Goal: Information Seeking & Learning: Learn about a topic

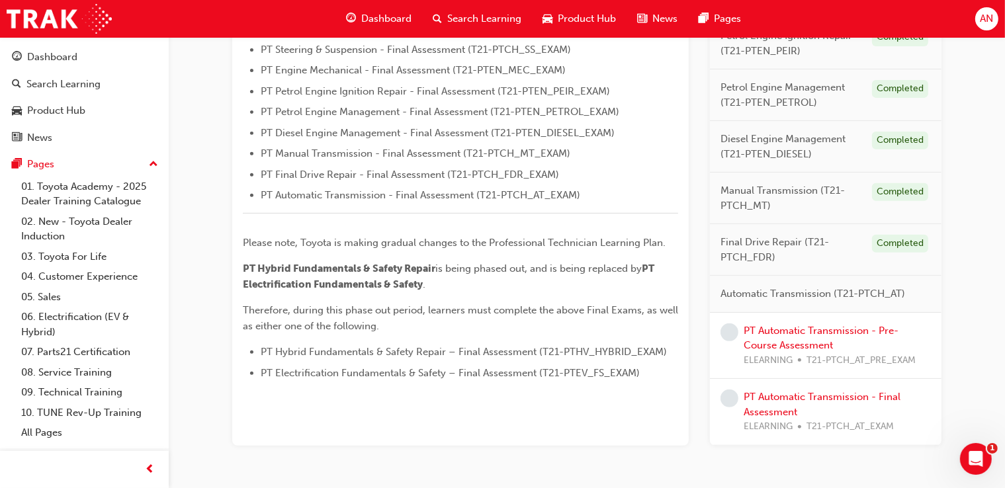
scroll to position [548, 0]
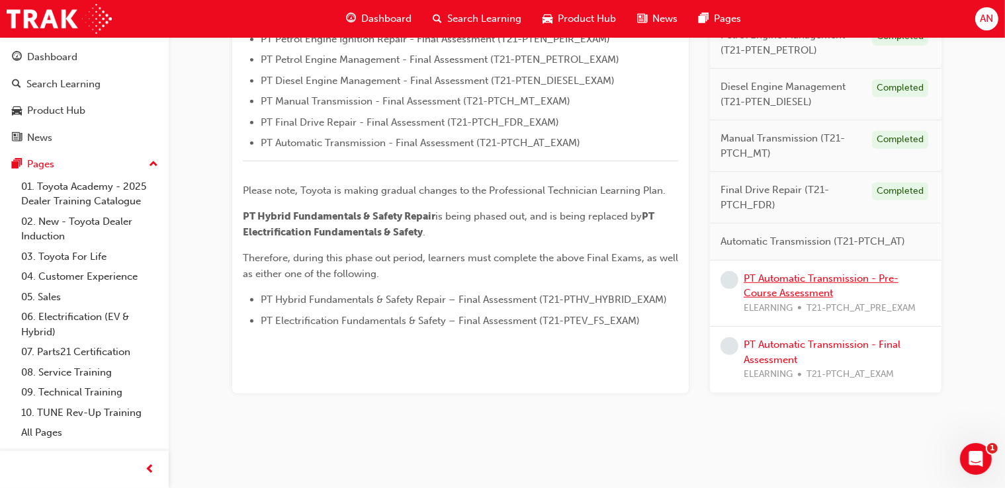
click at [856, 276] on link "PT Automatic Transmission - Pre-Course Assessment" at bounding box center [820, 285] width 155 height 27
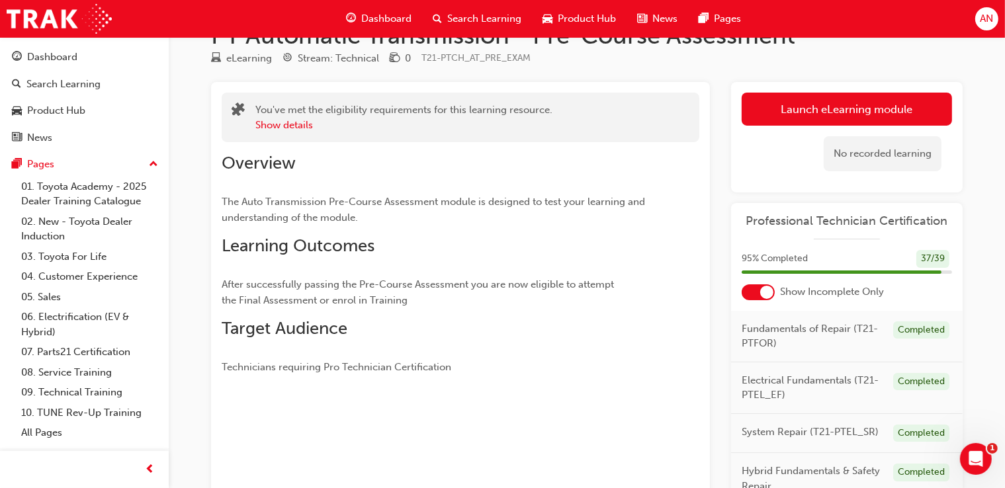
scroll to position [34, 0]
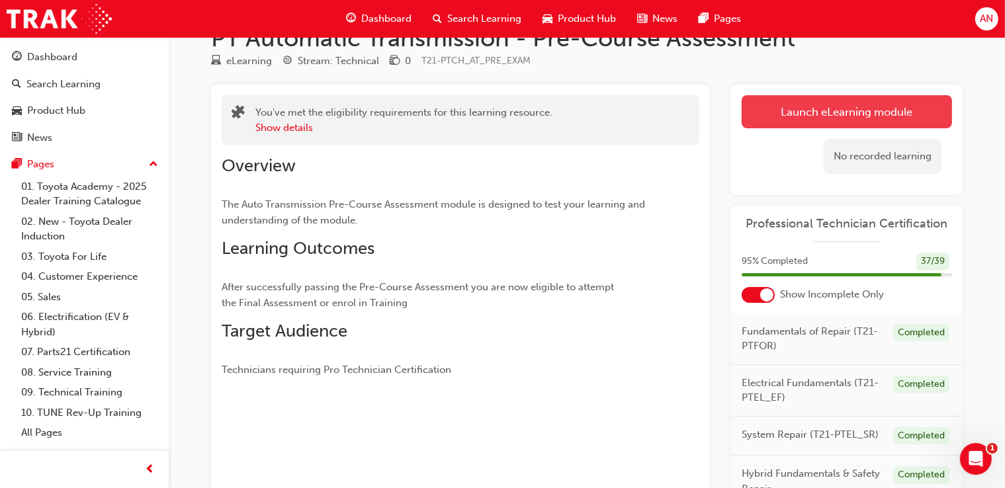
click at [894, 114] on link "Launch eLearning module" at bounding box center [846, 111] width 210 height 33
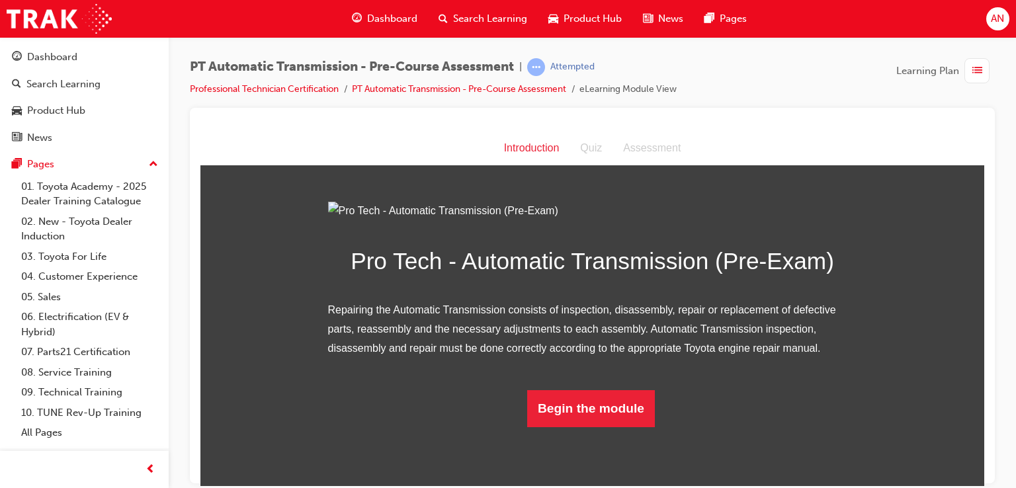
scroll to position [87, 0]
drag, startPoint x: 979, startPoint y: 170, endPoint x: 1189, endPoint y: 407, distance: 317.2
click at [622, 427] on button "Begin the module" at bounding box center [591, 408] width 128 height 37
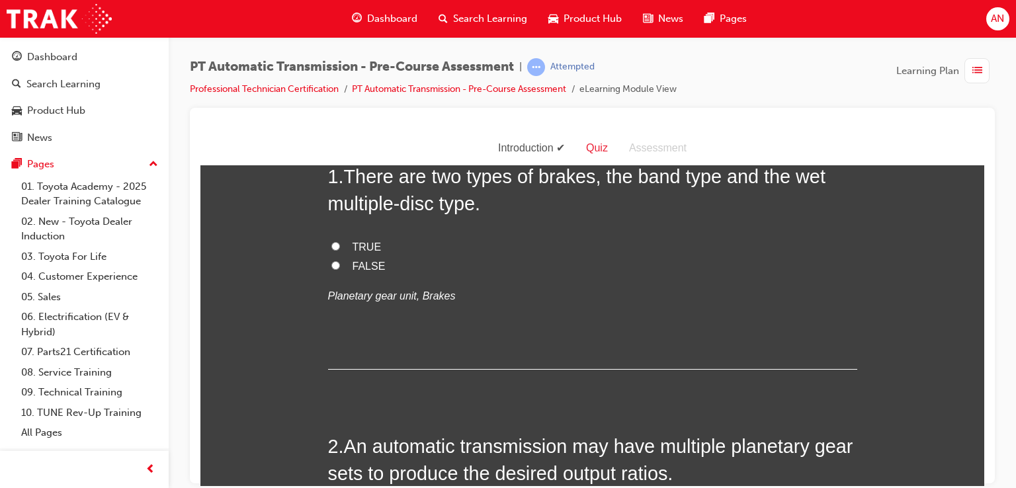
scroll to position [0, 0]
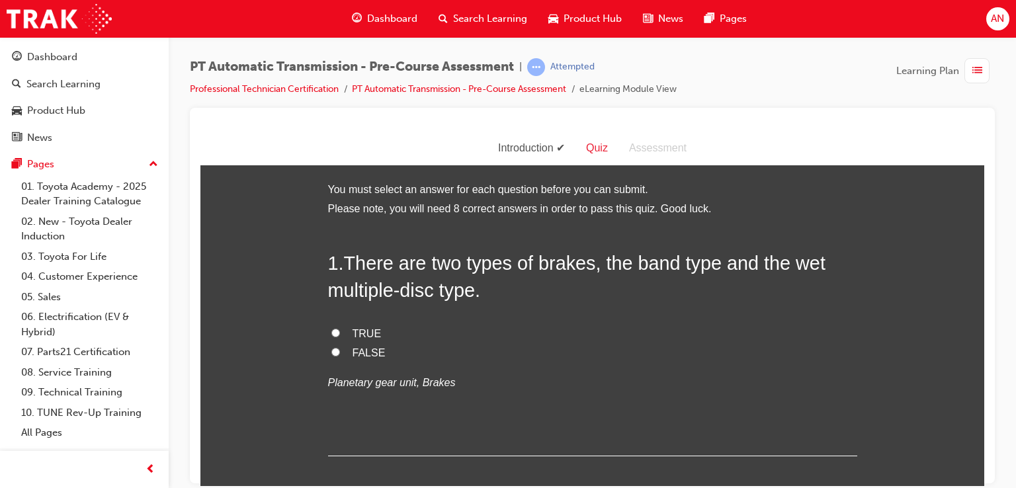
click at [331, 333] on input "TRUE" at bounding box center [335, 332] width 9 height 9
radio input "true"
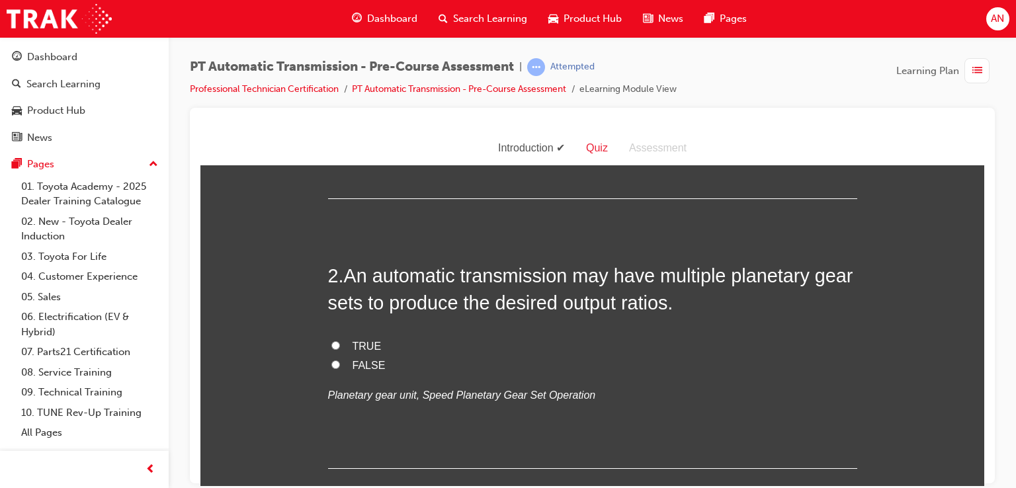
scroll to position [272, 0]
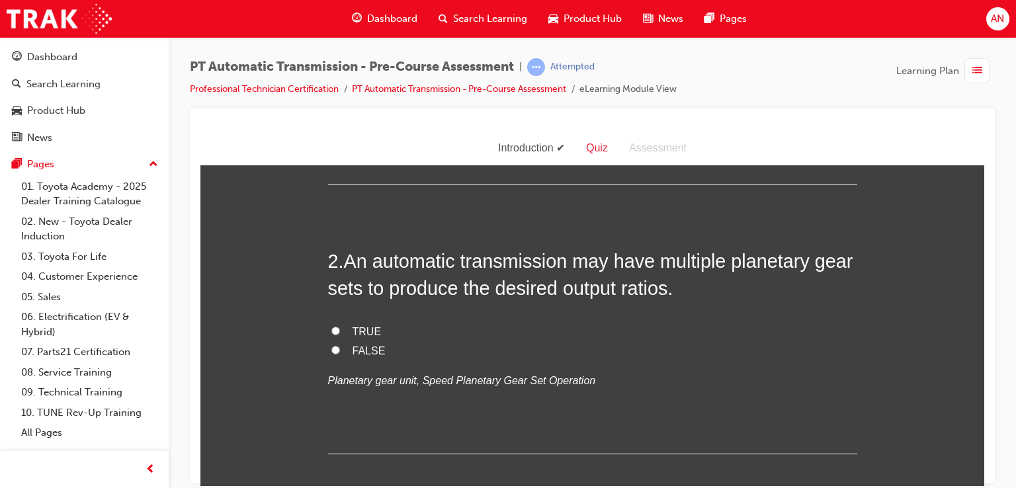
click at [335, 327] on label "TRUE" at bounding box center [592, 331] width 529 height 19
click at [335, 327] on input "TRUE" at bounding box center [335, 330] width 9 height 9
radio input "true"
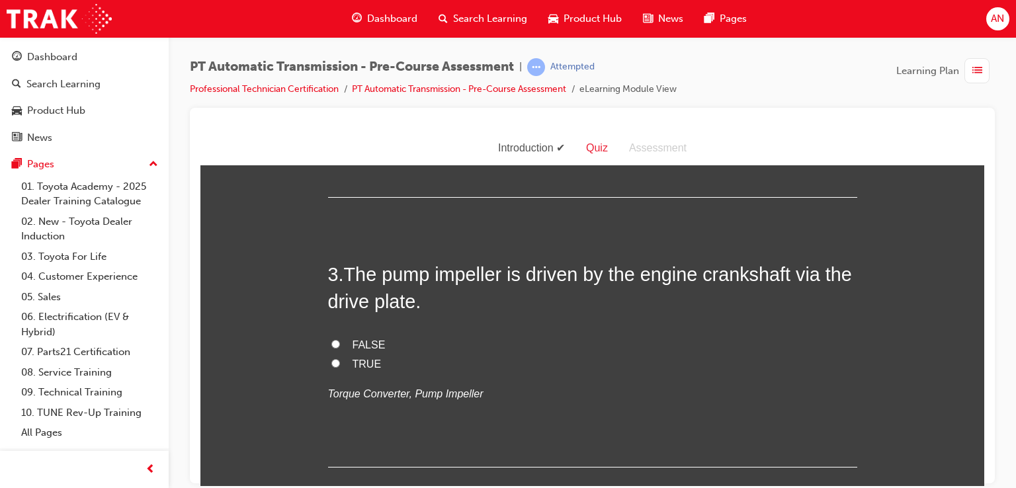
scroll to position [536, 0]
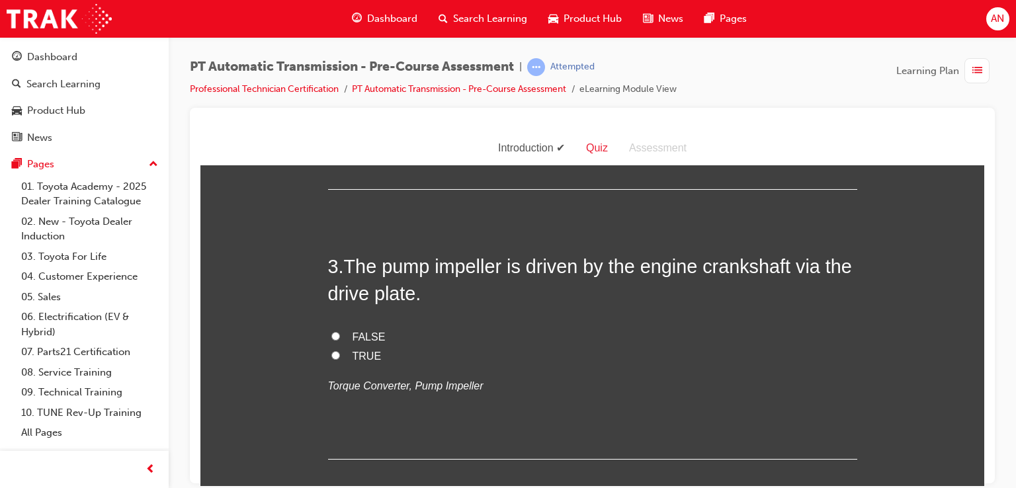
click at [331, 356] on input "TRUE" at bounding box center [335, 355] width 9 height 9
radio input "true"
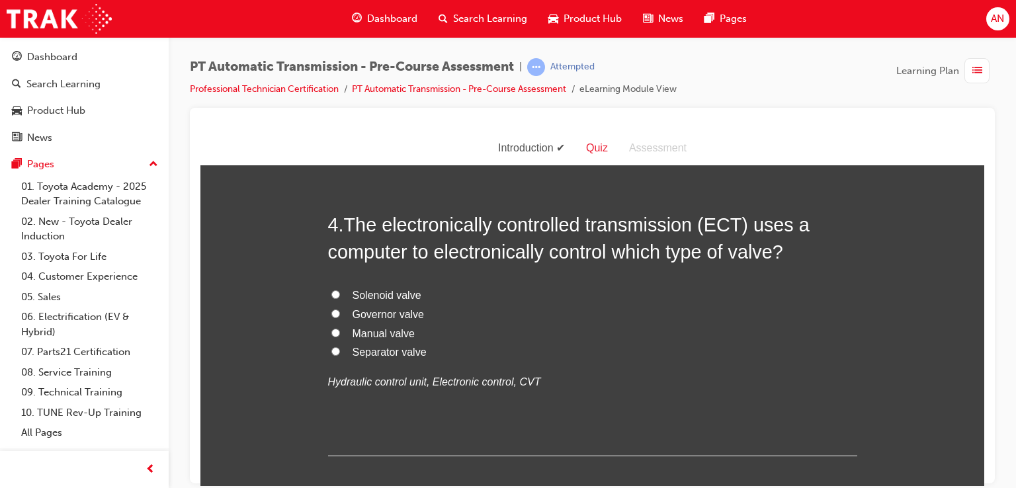
scroll to position [854, 0]
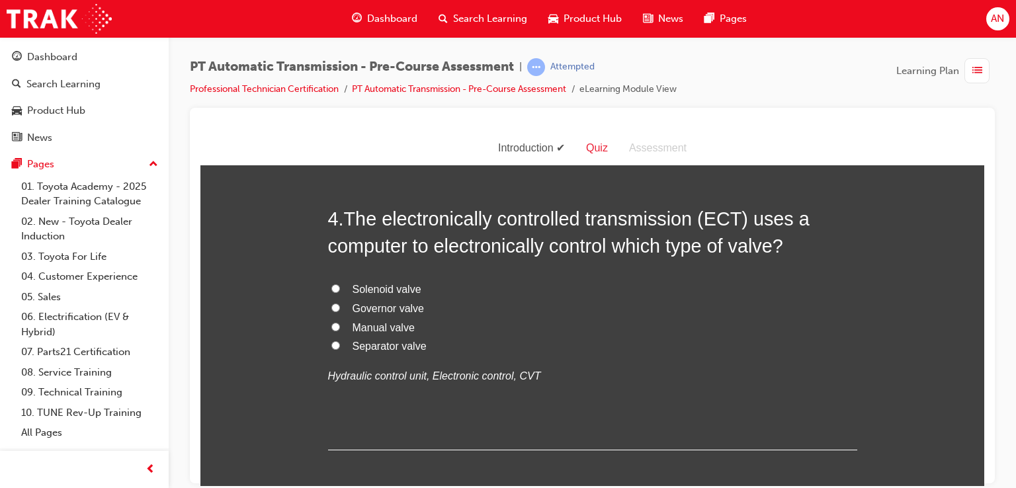
click at [404, 288] on span "Solenoid valve" at bounding box center [387, 288] width 69 height 11
click at [340, 288] on input "Solenoid valve" at bounding box center [335, 288] width 9 height 9
radio input "true"
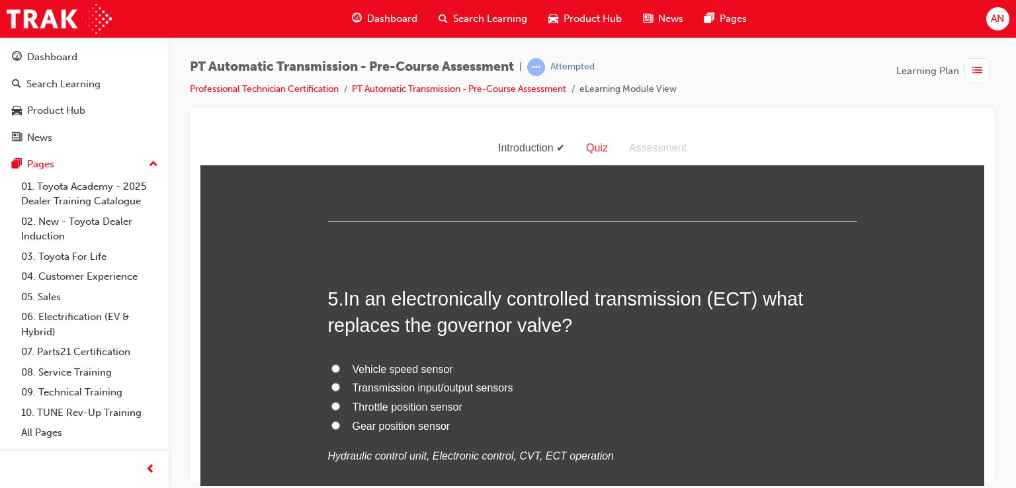
scroll to position [1092, 0]
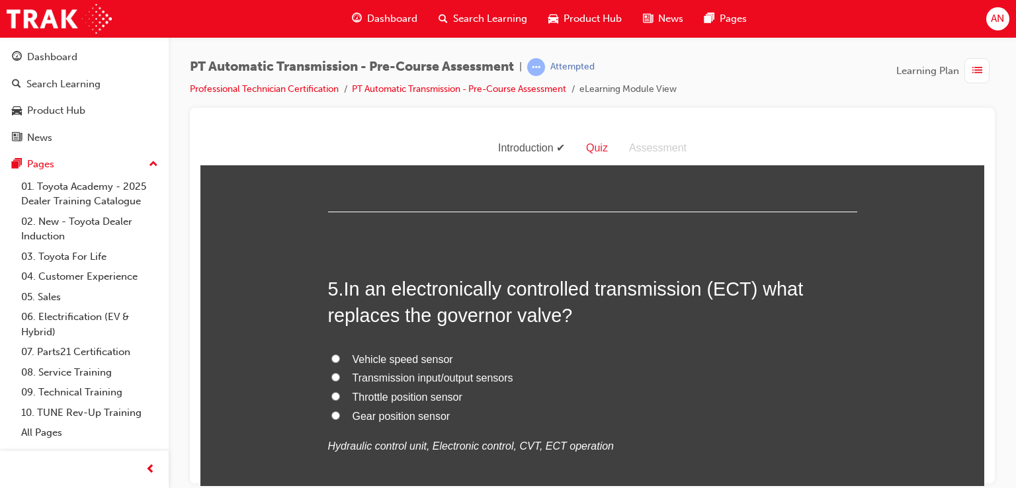
click at [378, 402] on span "Throttle position sensor" at bounding box center [408, 396] width 110 height 11
click at [340, 400] on input "Throttle position sensor" at bounding box center [335, 396] width 9 height 9
radio input "true"
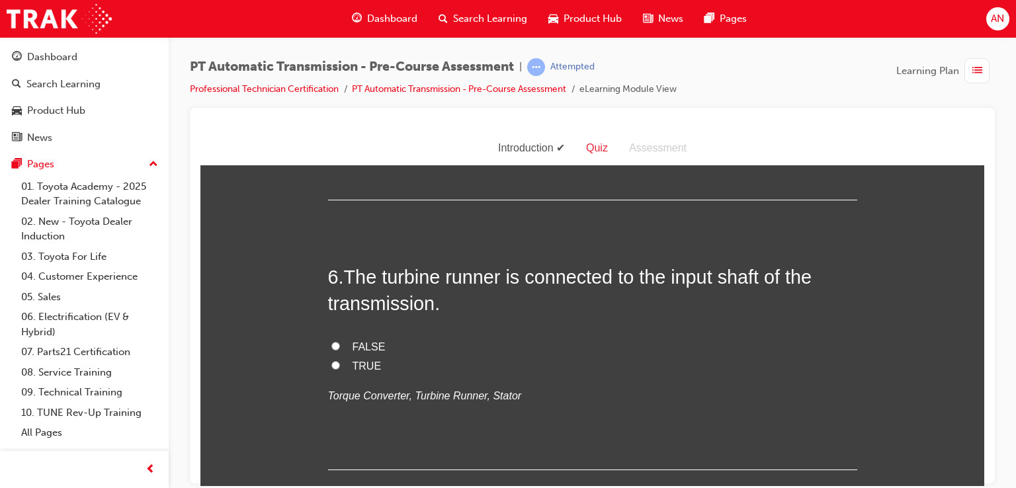
scroll to position [1418, 0]
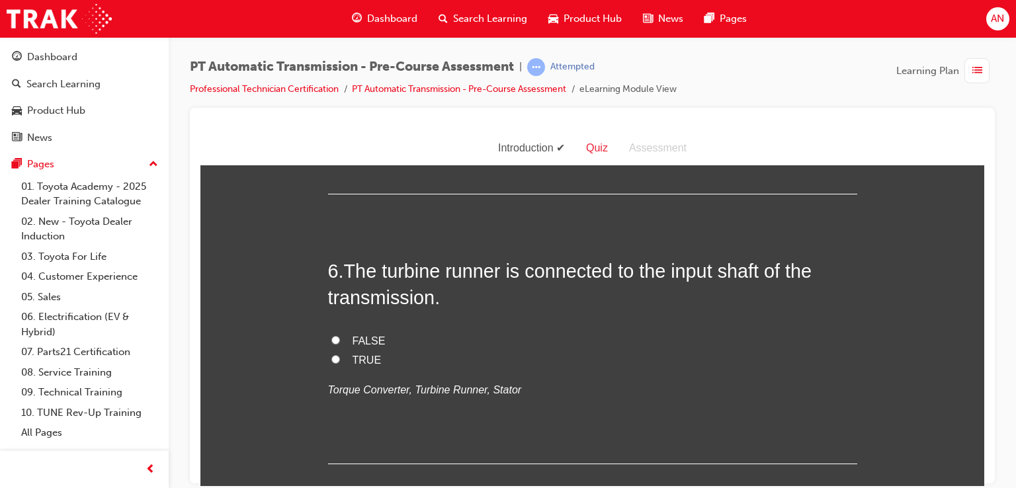
click at [331, 358] on input "TRUE" at bounding box center [335, 358] width 9 height 9
radio input "true"
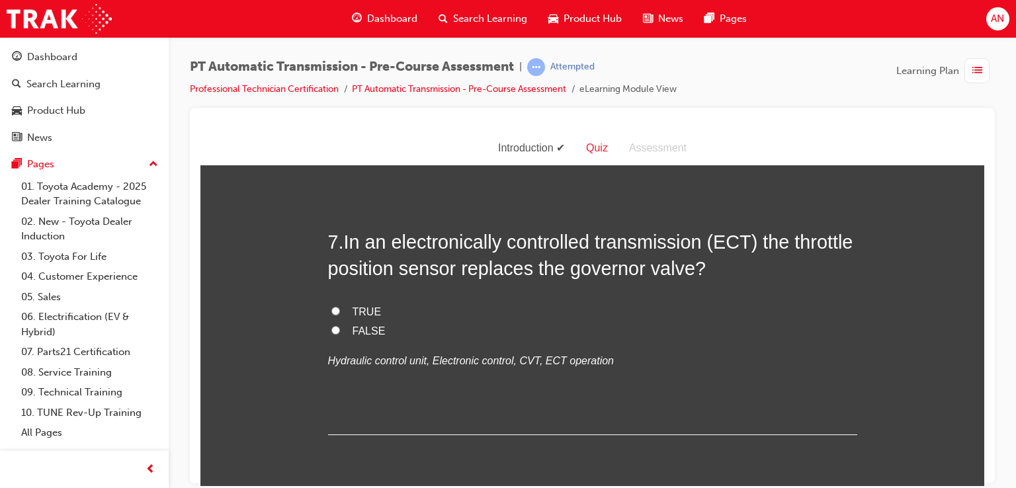
scroll to position [1718, 0]
click at [354, 320] on label "TRUE" at bounding box center [592, 311] width 529 height 19
click at [340, 314] on input "TRUE" at bounding box center [335, 310] width 9 height 9
radio input "true"
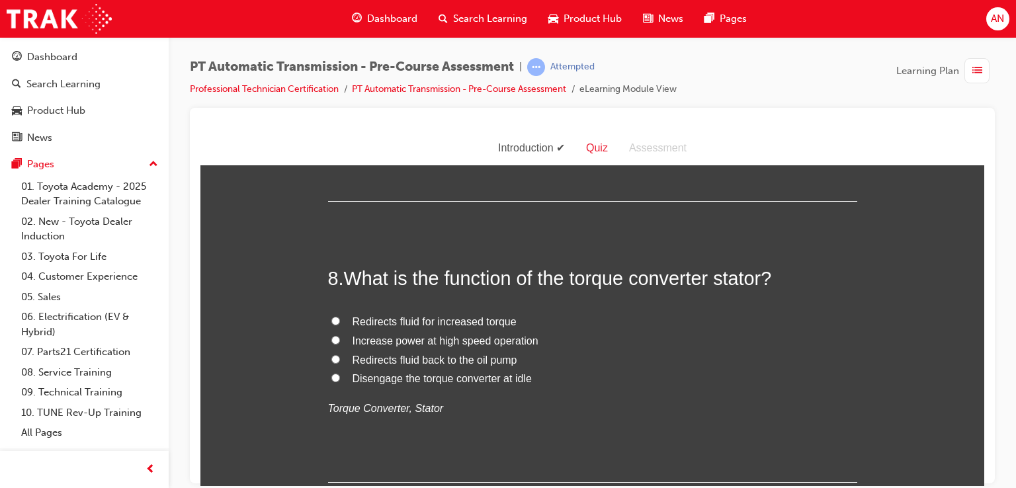
scroll to position [1956, 0]
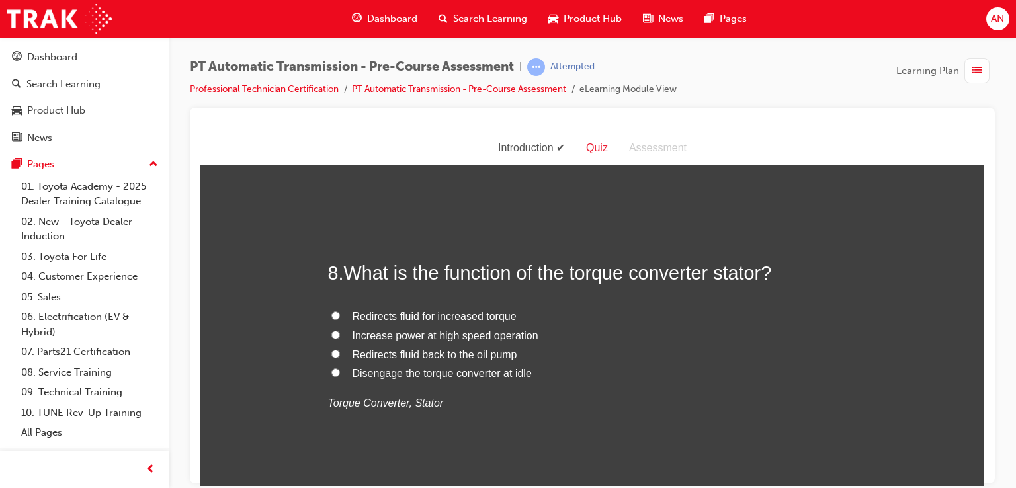
click at [357, 318] on span "Redirects fluid for increased torque" at bounding box center [435, 315] width 164 height 11
click at [340, 318] on input "Redirects fluid for increased torque" at bounding box center [335, 315] width 9 height 9
radio input "true"
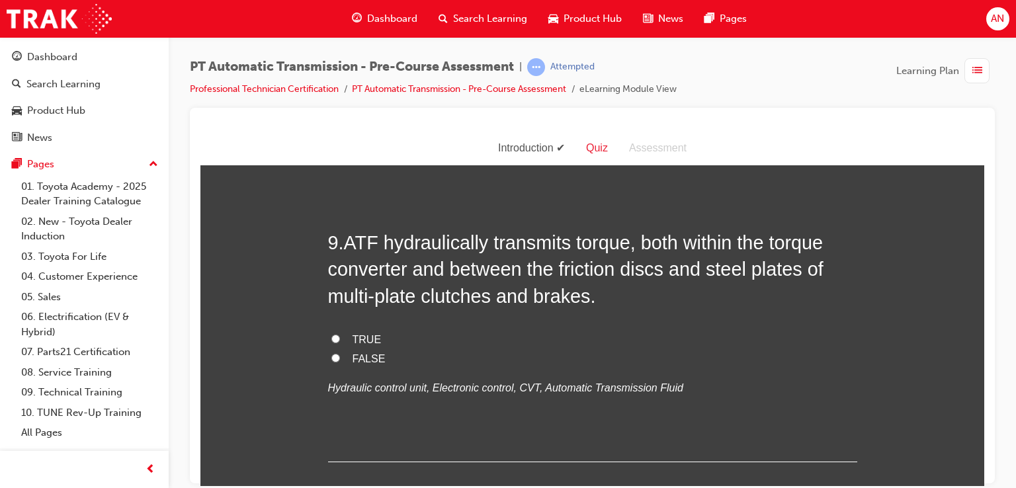
scroll to position [2273, 0]
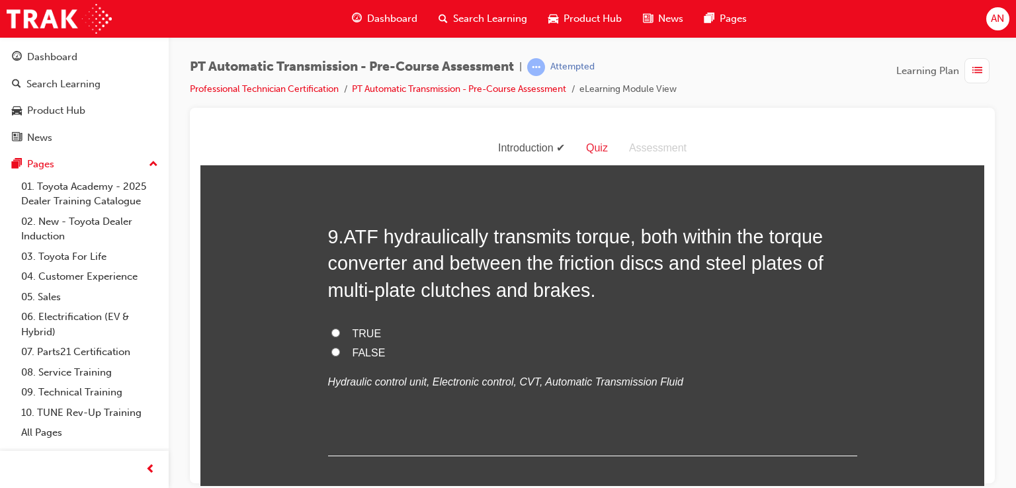
click at [334, 335] on label "TRUE" at bounding box center [592, 333] width 529 height 19
click at [334, 335] on input "TRUE" at bounding box center [335, 332] width 9 height 9
radio input "true"
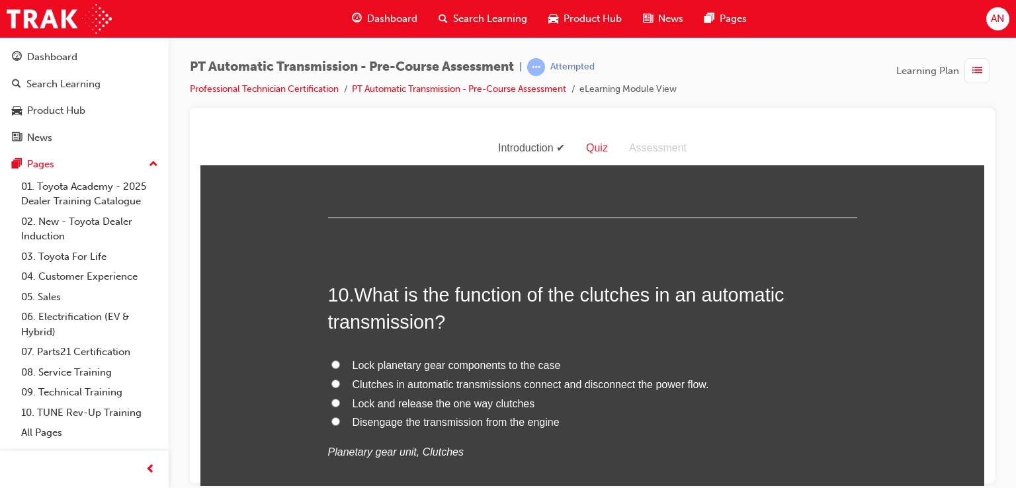
scroll to position [2538, 0]
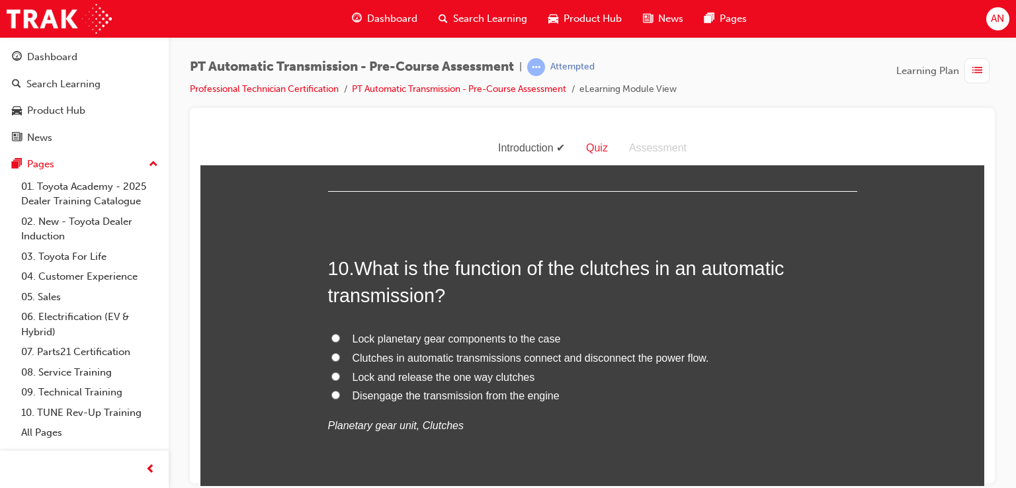
click at [331, 361] on input "Clutches in automatic transmissions connect and disconnect the power flow." at bounding box center [335, 357] width 9 height 9
radio input "true"
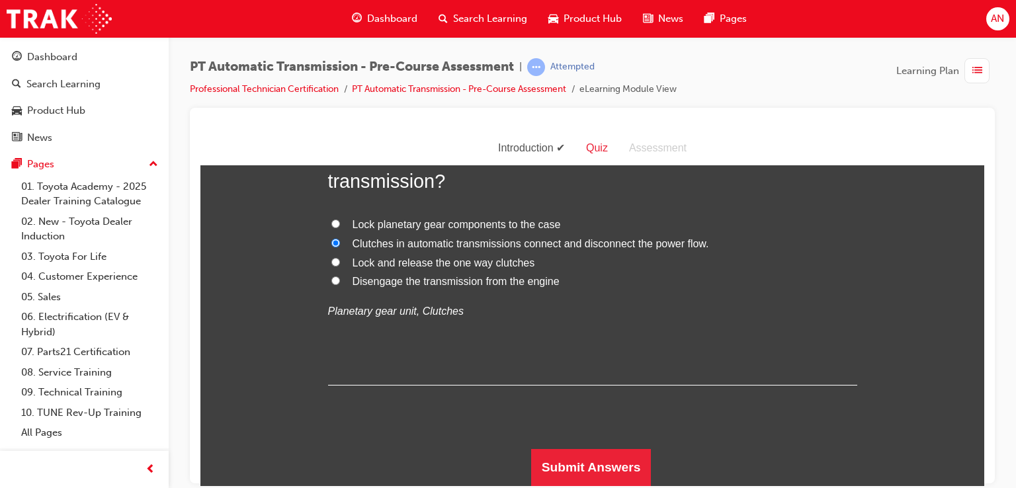
scroll to position [2655, 0]
click at [607, 462] on button "Submit Answers" at bounding box center [591, 466] width 120 height 37
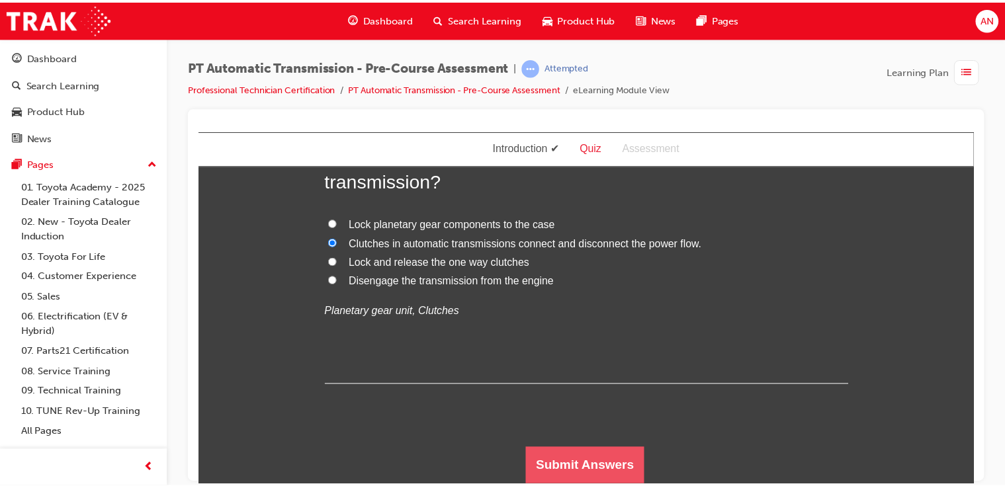
scroll to position [0, 0]
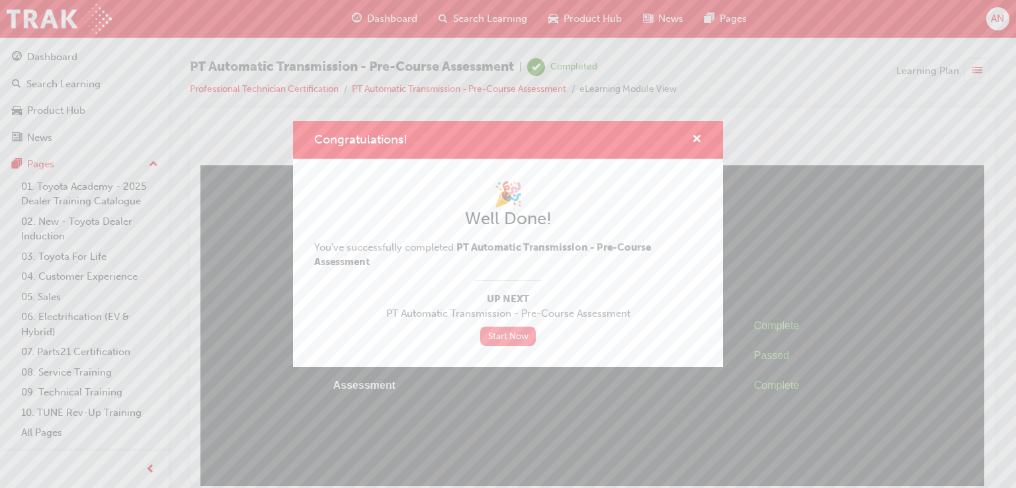
click at [504, 339] on link "Start Now" at bounding box center [508, 336] width 56 height 19
click at [513, 337] on link "Start Now" at bounding box center [508, 336] width 56 height 19
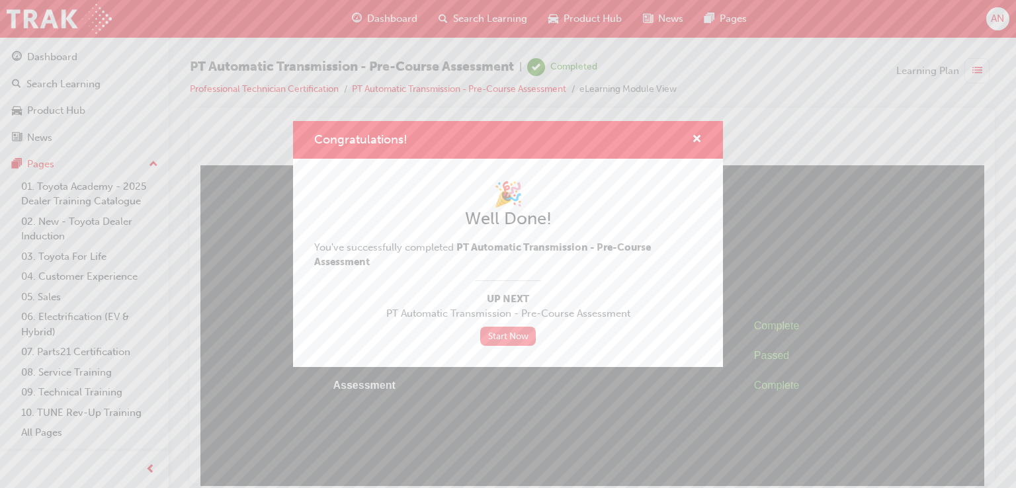
click at [513, 337] on link "Start Now" at bounding box center [508, 336] width 56 height 19
click at [698, 141] on span "cross-icon" at bounding box center [697, 140] width 10 height 12
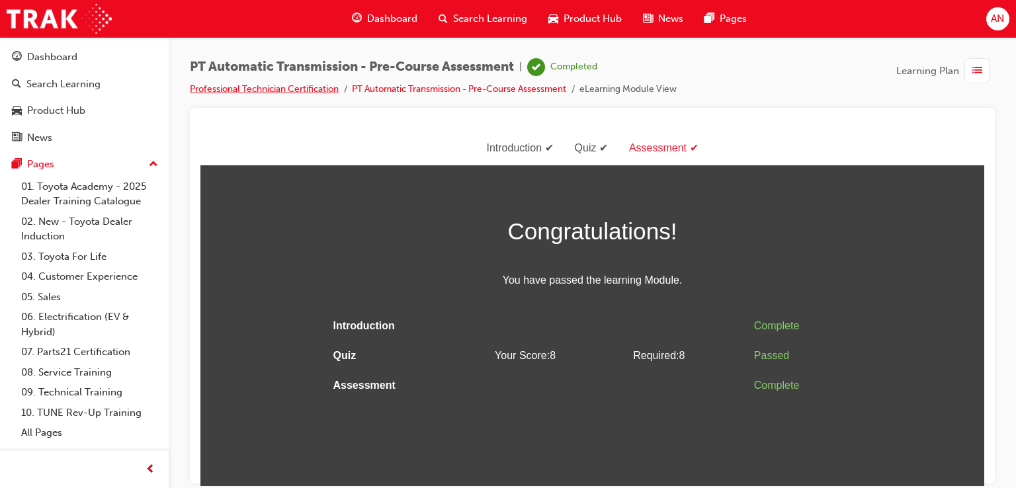
drag, startPoint x: 302, startPoint y: 95, endPoint x: 300, endPoint y: 88, distance: 7.4
click at [300, 88] on li "Professional Technician Certification" at bounding box center [271, 89] width 162 height 15
click at [300, 88] on link "Professional Technician Certification" at bounding box center [264, 88] width 149 height 11
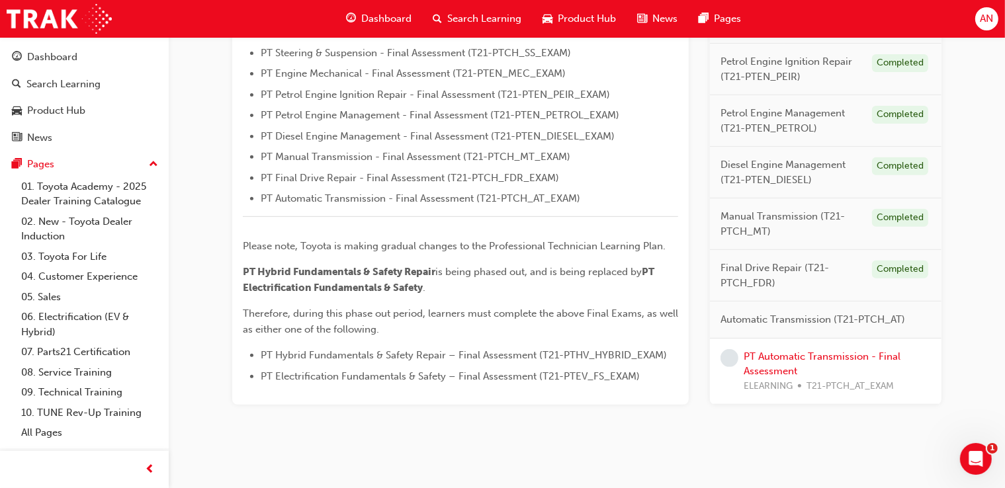
scroll to position [505, 0]
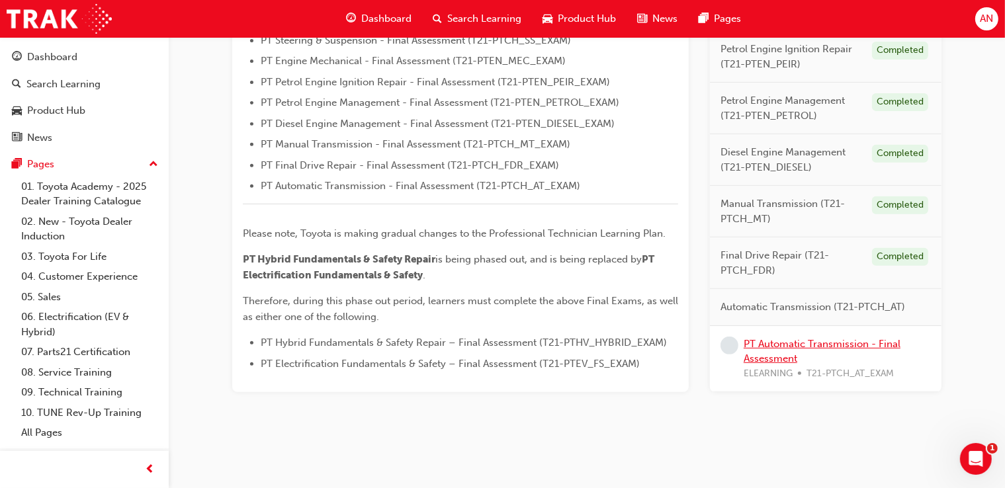
click at [806, 343] on link "PT Automatic Transmission - Final Assessment" at bounding box center [821, 350] width 157 height 27
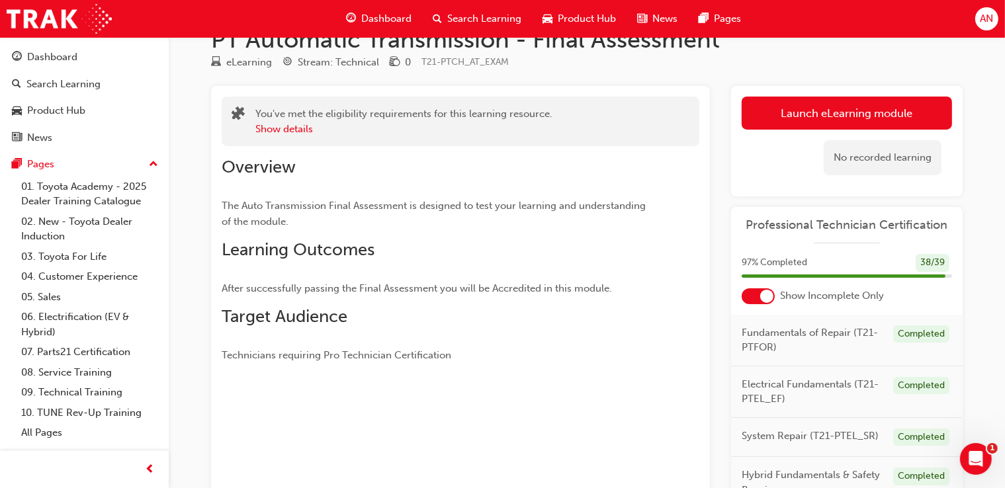
scroll to position [13, 0]
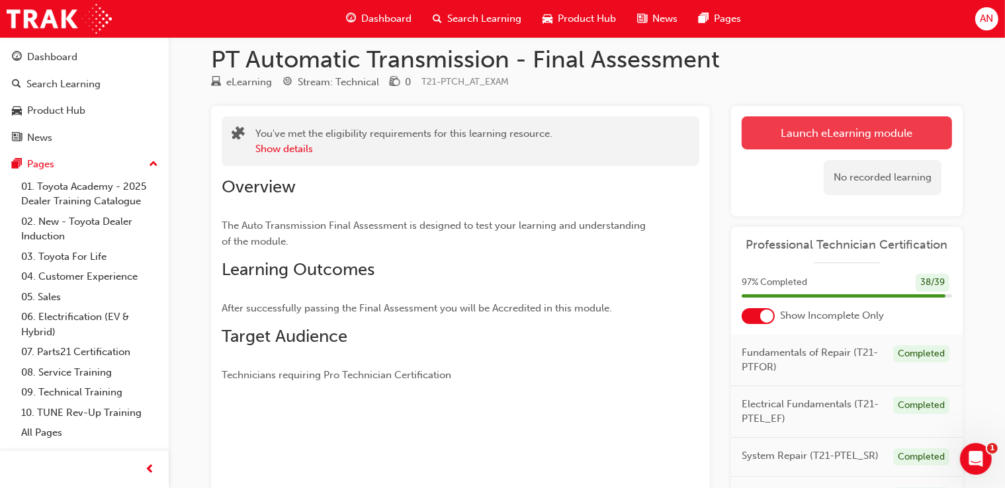
click at [849, 136] on link "Launch eLearning module" at bounding box center [846, 132] width 210 height 33
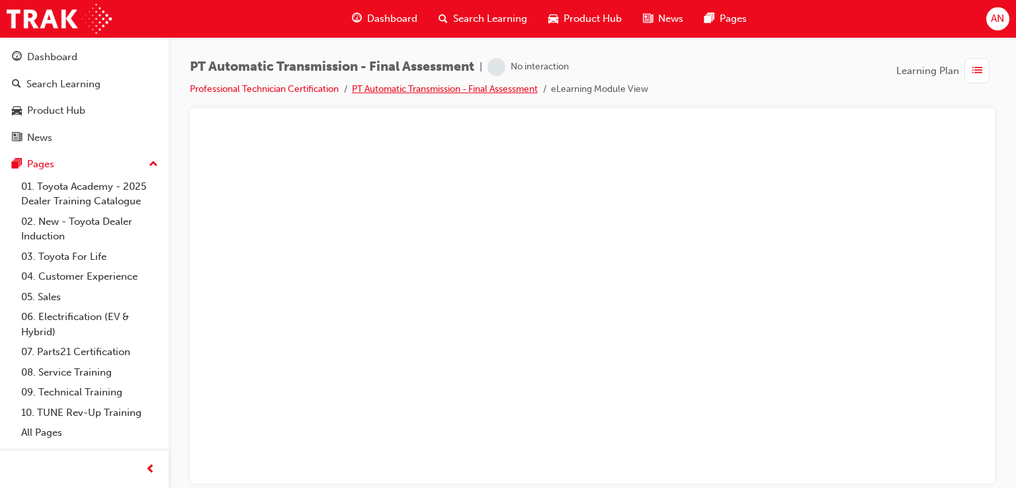
click at [397, 91] on link "PT Automatic Transmission - Final Assessment" at bounding box center [445, 88] width 186 height 11
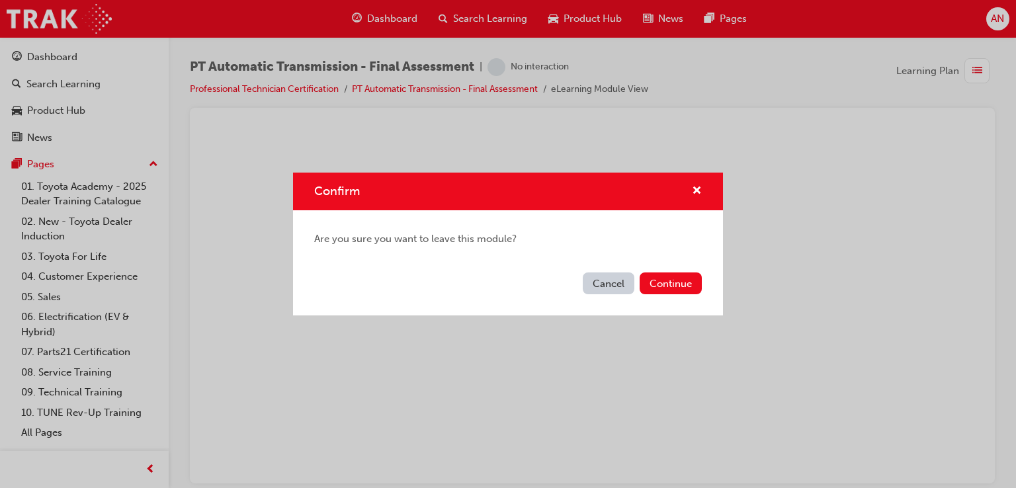
click at [602, 288] on button "Cancel" at bounding box center [609, 283] width 52 height 22
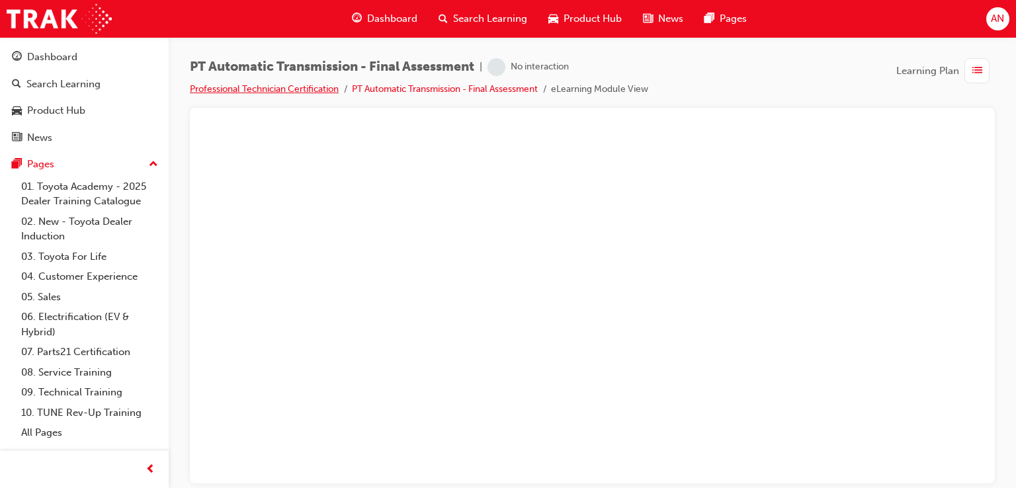
click at [310, 89] on link "Professional Technician Certification" at bounding box center [264, 88] width 149 height 11
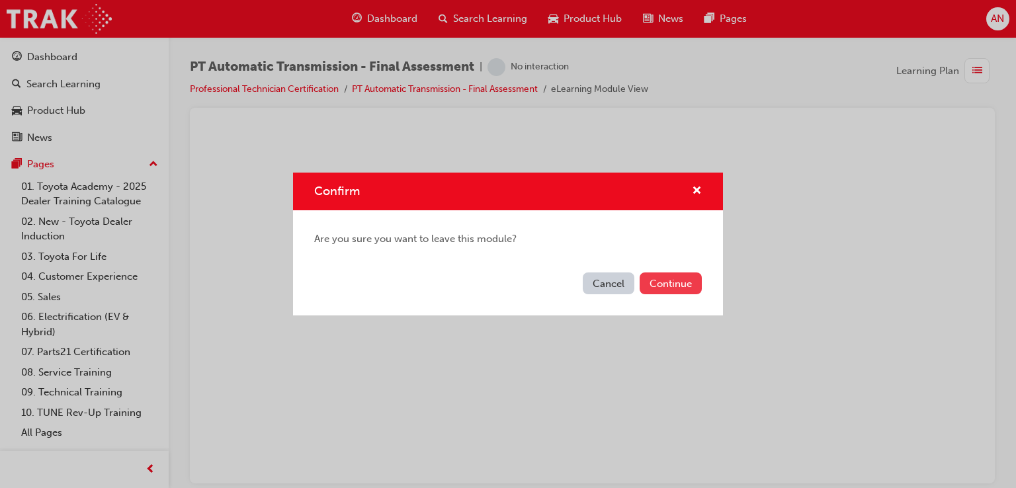
click at [669, 290] on button "Continue" at bounding box center [671, 283] width 62 height 22
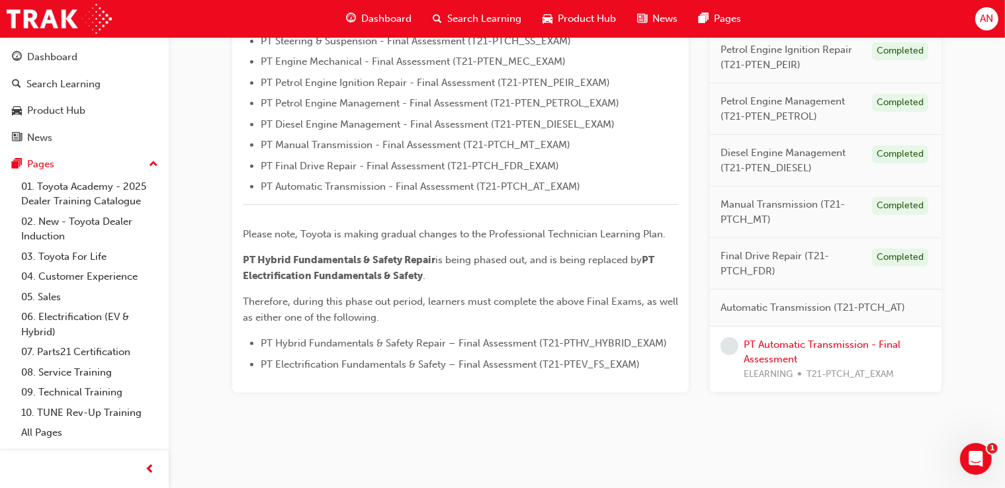
scroll to position [505, 0]
click at [828, 342] on link "PT Automatic Transmission - Final Assessment" at bounding box center [821, 350] width 157 height 27
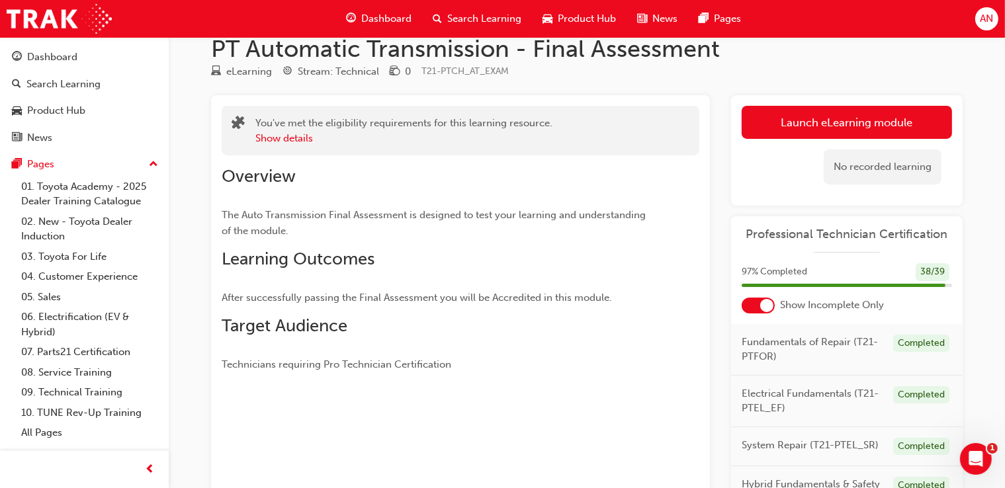
scroll to position [7, 0]
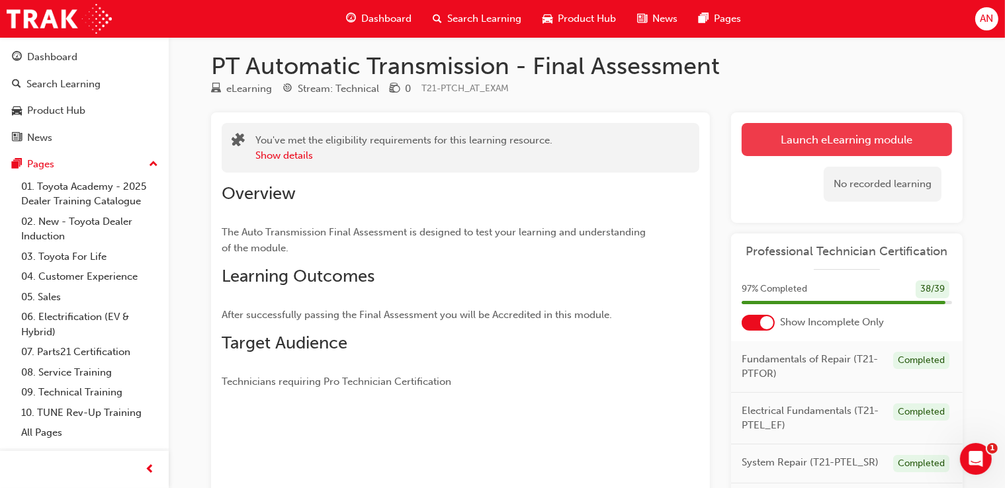
click at [840, 149] on link "Launch eLearning module" at bounding box center [846, 139] width 210 height 33
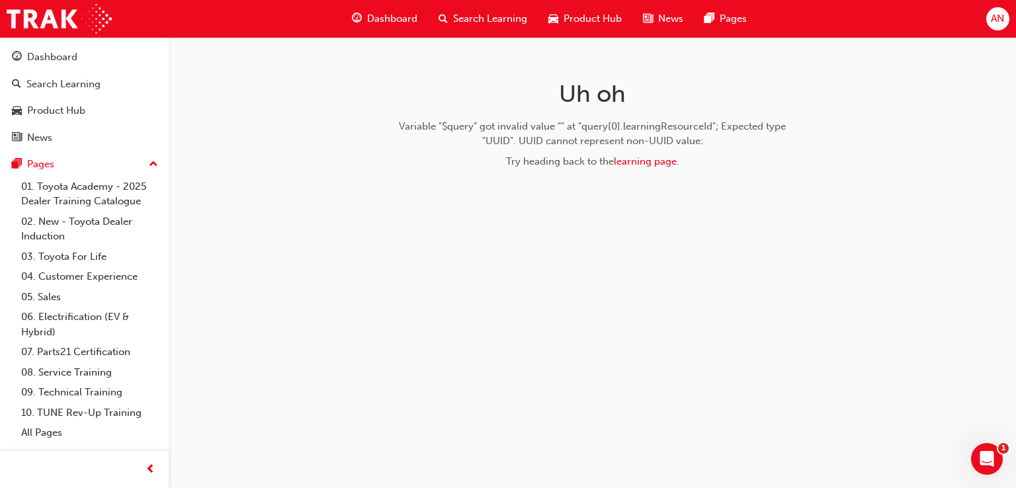
click at [399, 17] on span "Dashboard" at bounding box center [392, 18] width 50 height 15
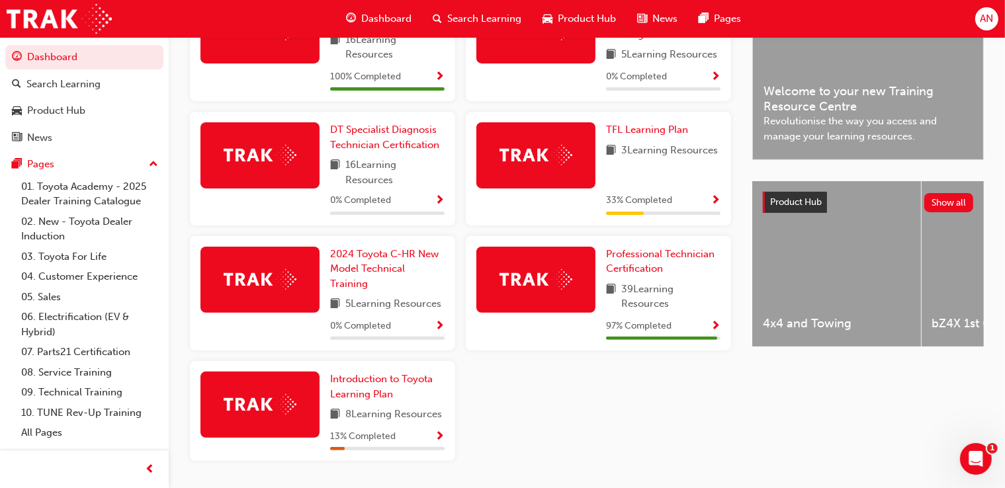
scroll to position [378, 0]
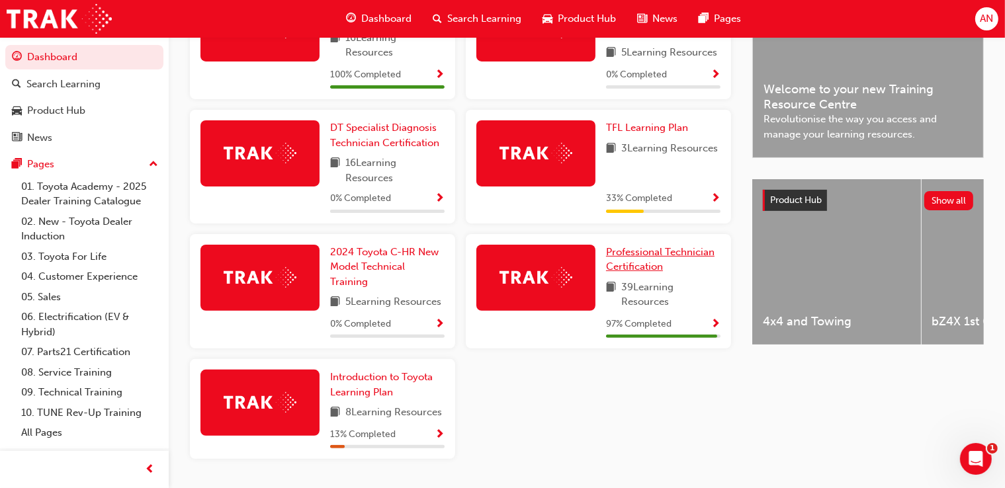
click at [659, 257] on span "Professional Technician Certification" at bounding box center [660, 259] width 108 height 27
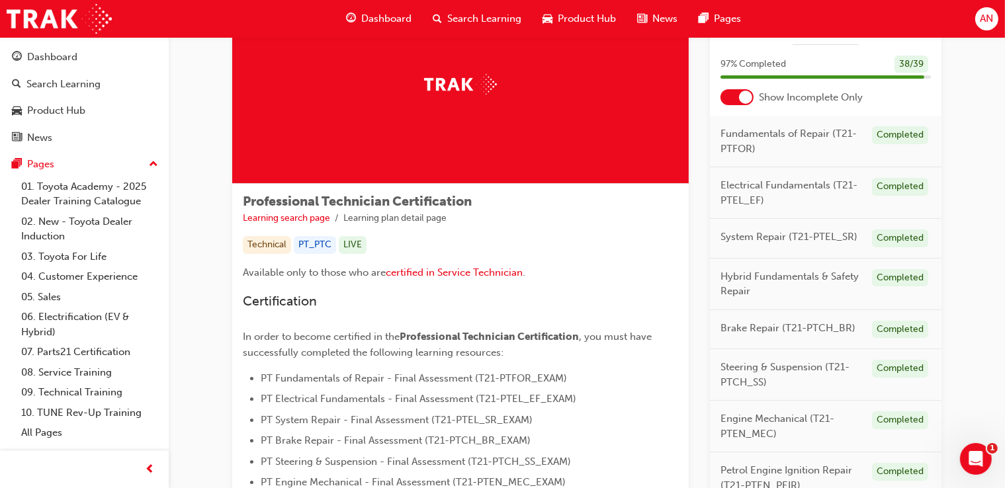
scroll to position [77, 0]
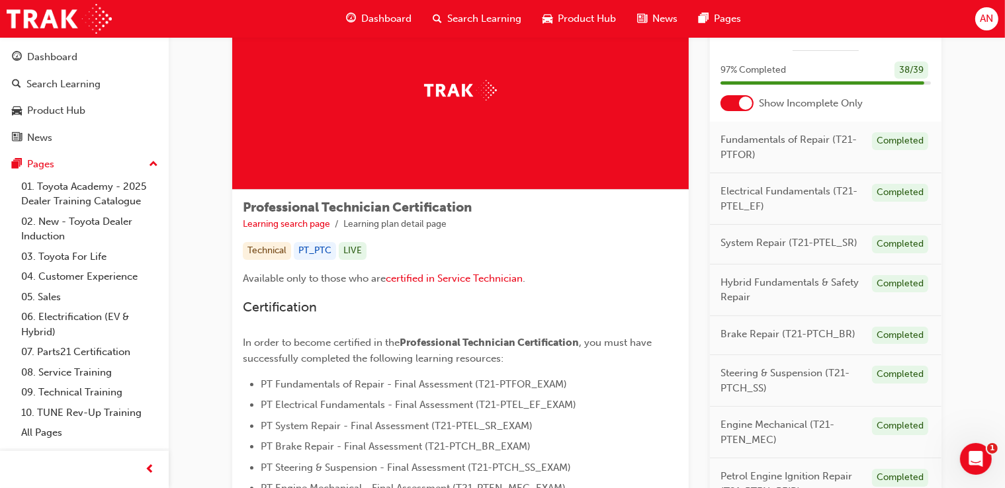
click at [724, 101] on div at bounding box center [736, 103] width 33 height 16
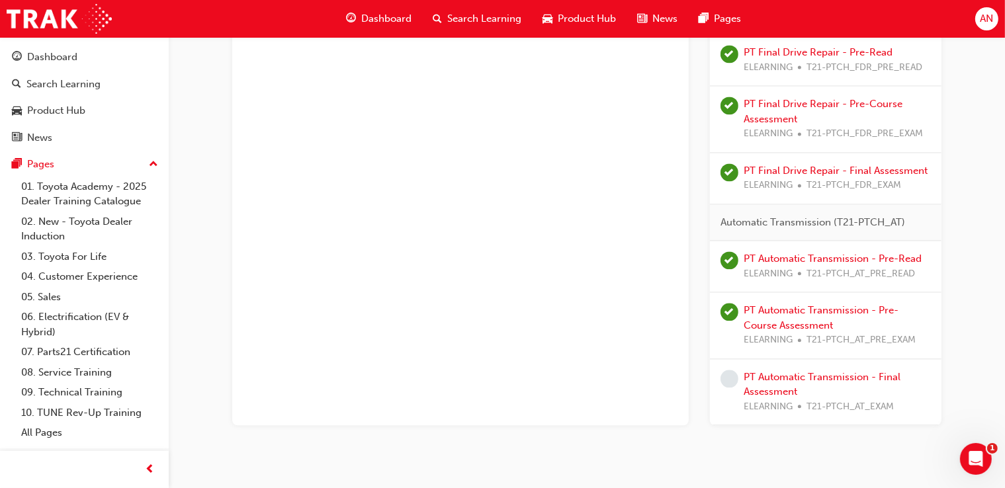
scroll to position [2913, 0]
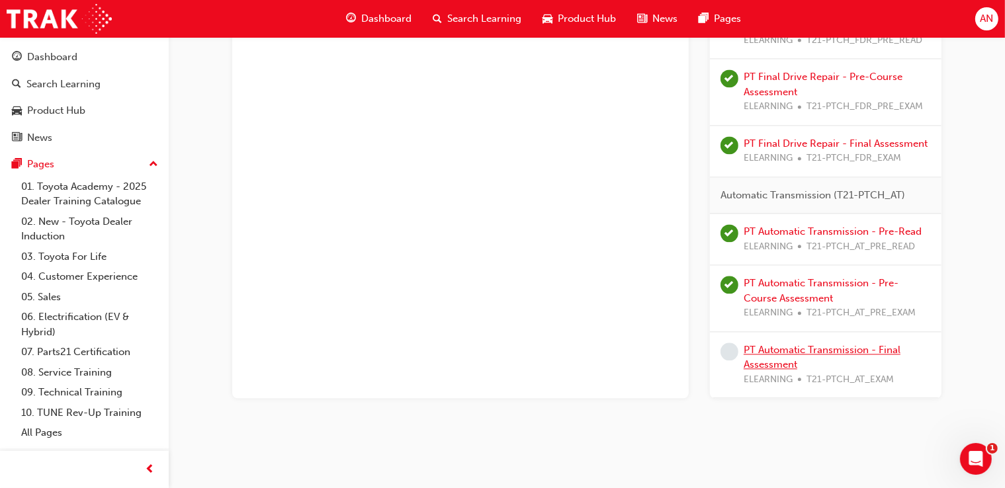
click at [776, 344] on link "PT Automatic Transmission - Final Assessment" at bounding box center [821, 357] width 157 height 27
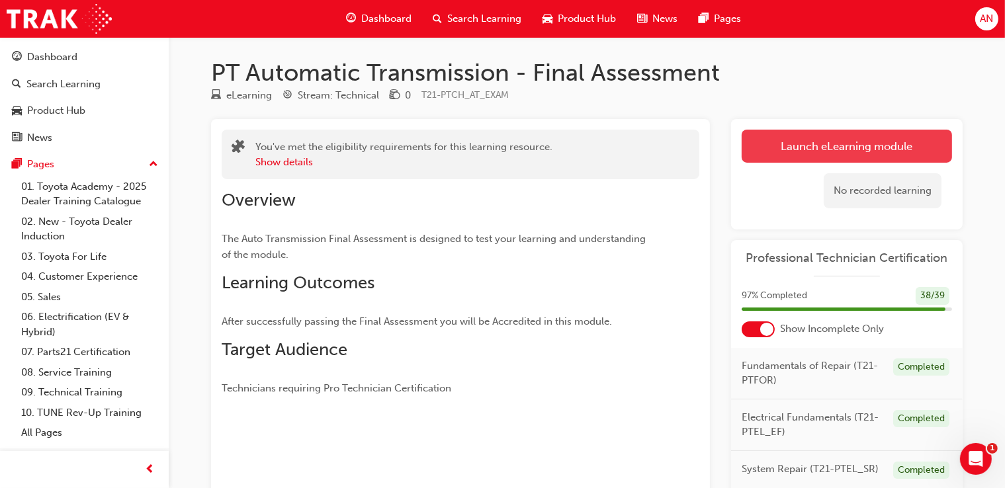
click at [901, 142] on link "Launch eLearning module" at bounding box center [846, 146] width 210 height 33
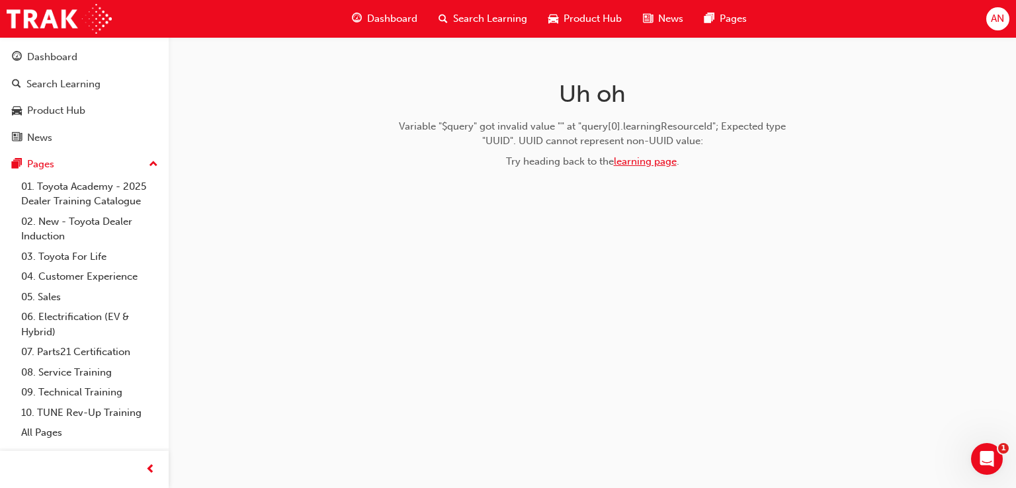
click at [656, 159] on link "learning page" at bounding box center [645, 161] width 63 height 12
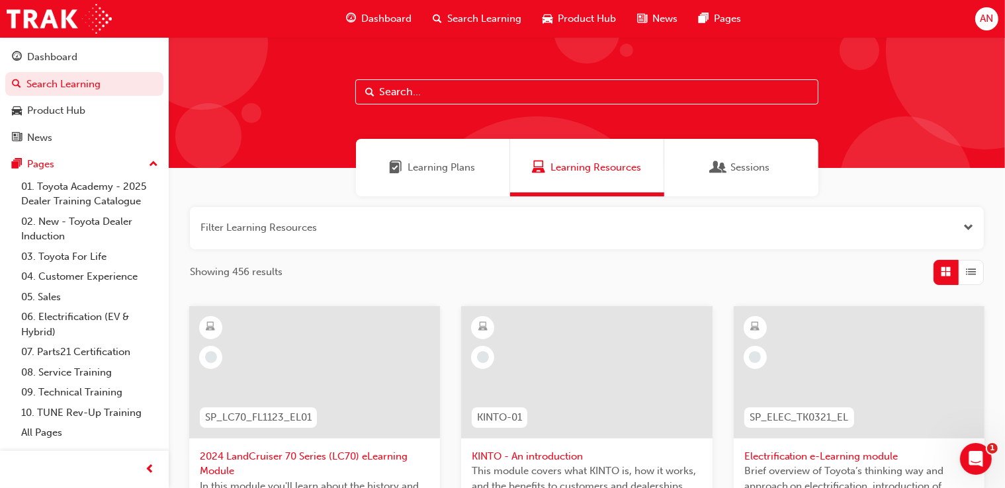
click at [384, 21] on span "Dashboard" at bounding box center [386, 18] width 50 height 15
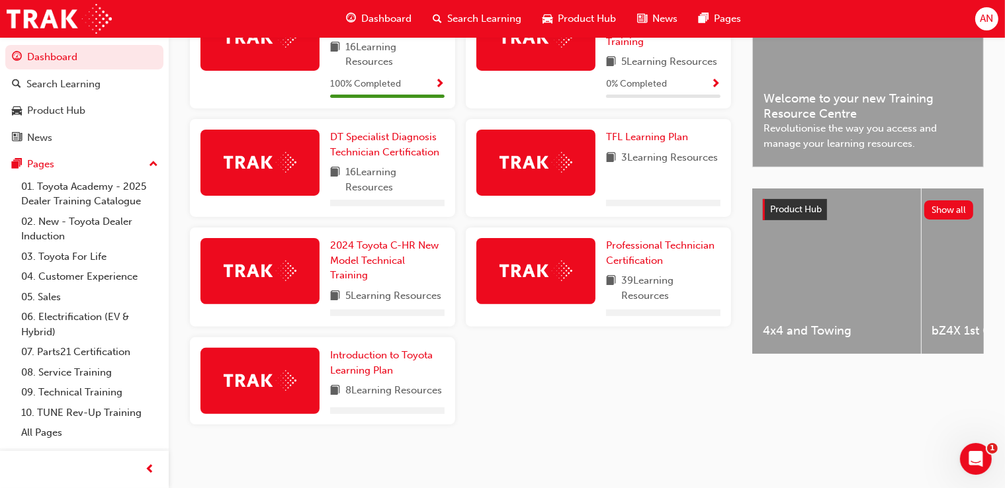
scroll to position [374, 0]
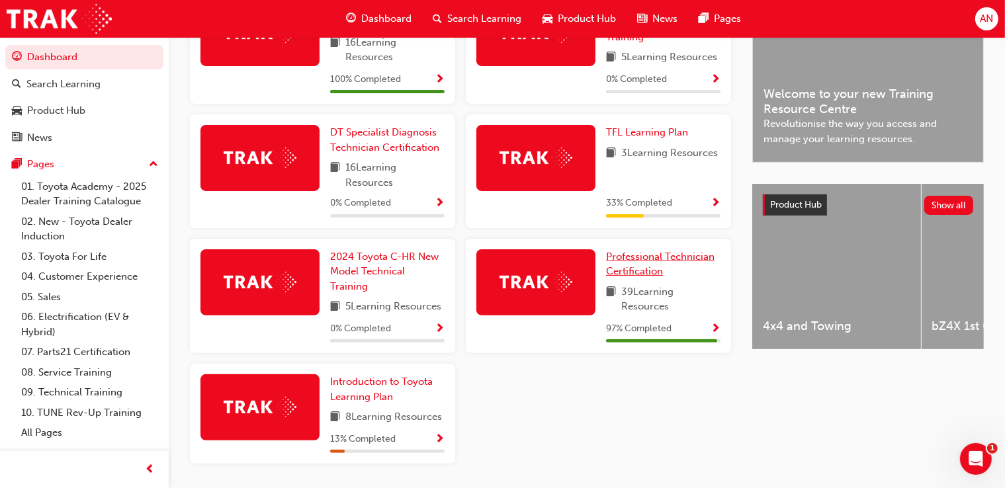
click at [638, 262] on span "Professional Technician Certification" at bounding box center [660, 264] width 108 height 27
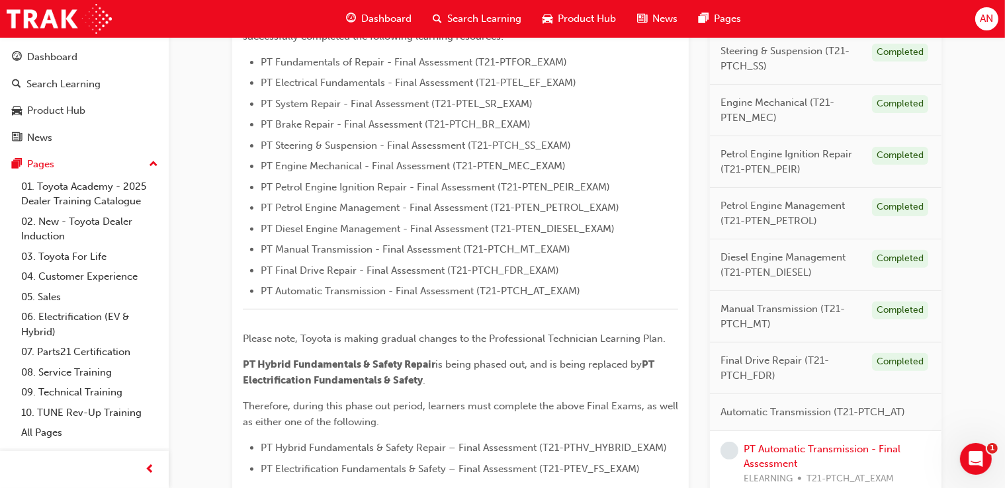
scroll to position [505, 0]
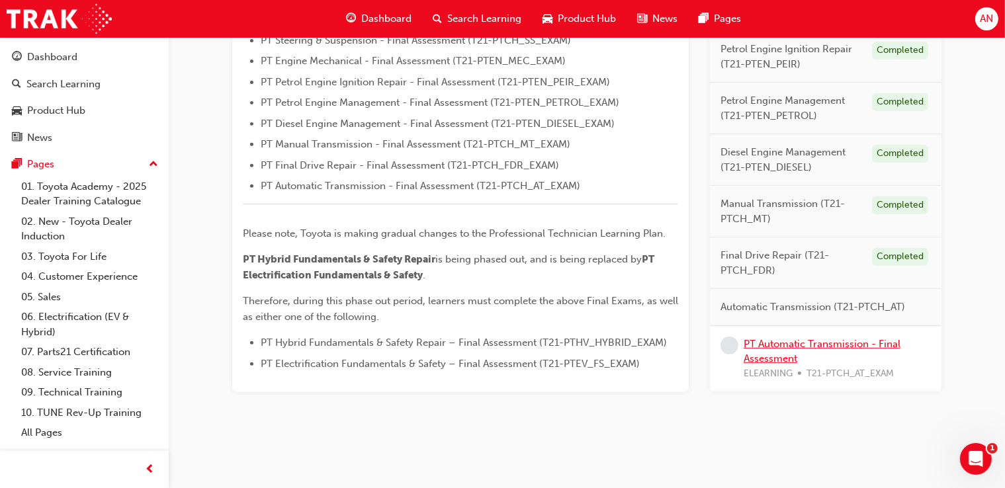
click at [760, 357] on link "PT Automatic Transmission - Final Assessment" at bounding box center [821, 350] width 157 height 27
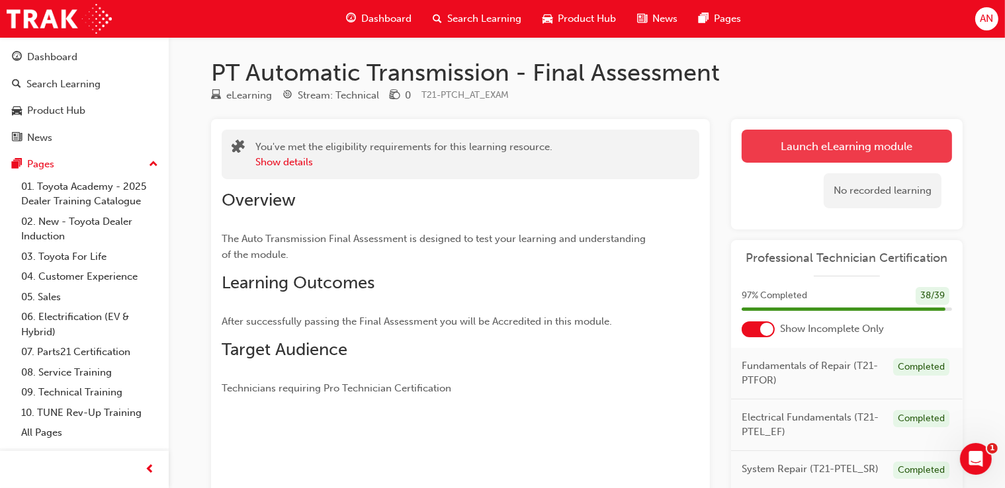
click at [894, 157] on link "Launch eLearning module" at bounding box center [846, 146] width 210 height 33
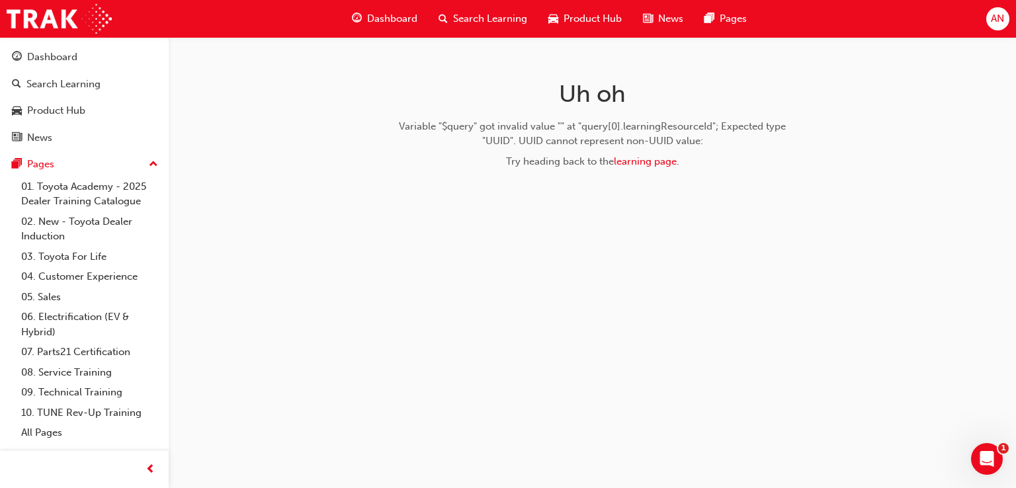
click at [1001, 23] on span "AN" at bounding box center [997, 18] width 13 height 15
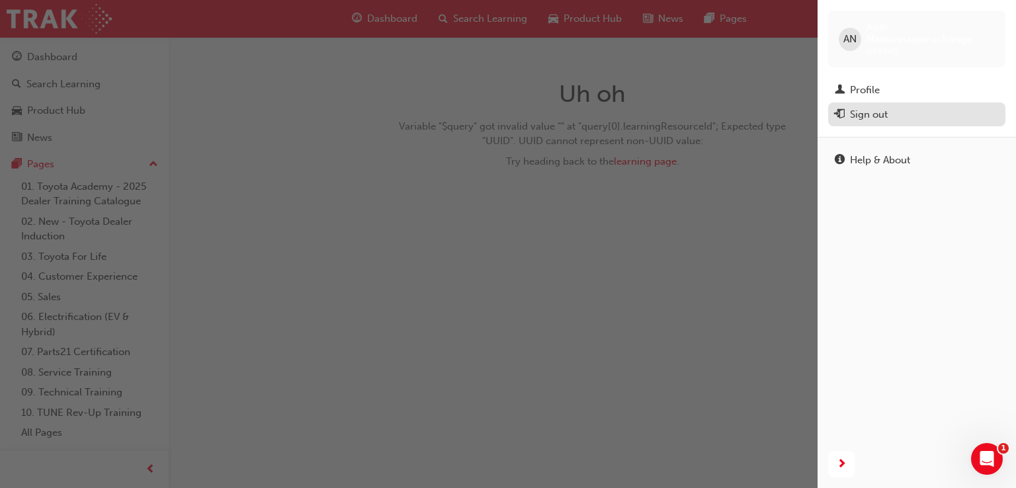
click at [896, 120] on div "Sign out" at bounding box center [917, 114] width 164 height 17
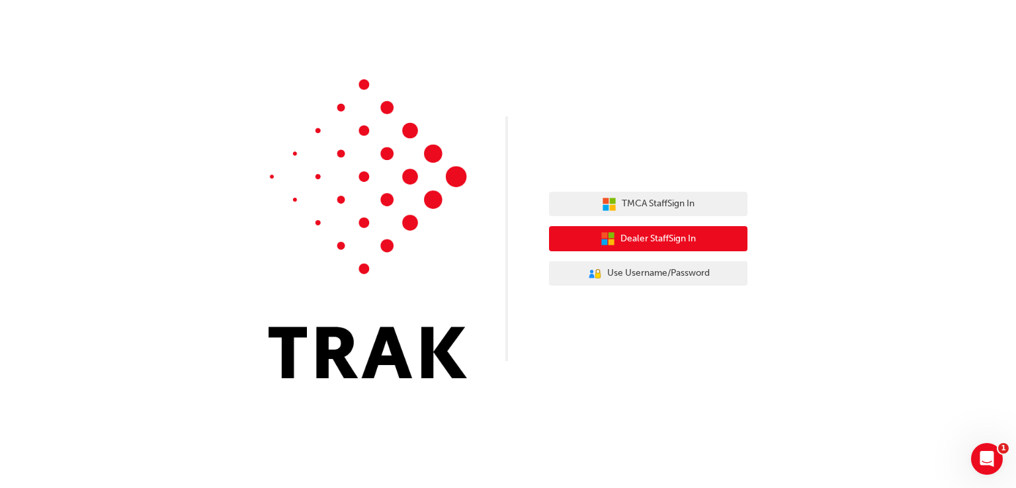
click at [659, 237] on span "Dealer Staff Sign In" at bounding box center [657, 238] width 75 height 15
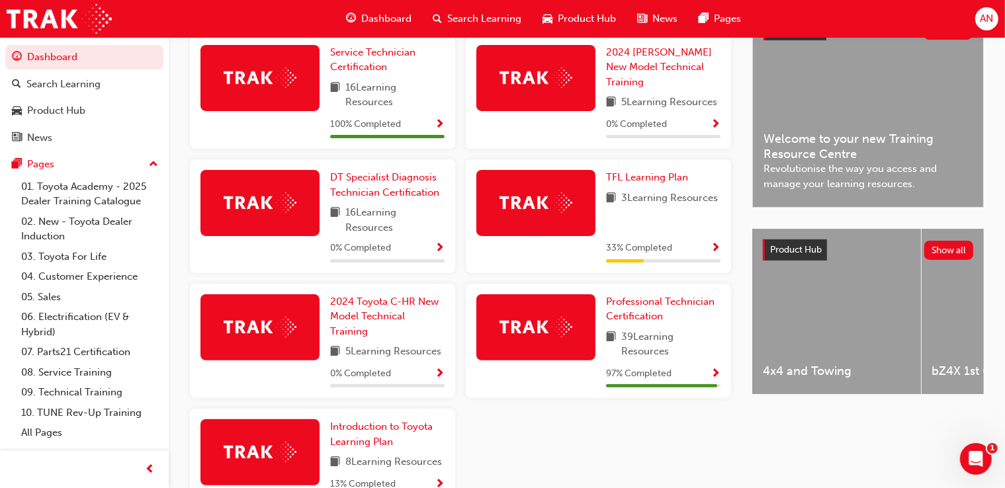
scroll to position [333, 0]
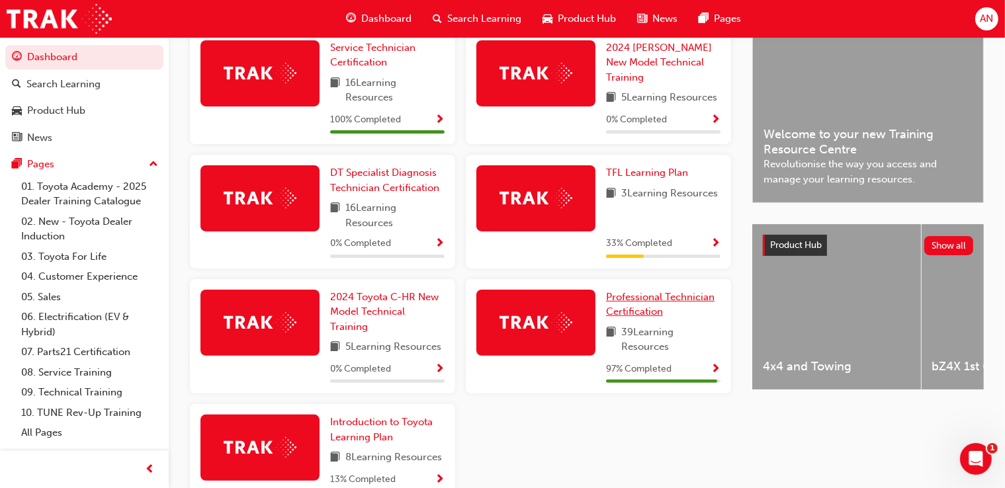
click at [664, 304] on span "Professional Technician Certification" at bounding box center [660, 304] width 108 height 27
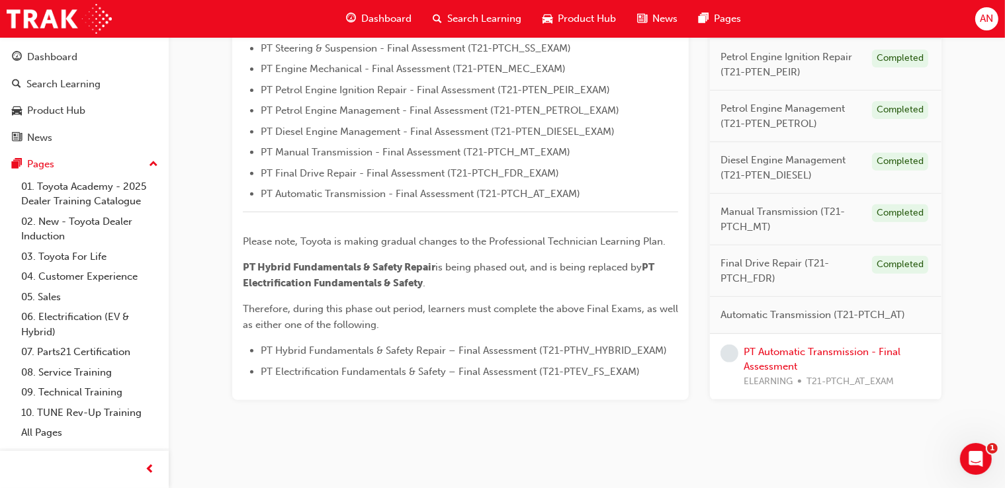
scroll to position [505, 0]
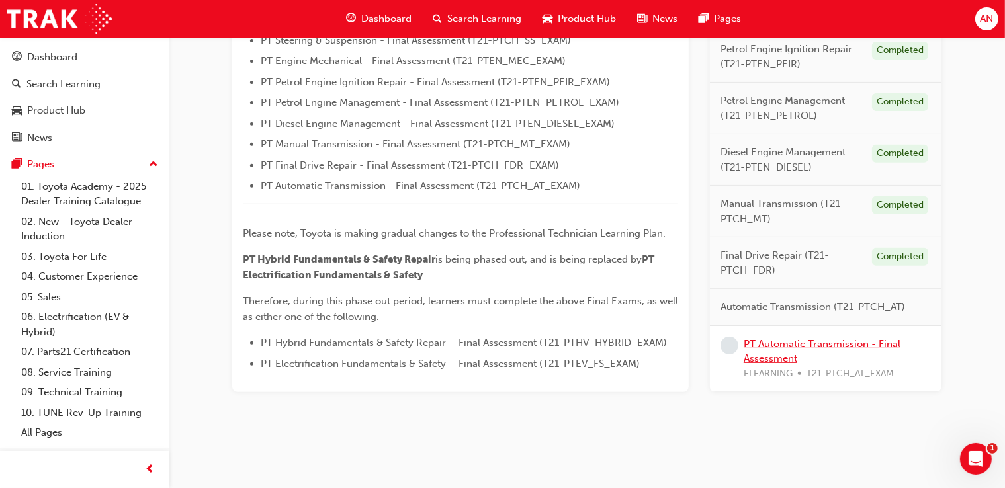
click at [767, 343] on link "PT Automatic Transmission - Final Assessment" at bounding box center [821, 350] width 157 height 27
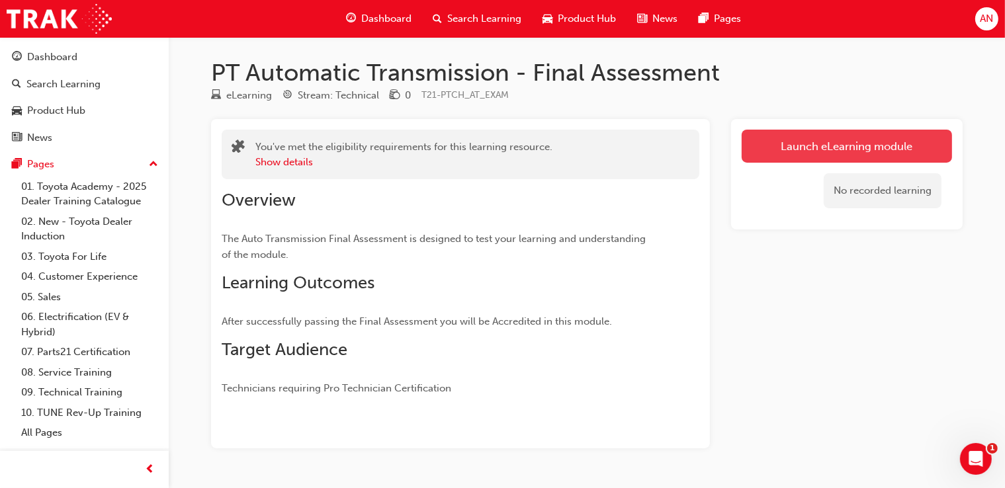
click at [842, 147] on link "Launch eLearning module" at bounding box center [846, 146] width 210 height 33
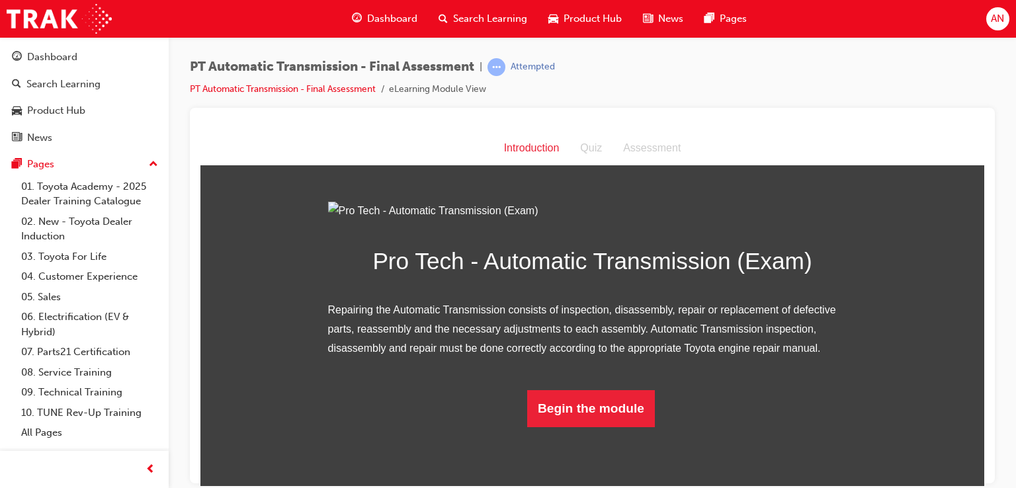
scroll to position [87, 0]
drag, startPoint x: 979, startPoint y: 204, endPoint x: 1188, endPoint y: 425, distance: 304.1
click at [606, 427] on button "Begin the module" at bounding box center [591, 408] width 128 height 37
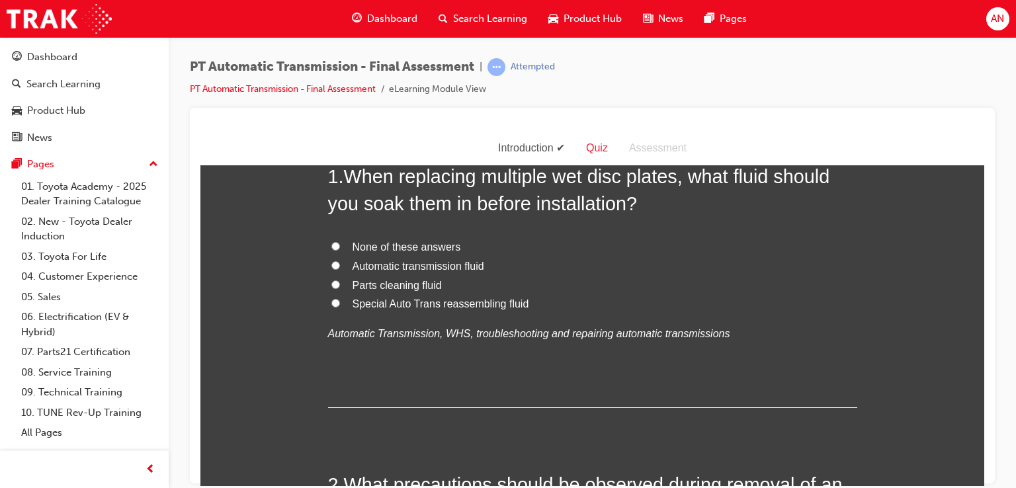
scroll to position [0, 0]
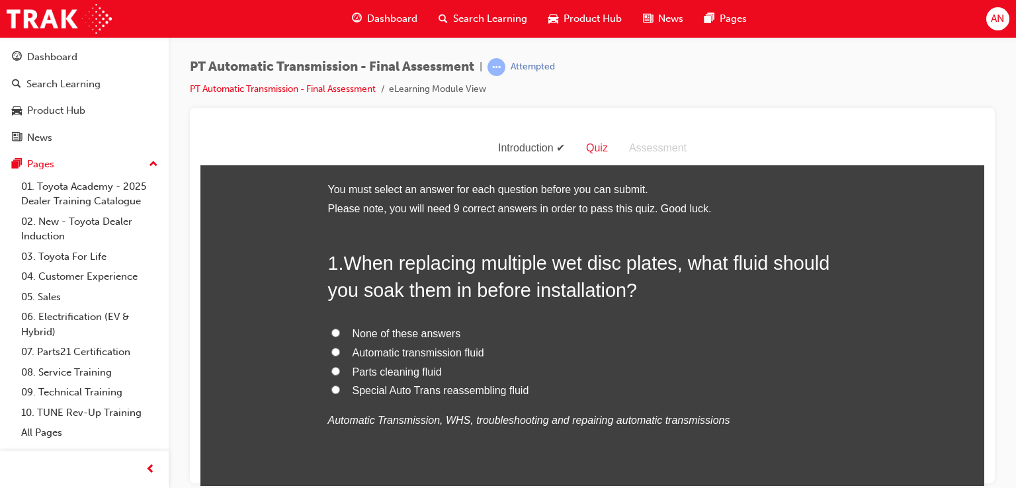
click at [331, 354] on input "Automatic transmission fluid" at bounding box center [335, 351] width 9 height 9
radio input "true"
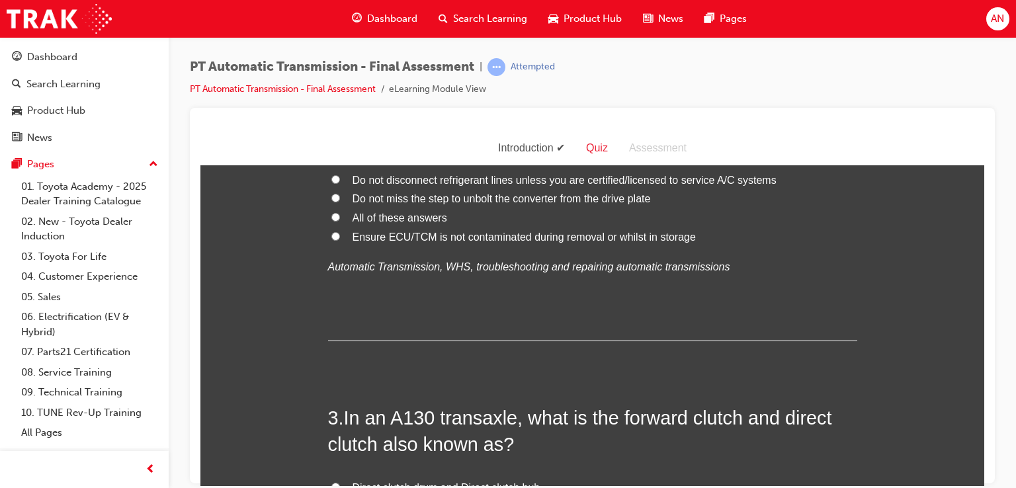
scroll to position [476, 0]
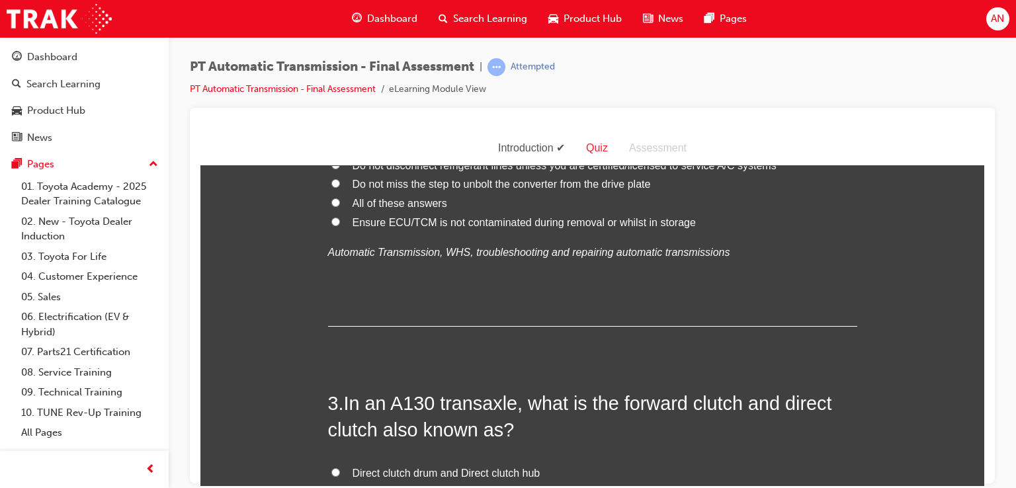
click at [331, 204] on input "All of these answers" at bounding box center [335, 202] width 9 height 9
radio input "true"
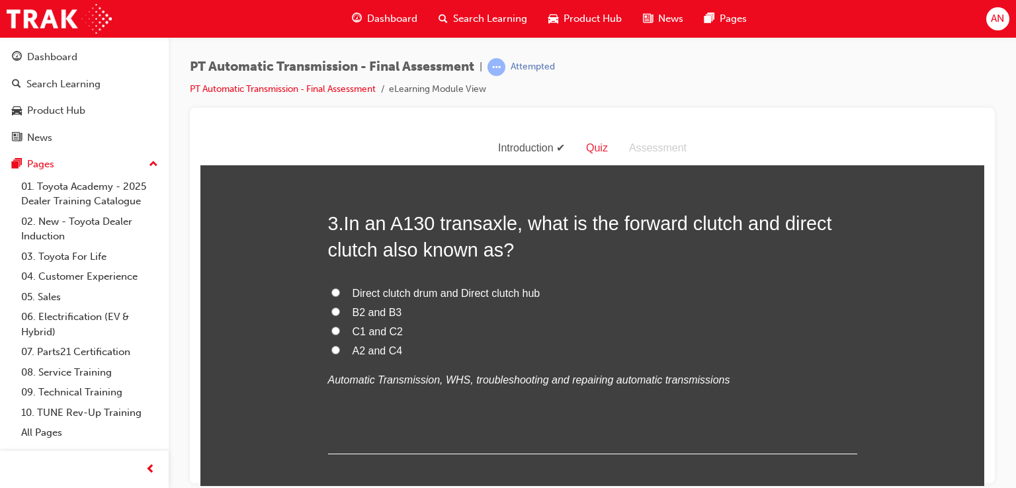
scroll to position [661, 0]
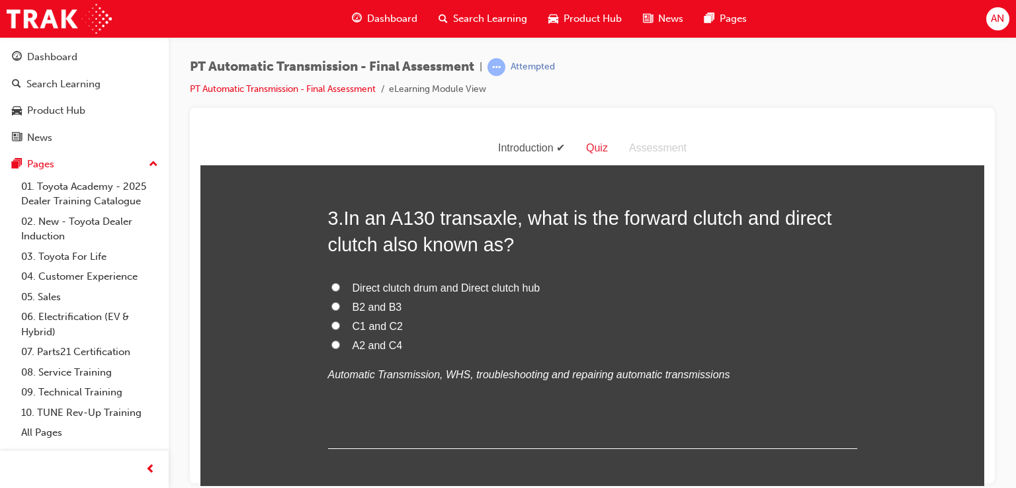
click at [331, 325] on input "C1 and C2" at bounding box center [335, 325] width 9 height 9
radio input "true"
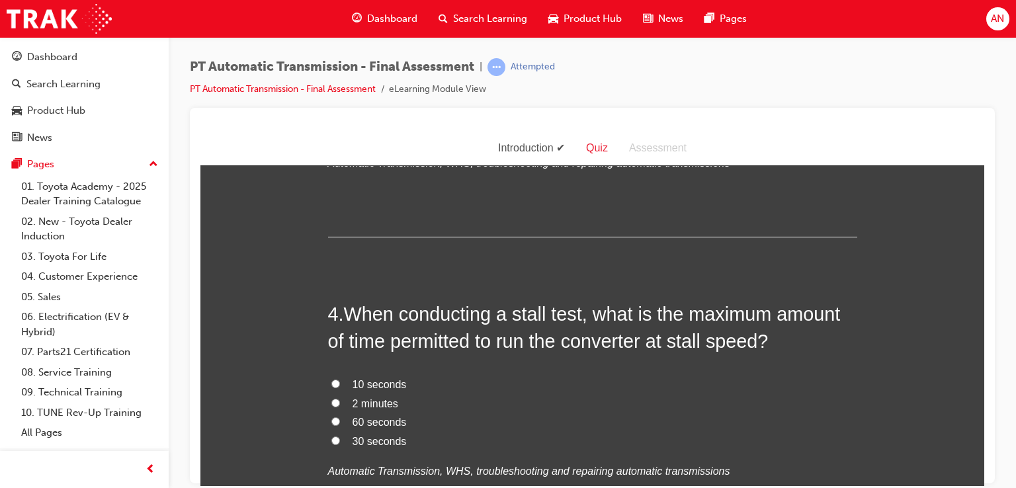
scroll to position [899, 0]
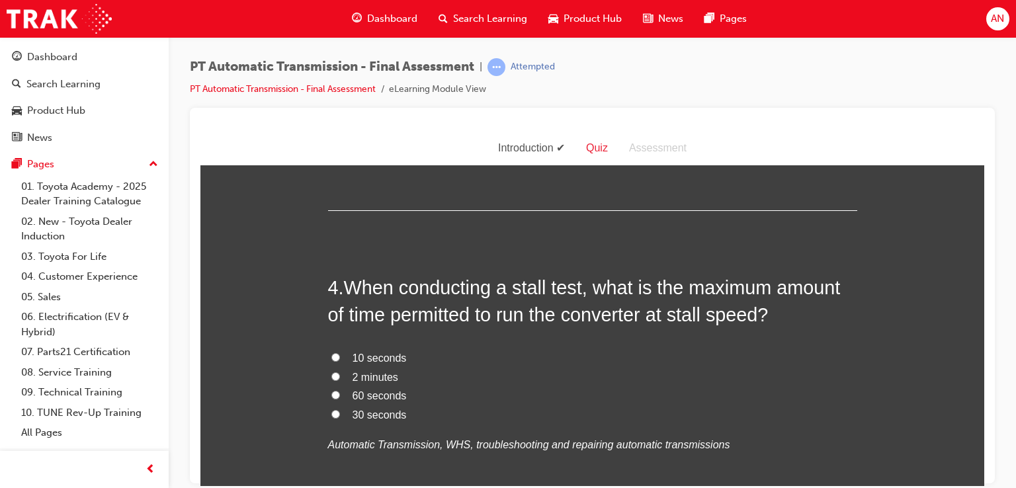
click at [359, 415] on span "30 seconds" at bounding box center [380, 414] width 54 height 11
click at [340, 415] on input "30 seconds" at bounding box center [335, 413] width 9 height 9
radio input "true"
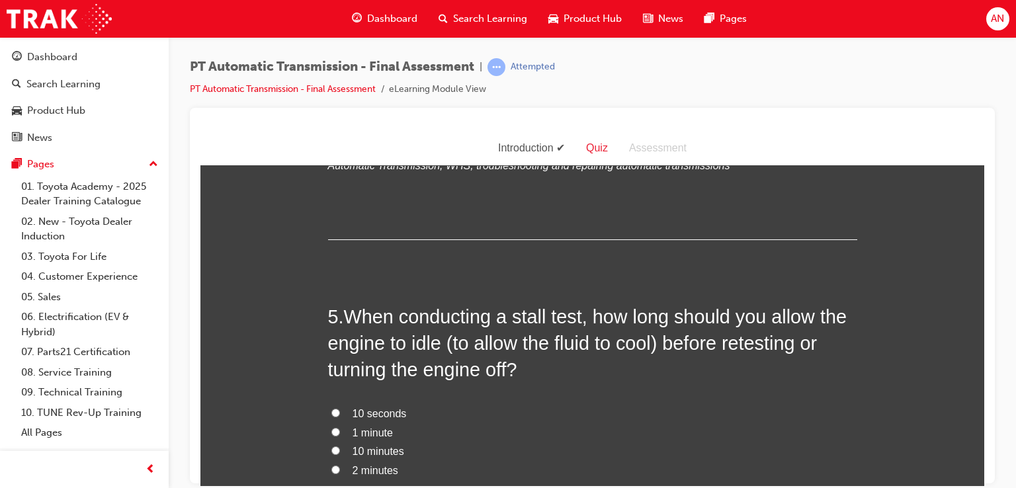
scroll to position [1217, 0]
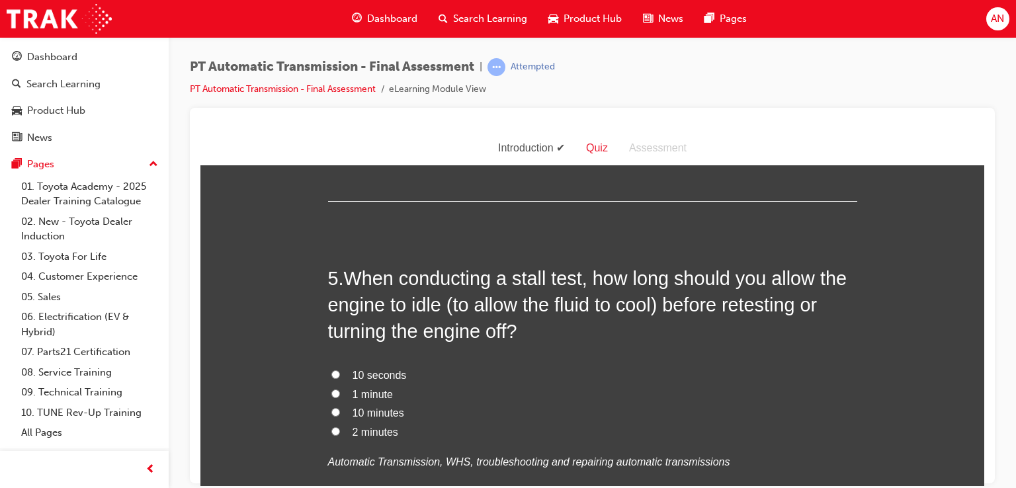
click at [386, 434] on span "2 minutes" at bounding box center [376, 431] width 46 height 11
click at [340, 434] on input "2 minutes" at bounding box center [335, 431] width 9 height 9
radio input "true"
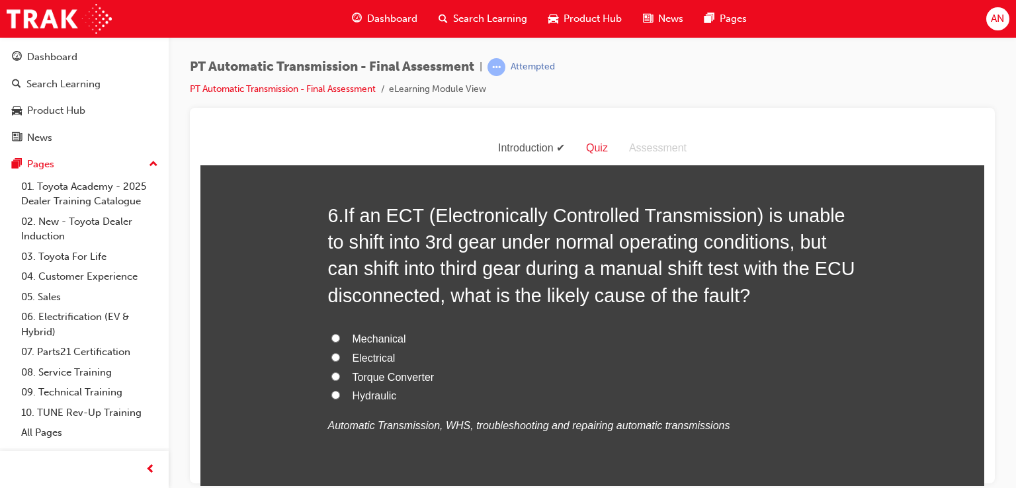
scroll to position [1614, 0]
click at [331, 356] on input "Electrical" at bounding box center [335, 357] width 9 height 9
radio input "true"
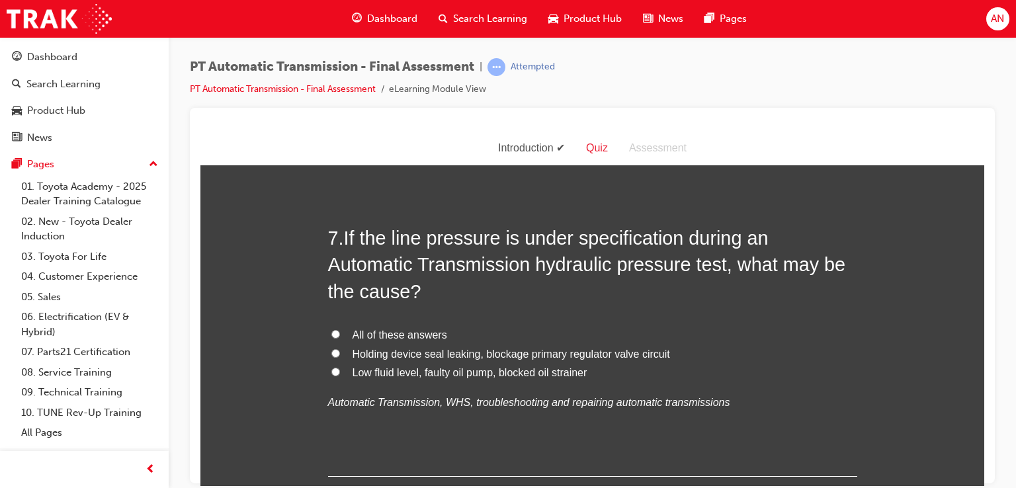
scroll to position [1958, 0]
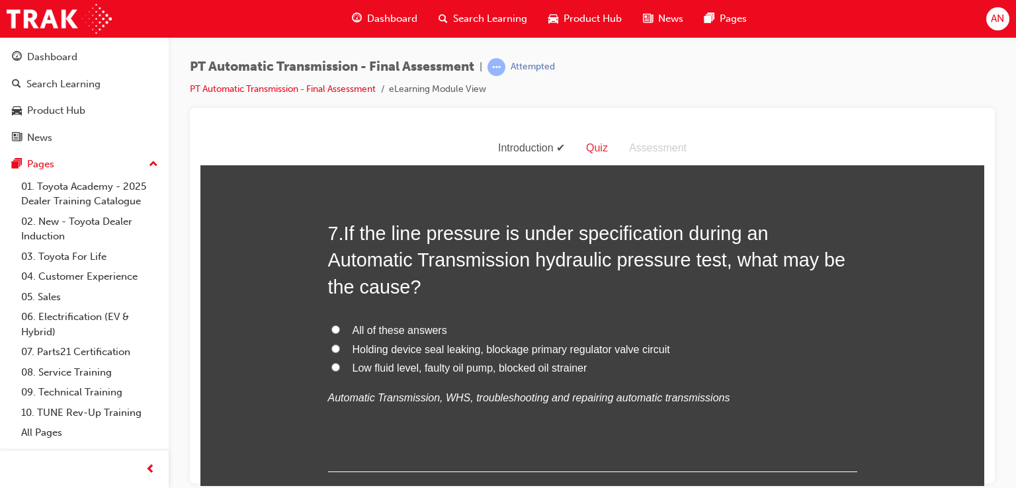
click at [331, 329] on input "All of these answers" at bounding box center [335, 329] width 9 height 9
radio input "true"
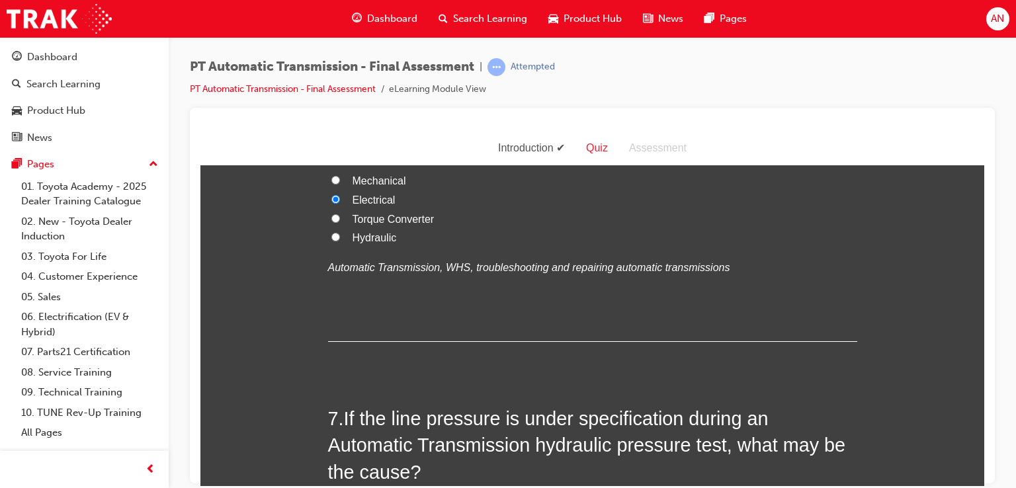
scroll to position [1727, 0]
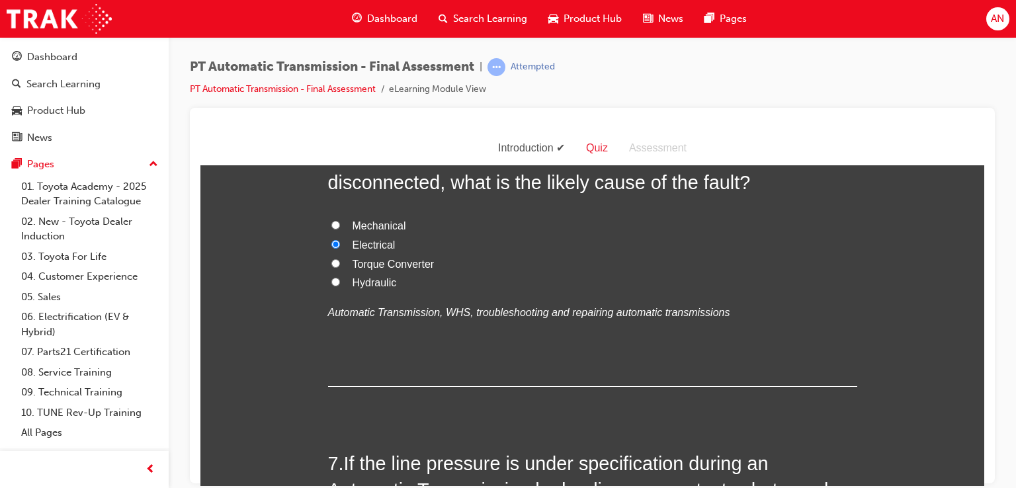
click at [331, 282] on input "Hydraulic" at bounding box center [335, 281] width 9 height 9
radio input "true"
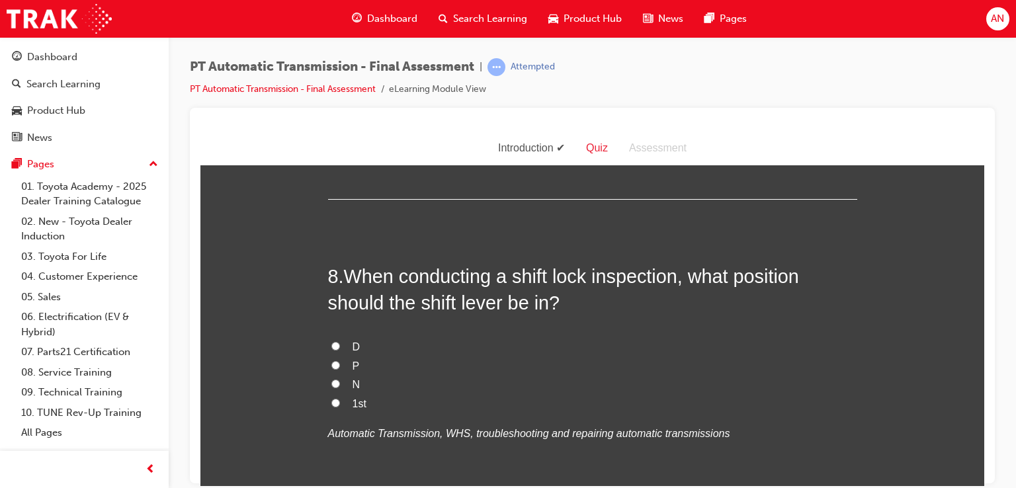
scroll to position [2257, 0]
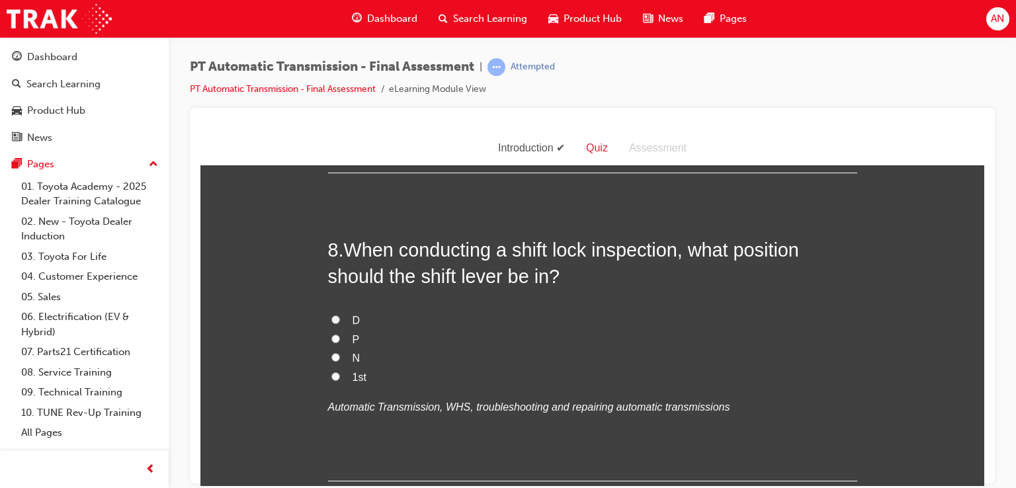
click at [331, 338] on input "P" at bounding box center [335, 338] width 9 height 9
radio input "true"
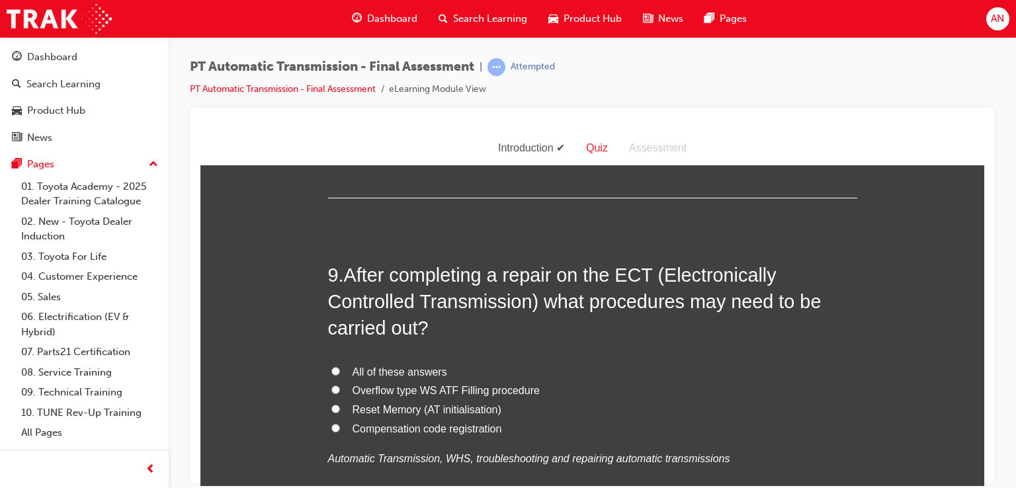
scroll to position [2548, 0]
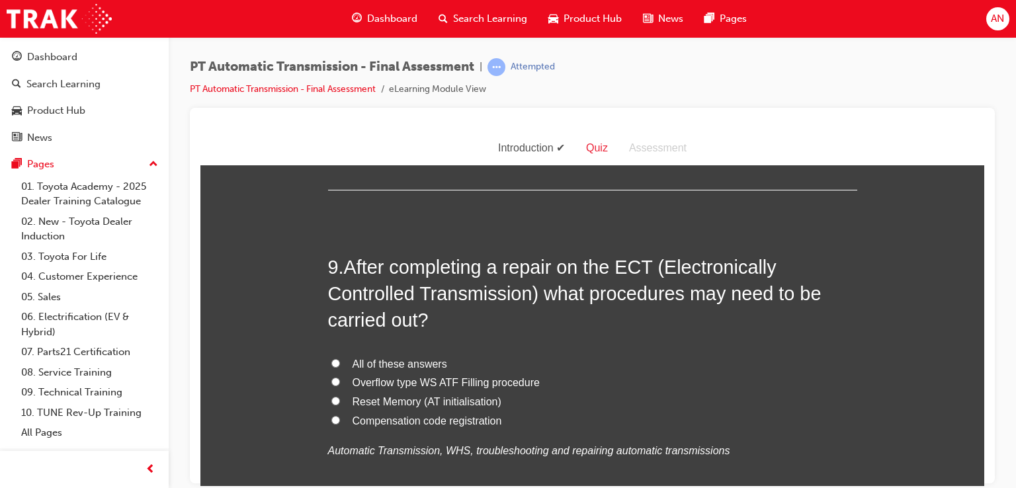
click at [331, 363] on input "All of these answers" at bounding box center [335, 362] width 9 height 9
radio input "true"
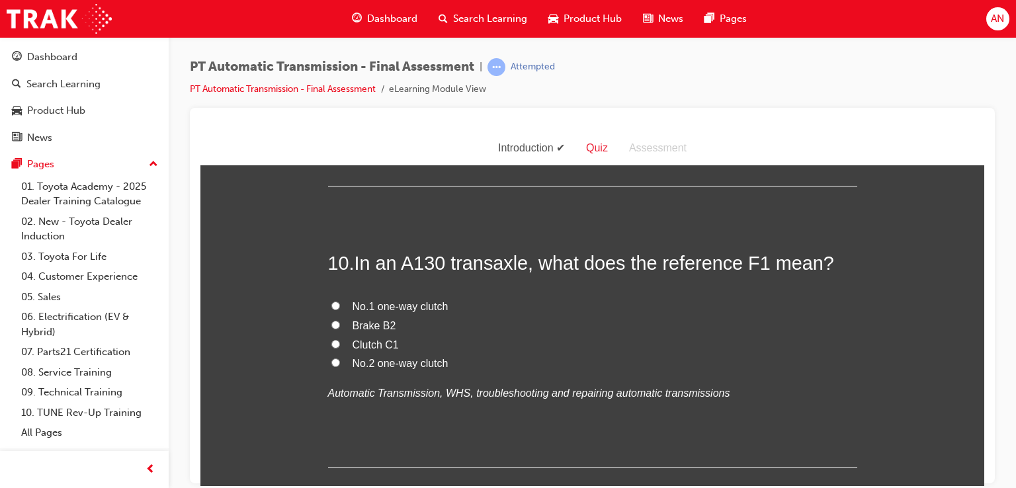
scroll to position [2891, 0]
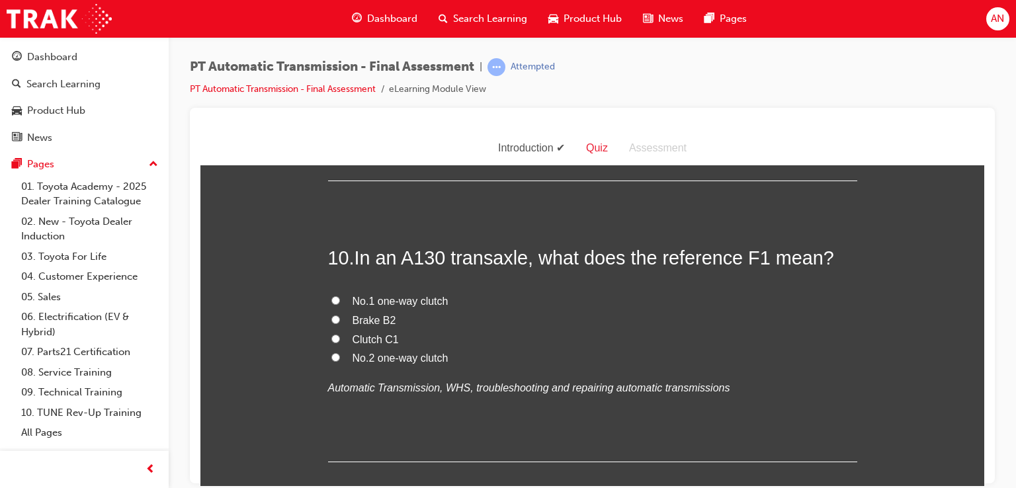
click at [365, 302] on span "No.1 one-way clutch" at bounding box center [401, 300] width 96 height 11
click at [340, 302] on input "No.1 one-way clutch" at bounding box center [335, 300] width 9 height 9
radio input "true"
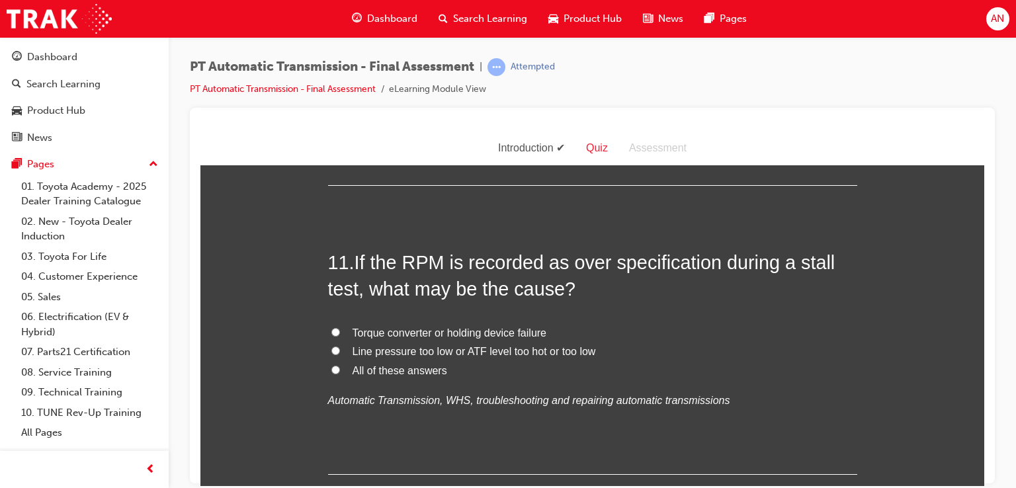
scroll to position [3182, 0]
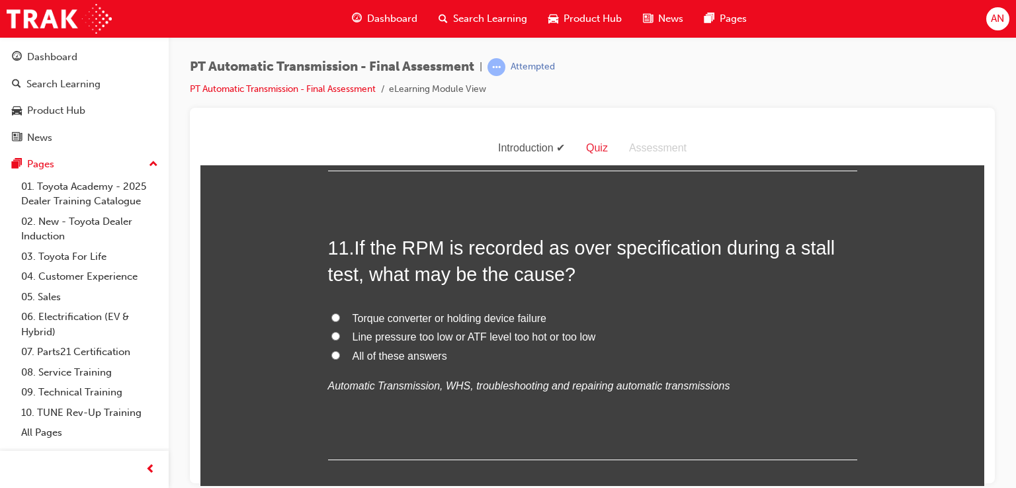
click at [331, 355] on input "All of these answers" at bounding box center [335, 355] width 9 height 9
radio input "true"
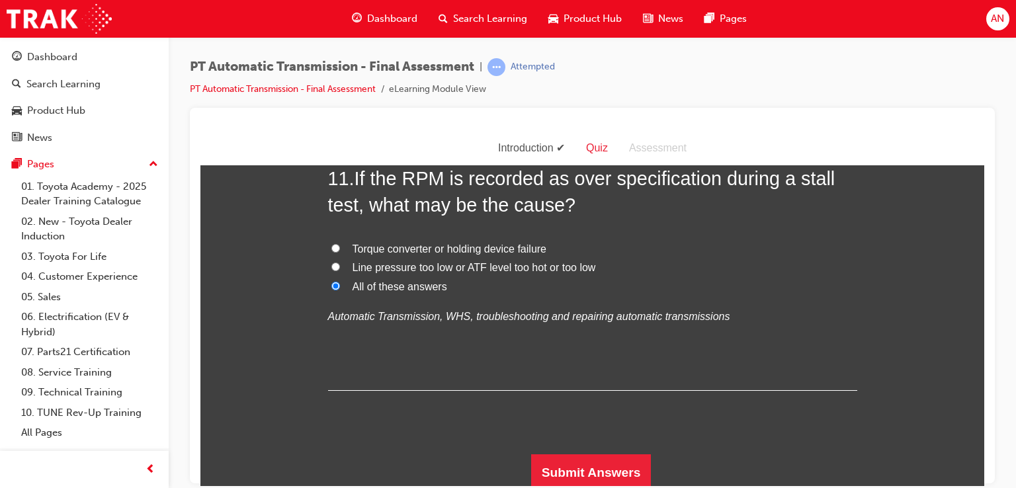
scroll to position [3255, 0]
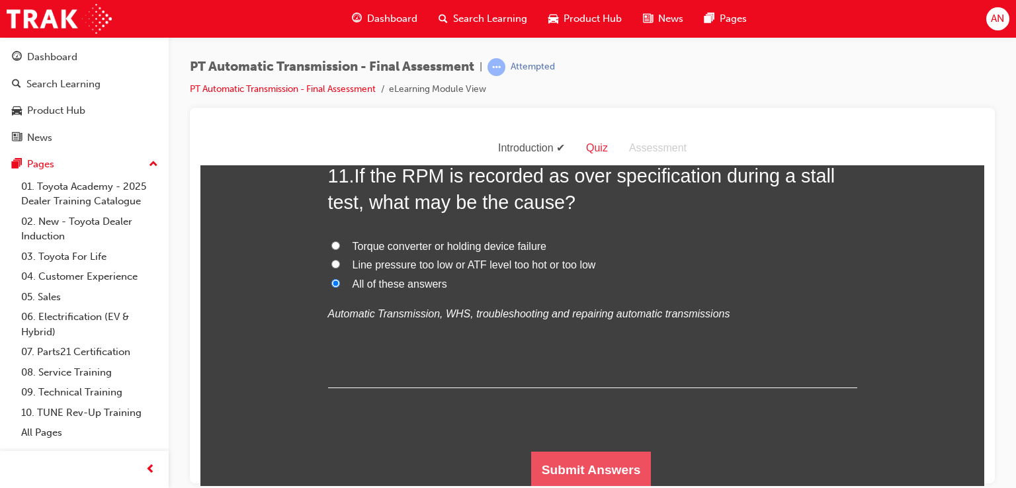
click at [604, 470] on button "Submit Answers" at bounding box center [591, 469] width 120 height 37
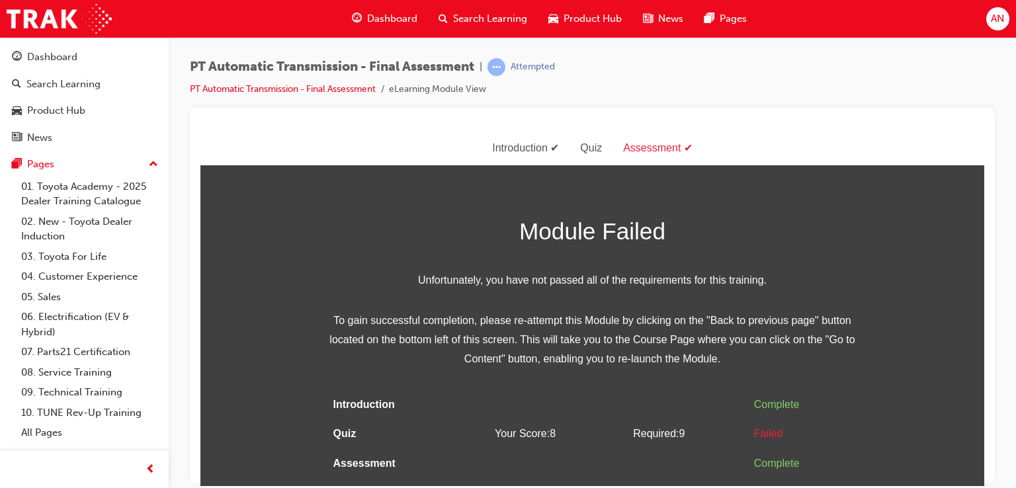
scroll to position [0, 0]
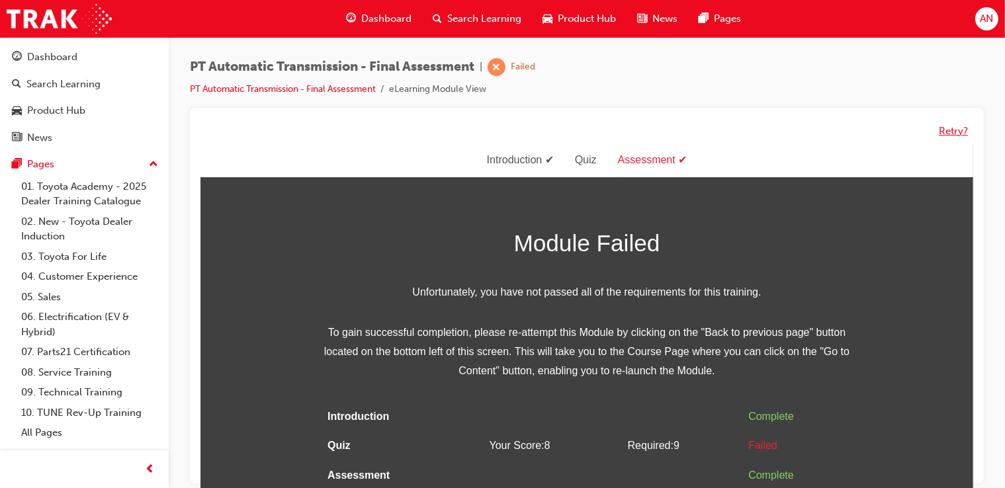
click at [954, 131] on button "Retry?" at bounding box center [952, 131] width 29 height 15
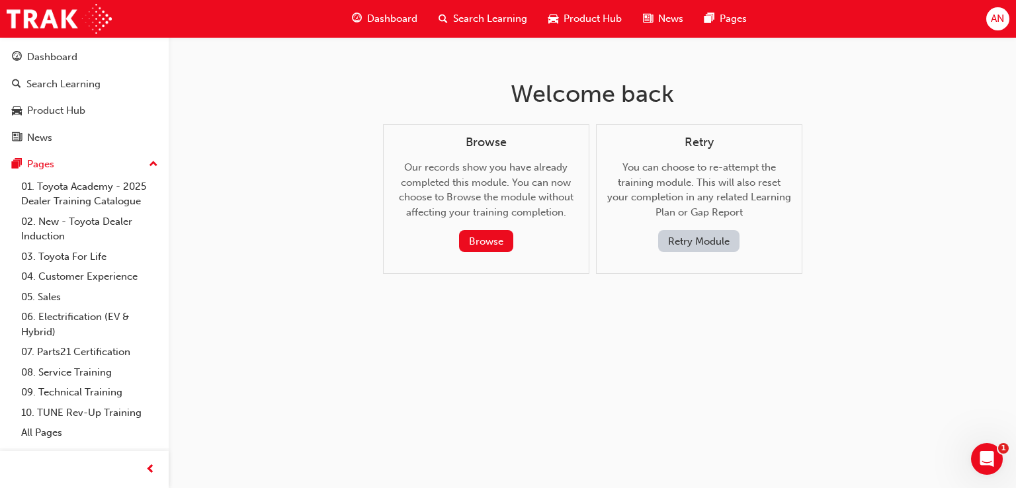
click at [720, 243] on button "Retry Module" at bounding box center [698, 241] width 81 height 22
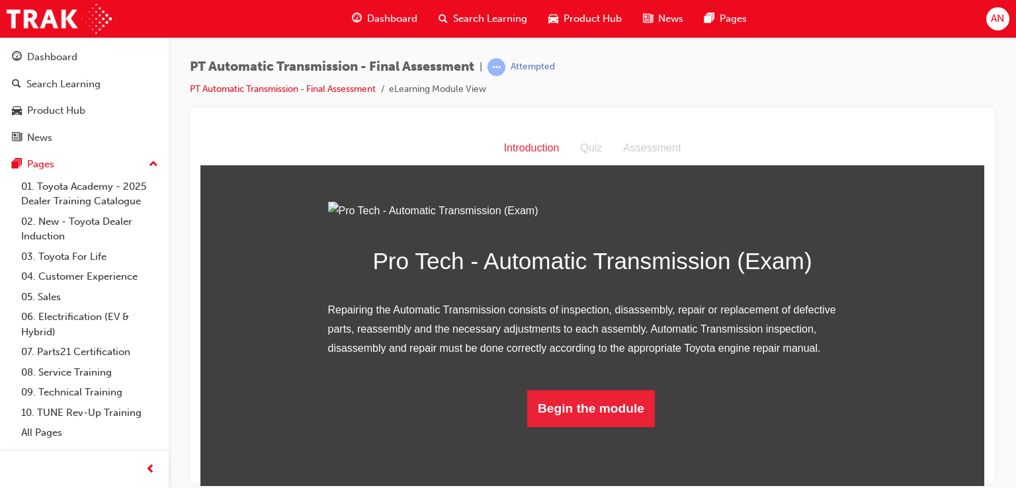
scroll to position [87, 0]
click at [565, 427] on button "Begin the module" at bounding box center [591, 408] width 128 height 37
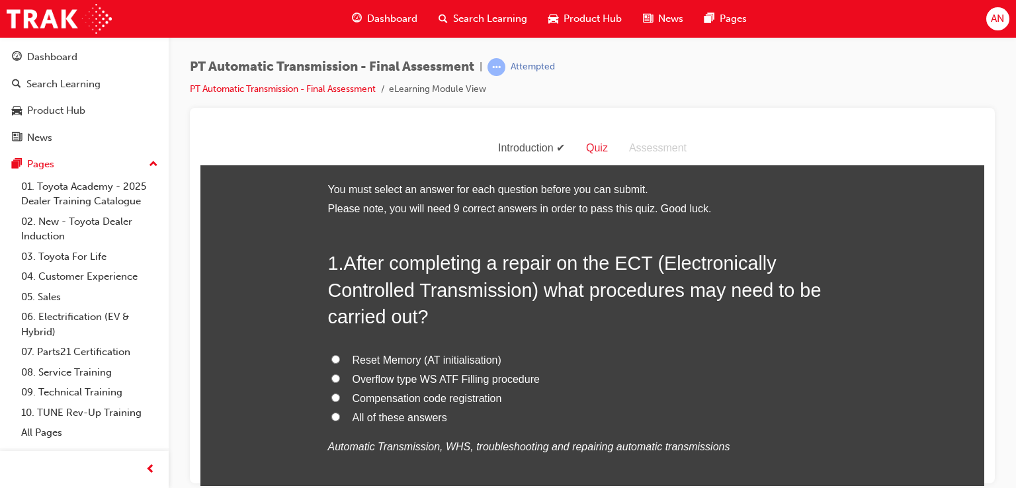
click at [402, 419] on span "All of these answers" at bounding box center [400, 416] width 95 height 11
click at [340, 419] on input "All of these answers" at bounding box center [335, 416] width 9 height 9
radio input "true"
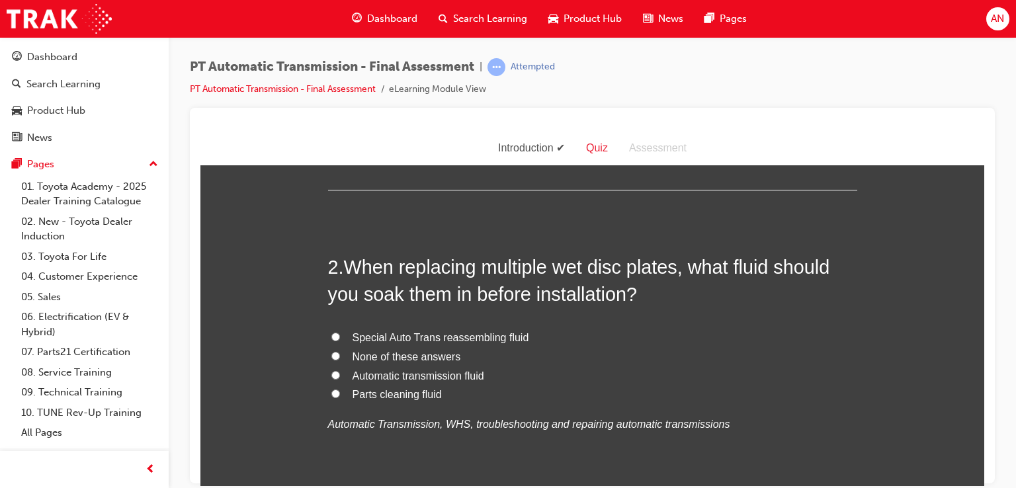
scroll to position [344, 0]
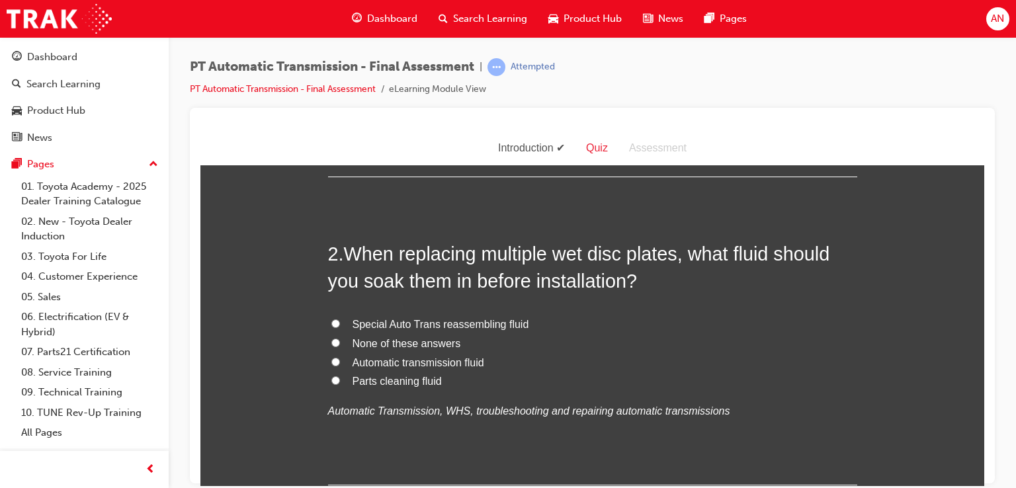
click at [378, 366] on span "Automatic transmission fluid" at bounding box center [419, 361] width 132 height 11
click at [340, 366] on input "Automatic transmission fluid" at bounding box center [335, 361] width 9 height 9
radio input "true"
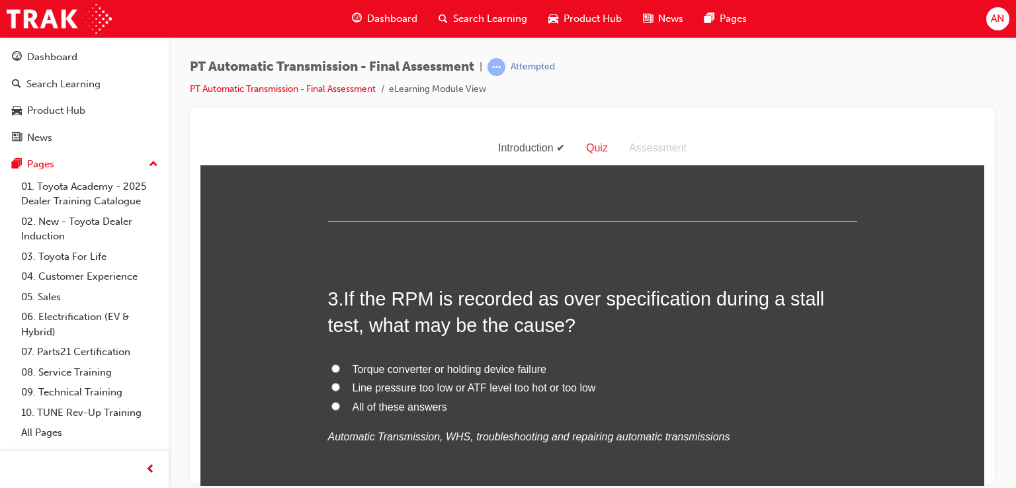
scroll to position [608, 0]
click at [331, 404] on input "All of these answers" at bounding box center [335, 404] width 9 height 9
radio input "true"
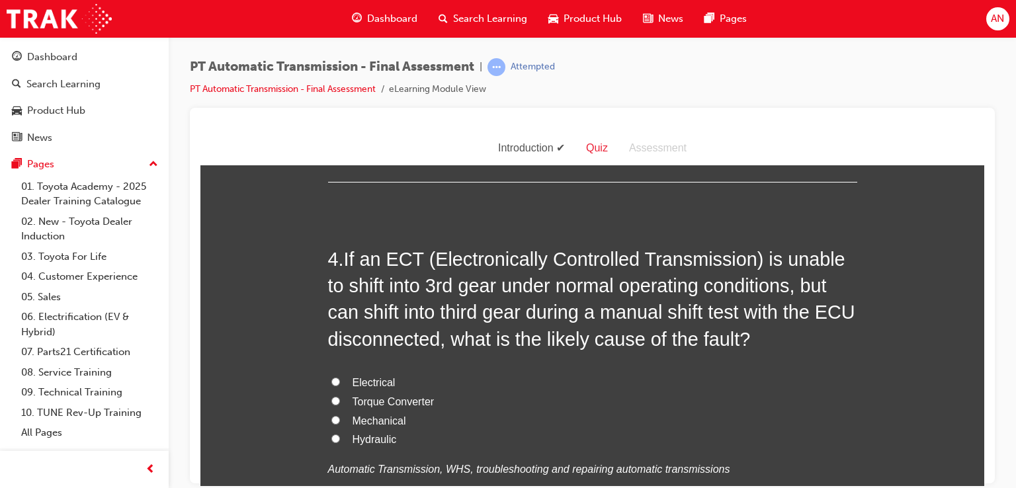
scroll to position [952, 0]
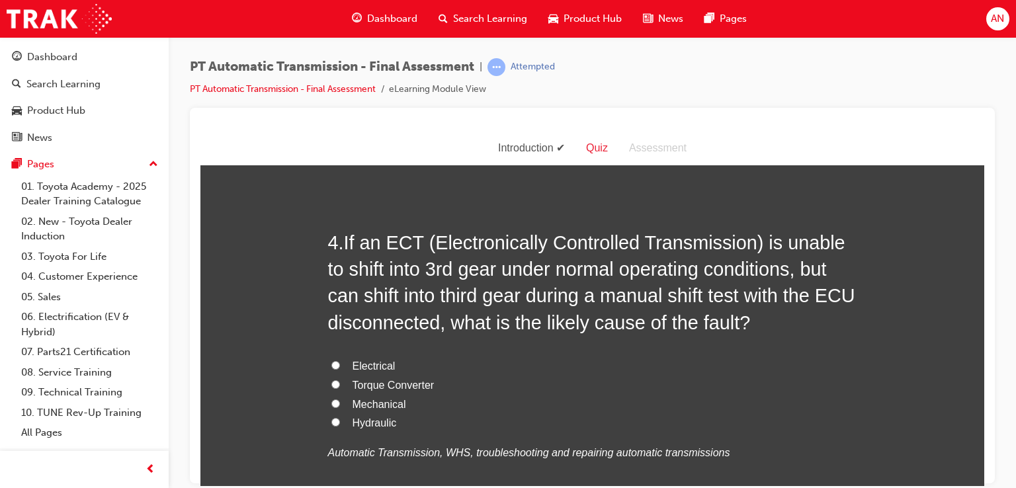
click at [331, 360] on input "Electrical" at bounding box center [335, 364] width 9 height 9
radio input "true"
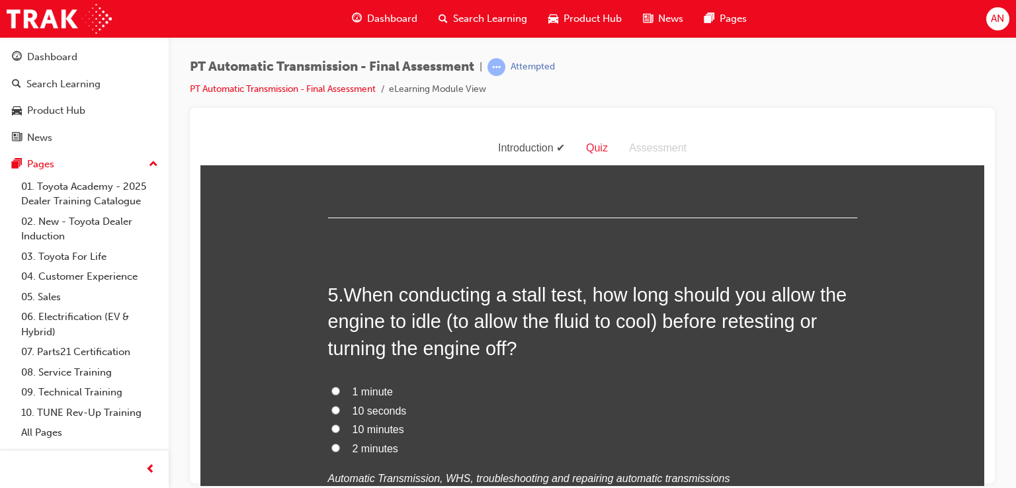
scroll to position [1270, 0]
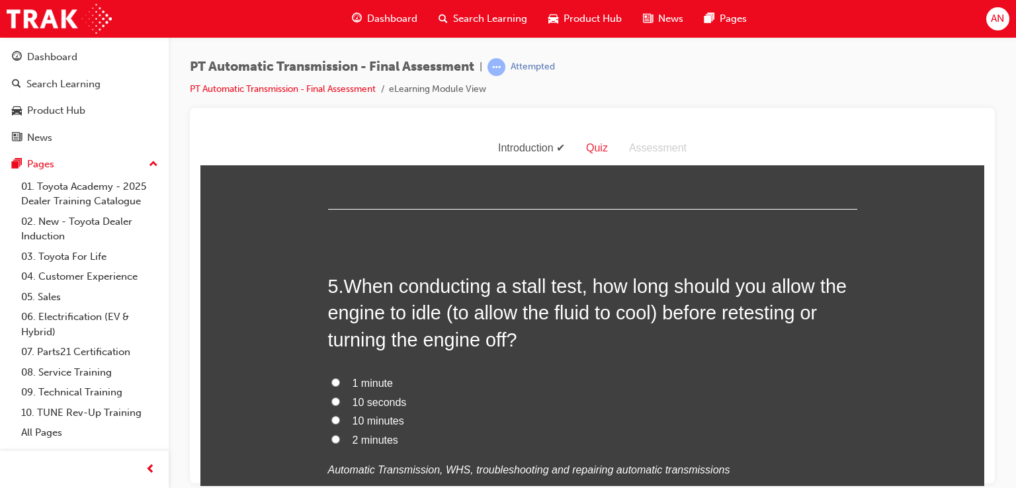
click at [331, 441] on input "2 minutes" at bounding box center [335, 439] width 9 height 9
radio input "true"
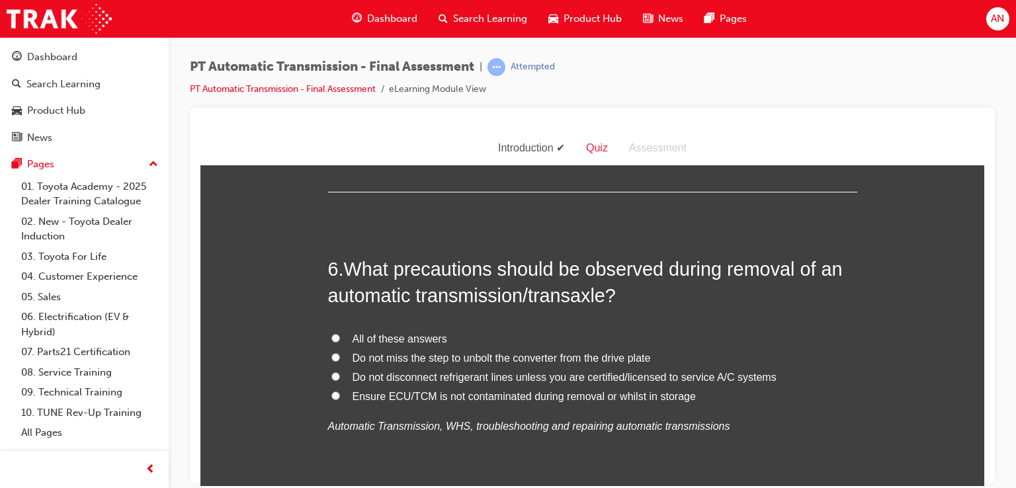
scroll to position [1675, 0]
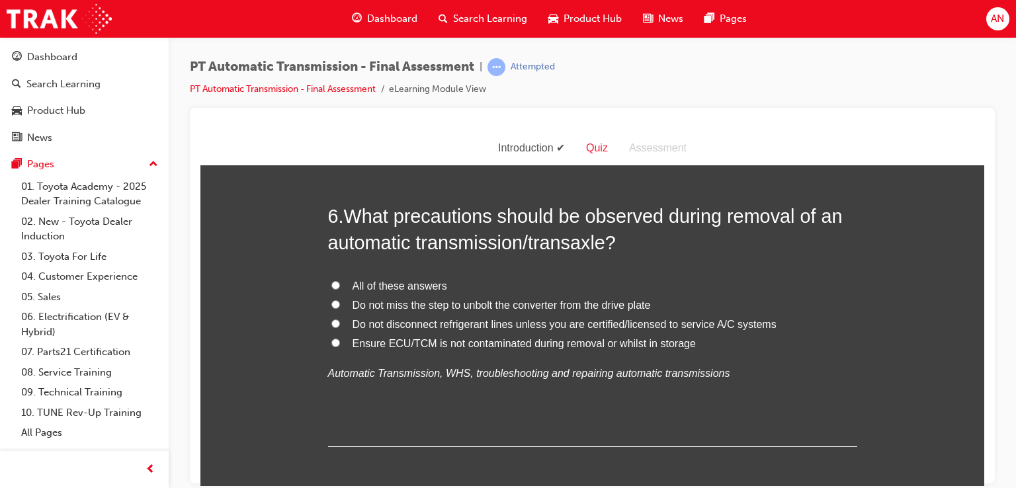
click at [331, 280] on input "All of these answers" at bounding box center [335, 284] width 9 height 9
radio input "true"
click at [331, 301] on input "Do not miss the step to unbolt the converter from the drive plate" at bounding box center [335, 304] width 9 height 9
radio input "true"
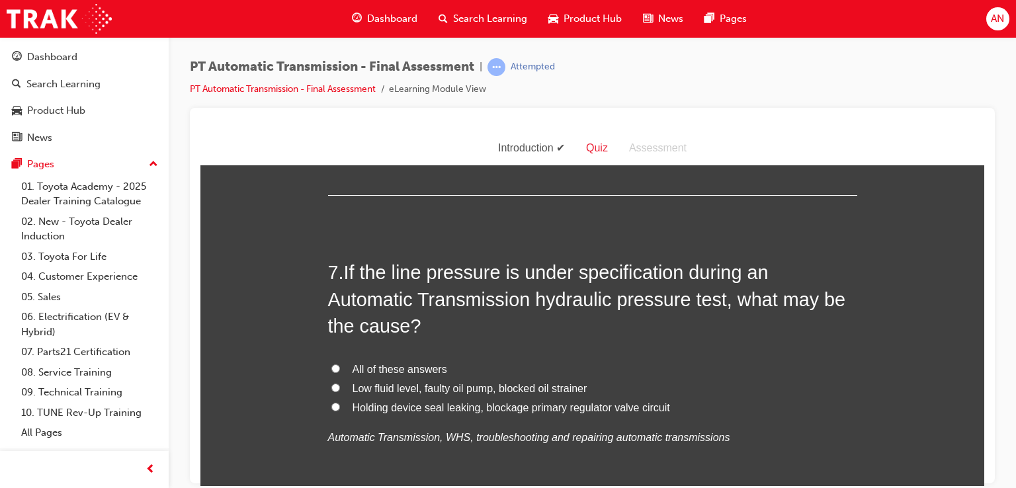
scroll to position [1939, 0]
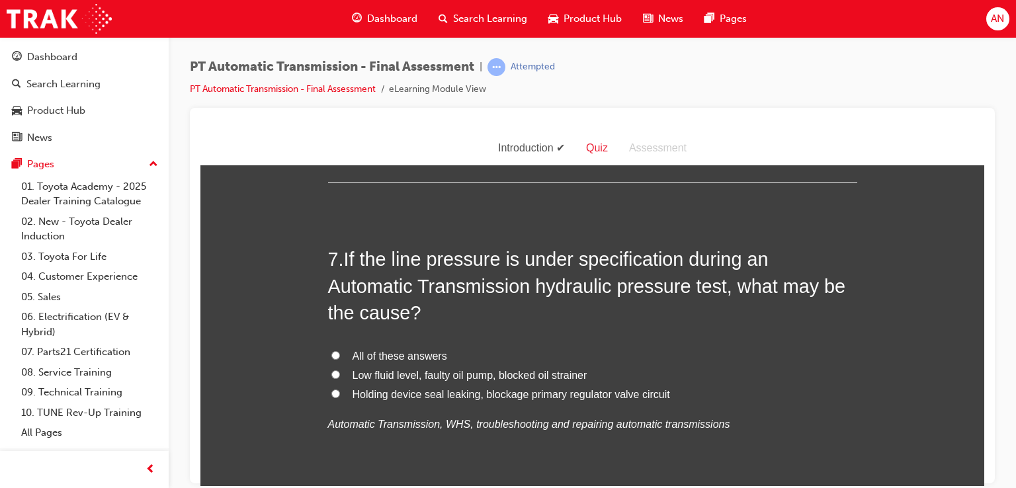
click at [328, 376] on label "Low fluid level, faulty oil pump, blocked oil strainer" at bounding box center [592, 375] width 529 height 19
click at [331, 376] on input "Low fluid level, faulty oil pump, blocked oil strainer" at bounding box center [335, 374] width 9 height 9
radio input "true"
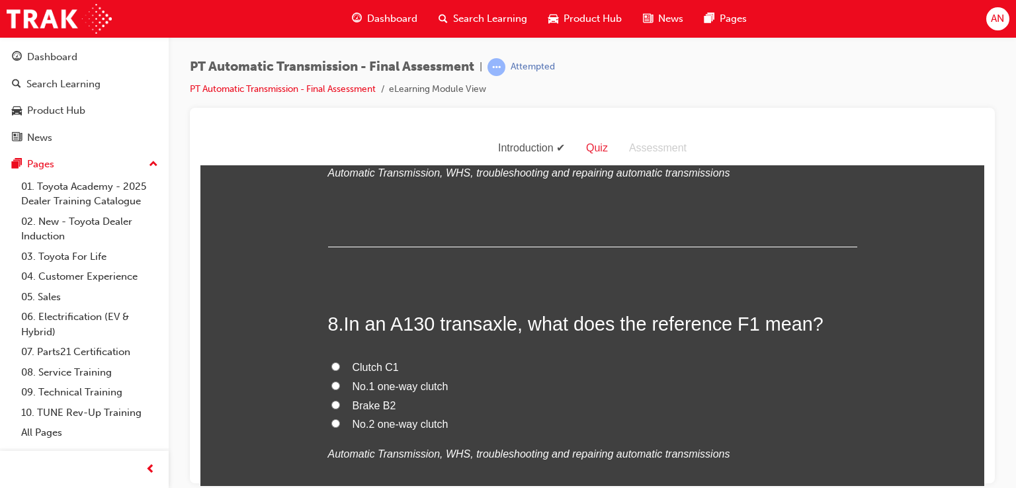
scroll to position [2204, 0]
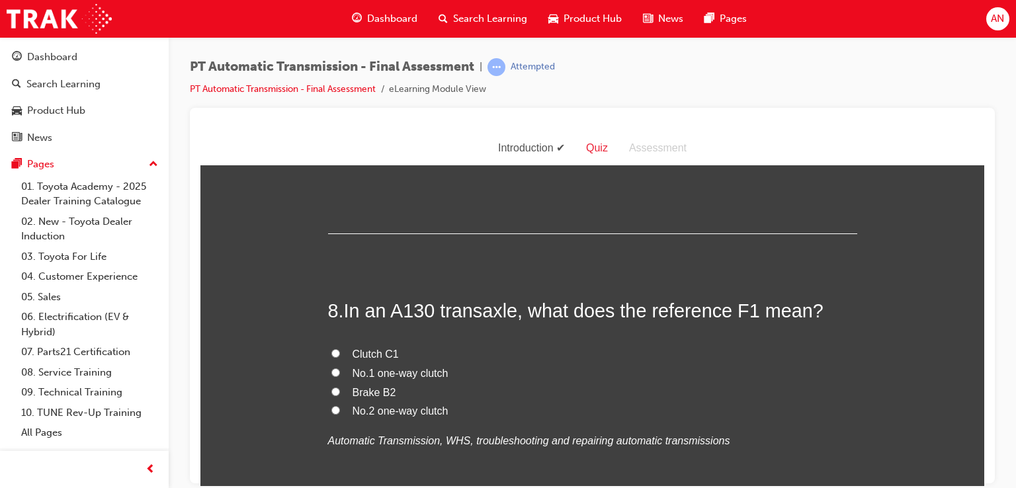
click at [385, 378] on label "No.1 one-way clutch" at bounding box center [592, 373] width 529 height 19
click at [340, 376] on input "No.1 one-way clutch" at bounding box center [335, 372] width 9 height 9
radio input "true"
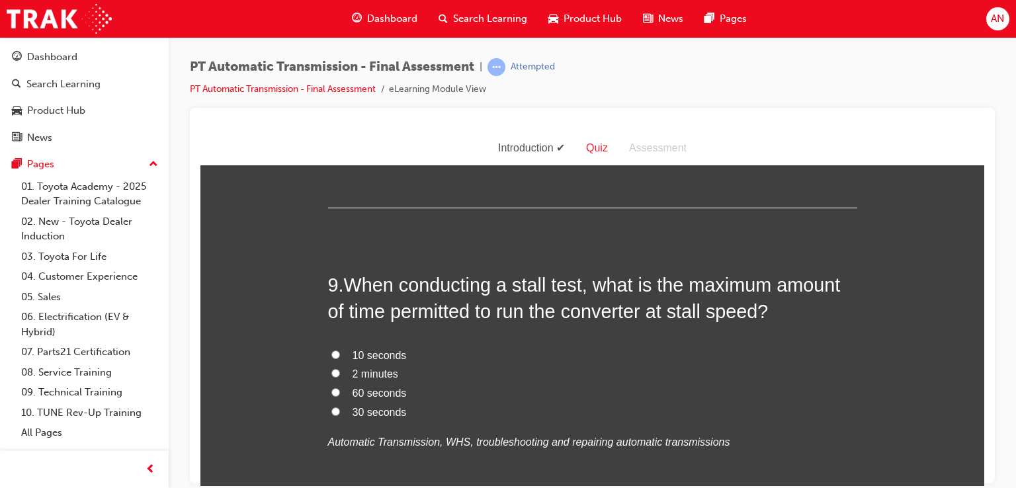
scroll to position [2521, 0]
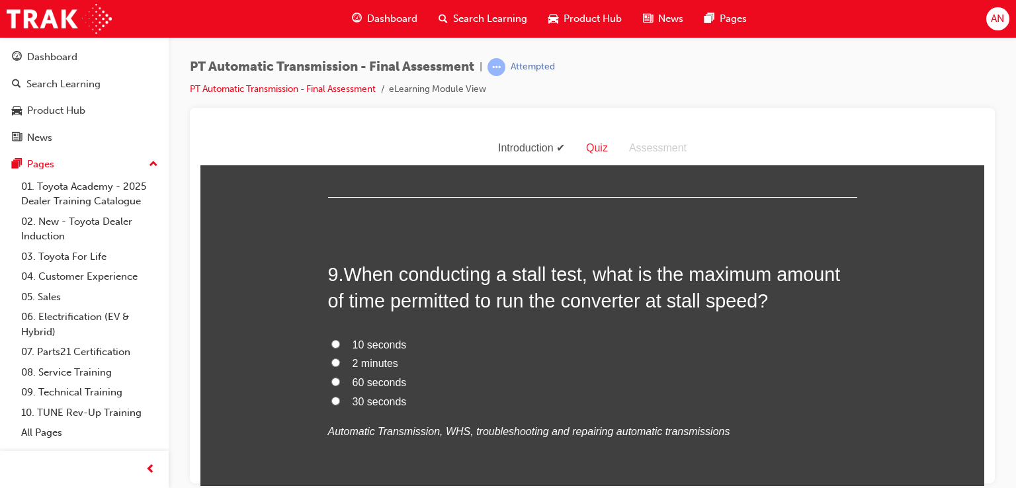
click at [353, 399] on span "30 seconds" at bounding box center [380, 400] width 54 height 11
click at [340, 399] on input "30 seconds" at bounding box center [335, 400] width 9 height 9
radio input "true"
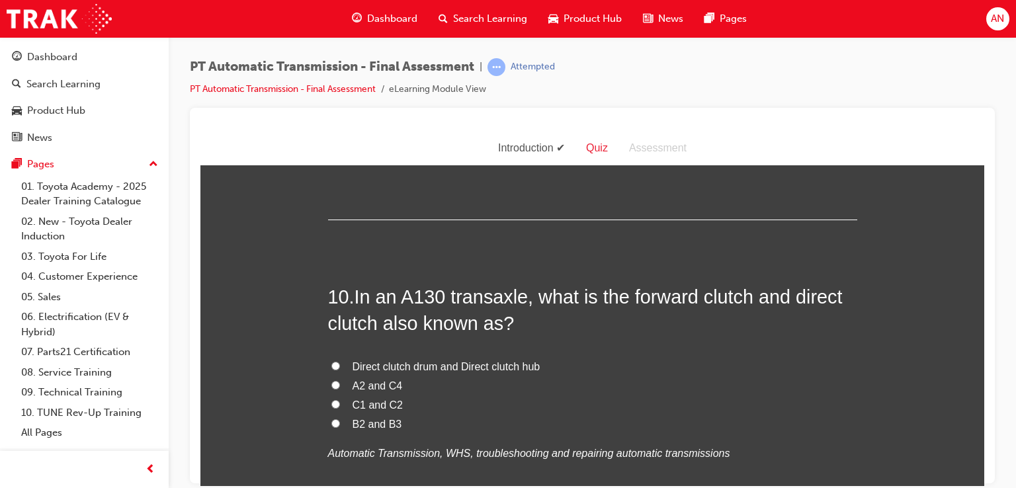
scroll to position [2812, 0]
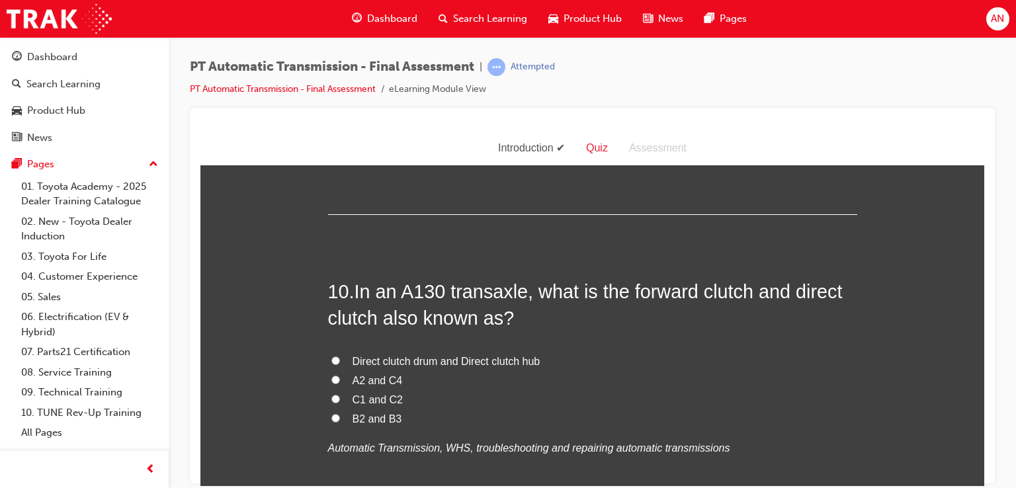
click at [368, 401] on span "C1 and C2" at bounding box center [378, 399] width 51 height 11
click at [340, 401] on input "C1 and C2" at bounding box center [335, 398] width 9 height 9
radio input "true"
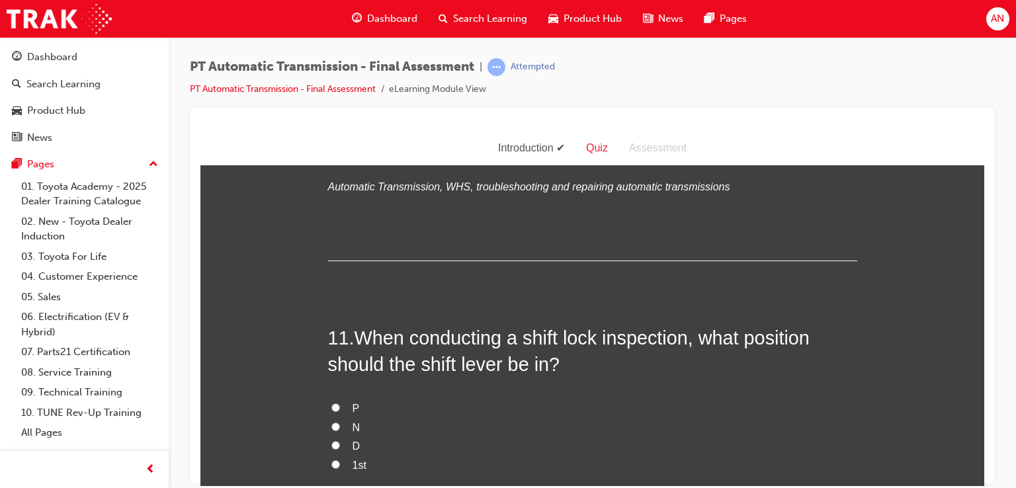
scroll to position [3077, 0]
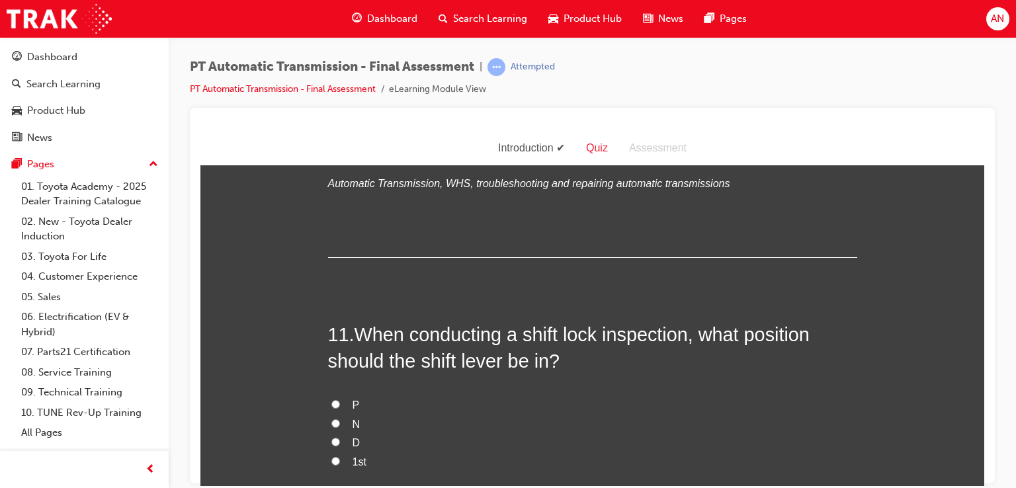
click at [331, 405] on input "P" at bounding box center [335, 403] width 9 height 9
radio input "true"
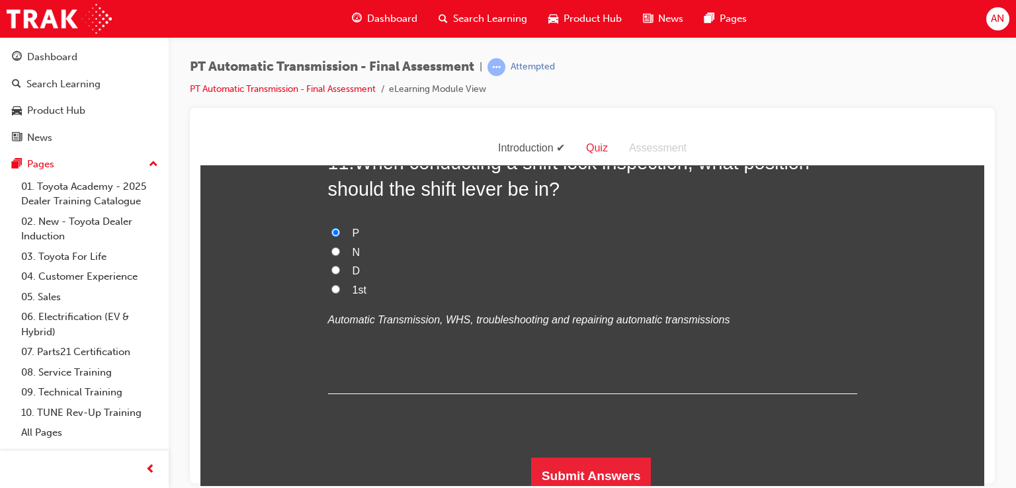
scroll to position [3255, 0]
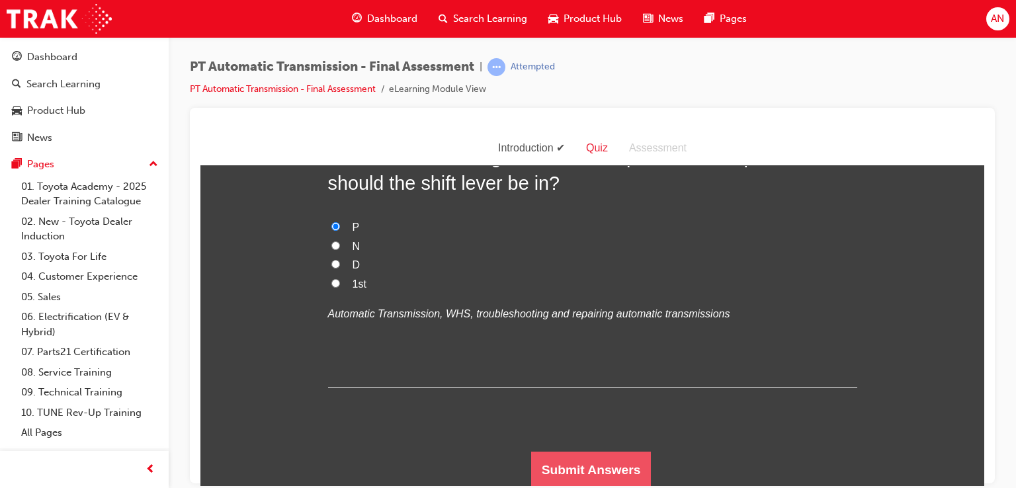
click at [601, 473] on button "Submit Answers" at bounding box center [591, 469] width 120 height 37
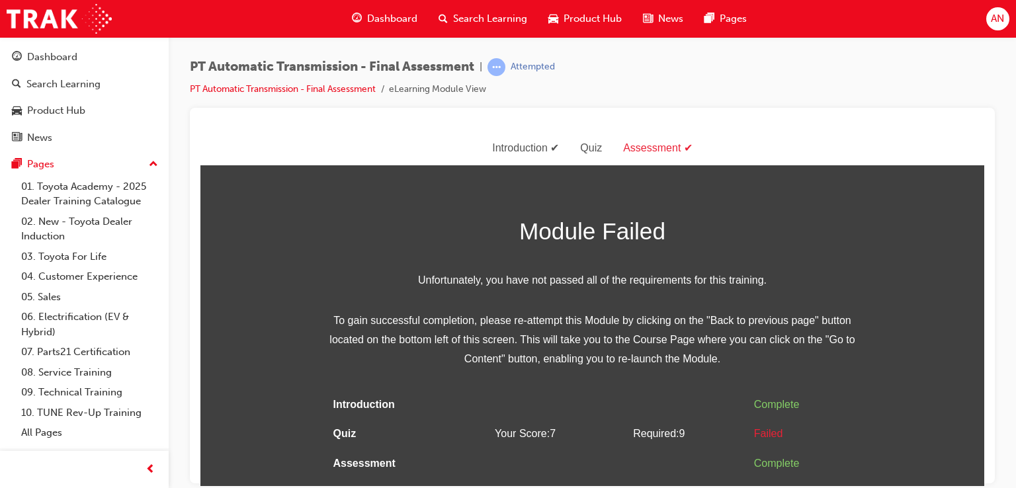
scroll to position [0, 0]
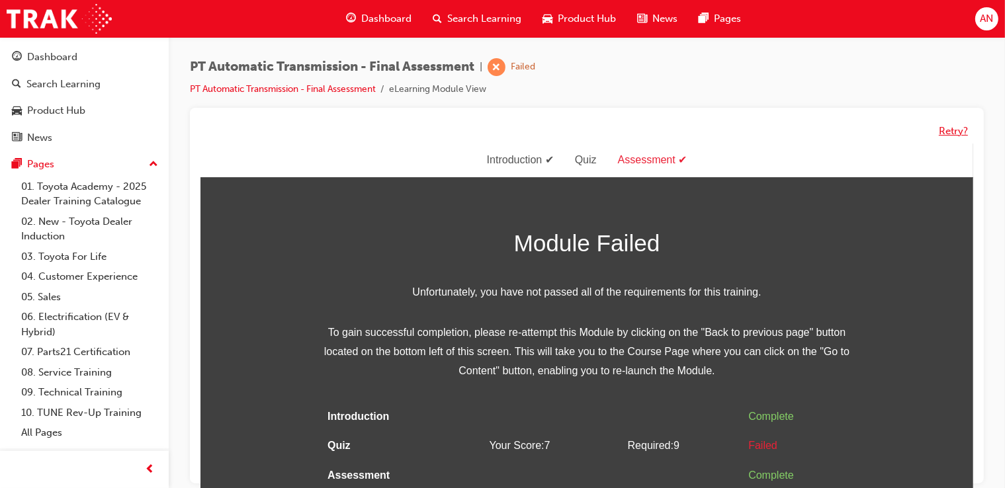
click at [953, 131] on button "Retry?" at bounding box center [952, 131] width 29 height 15
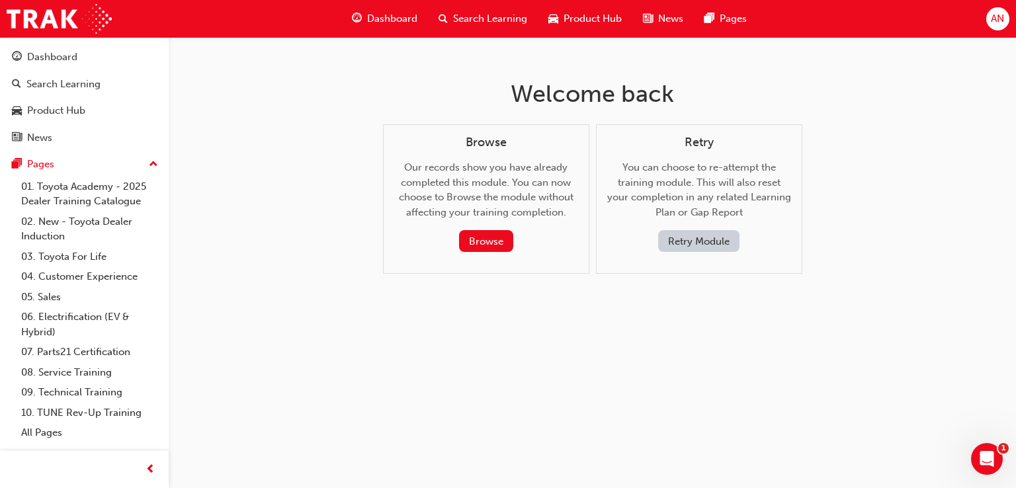
click at [710, 241] on button "Retry Module" at bounding box center [698, 241] width 81 height 22
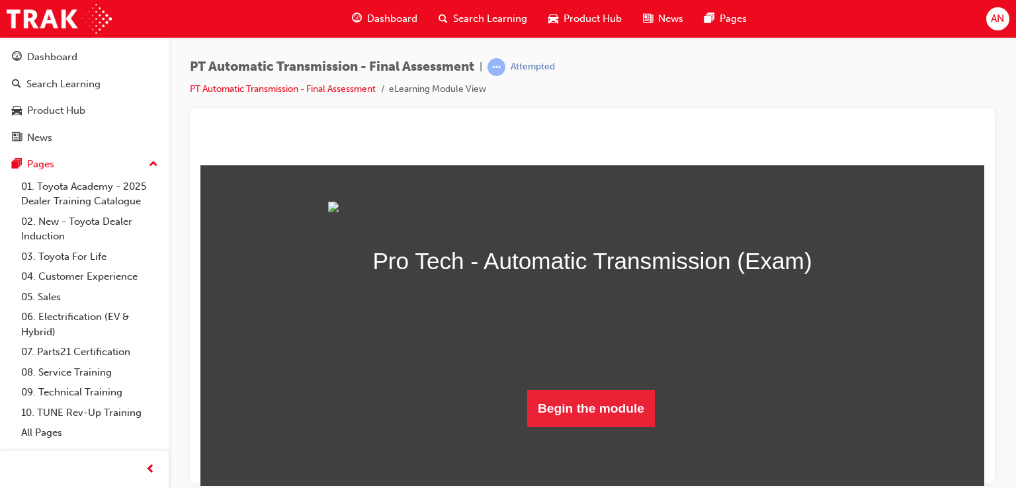
scroll to position [87, 0]
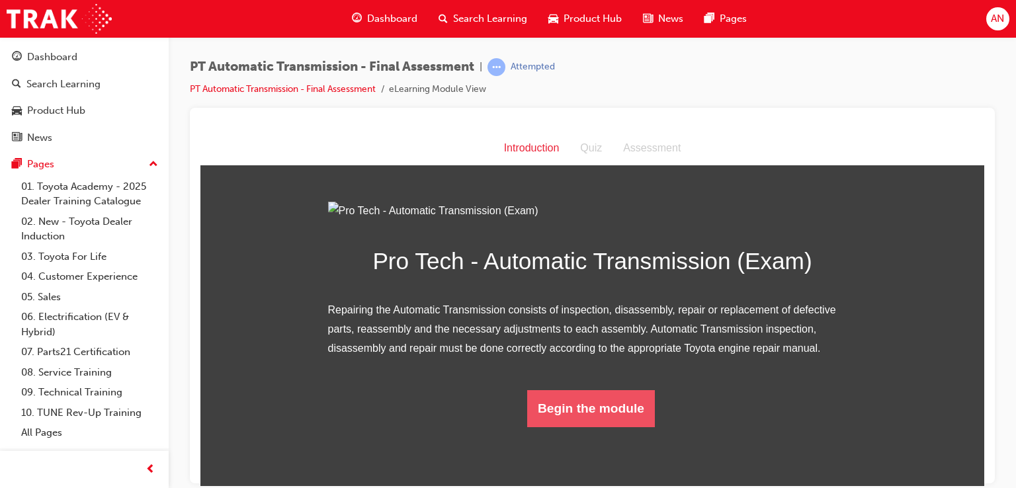
click at [570, 427] on button "Begin the module" at bounding box center [591, 408] width 128 height 37
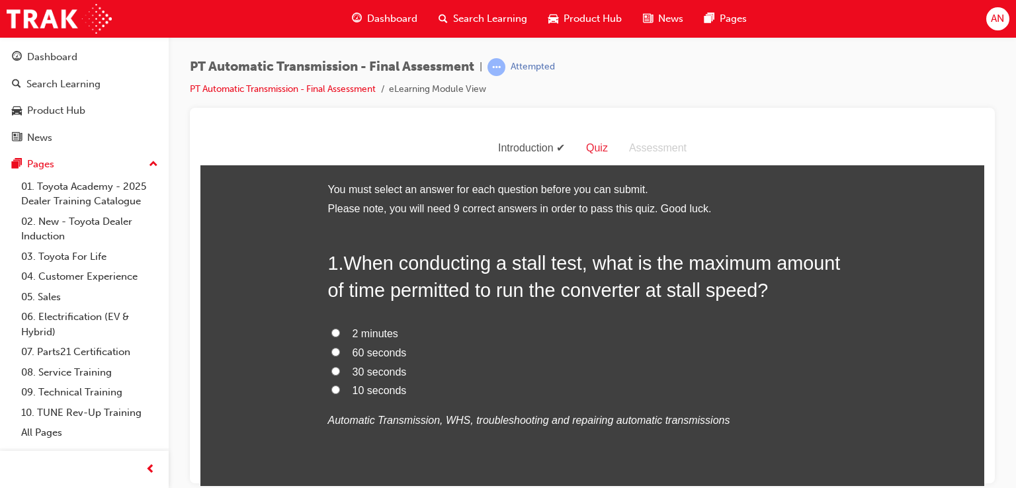
click at [342, 373] on label "30 seconds" at bounding box center [592, 371] width 529 height 19
click at [340, 373] on input "30 seconds" at bounding box center [335, 370] width 9 height 9
radio input "true"
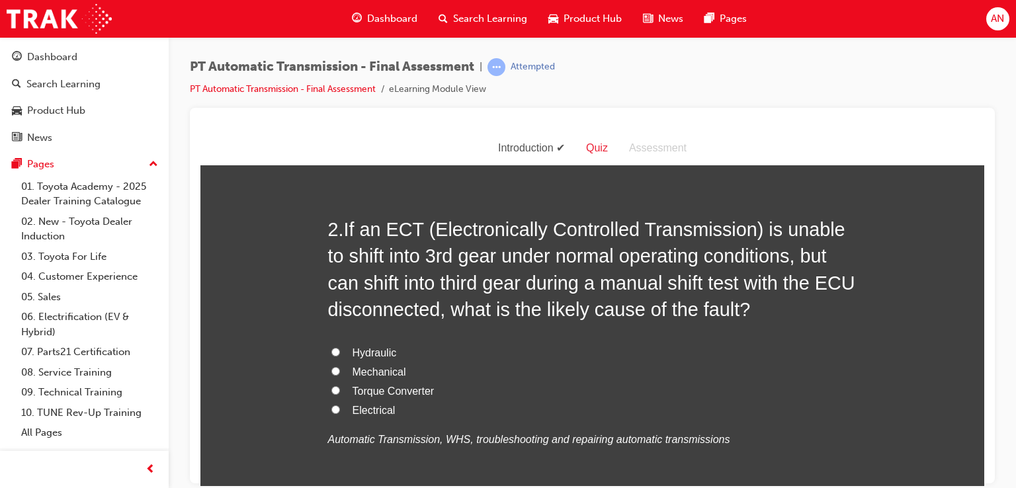
scroll to position [370, 0]
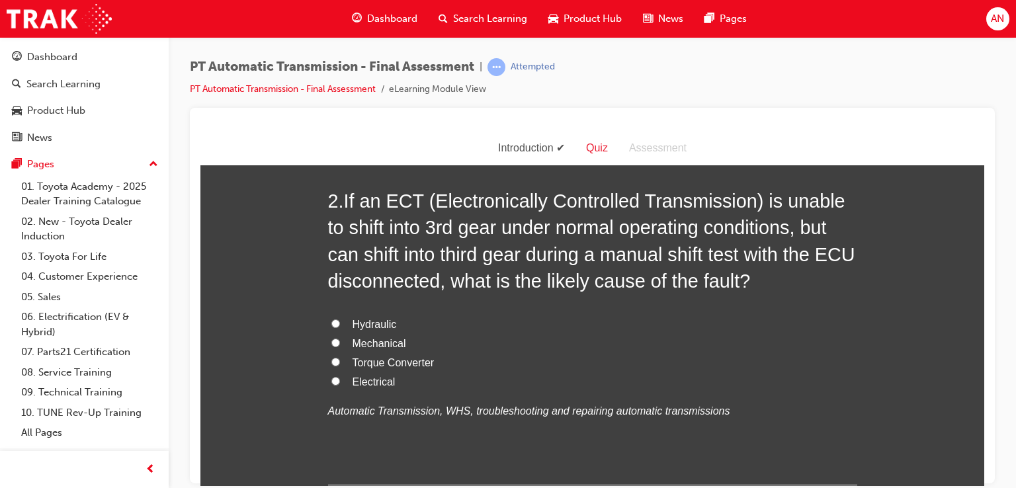
click at [331, 323] on input "Hydraulic" at bounding box center [335, 323] width 9 height 9
radio input "true"
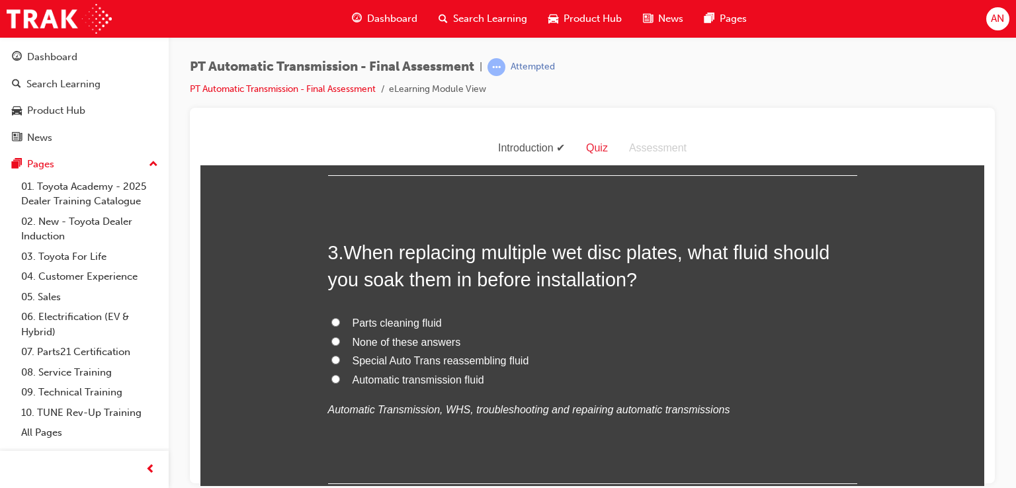
scroll to position [688, 0]
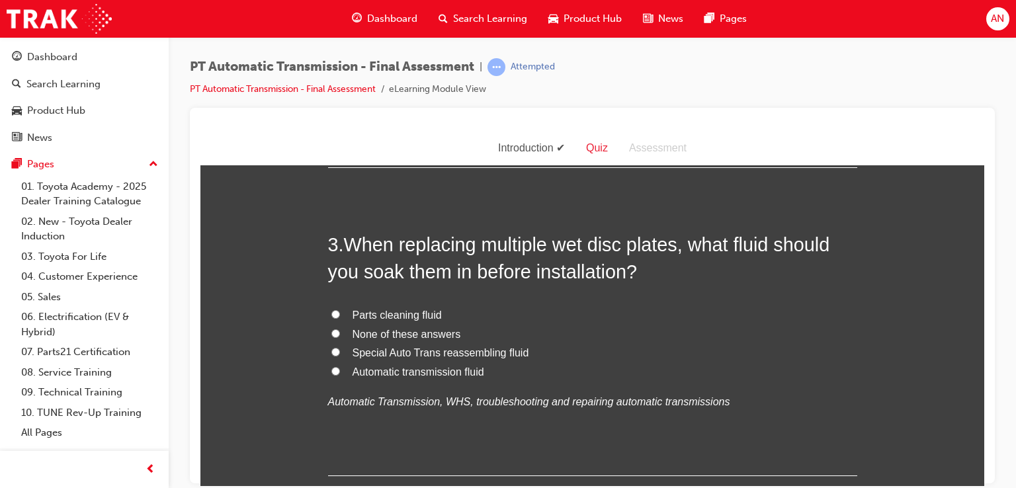
click at [384, 378] on label "Automatic transmission fluid" at bounding box center [592, 371] width 529 height 19
click at [340, 375] on input "Automatic transmission fluid" at bounding box center [335, 370] width 9 height 9
radio input "true"
drag, startPoint x: 384, startPoint y: 378, endPoint x: 710, endPoint y: 374, distance: 325.4
click at [710, 374] on label "Automatic transmission fluid" at bounding box center [592, 371] width 529 height 19
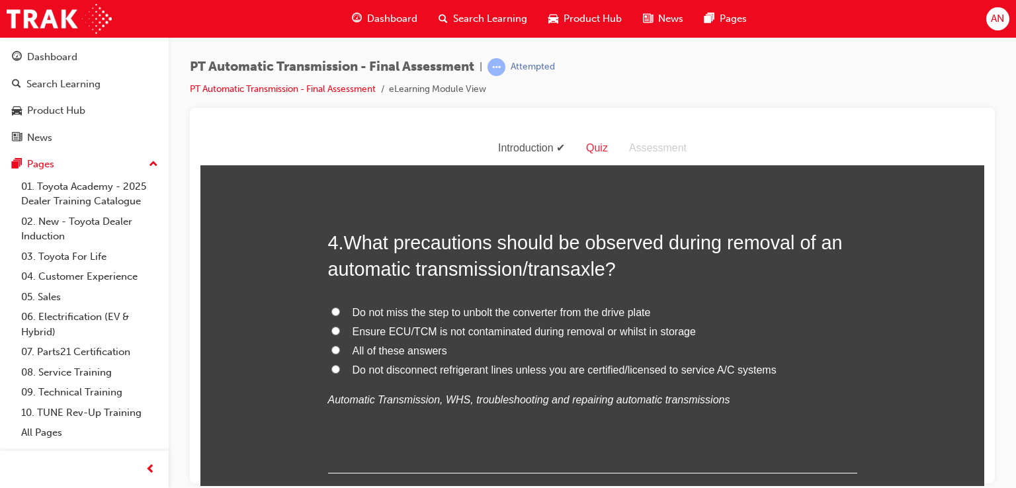
scroll to position [1005, 0]
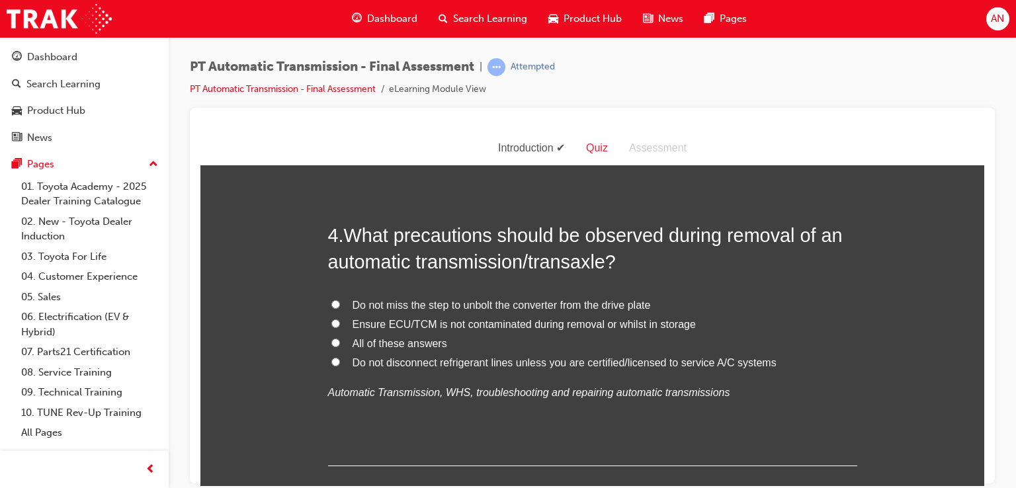
click at [335, 343] on label "All of these answers" at bounding box center [592, 343] width 529 height 19
click at [335, 343] on input "All of these answers" at bounding box center [335, 342] width 9 height 9
radio input "true"
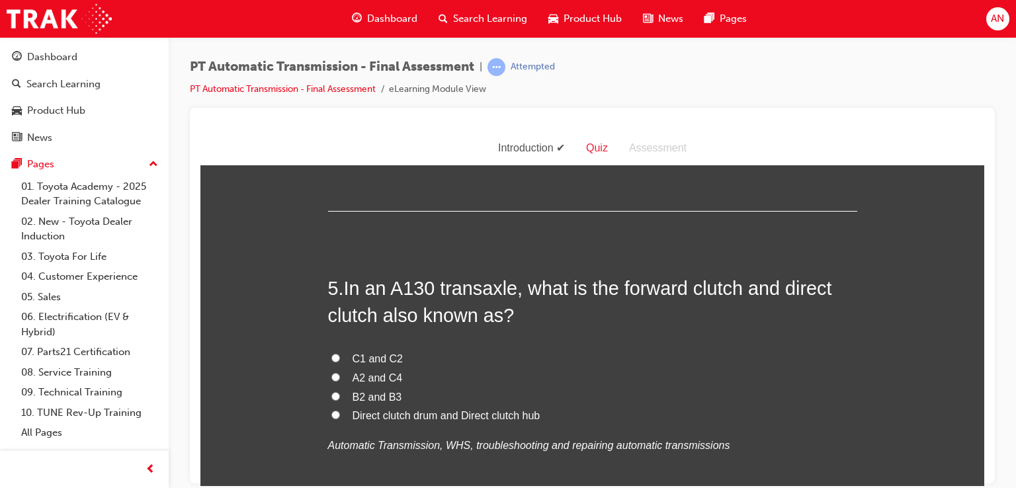
scroll to position [1270, 0]
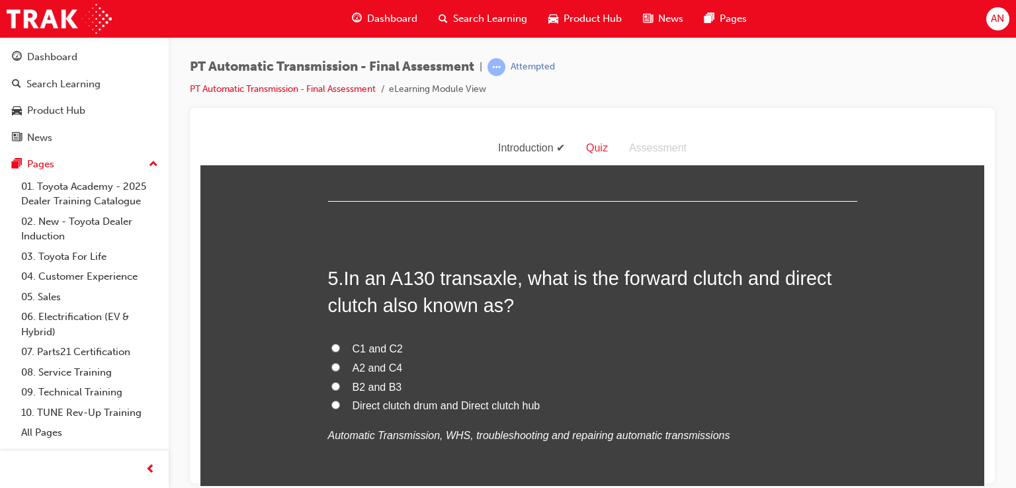
click at [359, 354] on span "C1 and C2" at bounding box center [378, 348] width 51 height 11
click at [340, 352] on input "C1 and C2" at bounding box center [335, 347] width 9 height 9
radio input "true"
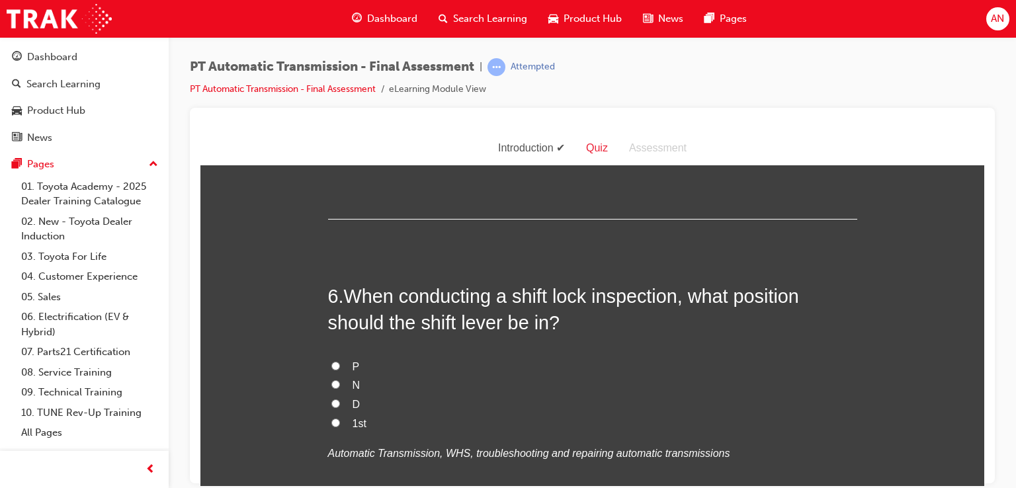
scroll to position [1561, 0]
click at [345, 360] on label "P" at bounding box center [592, 365] width 529 height 19
click at [340, 360] on input "P" at bounding box center [335, 364] width 9 height 9
radio input "true"
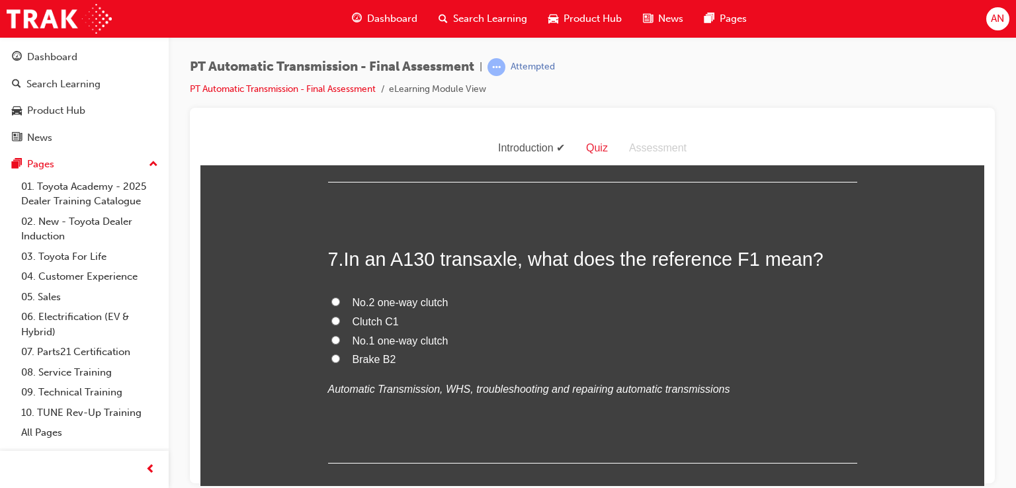
scroll to position [1922, 0]
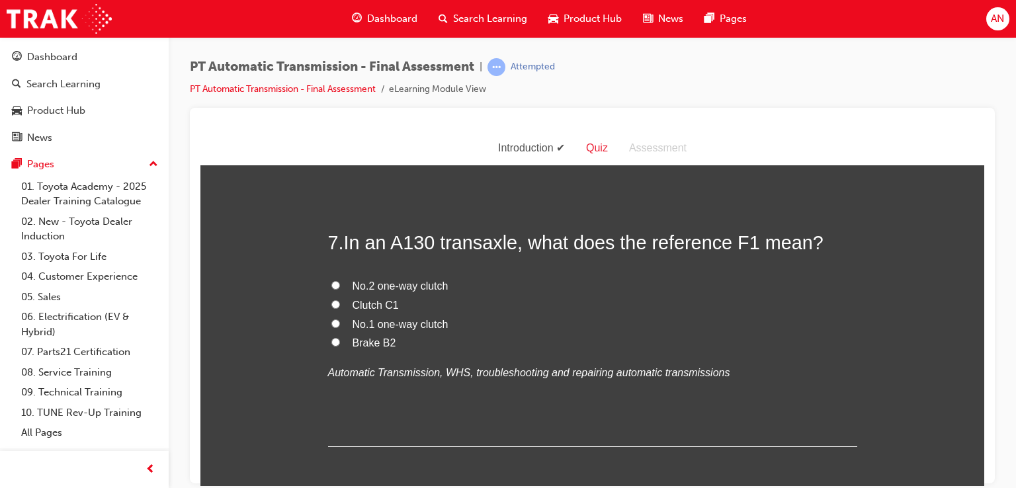
click at [353, 323] on span "No.1 one-way clutch" at bounding box center [401, 323] width 96 height 11
click at [340, 323] on input "No.1 one-way clutch" at bounding box center [335, 323] width 9 height 9
radio input "true"
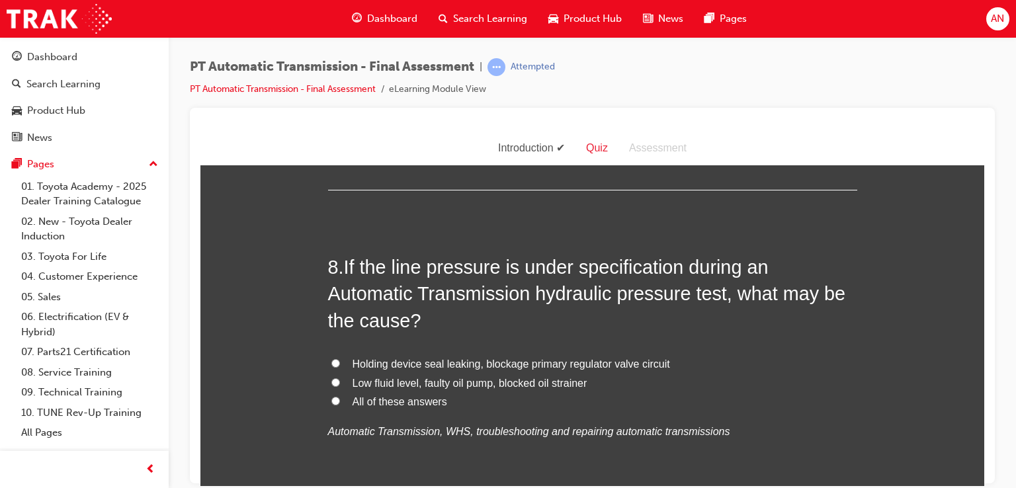
scroll to position [2186, 0]
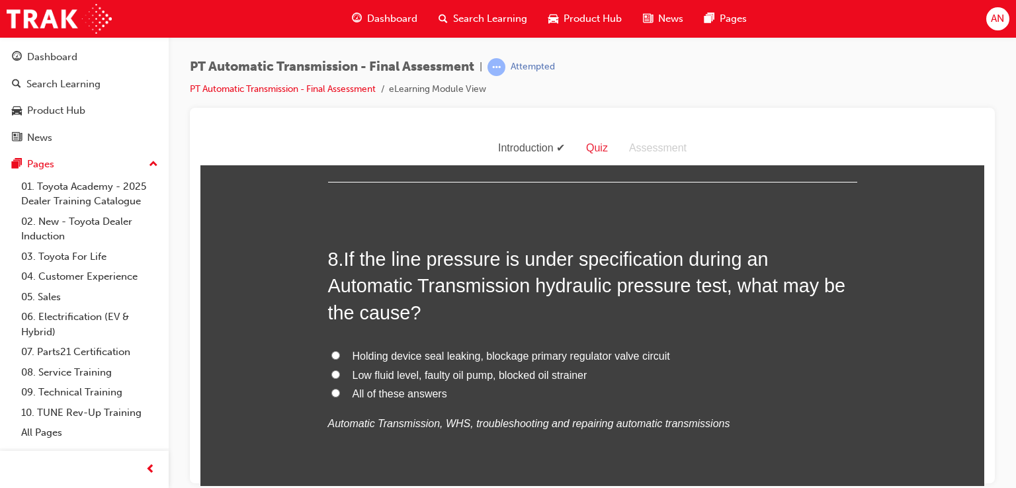
click at [331, 392] on input "All of these answers" at bounding box center [335, 392] width 9 height 9
radio input "true"
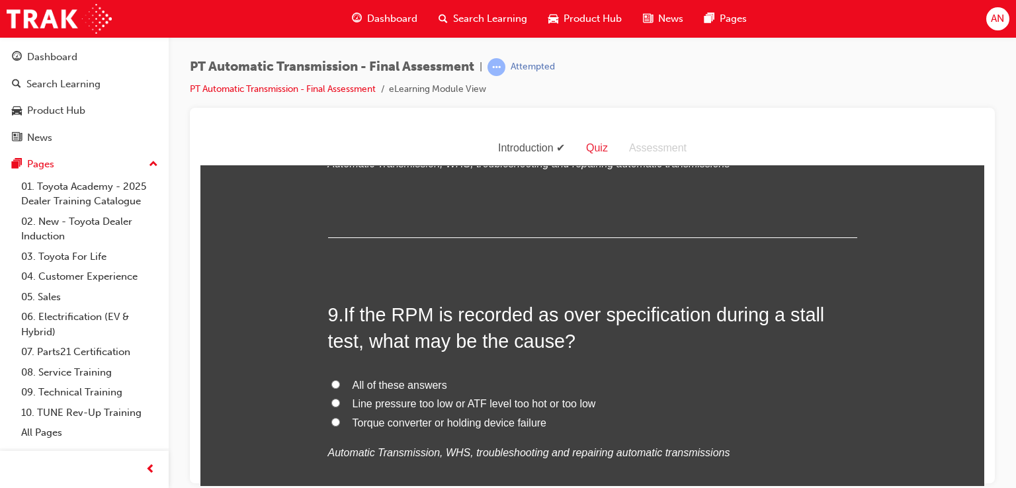
scroll to position [2452, 0]
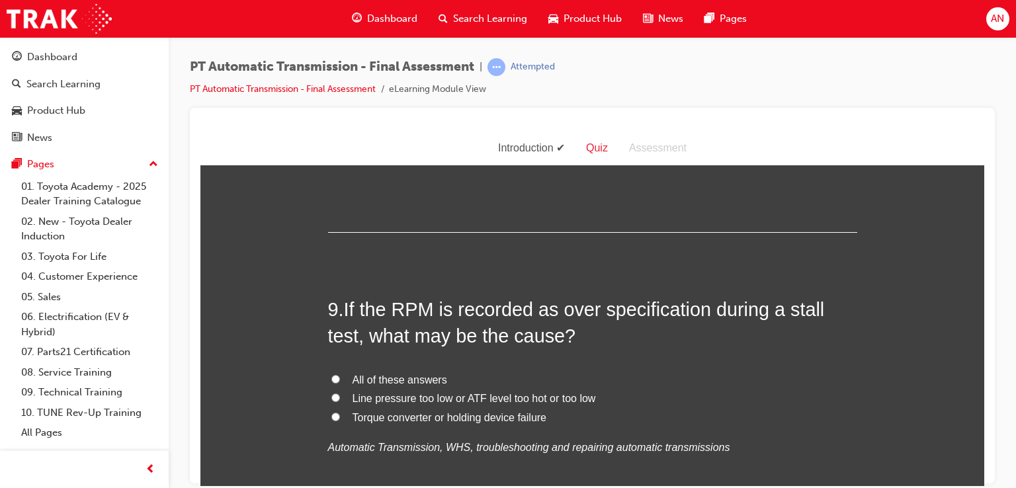
click at [331, 378] on input "All of these answers" at bounding box center [335, 378] width 9 height 9
radio input "true"
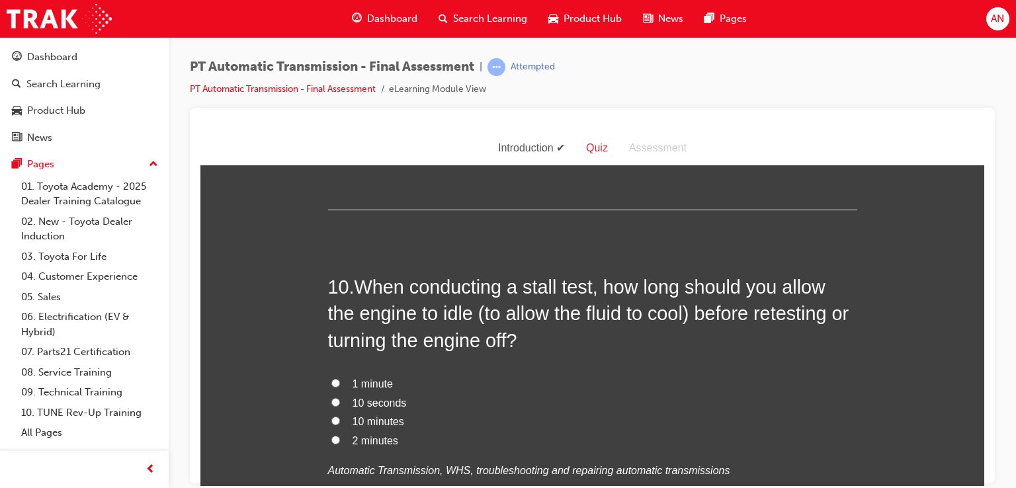
scroll to position [2769, 0]
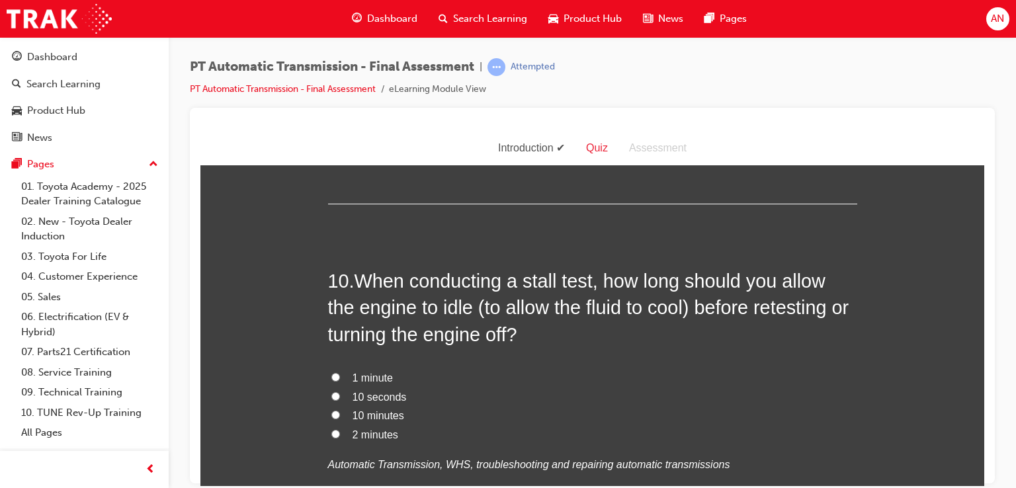
click at [373, 438] on span "2 minutes" at bounding box center [376, 434] width 46 height 11
click at [340, 438] on input "2 minutes" at bounding box center [335, 433] width 9 height 9
radio input "true"
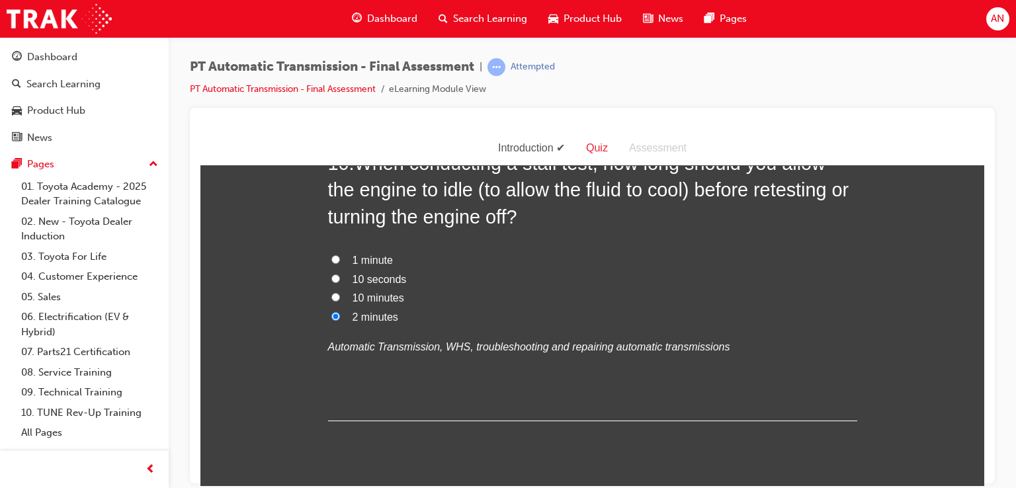
scroll to position [2901, 0]
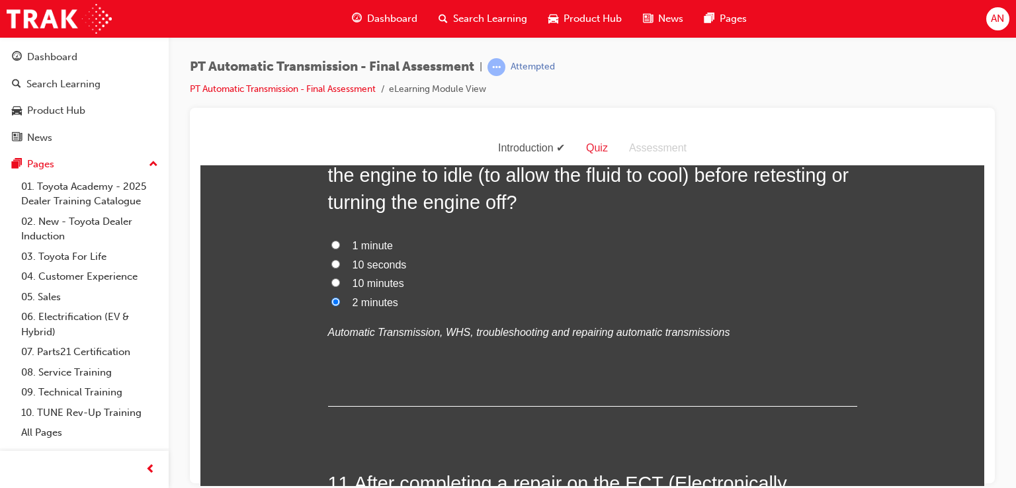
click at [331, 282] on input "10 minutes" at bounding box center [335, 282] width 9 height 9
radio input "true"
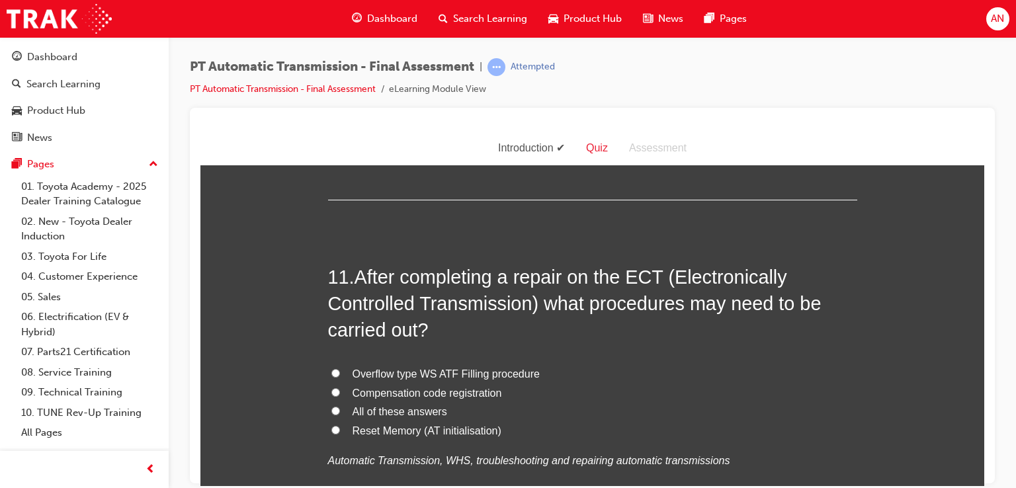
scroll to position [3113, 0]
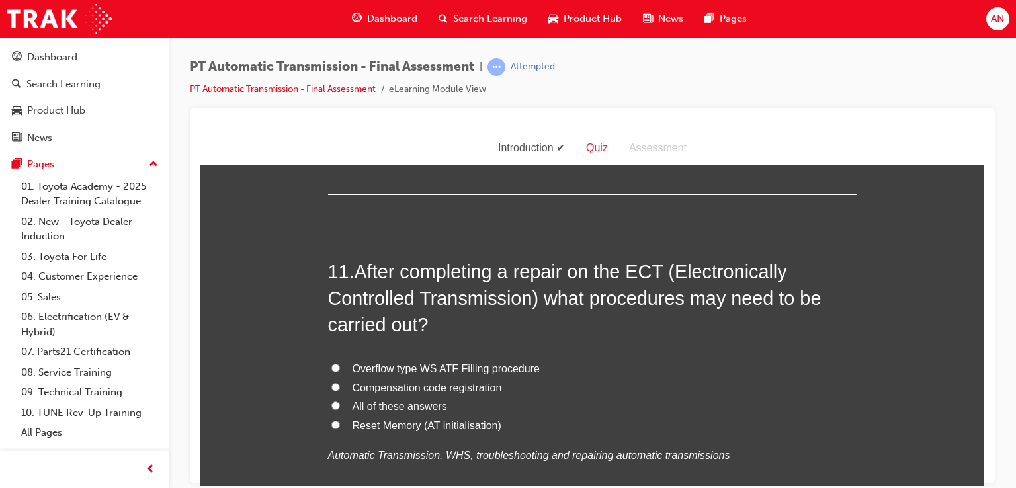
click at [340, 406] on label "All of these answers" at bounding box center [592, 406] width 529 height 19
click at [340, 406] on input "All of these answers" at bounding box center [335, 405] width 9 height 9
radio input "true"
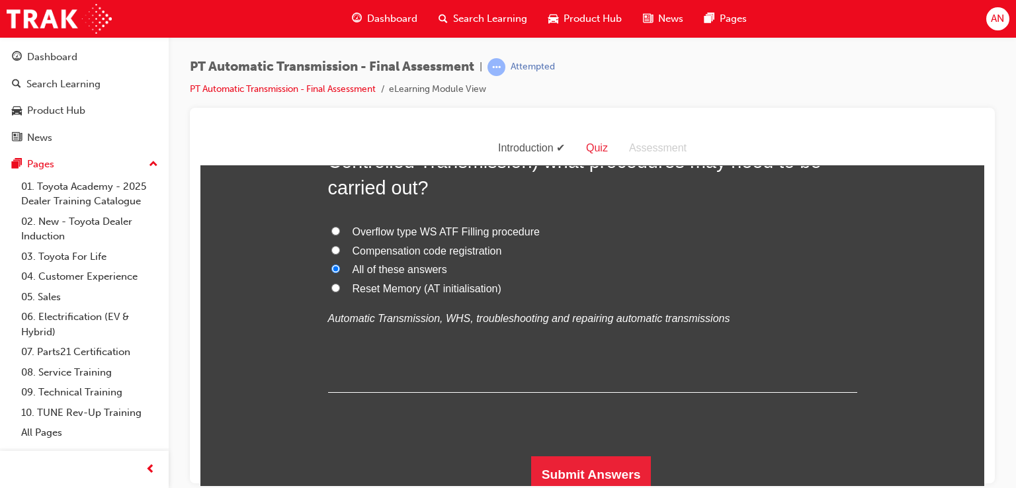
scroll to position [3255, 0]
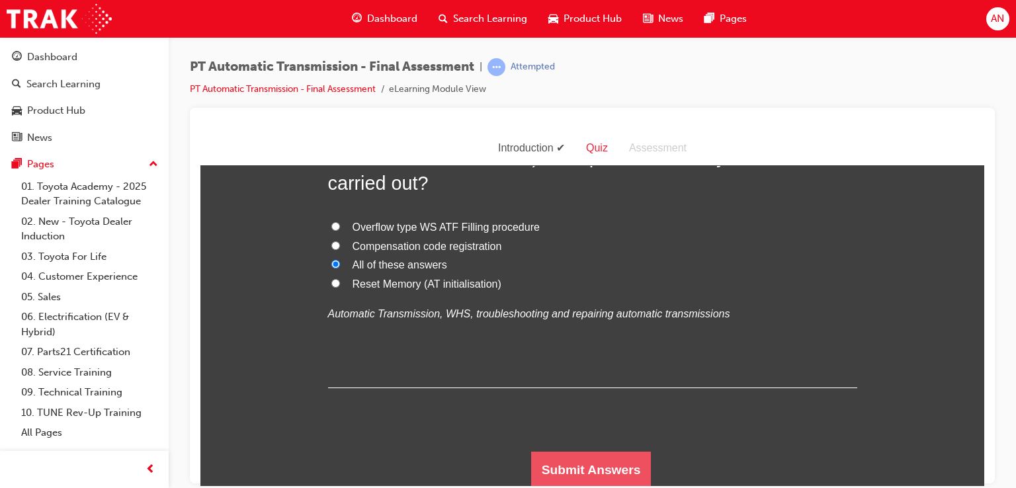
click at [570, 468] on button "Submit Answers" at bounding box center [591, 469] width 120 height 37
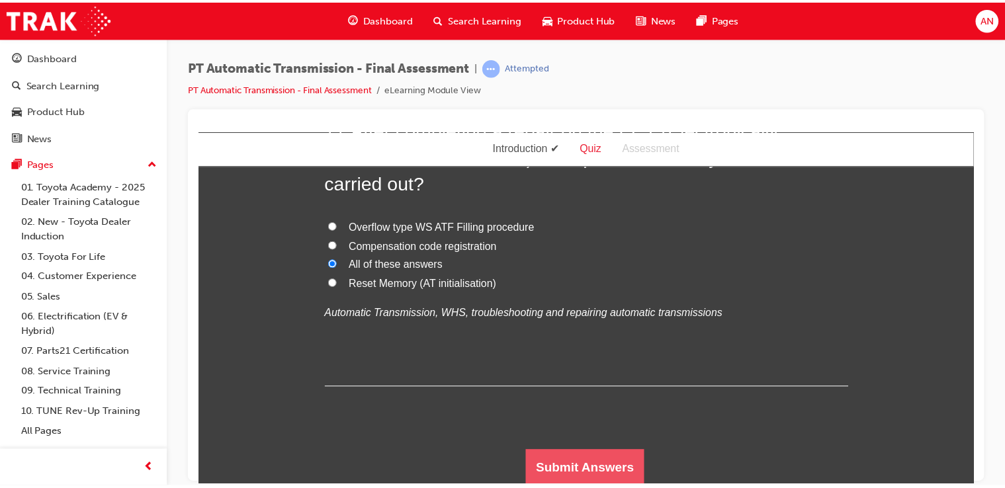
scroll to position [0, 0]
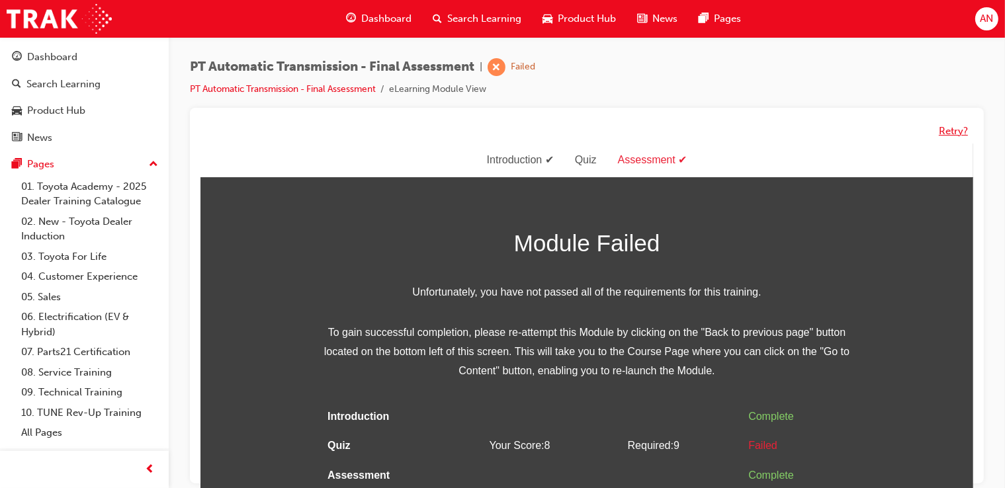
click at [956, 133] on button "Retry?" at bounding box center [952, 131] width 29 height 15
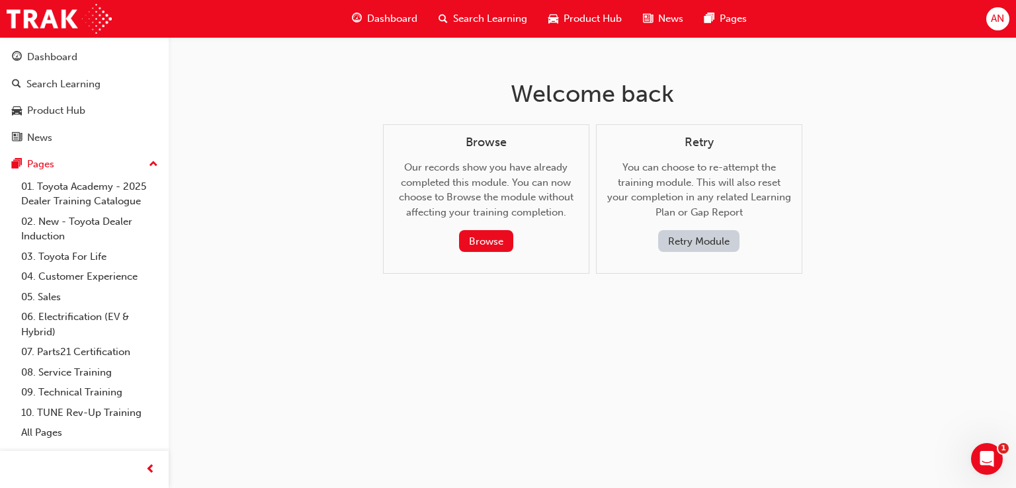
click at [710, 243] on button "Retry Module" at bounding box center [698, 241] width 81 height 22
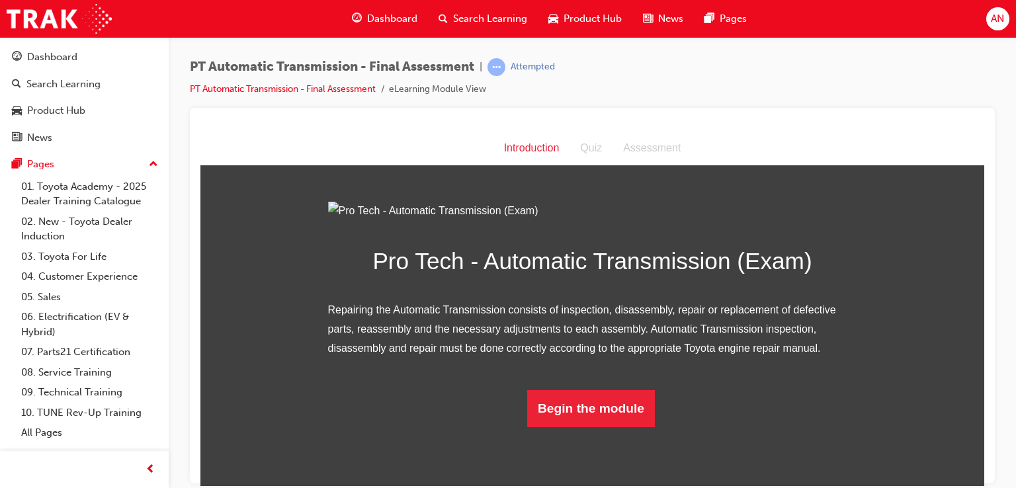
scroll to position [87, 0]
click at [611, 427] on button "Begin the module" at bounding box center [591, 408] width 128 height 37
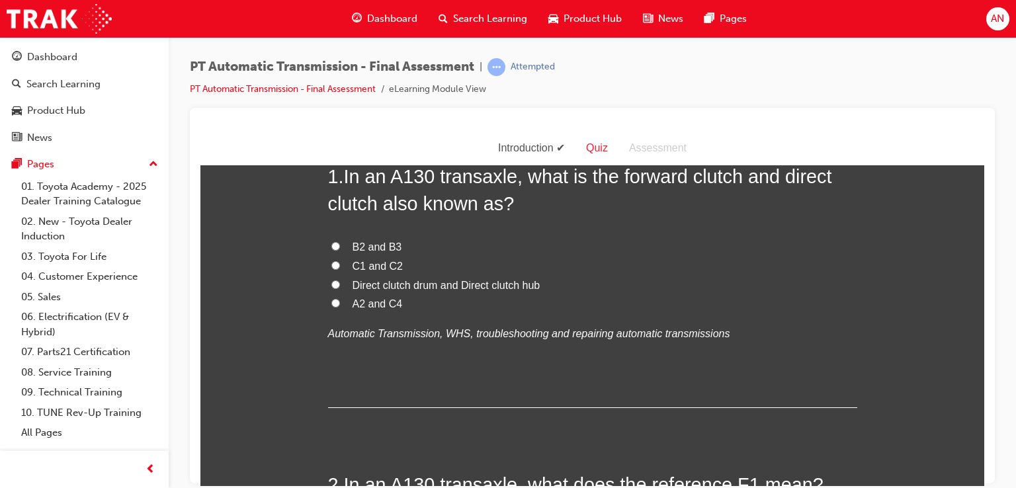
scroll to position [0, 0]
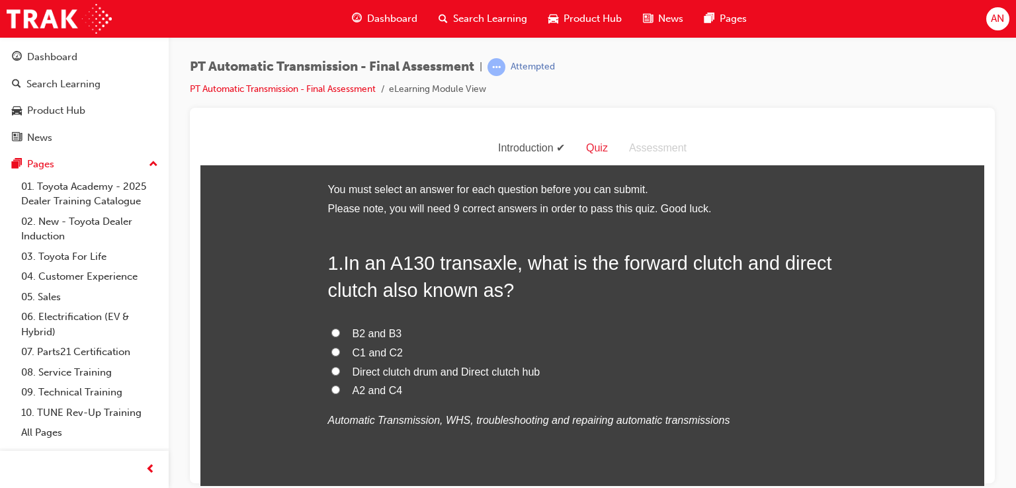
click at [356, 355] on span "C1 and C2" at bounding box center [378, 352] width 51 height 11
click at [340, 355] on input "C1 and C2" at bounding box center [335, 351] width 9 height 9
radio input "true"
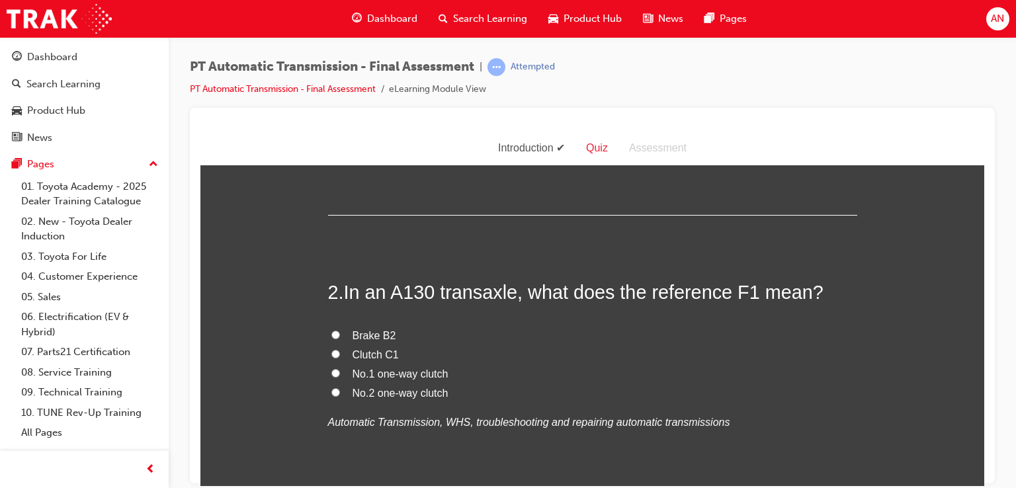
scroll to position [291, 0]
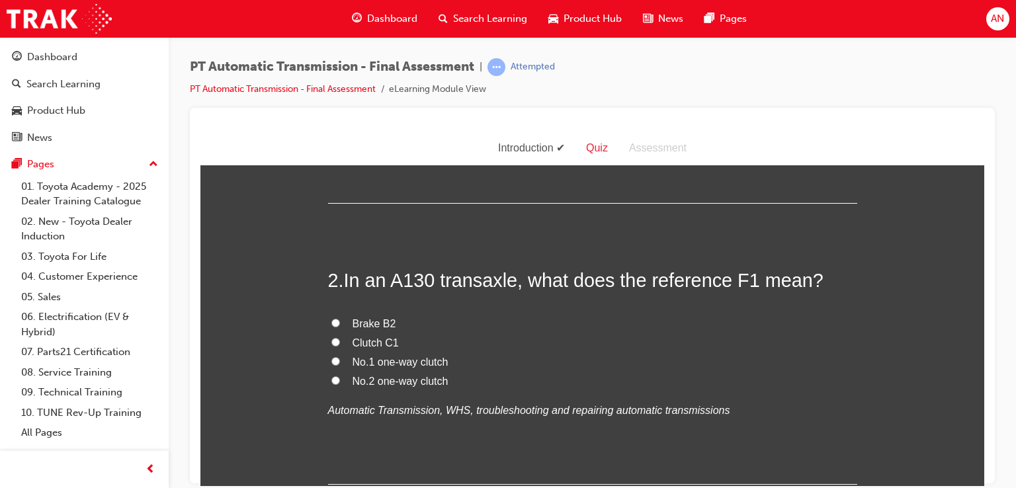
click at [344, 361] on label "No.1 one-way clutch" at bounding box center [592, 362] width 529 height 19
click at [340, 361] on input "No.1 one-way clutch" at bounding box center [335, 360] width 9 height 9
radio input "true"
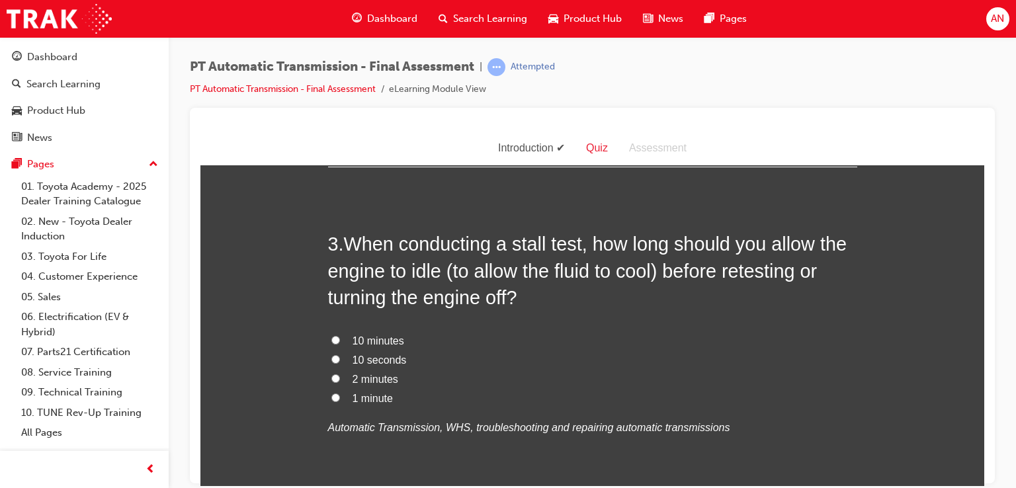
scroll to position [635, 0]
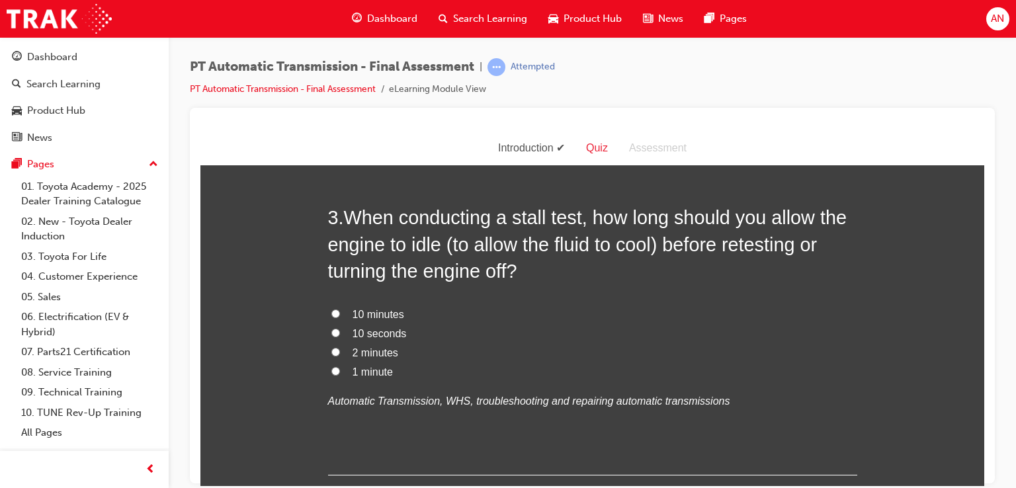
click at [343, 354] on label "2 minutes" at bounding box center [592, 352] width 529 height 19
click at [340, 354] on input "2 minutes" at bounding box center [335, 351] width 9 height 9
radio input "true"
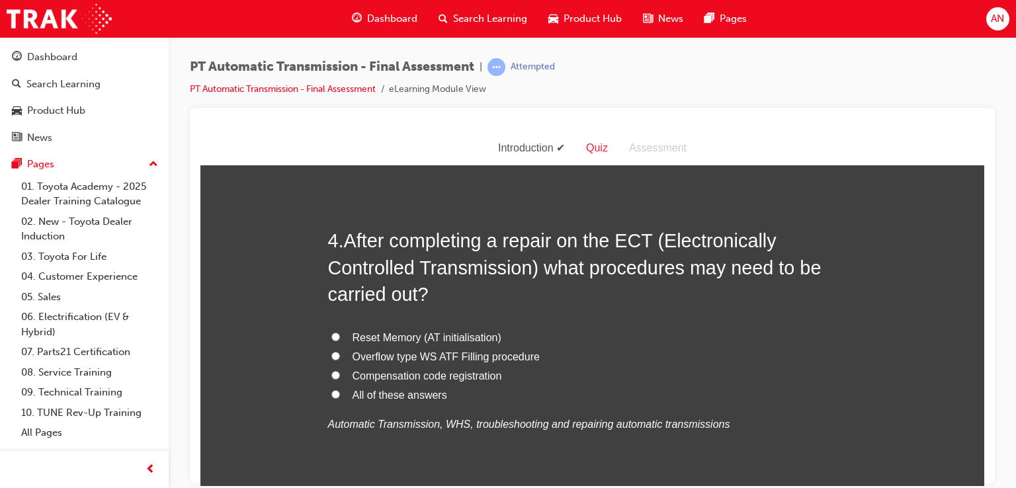
scroll to position [952, 0]
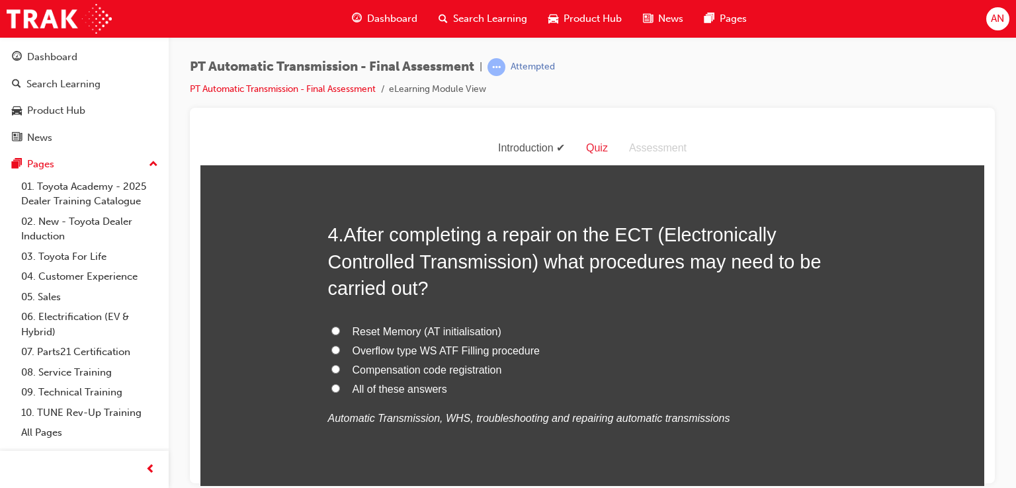
click at [431, 392] on span "All of these answers" at bounding box center [400, 388] width 95 height 11
click at [340, 392] on input "All of these answers" at bounding box center [335, 388] width 9 height 9
radio input "true"
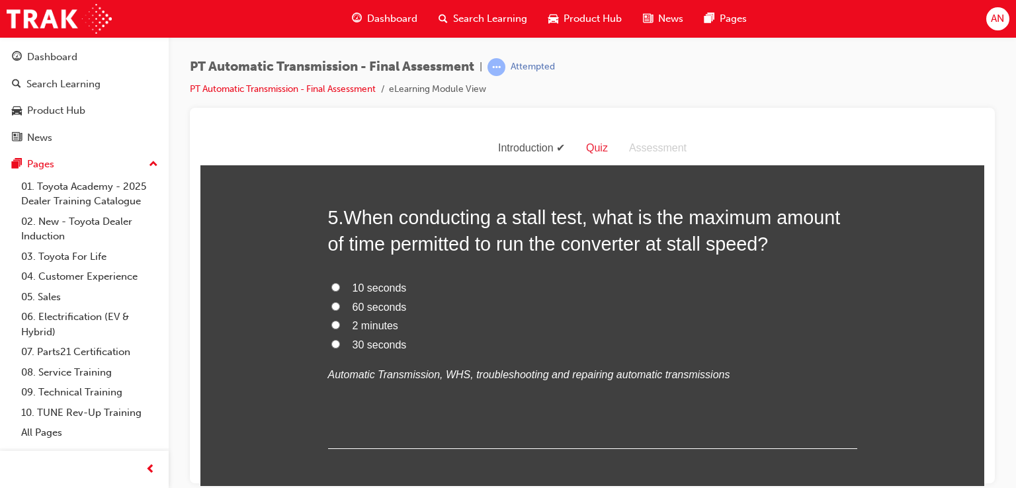
scroll to position [1305, 0]
click at [353, 347] on span "30 seconds" at bounding box center [380, 343] width 54 height 11
click at [340, 347] on input "30 seconds" at bounding box center [335, 343] width 9 height 9
radio input "true"
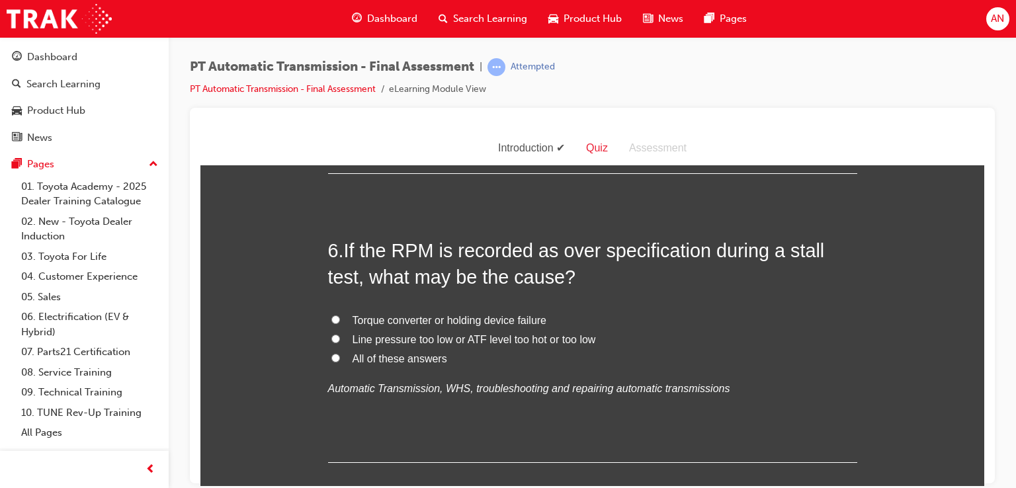
scroll to position [1587, 0]
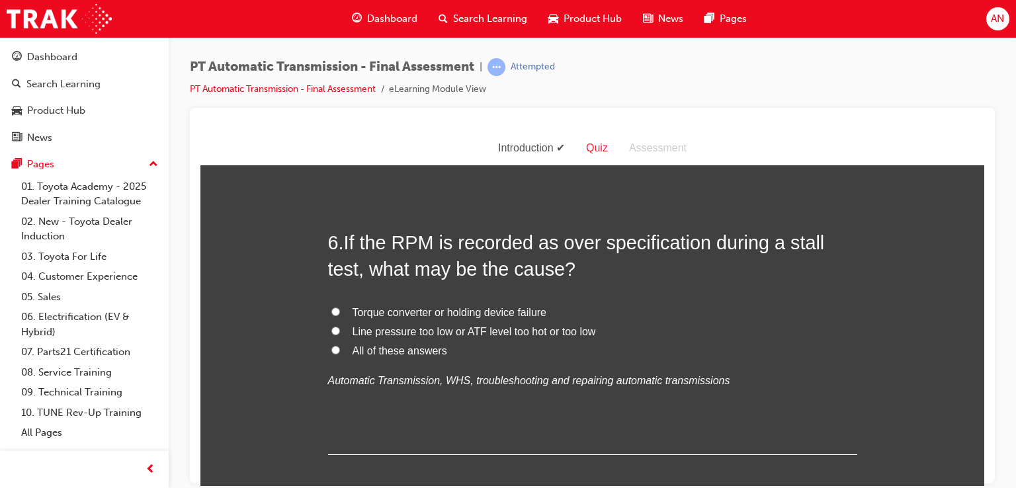
click at [384, 351] on span "All of these answers" at bounding box center [400, 350] width 95 height 11
click at [340, 351] on input "All of these answers" at bounding box center [335, 349] width 9 height 9
radio input "true"
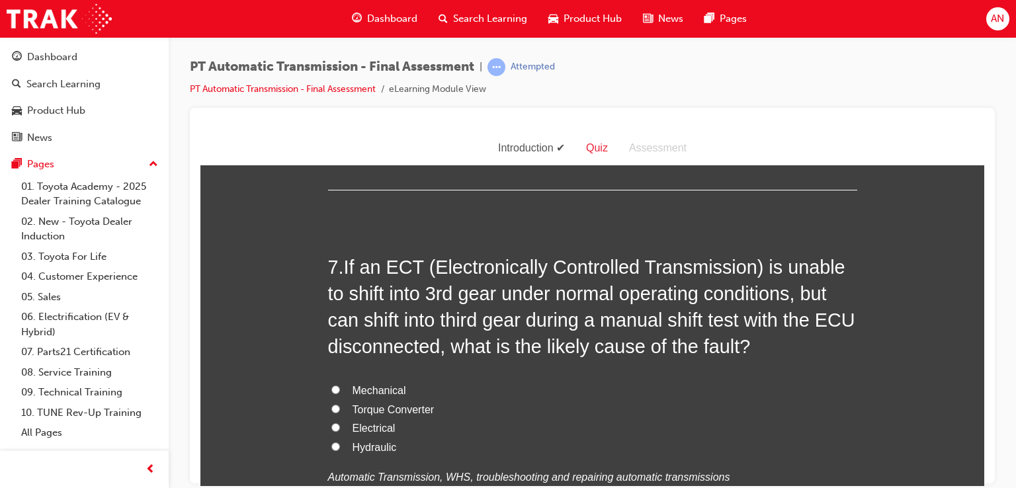
scroll to position [1878, 0]
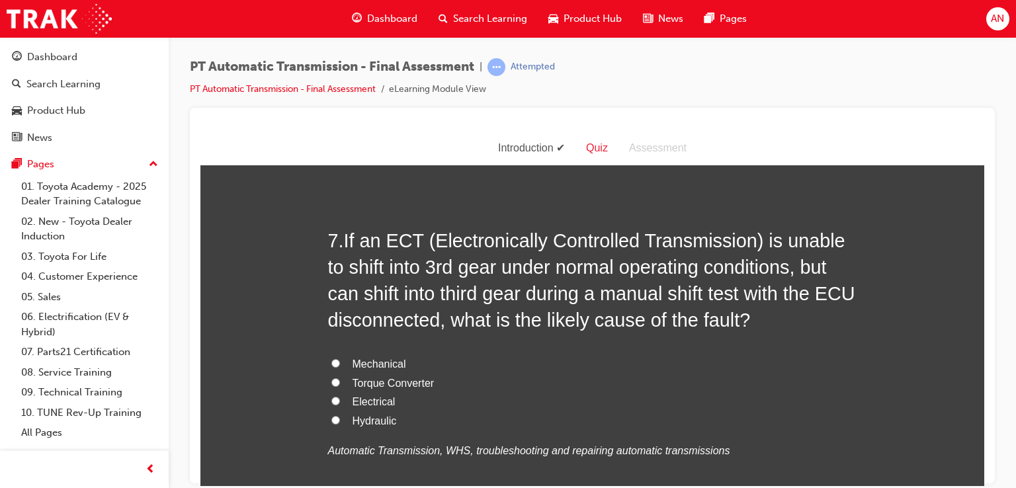
click at [374, 364] on span "Mechanical" at bounding box center [380, 363] width 54 height 11
click at [340, 364] on input "Mechanical" at bounding box center [335, 362] width 9 height 9
radio input "true"
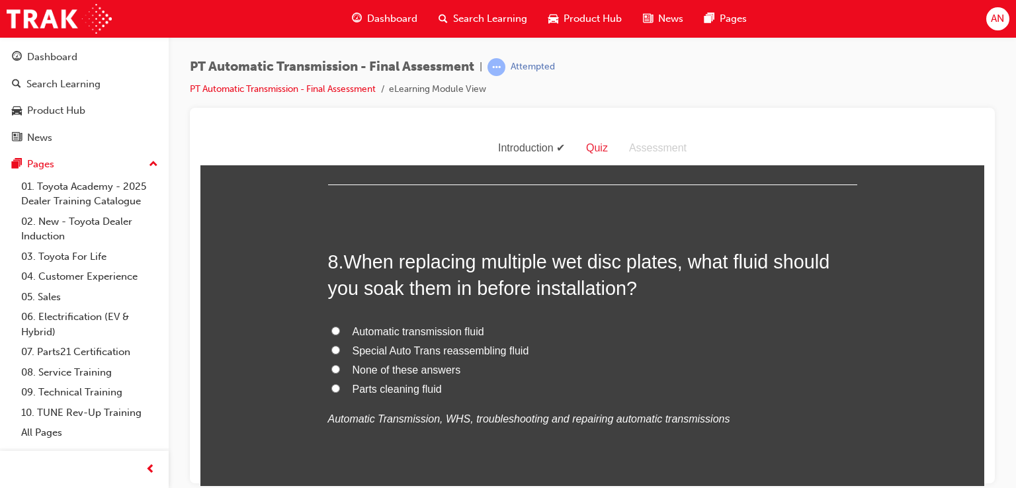
scroll to position [2222, 0]
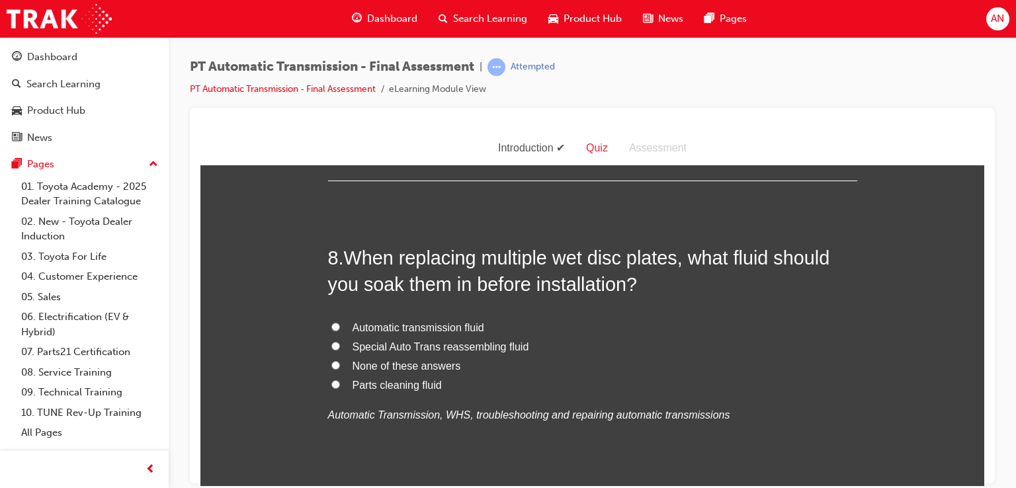
click at [443, 327] on span "Automatic transmission fluid" at bounding box center [419, 326] width 132 height 11
click at [340, 327] on input "Automatic transmission fluid" at bounding box center [335, 326] width 9 height 9
radio input "true"
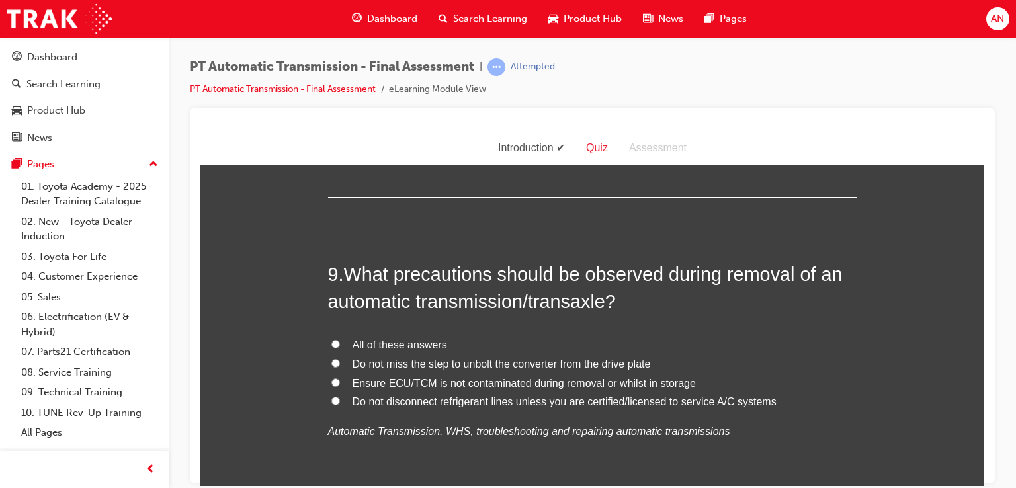
scroll to position [2540, 0]
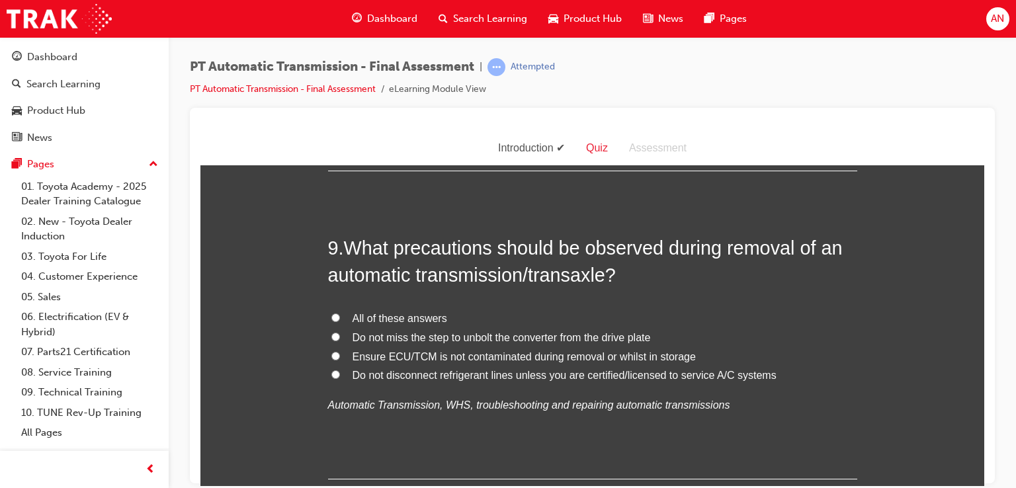
click at [360, 315] on span "All of these answers" at bounding box center [400, 317] width 95 height 11
click at [340, 315] on input "All of these answers" at bounding box center [335, 317] width 9 height 9
radio input "true"
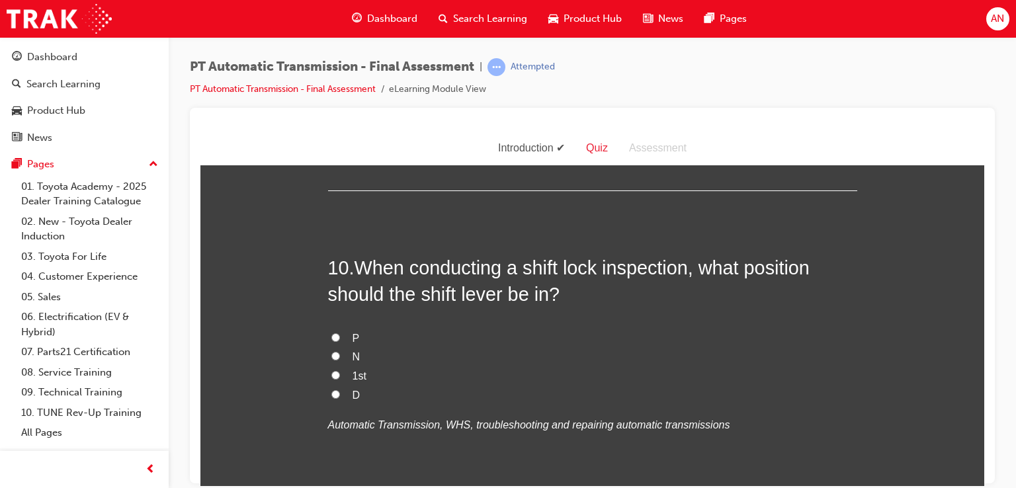
scroll to position [2831, 0]
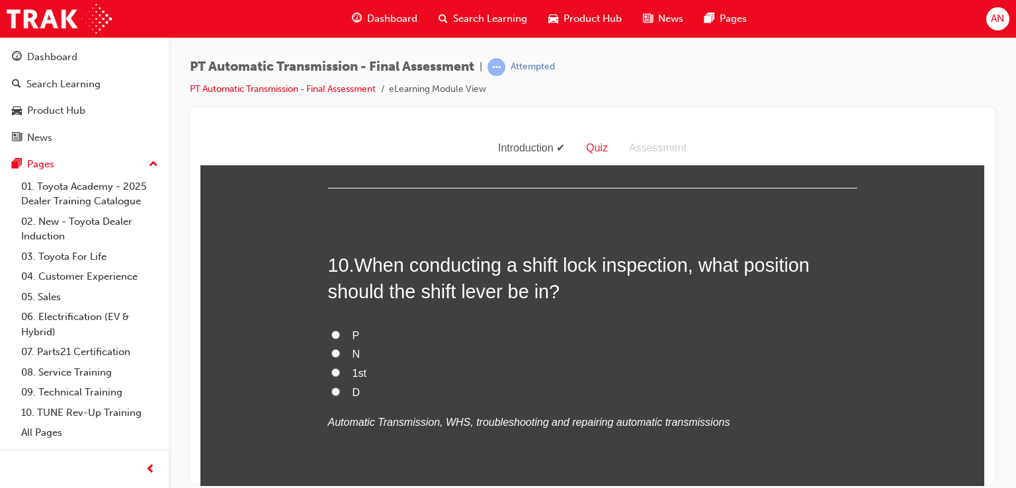
click at [331, 333] on input "P" at bounding box center [335, 334] width 9 height 9
radio input "true"
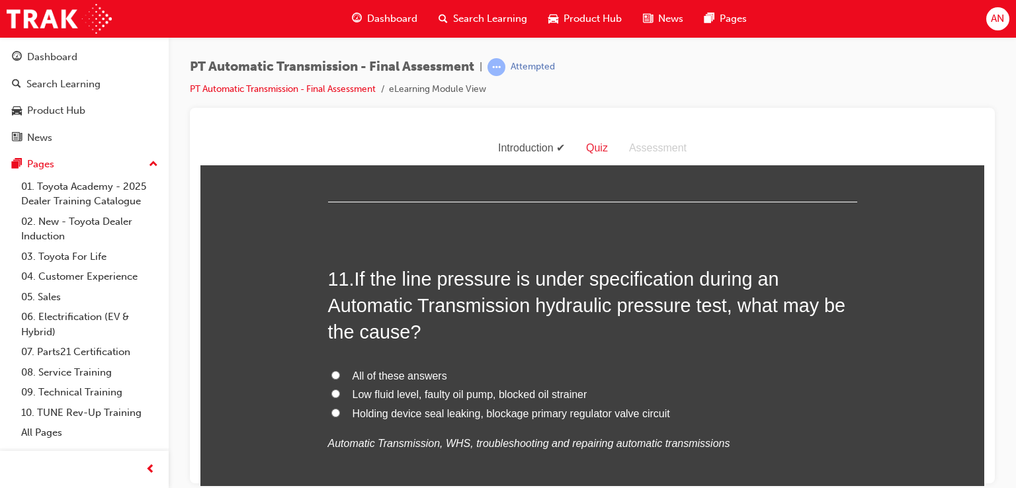
scroll to position [3148, 0]
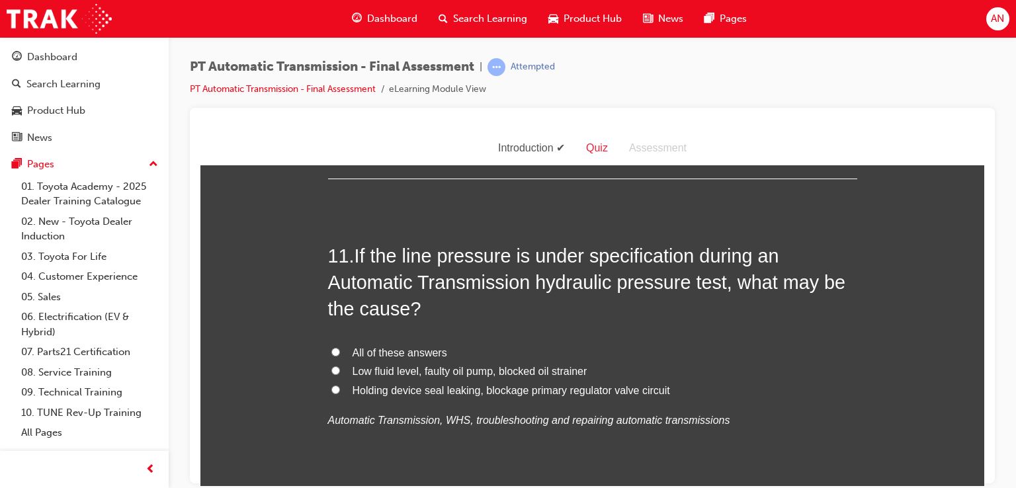
click at [331, 352] on input "All of these answers" at bounding box center [335, 351] width 9 height 9
radio input "true"
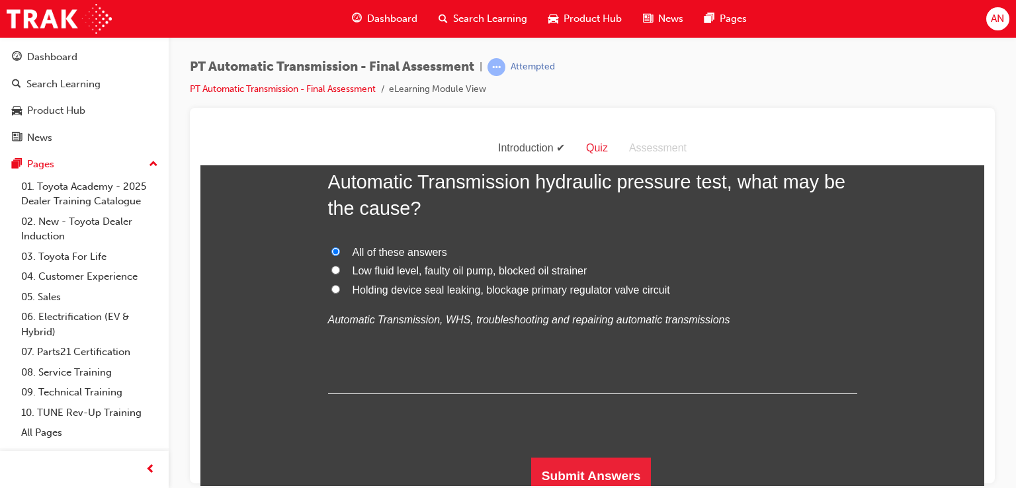
scroll to position [3255, 0]
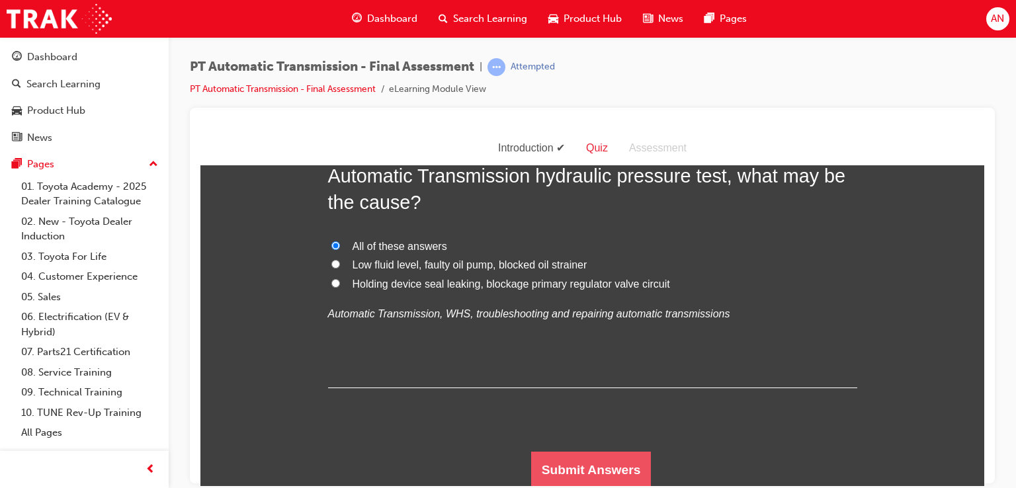
click at [616, 462] on button "Submit Answers" at bounding box center [591, 469] width 120 height 37
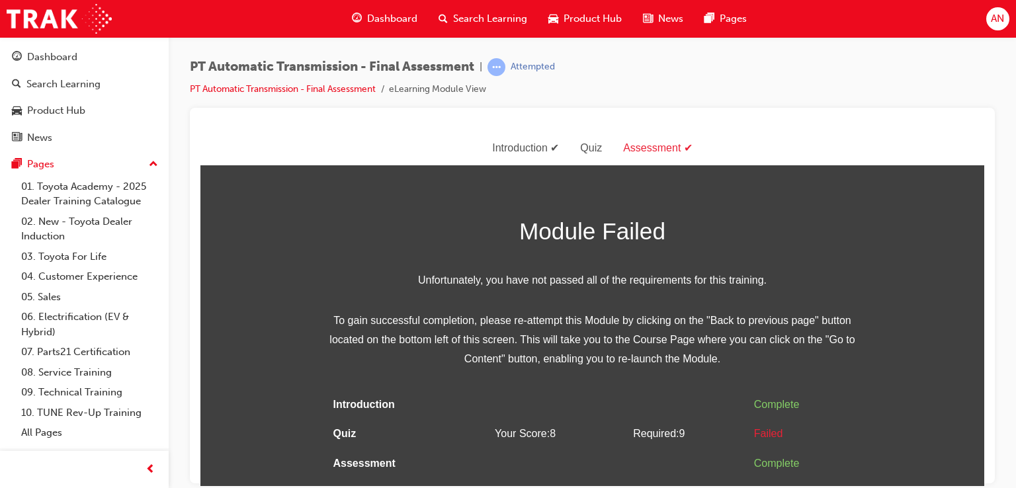
scroll to position [0, 0]
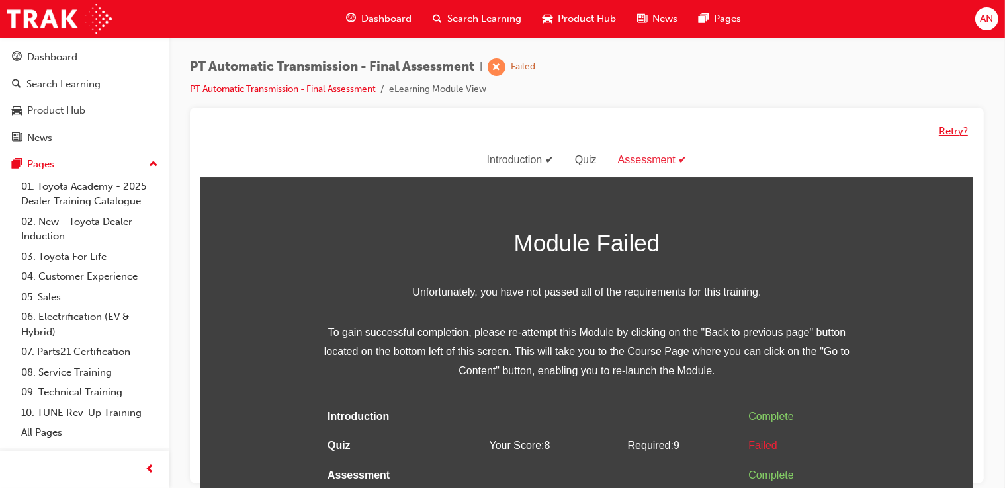
click at [944, 130] on button "Retry?" at bounding box center [952, 131] width 29 height 15
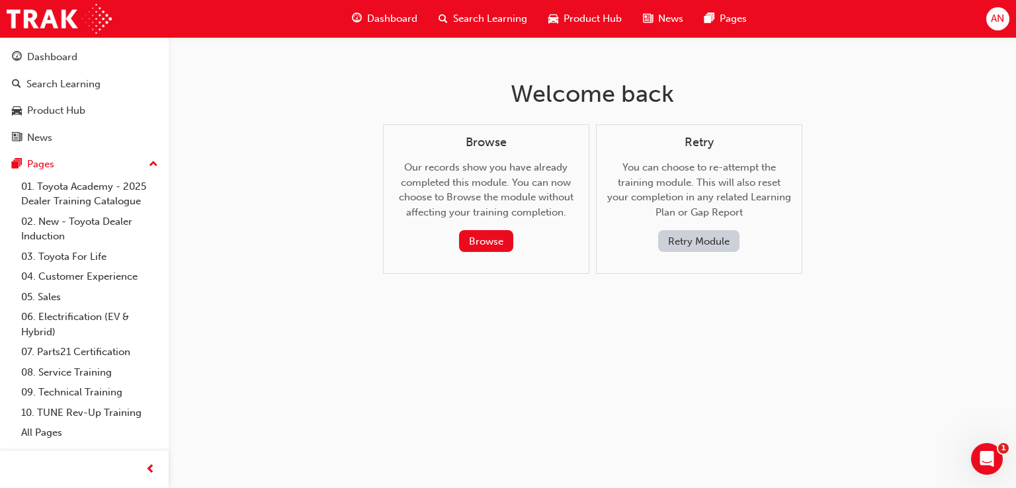
click at [725, 243] on button "Retry Module" at bounding box center [698, 241] width 81 height 22
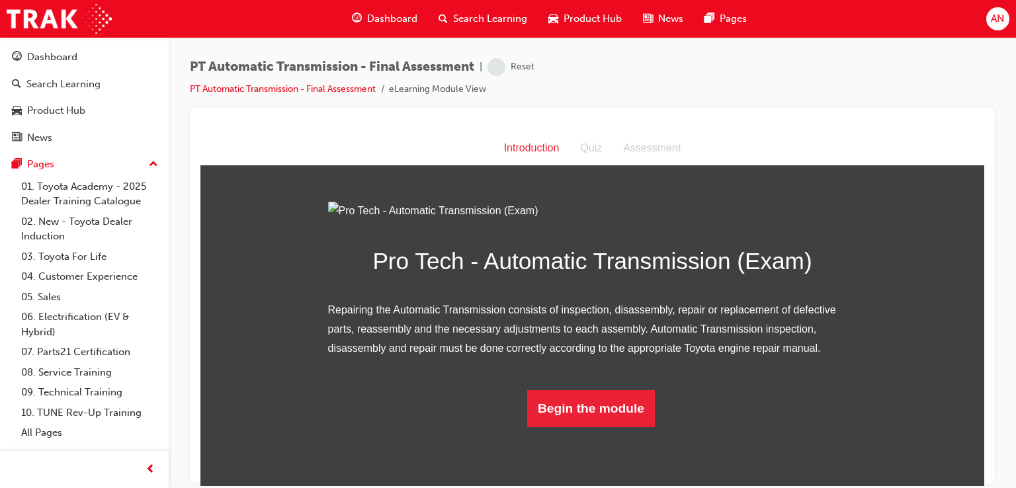
scroll to position [87, 0]
drag, startPoint x: 977, startPoint y: 247, endPoint x: 1190, endPoint y: 530, distance: 354.4
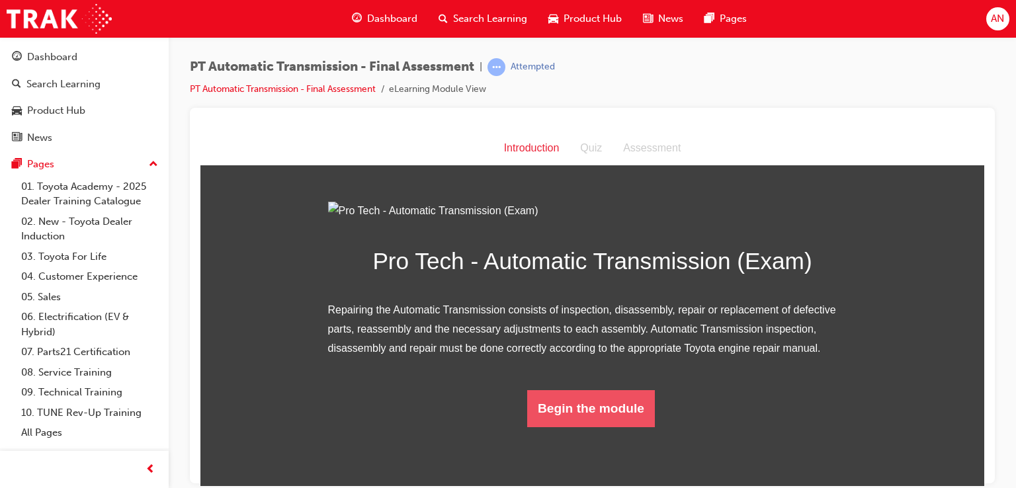
click at [616, 427] on button "Begin the module" at bounding box center [591, 408] width 128 height 37
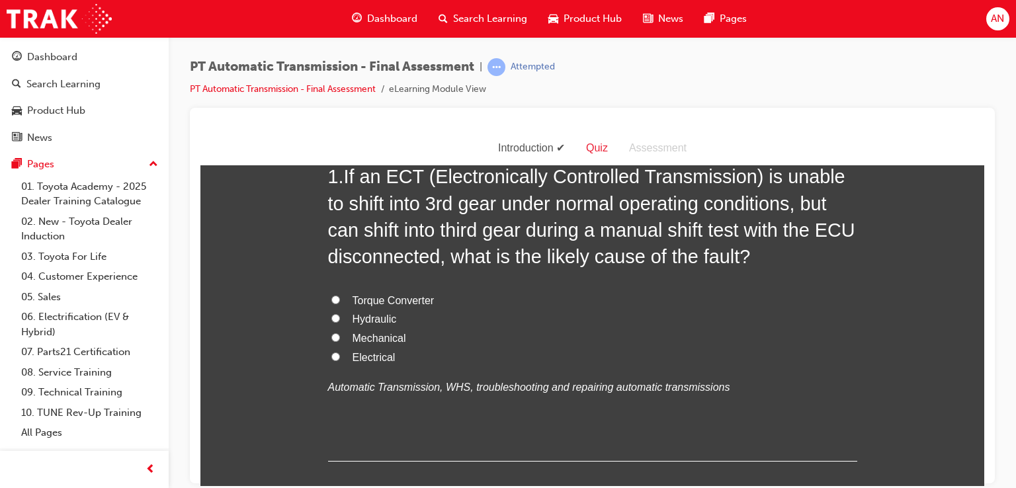
scroll to position [0, 0]
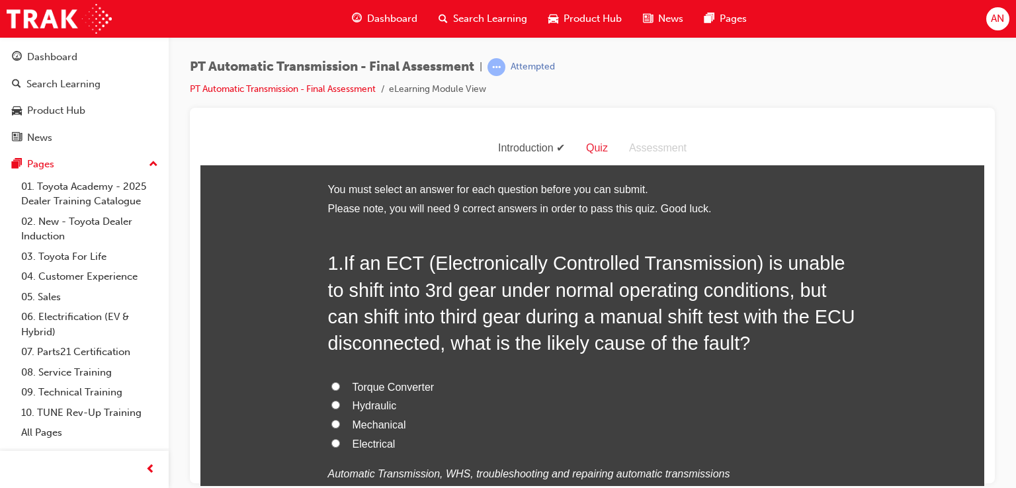
click at [339, 423] on label "Mechanical" at bounding box center [592, 424] width 529 height 19
click at [339, 423] on input "Mechanical" at bounding box center [335, 423] width 9 height 9
radio input "true"
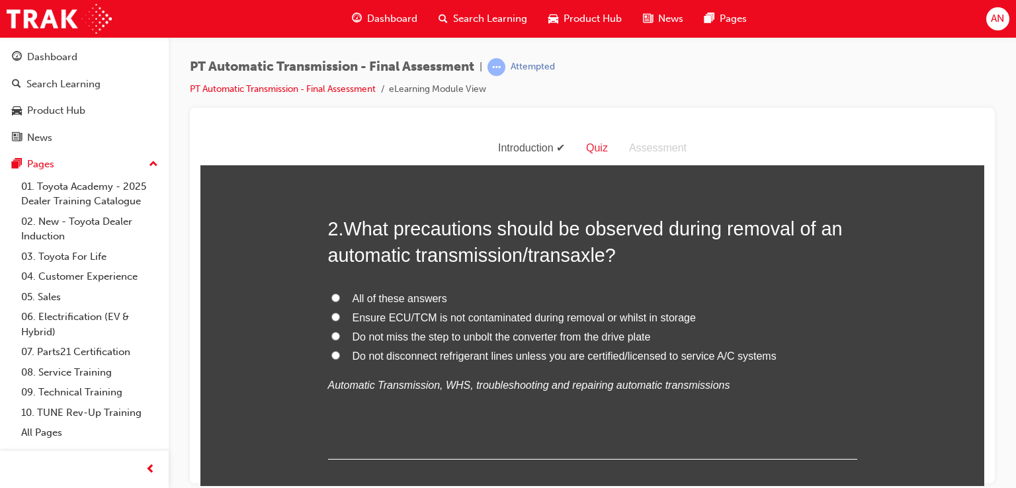
scroll to position [397, 0]
click at [337, 296] on label "All of these answers" at bounding box center [592, 297] width 529 height 19
click at [337, 296] on input "All of these answers" at bounding box center [335, 296] width 9 height 9
radio input "true"
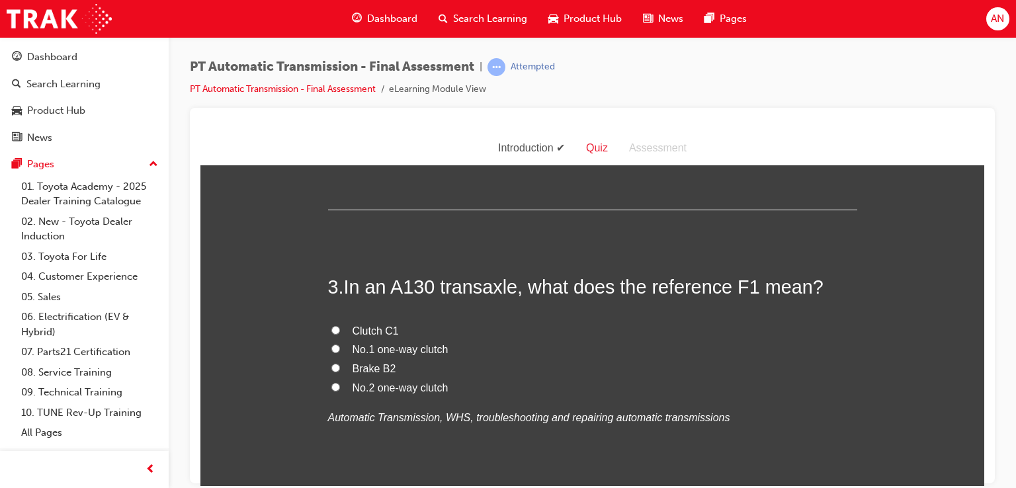
scroll to position [661, 0]
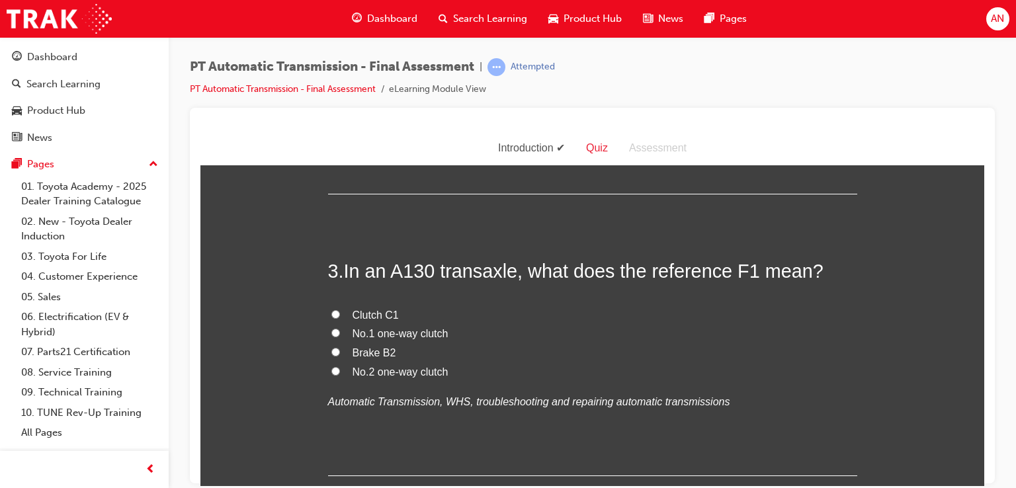
click at [353, 337] on span "No.1 one-way clutch" at bounding box center [401, 332] width 96 height 11
click at [340, 337] on input "No.1 one-way clutch" at bounding box center [335, 332] width 9 height 9
radio input "true"
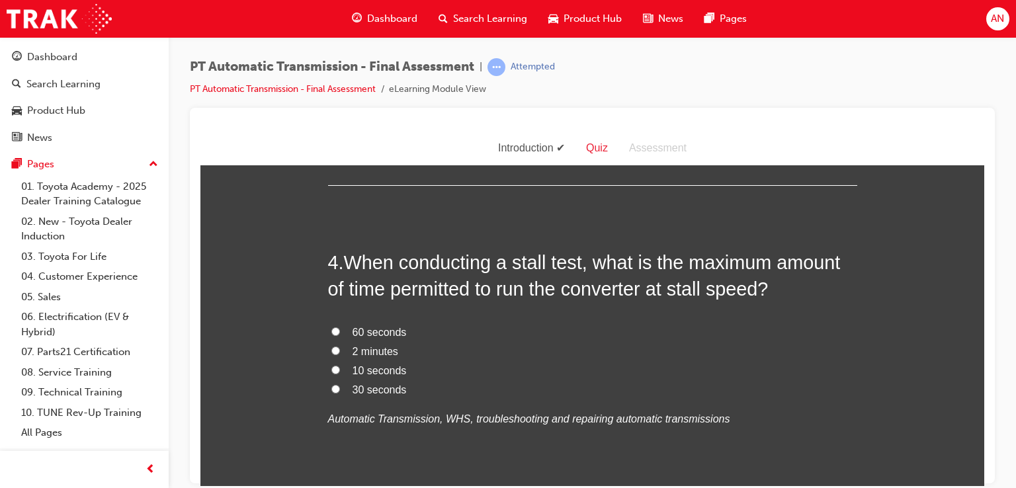
scroll to position [952, 0]
click at [353, 391] on span "30 seconds" at bounding box center [380, 388] width 54 height 11
click at [340, 391] on input "30 seconds" at bounding box center [335, 388] width 9 height 9
radio input "true"
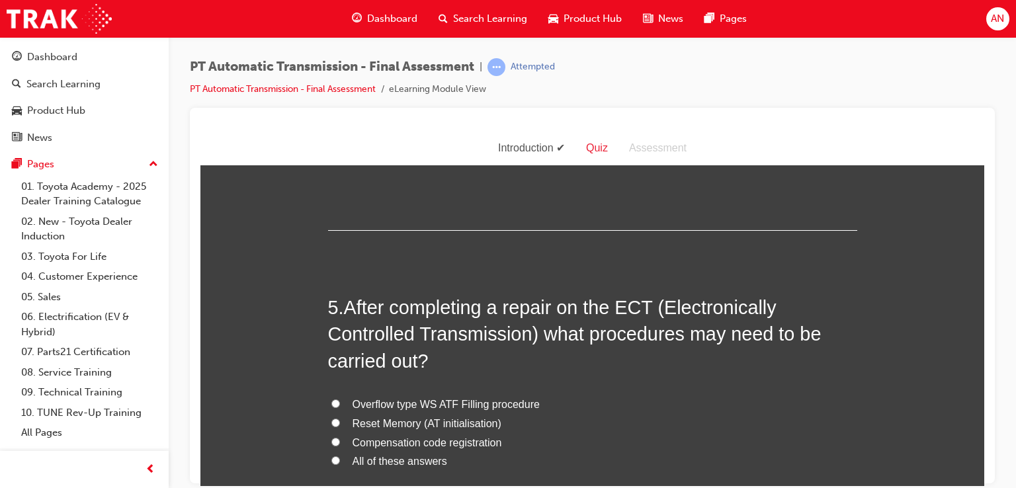
scroll to position [1217, 0]
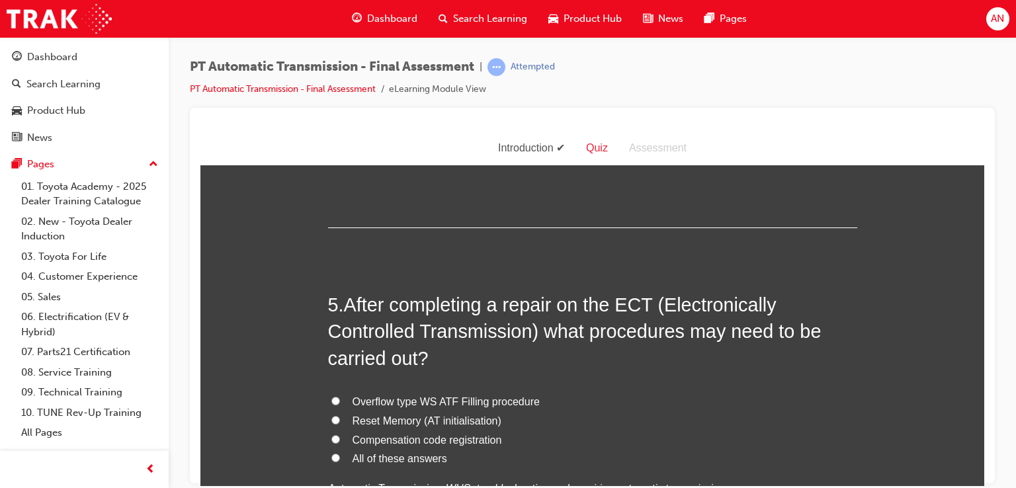
click at [333, 457] on input "All of these answers" at bounding box center [335, 457] width 9 height 9
radio input "true"
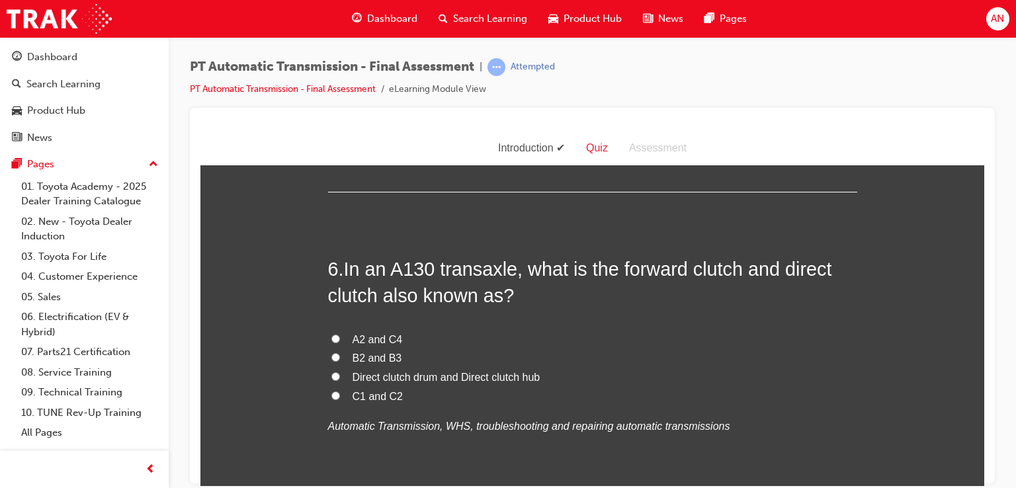
scroll to position [1631, 0]
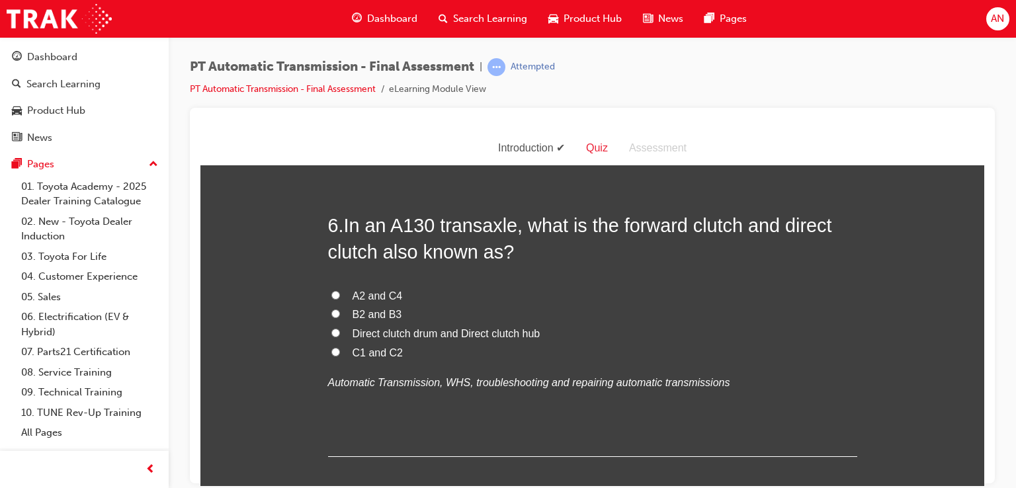
click at [357, 357] on label "C1 and C2" at bounding box center [592, 352] width 529 height 19
click at [340, 356] on input "C1 and C2" at bounding box center [335, 351] width 9 height 9
radio input "true"
click at [370, 292] on span "A2 and C4" at bounding box center [378, 295] width 50 height 11
click at [340, 292] on input "A2 and C4" at bounding box center [335, 294] width 9 height 9
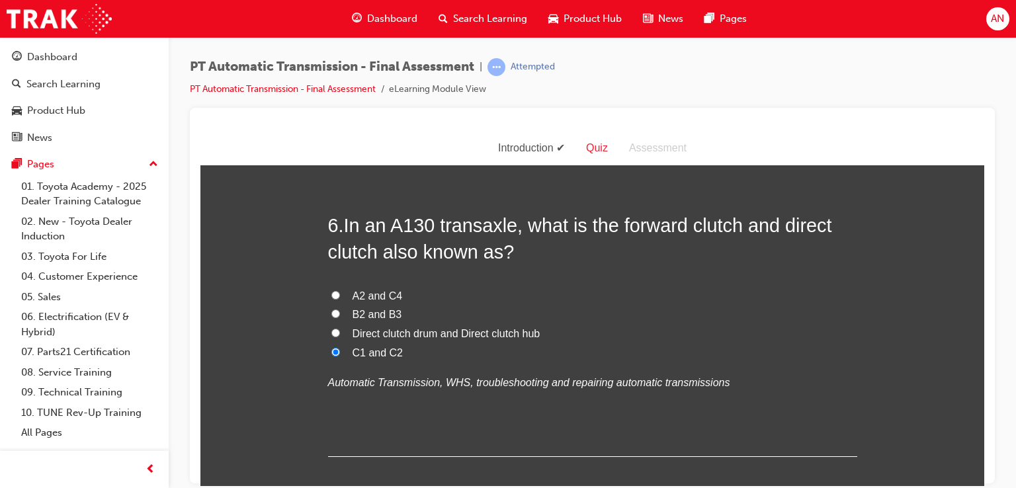
radio input "true"
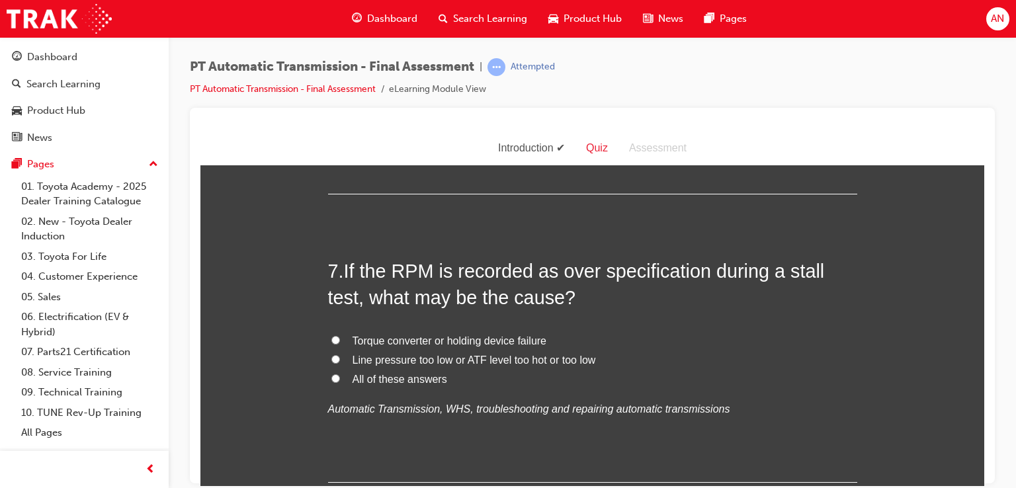
scroll to position [1895, 0]
click at [407, 378] on span "All of these answers" at bounding box center [400, 376] width 95 height 11
click at [340, 378] on input "All of these answers" at bounding box center [335, 376] width 9 height 9
radio input "true"
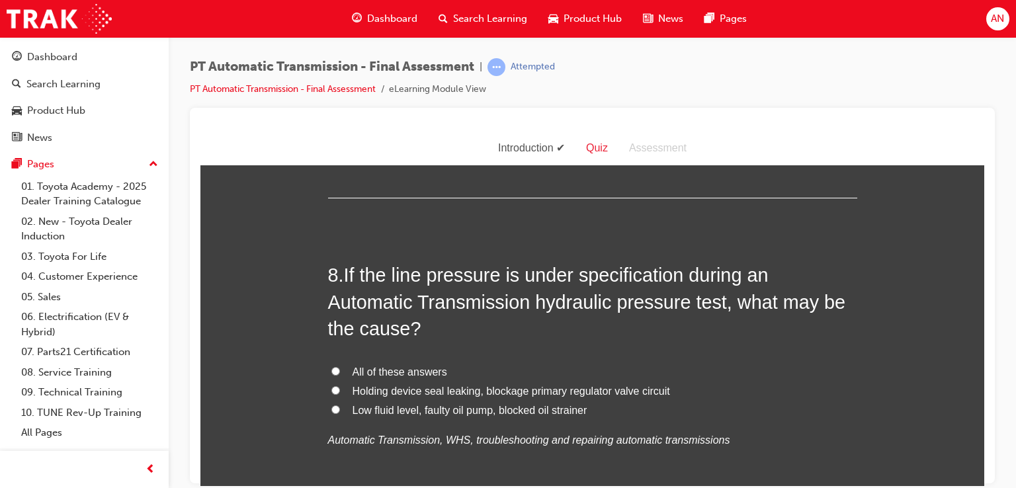
scroll to position [2186, 0]
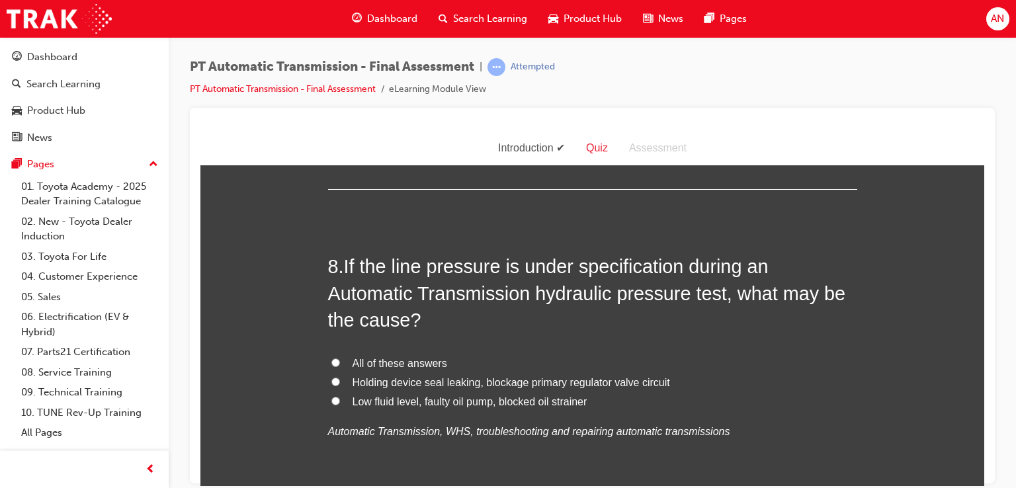
click at [391, 366] on span "All of these answers" at bounding box center [400, 362] width 95 height 11
click at [340, 366] on input "All of these answers" at bounding box center [335, 362] width 9 height 9
radio input "true"
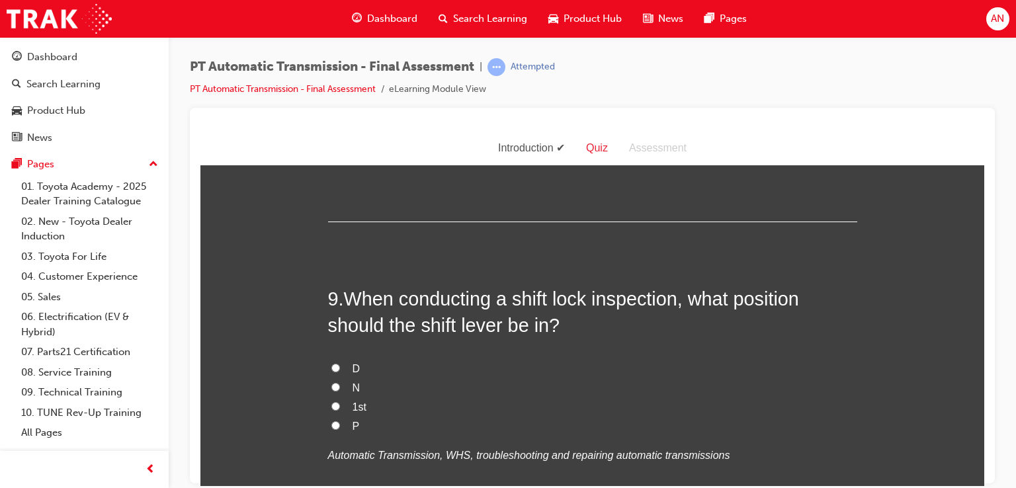
scroll to position [2477, 0]
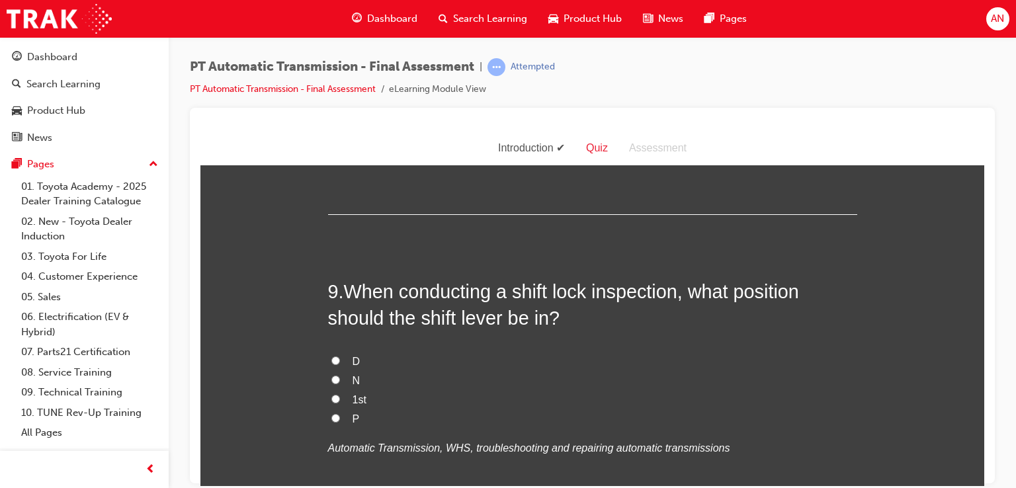
click at [353, 418] on span "P" at bounding box center [356, 418] width 7 height 11
click at [340, 418] on input "P" at bounding box center [335, 417] width 9 height 9
radio input "true"
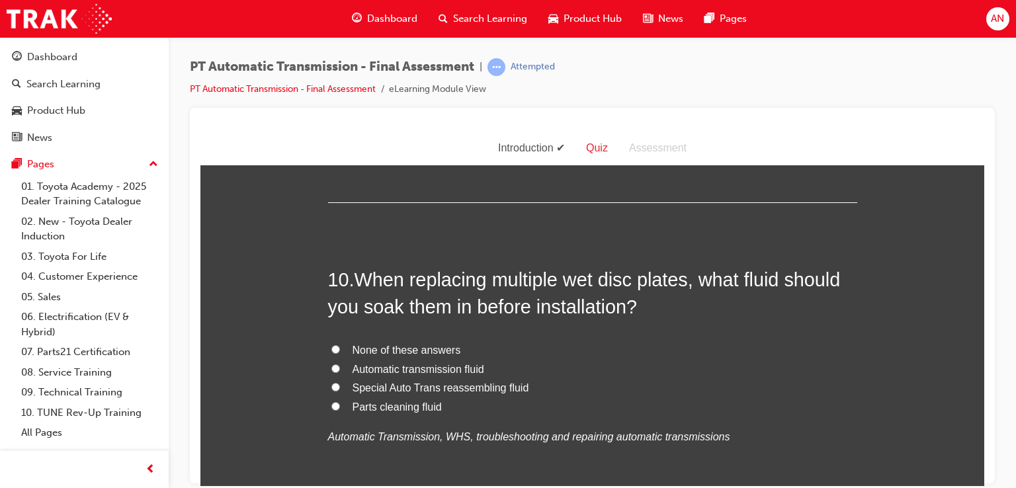
scroll to position [2812, 0]
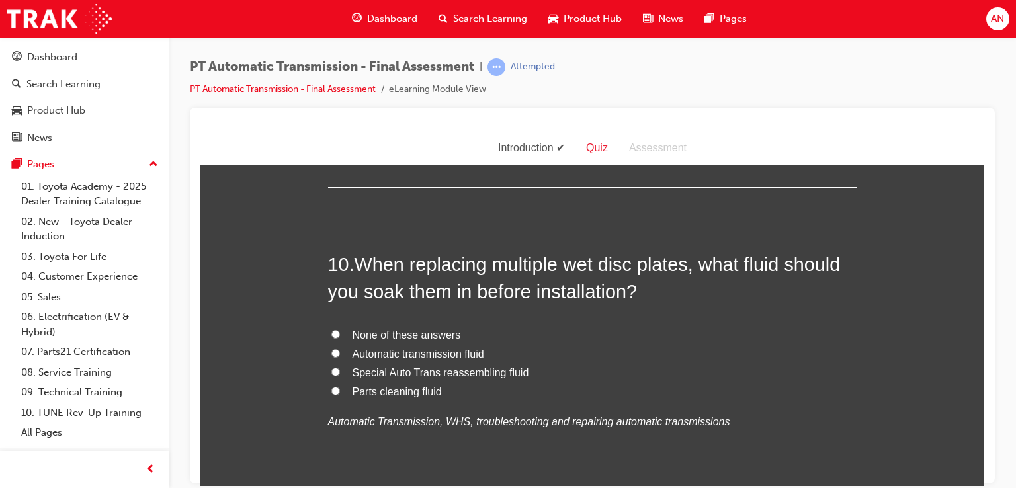
click at [466, 349] on span "Automatic transmission fluid" at bounding box center [419, 353] width 132 height 11
click at [340, 349] on input "Automatic transmission fluid" at bounding box center [335, 353] width 9 height 9
radio input "true"
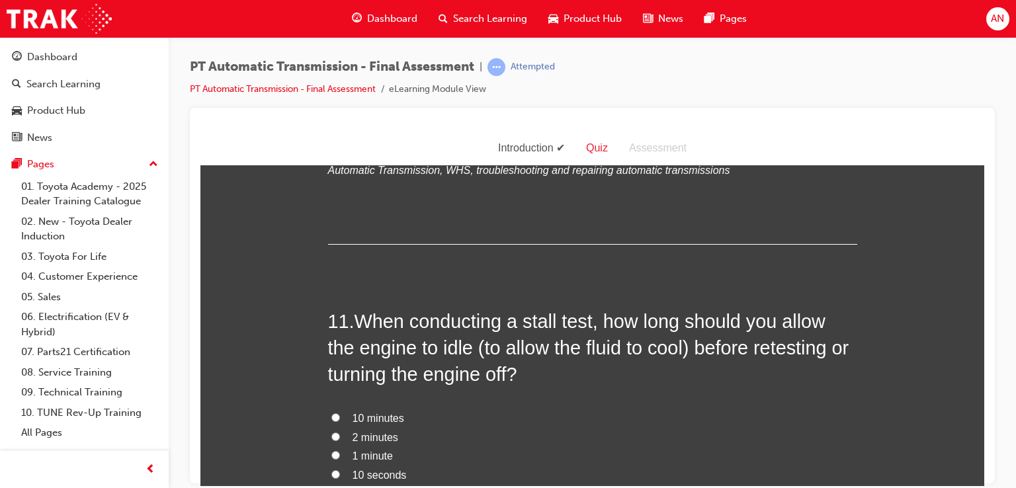
scroll to position [3077, 0]
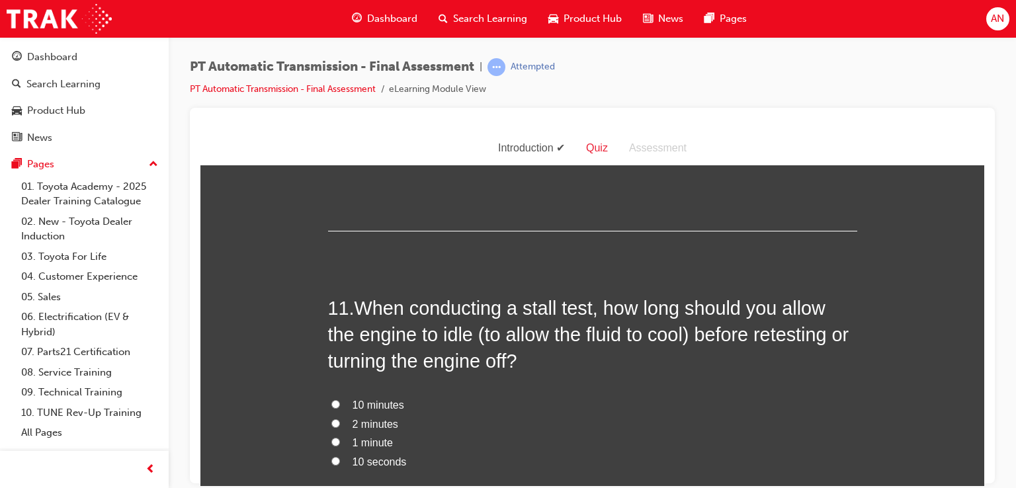
click at [367, 422] on span "2 minutes" at bounding box center [376, 423] width 46 height 11
click at [340, 422] on input "2 minutes" at bounding box center [335, 423] width 9 height 9
radio input "true"
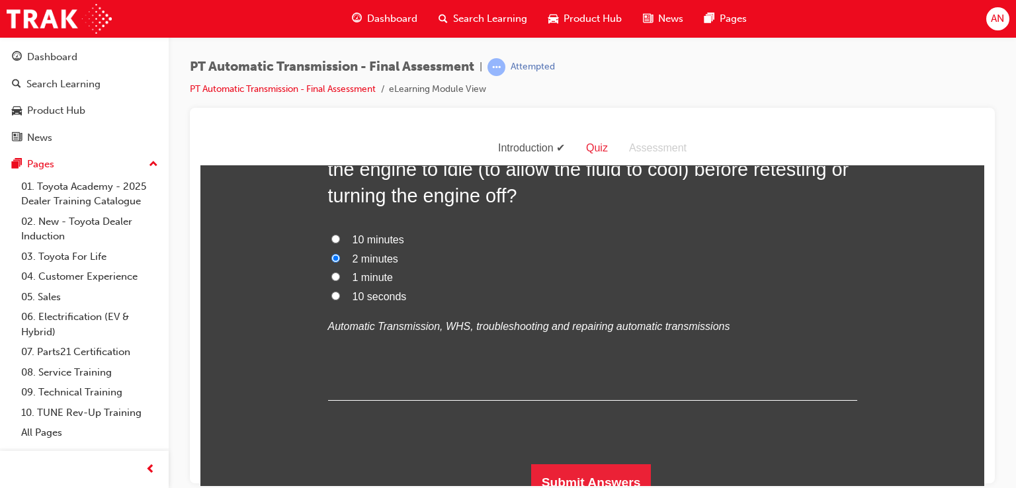
scroll to position [3255, 0]
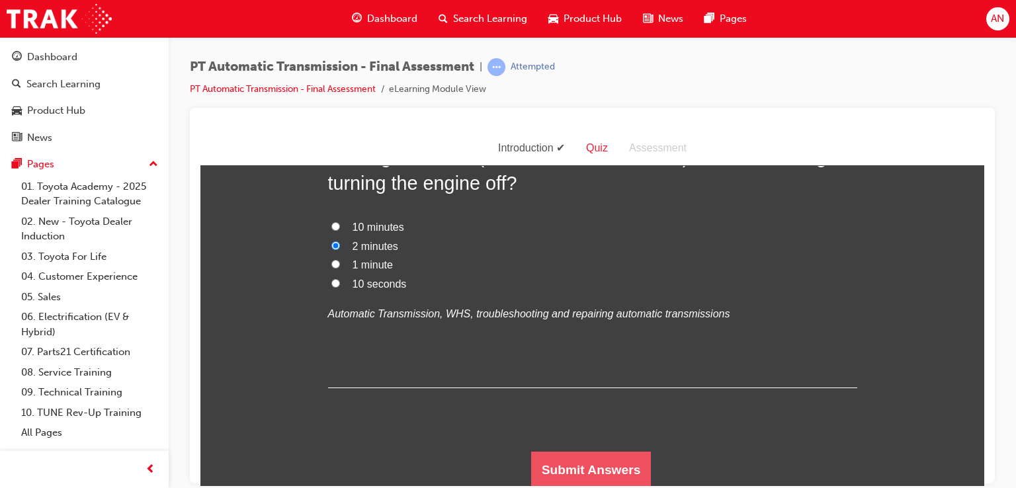
click at [635, 460] on button "Submit Answers" at bounding box center [591, 469] width 120 height 37
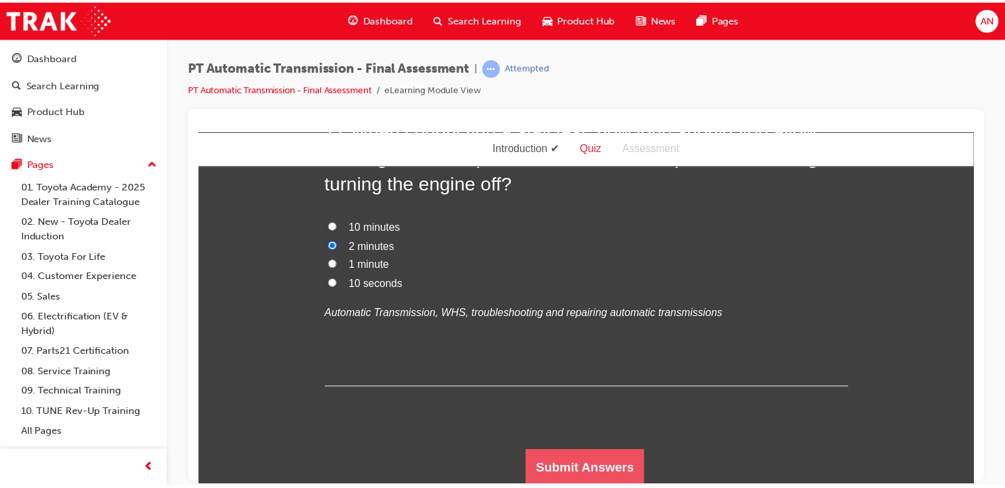
scroll to position [0, 0]
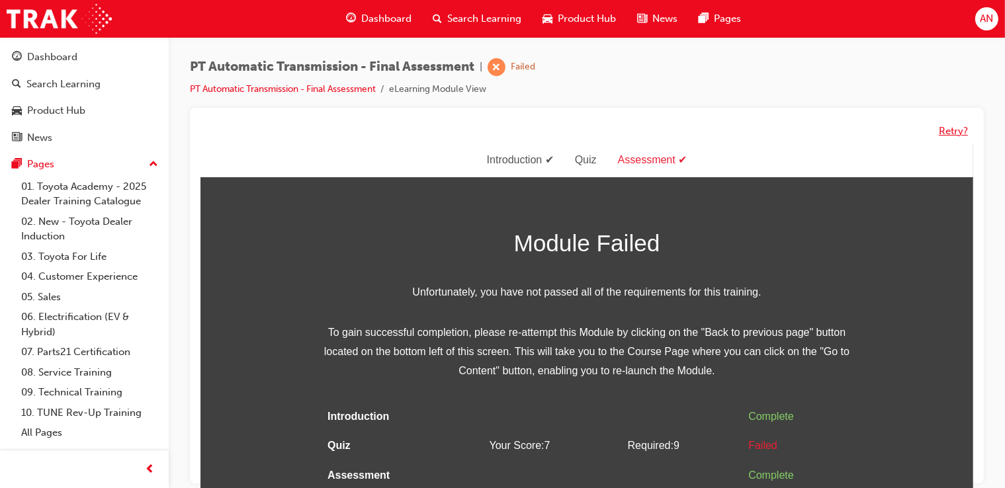
click at [950, 131] on button "Retry?" at bounding box center [952, 131] width 29 height 15
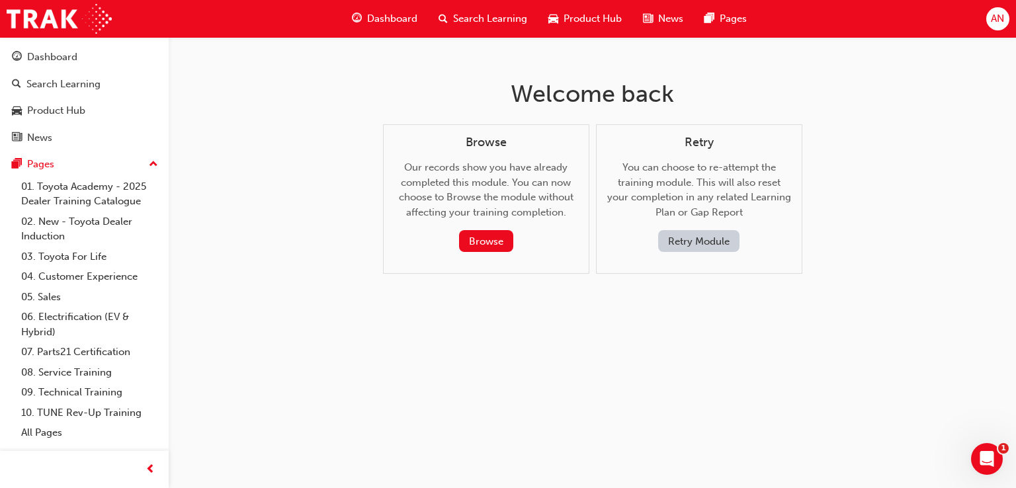
click at [713, 246] on button "Retry Module" at bounding box center [698, 241] width 81 height 22
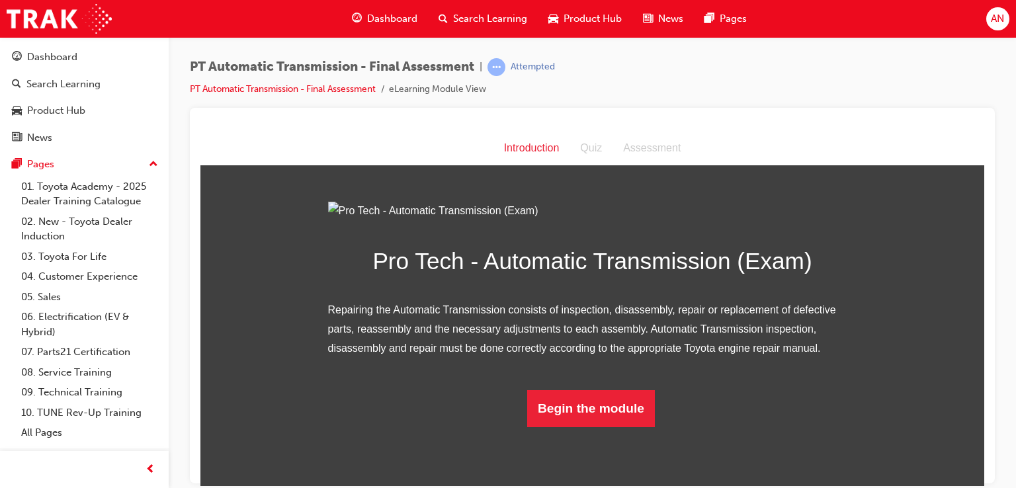
scroll to position [87, 0]
click at [602, 427] on button "Begin the module" at bounding box center [591, 408] width 128 height 37
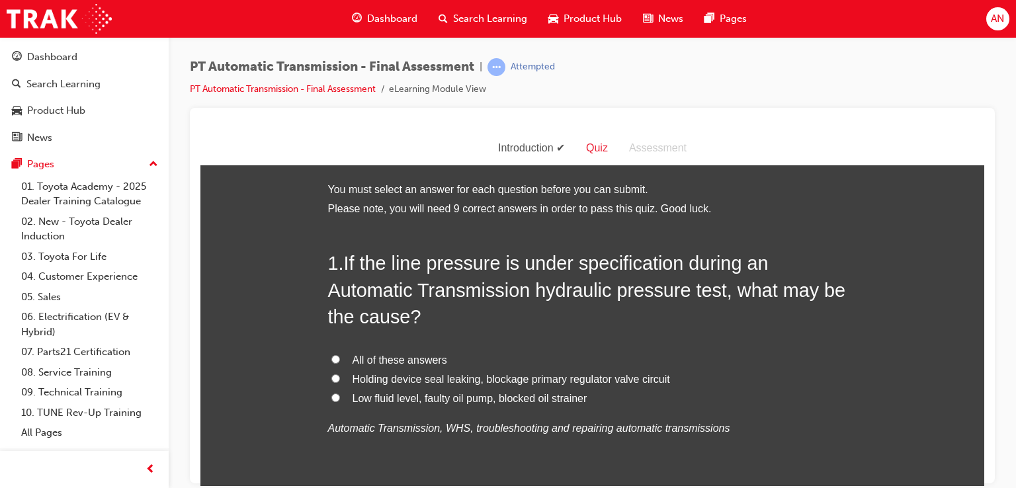
click at [333, 398] on input "Low fluid level, faulty oil pump, blocked oil strainer" at bounding box center [335, 397] width 9 height 9
radio input "true"
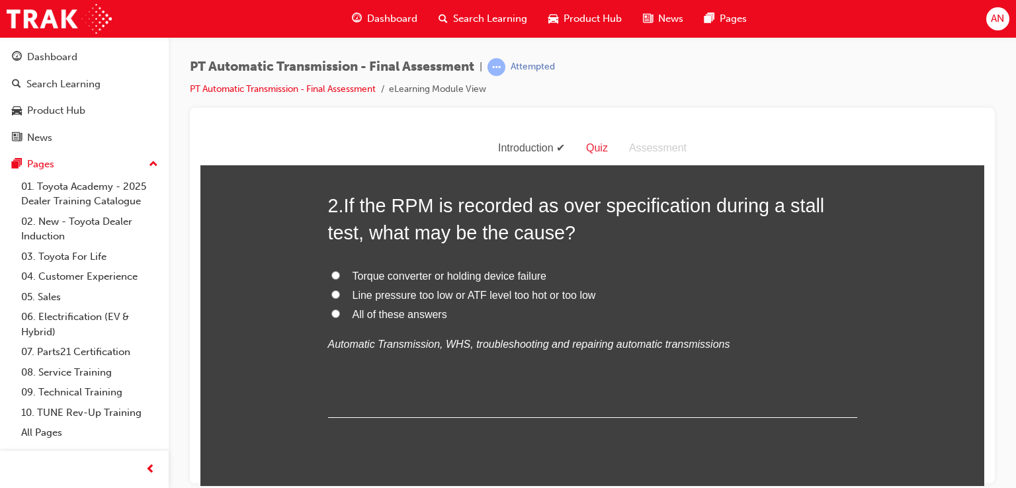
scroll to position [379, 0]
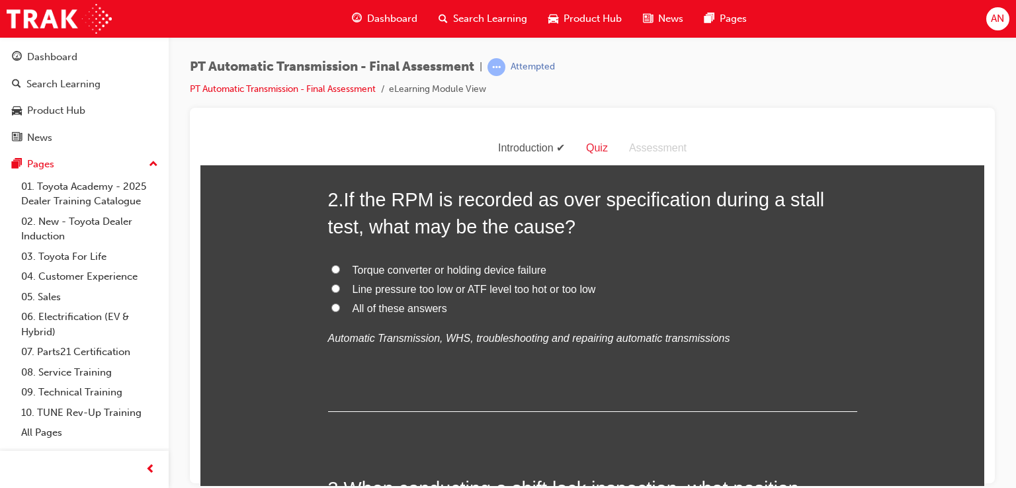
click at [331, 308] on input "All of these answers" at bounding box center [335, 307] width 9 height 9
radio input "true"
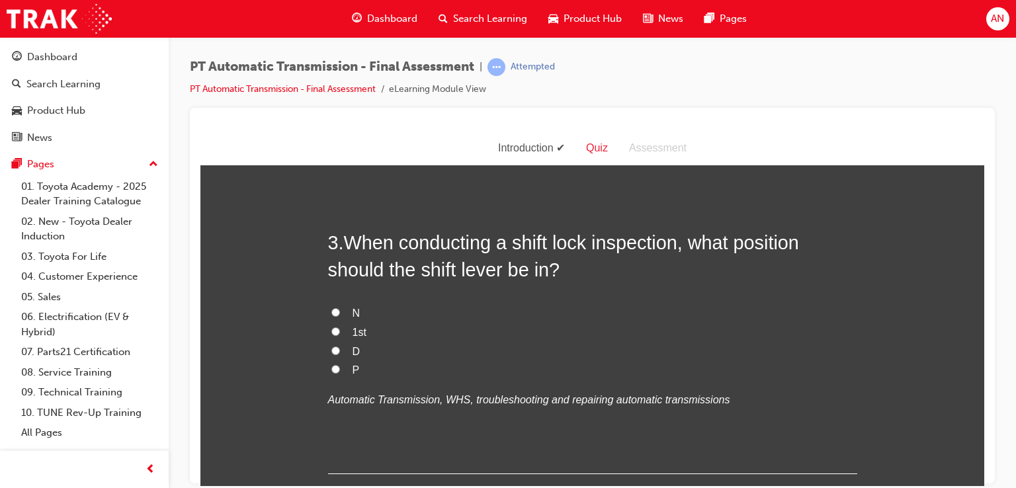
scroll to position [626, 0]
click at [383, 364] on label "P" at bounding box center [592, 369] width 529 height 19
click at [340, 364] on input "P" at bounding box center [335, 368] width 9 height 9
radio input "true"
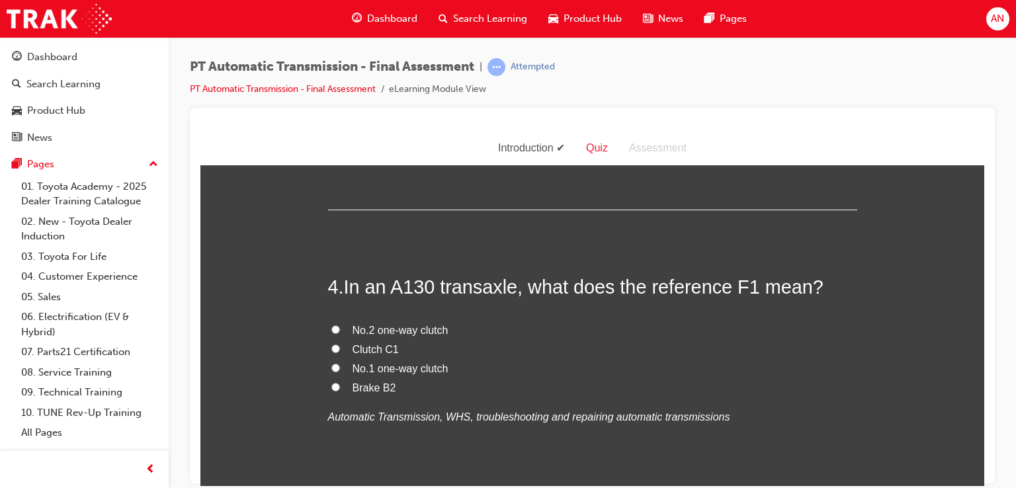
scroll to position [890, 0]
click at [353, 368] on span "No.1 one-way clutch" at bounding box center [401, 366] width 96 height 11
click at [340, 368] on input "No.1 one-way clutch" at bounding box center [335, 366] width 9 height 9
radio input "true"
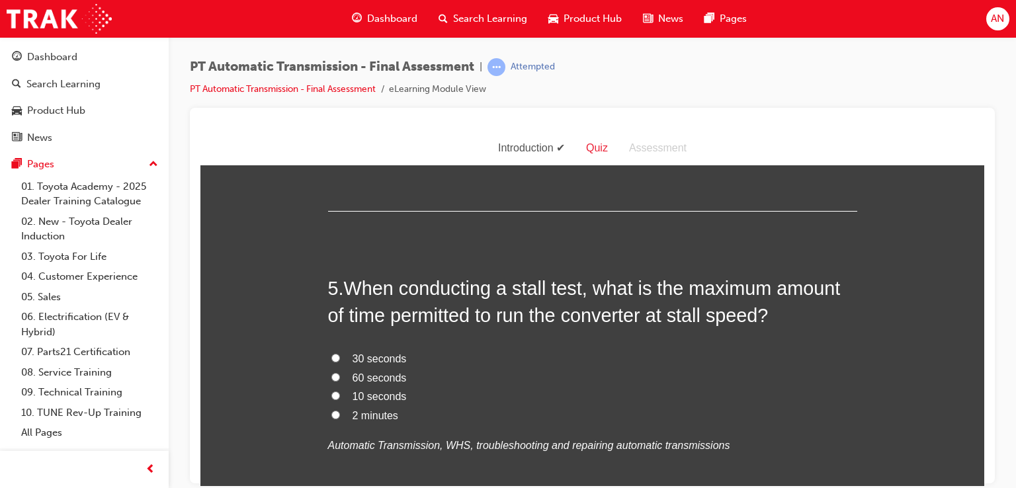
scroll to position [1181, 0]
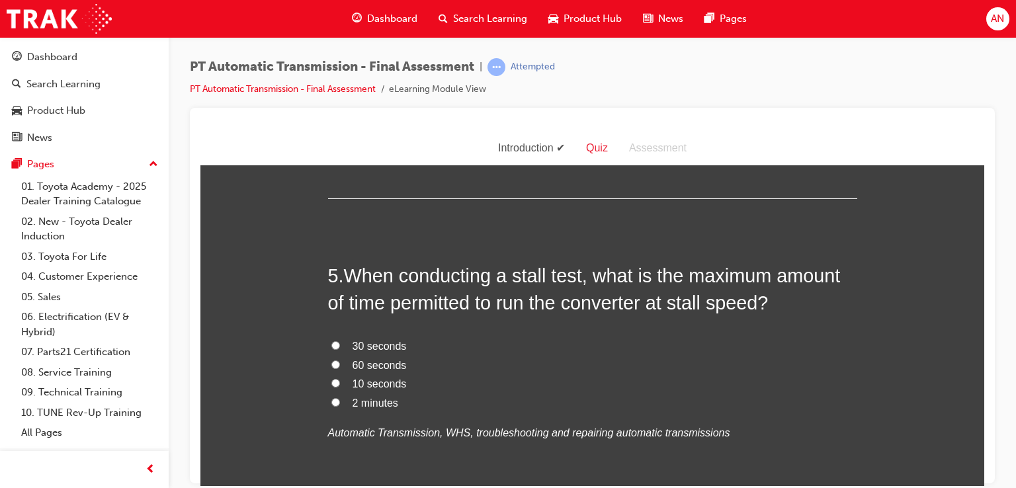
click at [374, 343] on span "30 seconds" at bounding box center [380, 345] width 54 height 11
click at [340, 343] on input "30 seconds" at bounding box center [335, 345] width 9 height 9
radio input "true"
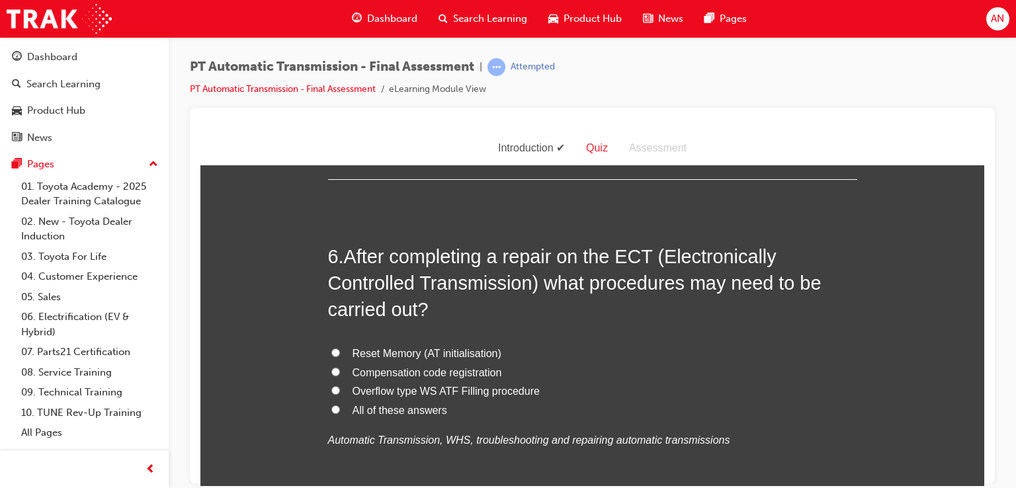
scroll to position [1516, 0]
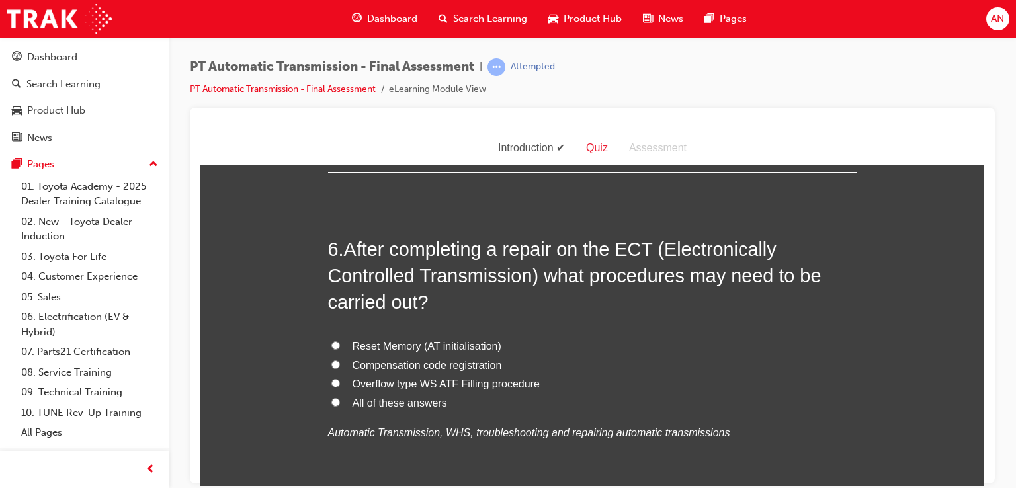
click at [426, 403] on span "All of these answers" at bounding box center [400, 402] width 95 height 11
click at [340, 403] on input "All of these answers" at bounding box center [335, 401] width 9 height 9
radio input "true"
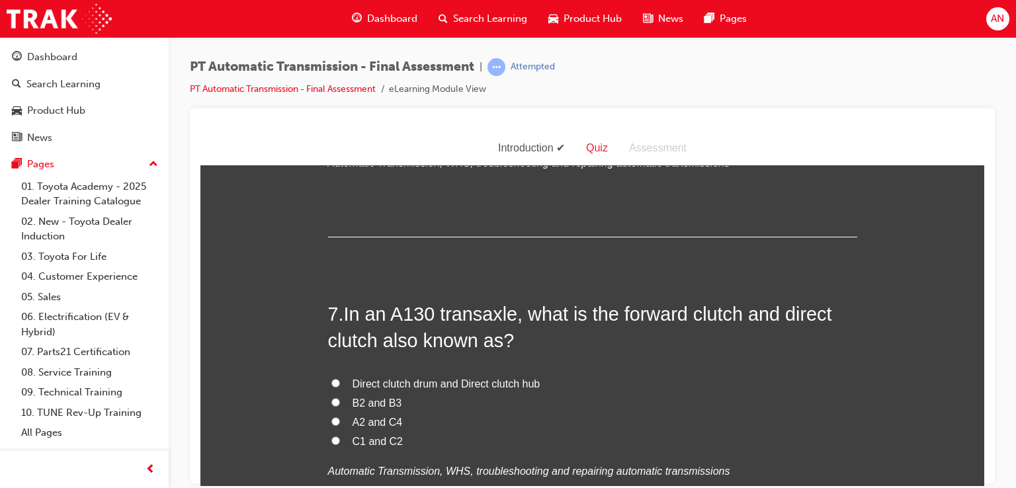
scroll to position [1807, 0]
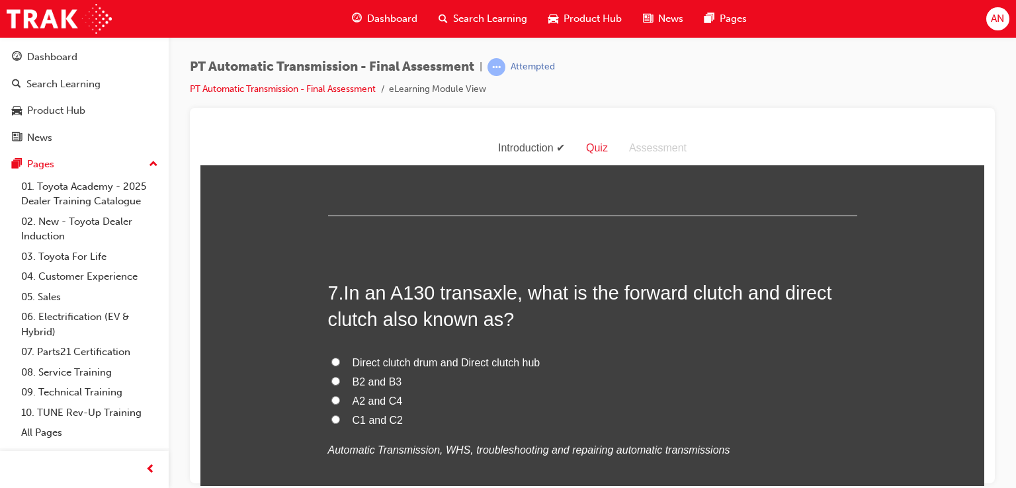
click at [358, 419] on span "C1 and C2" at bounding box center [378, 419] width 51 height 11
click at [340, 419] on input "C1 and C2" at bounding box center [335, 419] width 9 height 9
radio input "true"
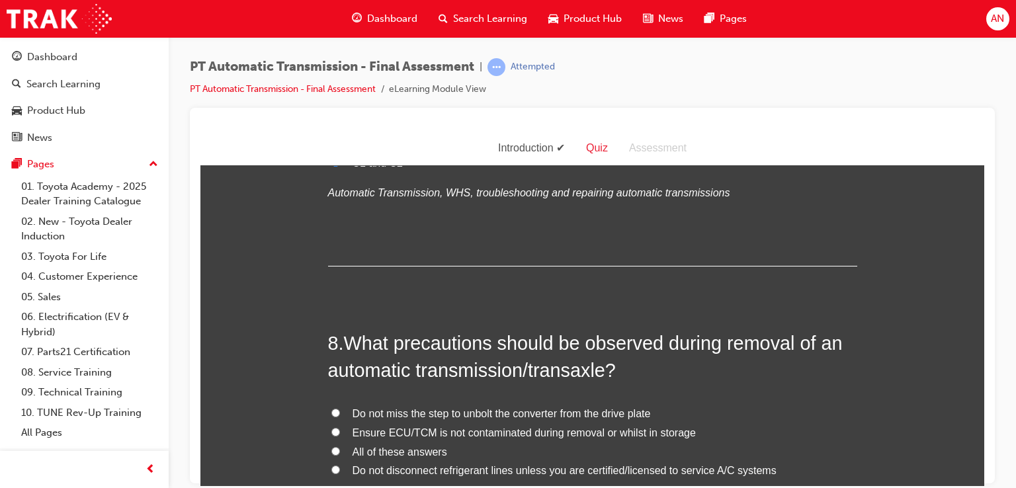
scroll to position [2071, 0]
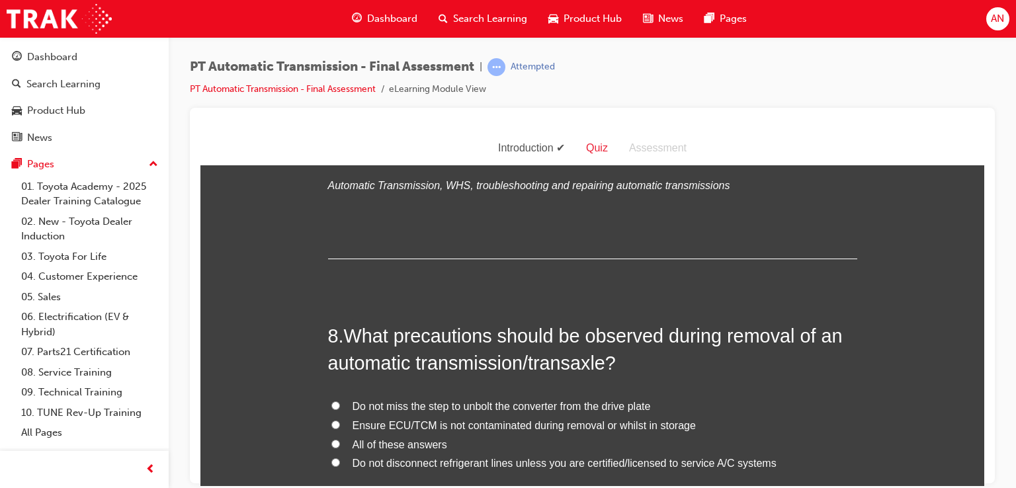
click at [353, 441] on span "All of these answers" at bounding box center [400, 443] width 95 height 11
click at [340, 441] on input "All of these answers" at bounding box center [335, 443] width 9 height 9
radio input "true"
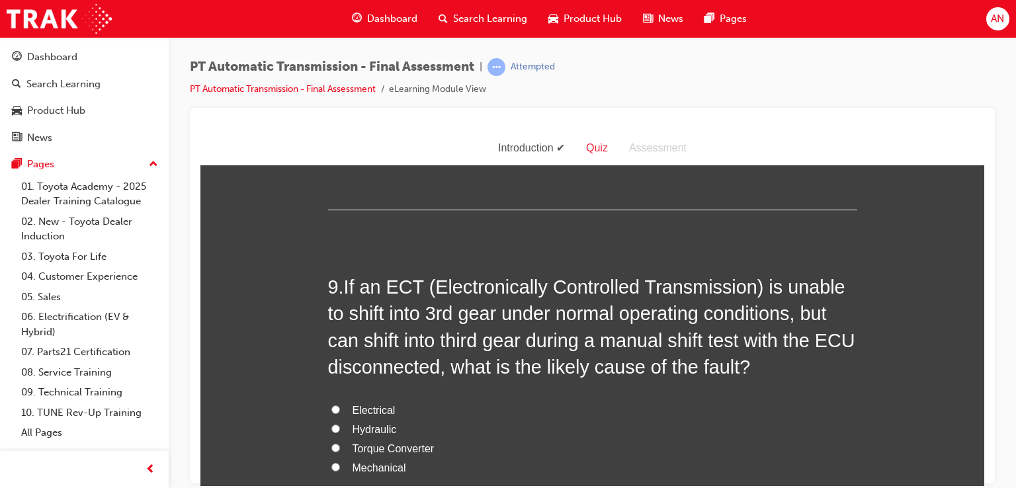
scroll to position [2434, 0]
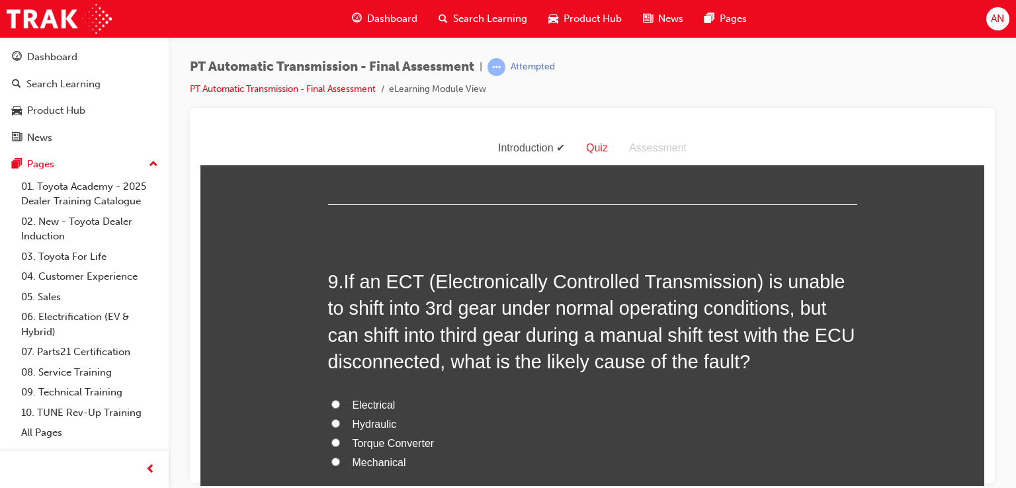
click at [353, 403] on span "Electrical" at bounding box center [374, 404] width 43 height 11
click at [340, 403] on input "Electrical" at bounding box center [335, 403] width 9 height 9
radio input "true"
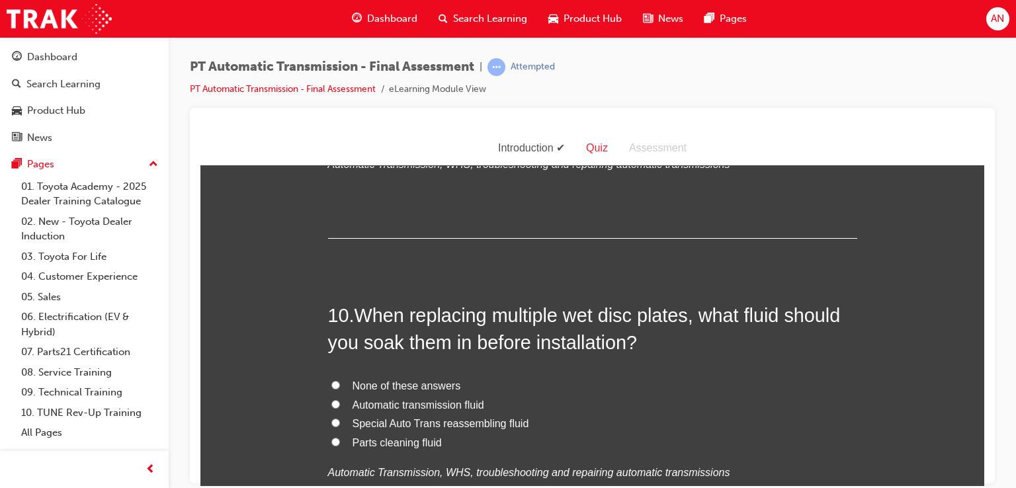
scroll to position [2786, 0]
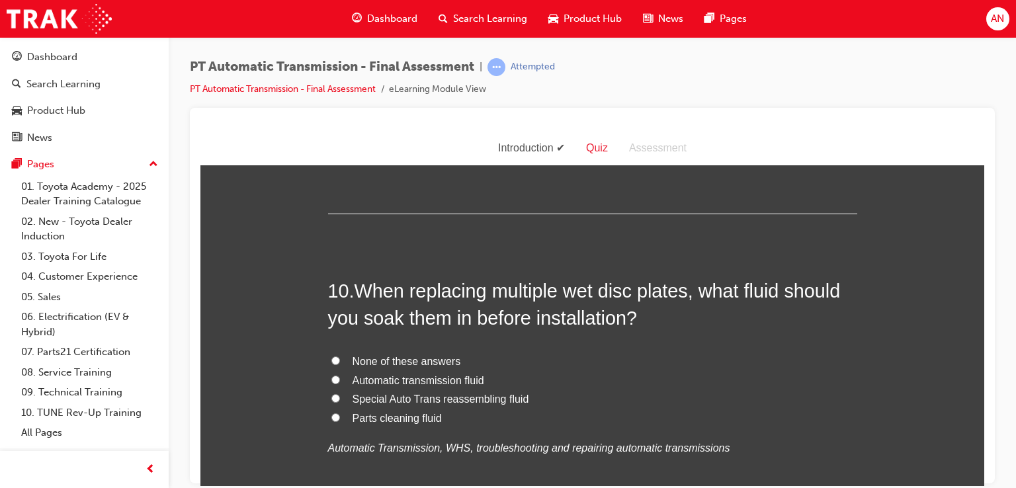
click at [467, 380] on span "Automatic transmission fluid" at bounding box center [419, 379] width 132 height 11
click at [340, 380] on input "Automatic transmission fluid" at bounding box center [335, 379] width 9 height 9
radio input "true"
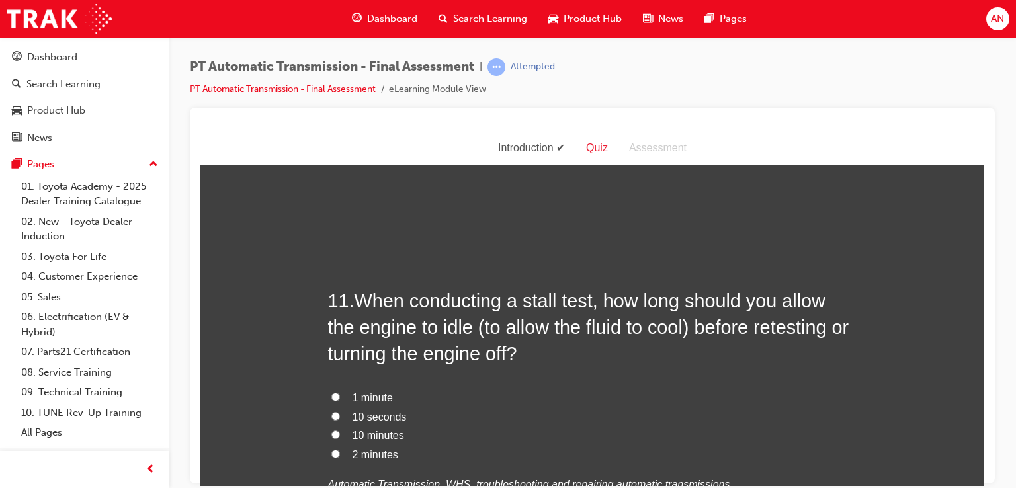
scroll to position [3103, 0]
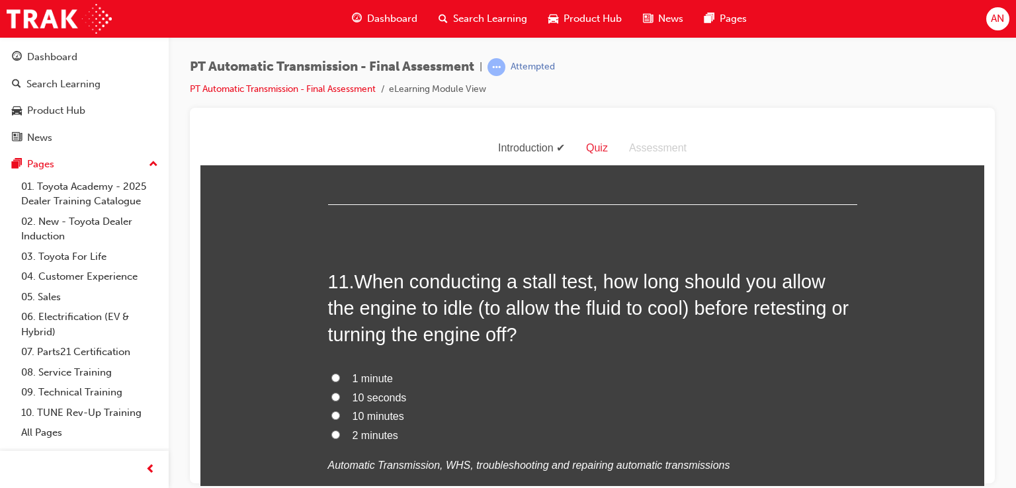
click at [354, 433] on span "2 minutes" at bounding box center [376, 434] width 46 height 11
click at [340, 433] on input "2 minutes" at bounding box center [335, 434] width 9 height 9
radio input "true"
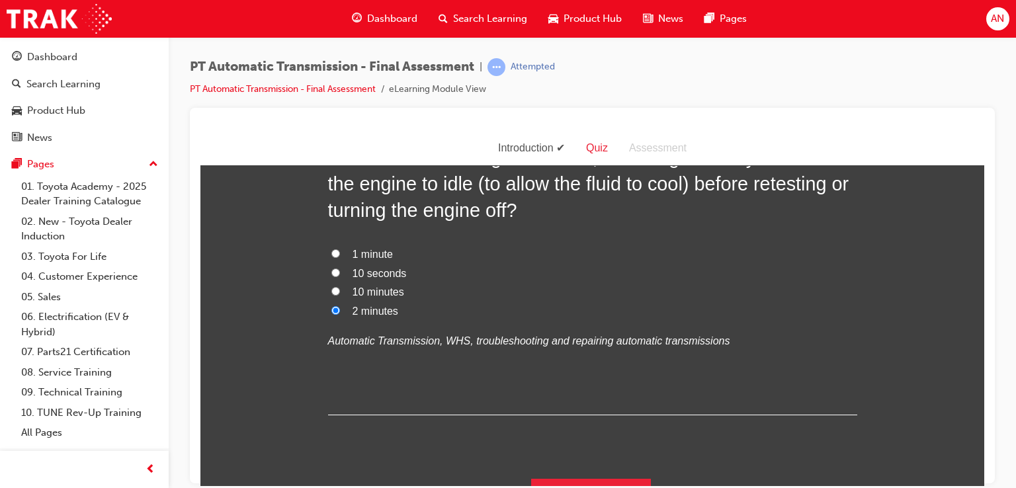
scroll to position [3255, 0]
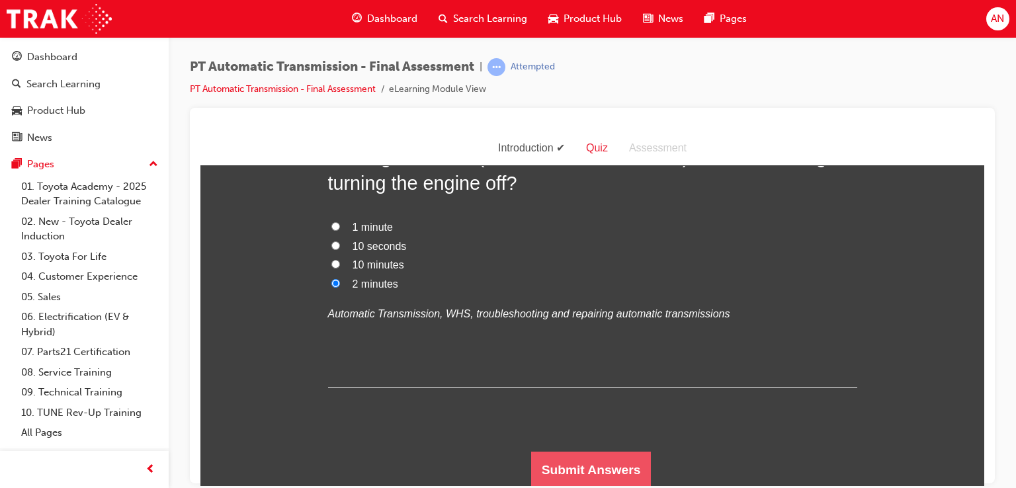
click at [603, 470] on button "Submit Answers" at bounding box center [591, 469] width 120 height 37
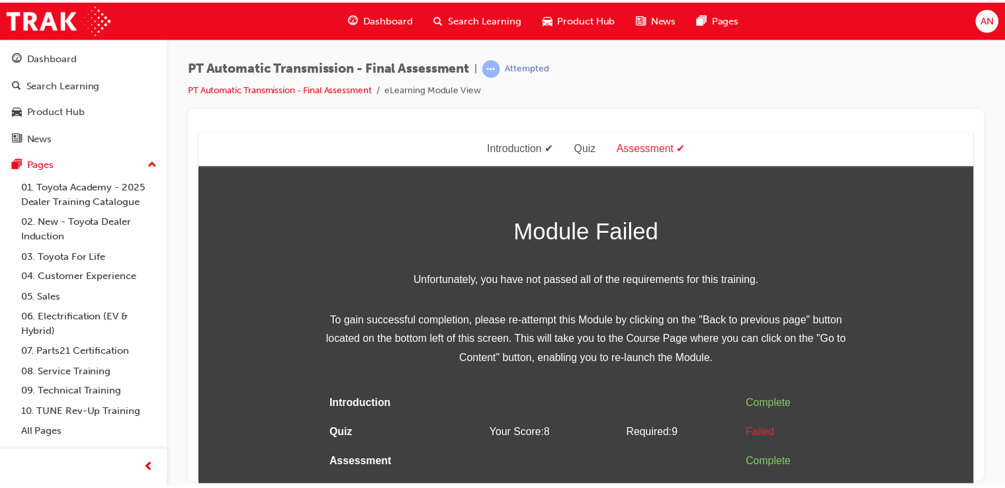
scroll to position [0, 0]
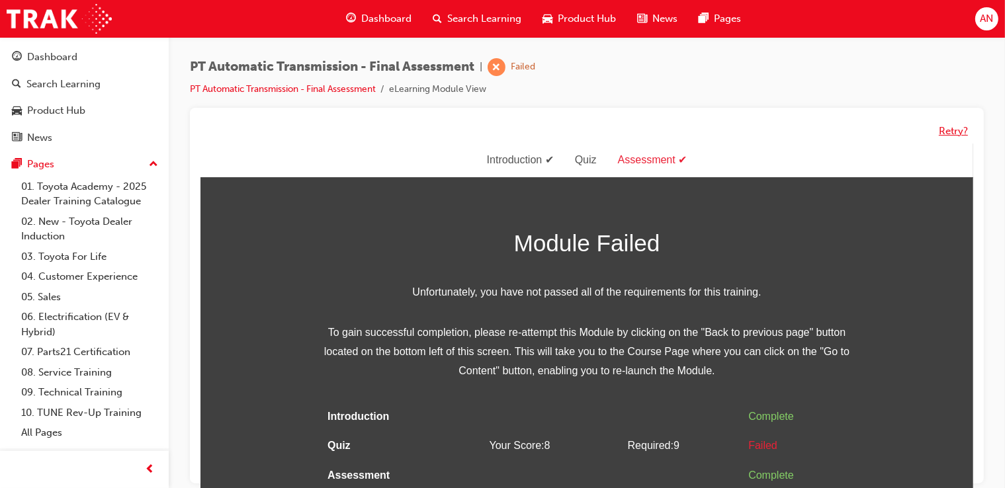
click at [957, 133] on button "Retry?" at bounding box center [952, 131] width 29 height 15
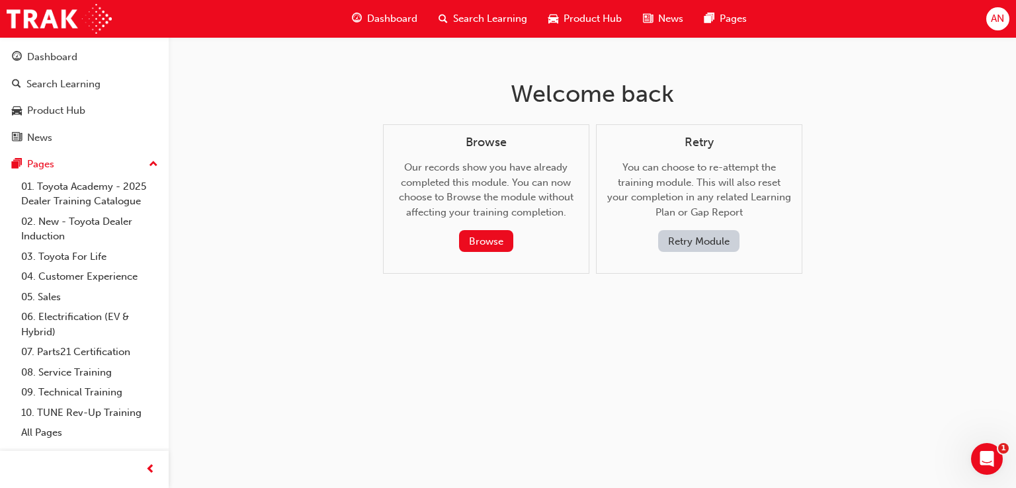
click at [712, 238] on button "Retry Module" at bounding box center [698, 241] width 81 height 22
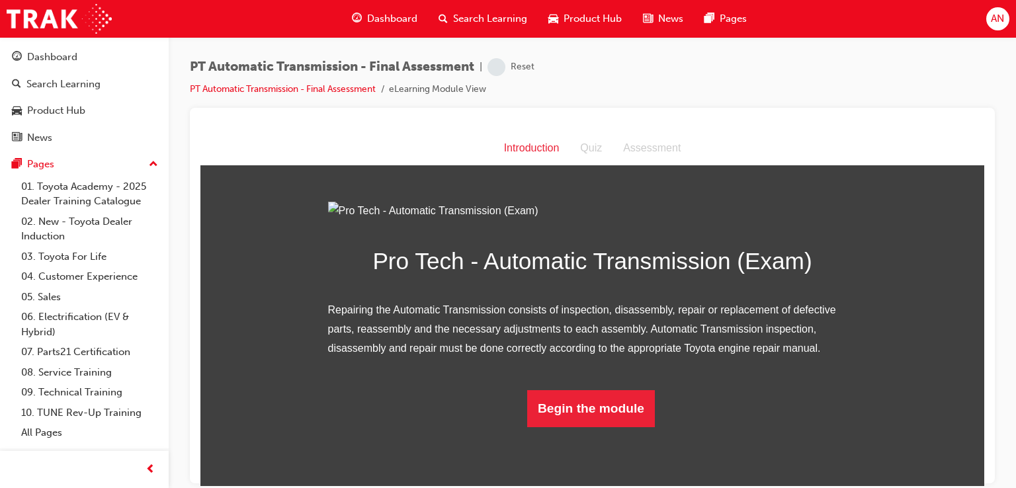
drag, startPoint x: 967, startPoint y: 200, endPoint x: 976, endPoint y: 291, distance: 91.7
click at [976, 291] on html "Introduction Introduction Quiz Assessment Pro Tech - Automatic Transmission (Ex…" at bounding box center [592, 308] width 784 height 354
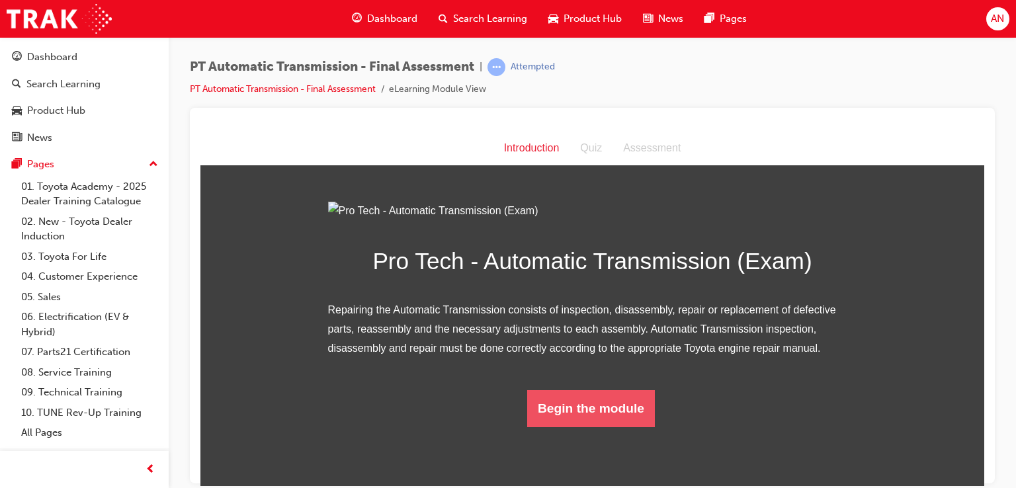
click at [599, 427] on button "Begin the module" at bounding box center [591, 408] width 128 height 37
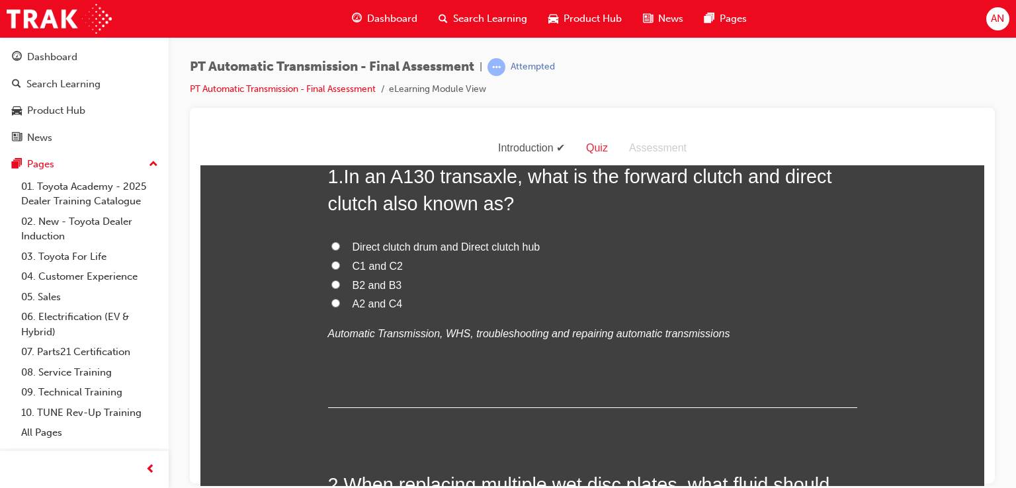
scroll to position [0, 0]
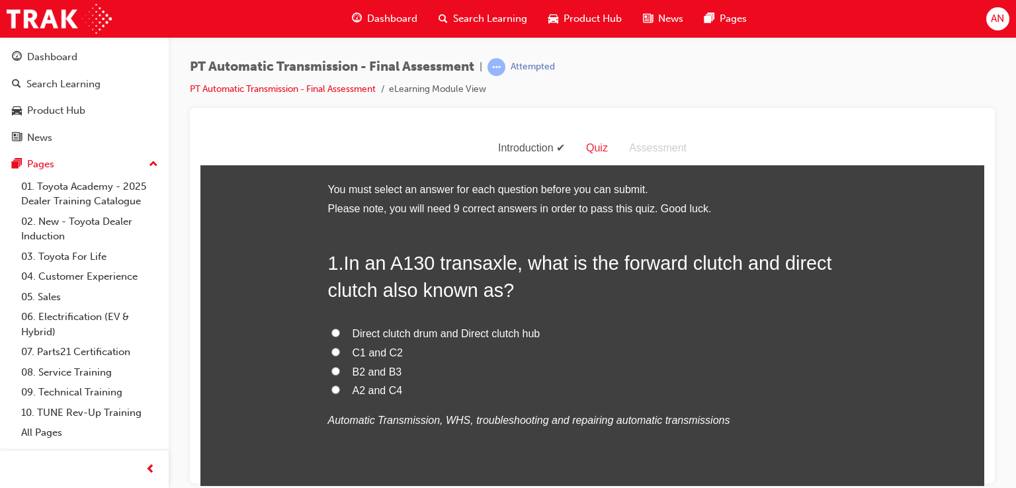
click at [333, 357] on label "C1 and C2" at bounding box center [592, 352] width 529 height 19
click at [333, 356] on input "C1 and C2" at bounding box center [335, 351] width 9 height 9
radio input "true"
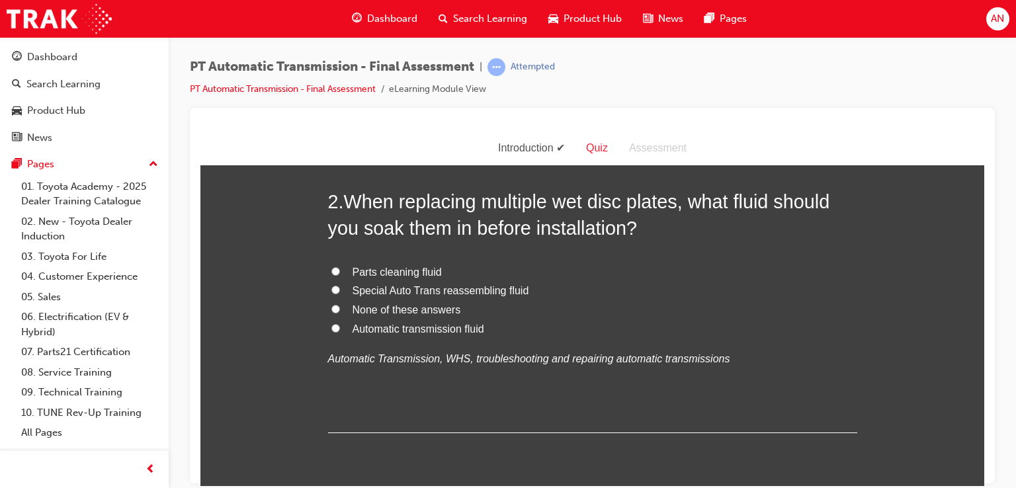
scroll to position [370, 0]
click at [472, 329] on span "Automatic transmission fluid" at bounding box center [419, 327] width 132 height 11
click at [340, 329] on input "Automatic transmission fluid" at bounding box center [335, 327] width 9 height 9
radio input "true"
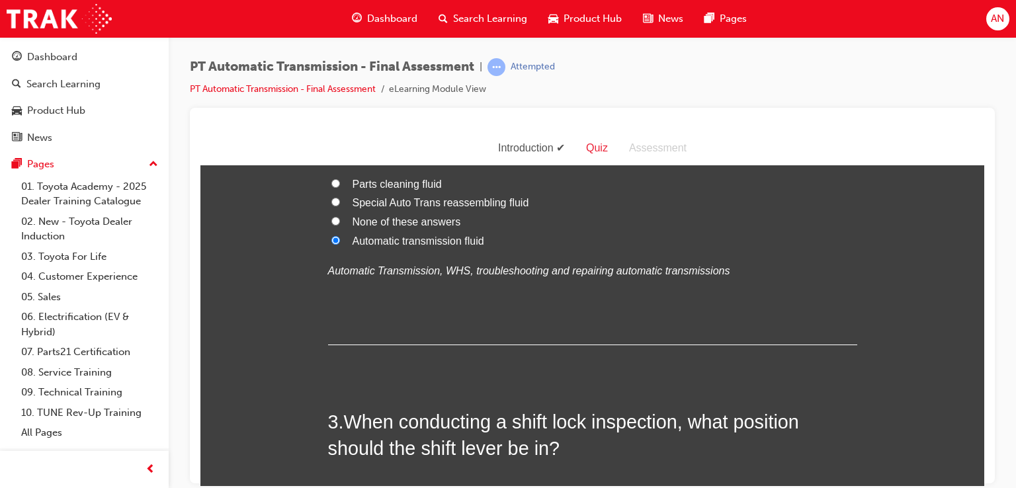
scroll to position [467, 0]
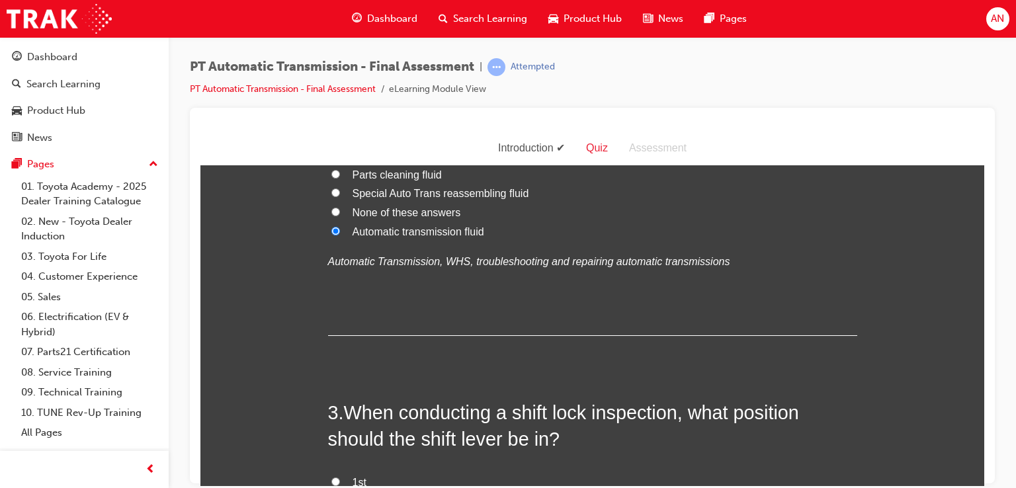
click at [487, 198] on span "Special Auto Trans reassembling fluid" at bounding box center [441, 192] width 177 height 11
click at [340, 196] on input "Special Auto Trans reassembling fluid" at bounding box center [335, 192] width 9 height 9
radio input "true"
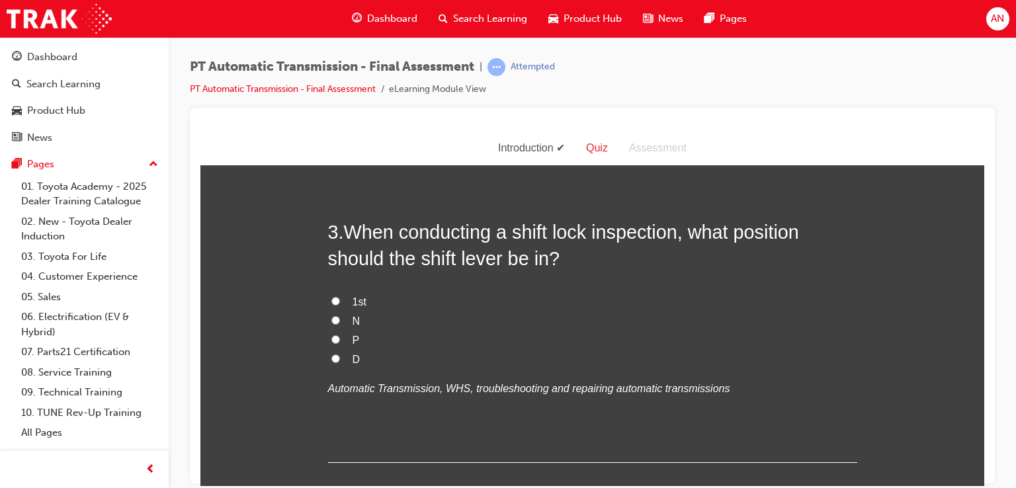
scroll to position [652, 0]
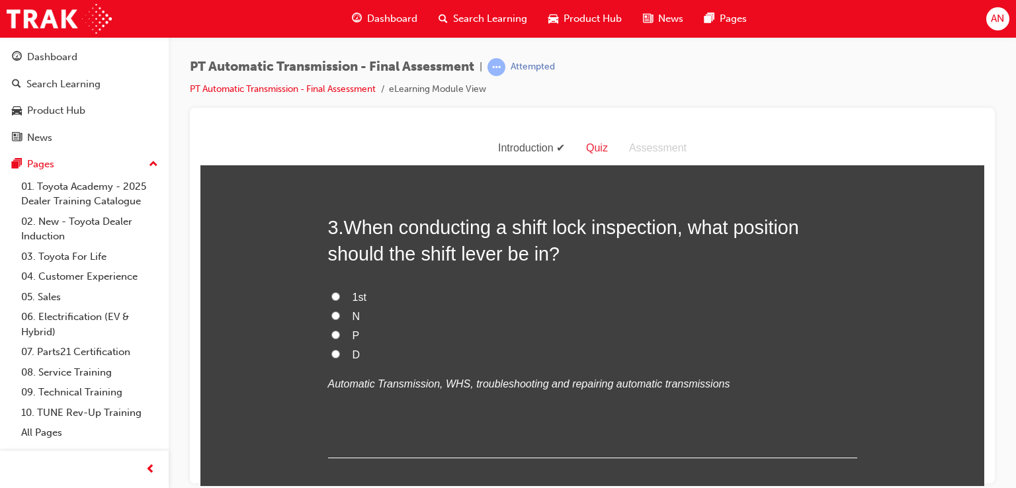
click at [353, 333] on span "P" at bounding box center [356, 334] width 7 height 11
click at [340, 333] on input "P" at bounding box center [335, 334] width 9 height 9
radio input "true"
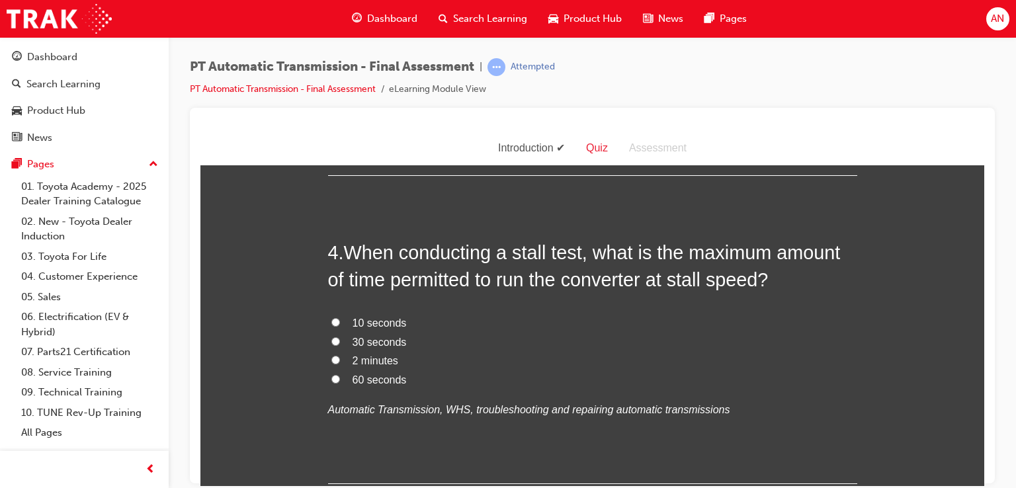
scroll to position [943, 0]
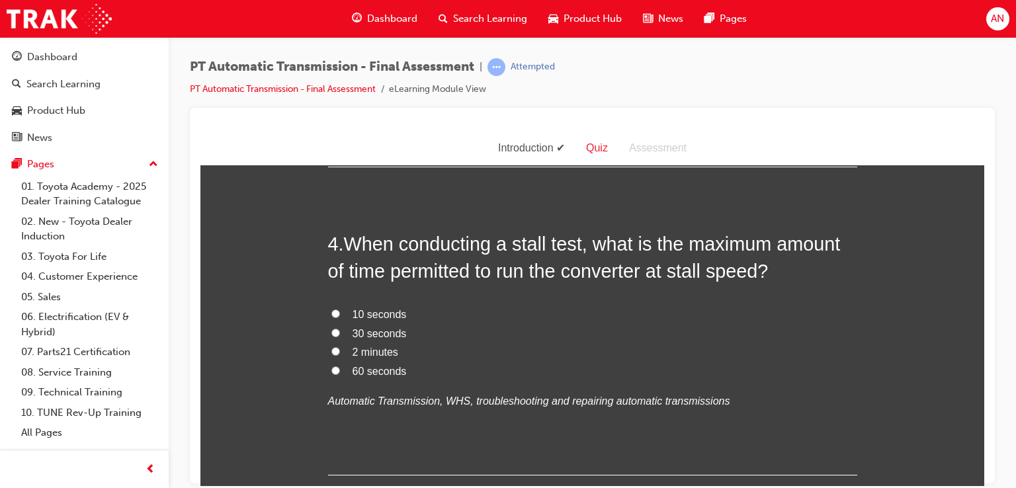
click at [343, 334] on label "30 seconds" at bounding box center [592, 333] width 529 height 19
click at [340, 334] on input "30 seconds" at bounding box center [335, 332] width 9 height 9
radio input "true"
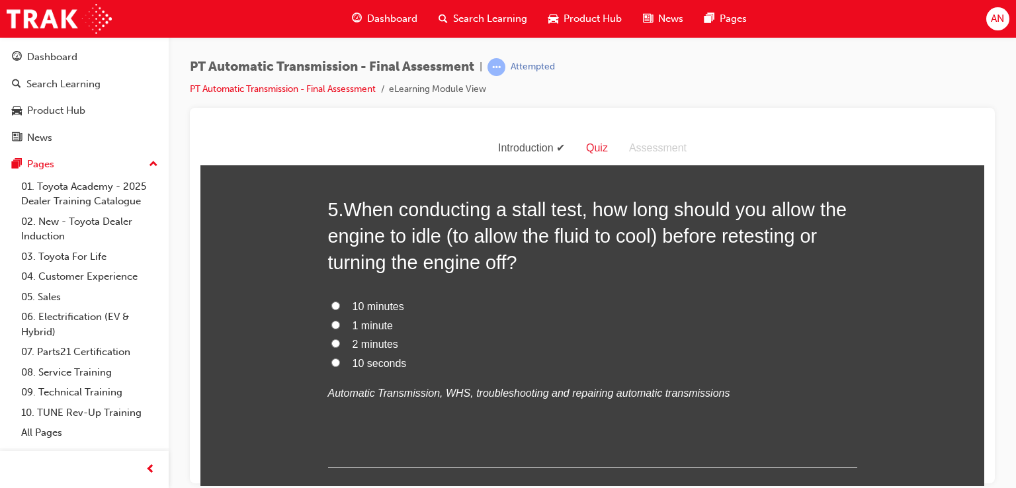
scroll to position [1287, 0]
click at [371, 306] on span "10 minutes" at bounding box center [379, 304] width 52 height 11
click at [340, 306] on input "10 minutes" at bounding box center [335, 304] width 9 height 9
radio input "true"
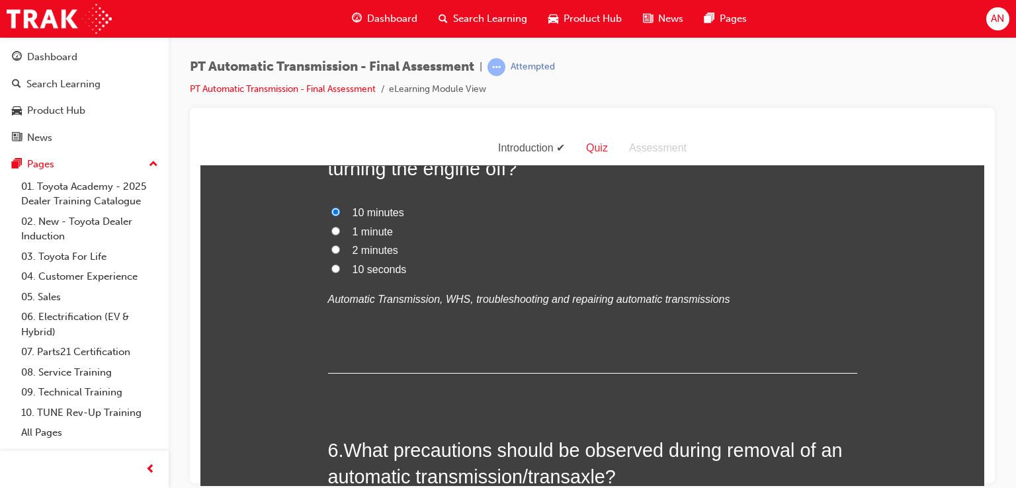
scroll to position [1393, 0]
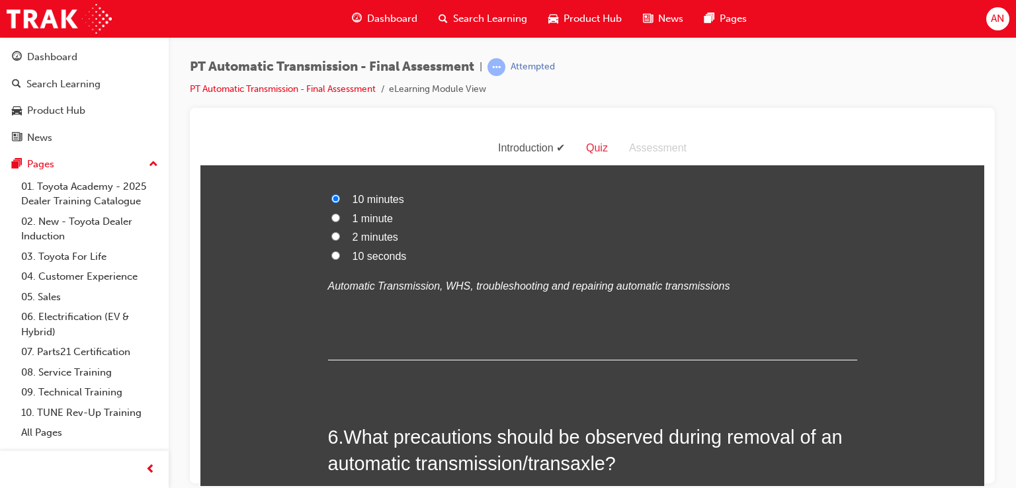
click at [378, 238] on span "2 minutes" at bounding box center [376, 236] width 46 height 11
click at [340, 238] on input "2 minutes" at bounding box center [335, 235] width 9 height 9
radio input "true"
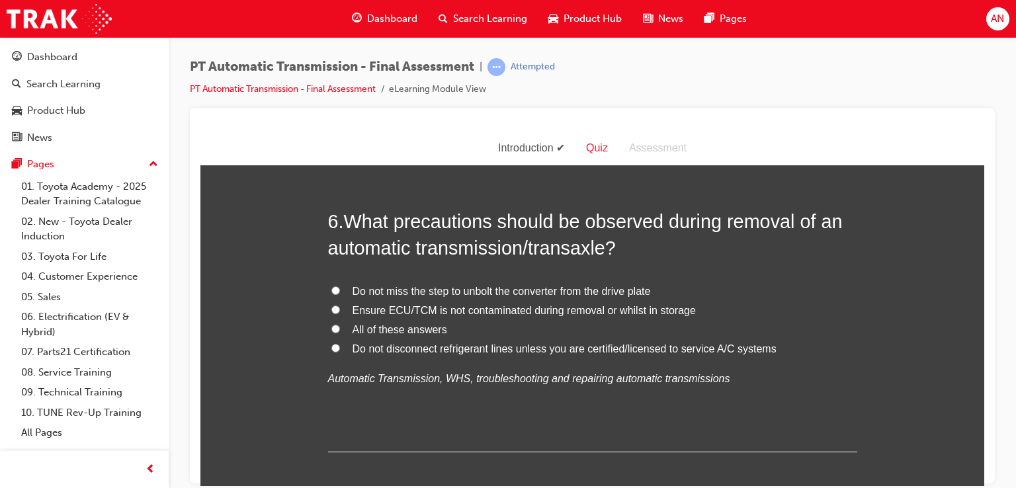
scroll to position [1614, 0]
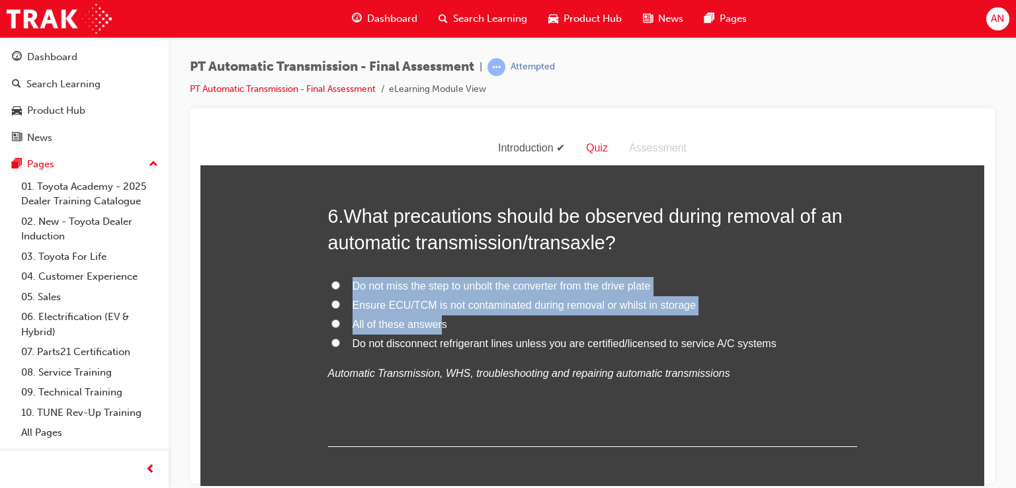
drag, startPoint x: 434, startPoint y: 320, endPoint x: 862, endPoint y: 399, distance: 435.1
click at [862, 399] on div "You must select an answer for each question before you can submit. Please note,…" at bounding box center [592, 347] width 784 height 3563
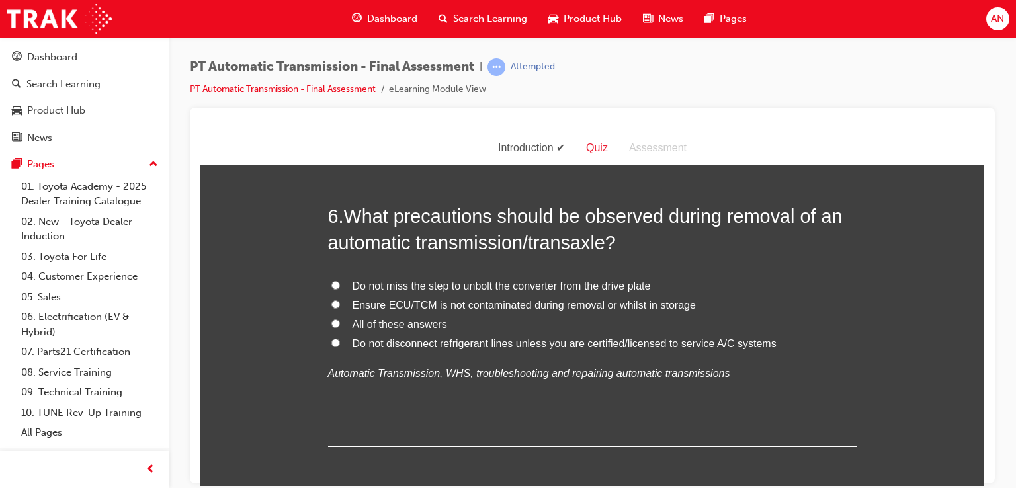
click at [369, 324] on span "All of these answers" at bounding box center [400, 323] width 95 height 11
click at [340, 324] on input "All of these answers" at bounding box center [335, 323] width 9 height 9
radio input "true"
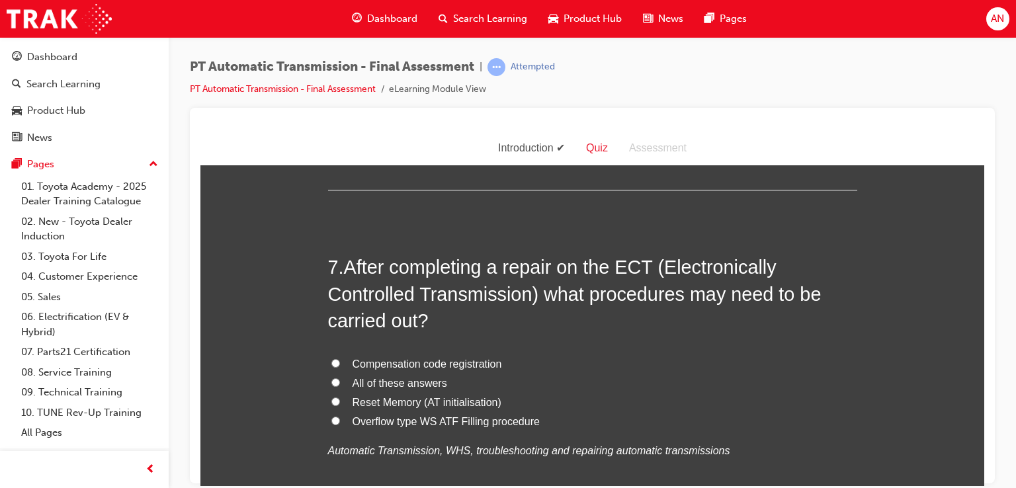
scroll to position [1878, 0]
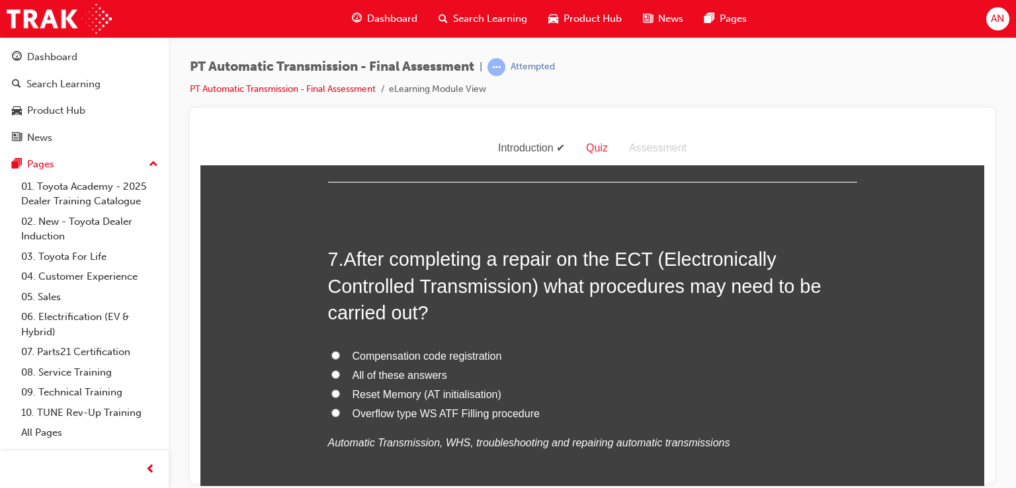
click at [374, 374] on span "All of these answers" at bounding box center [400, 374] width 95 height 11
click at [340, 374] on input "All of these answers" at bounding box center [335, 374] width 9 height 9
radio input "true"
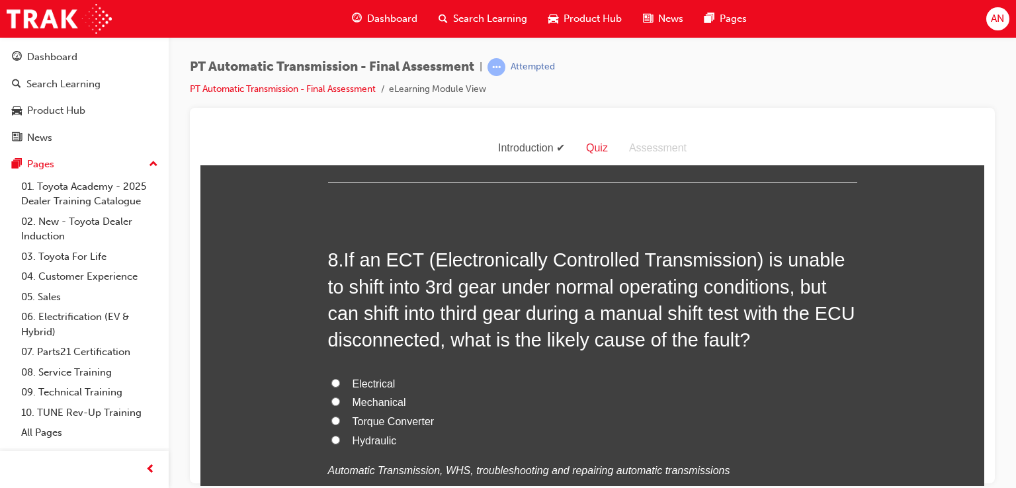
scroll to position [2222, 0]
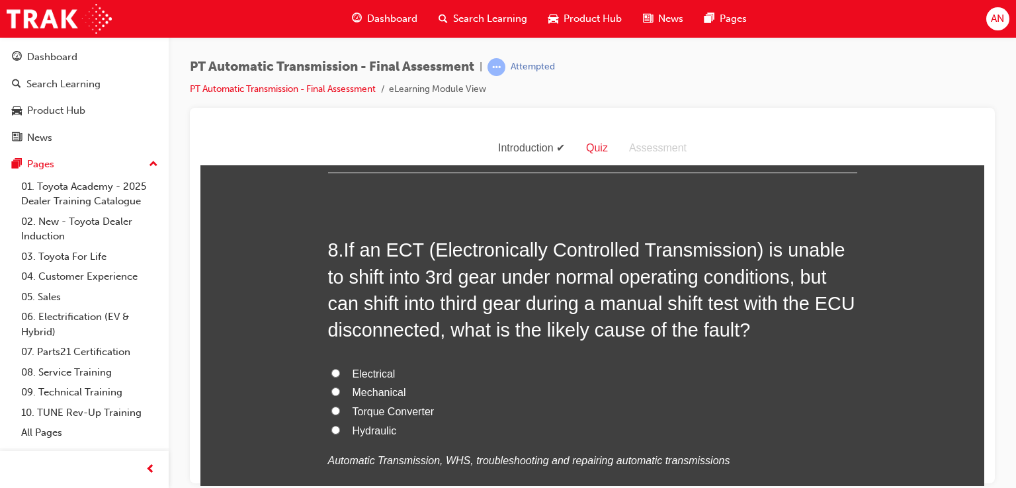
click at [369, 370] on span "Electrical" at bounding box center [374, 373] width 43 height 11
click at [340, 370] on input "Electrical" at bounding box center [335, 372] width 9 height 9
radio input "true"
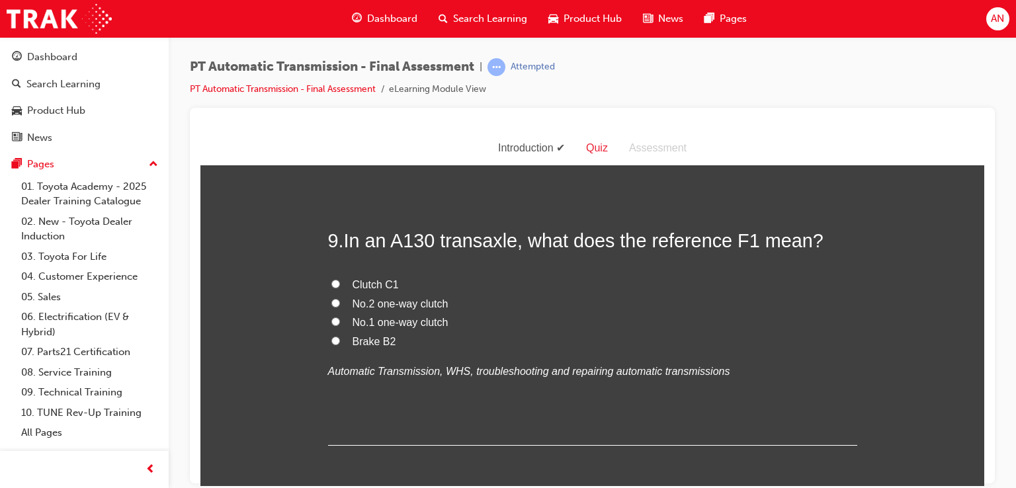
scroll to position [2619, 0]
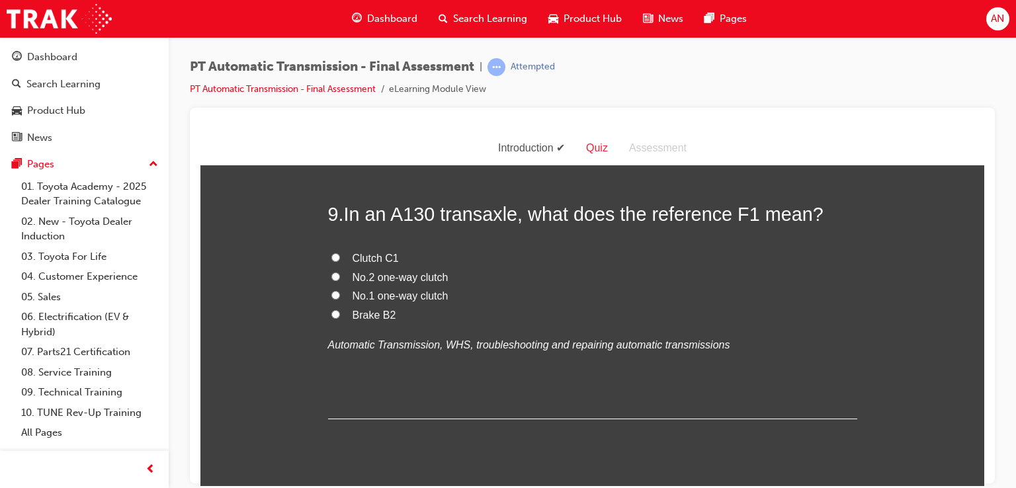
click at [368, 296] on span "No.1 one-way clutch" at bounding box center [401, 295] width 96 height 11
click at [340, 296] on input "No.1 one-way clutch" at bounding box center [335, 294] width 9 height 9
radio input "true"
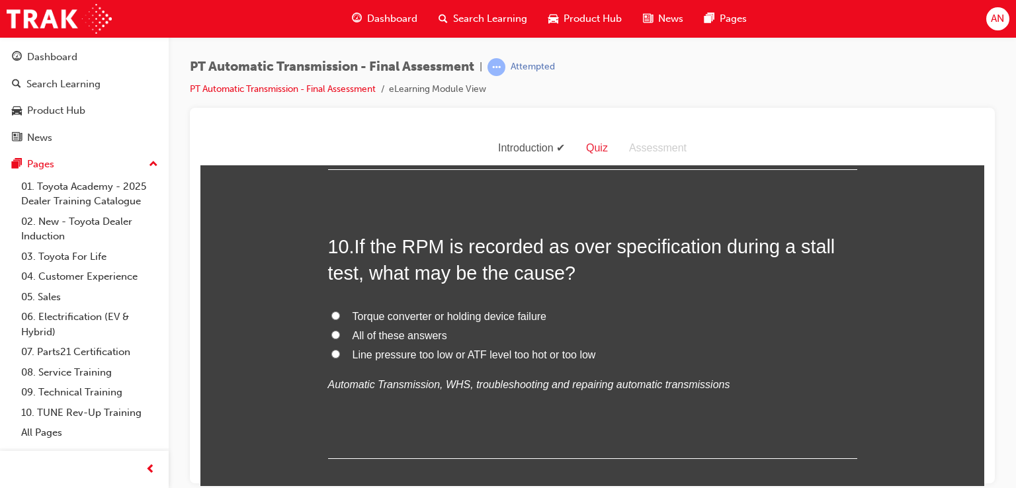
scroll to position [2884, 0]
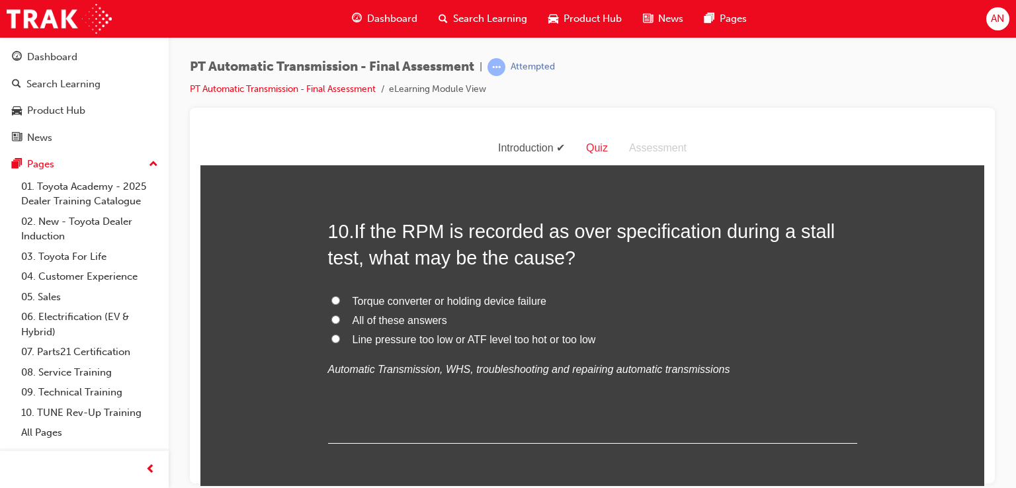
click at [382, 300] on span "Torque converter or holding device failure" at bounding box center [450, 300] width 194 height 11
click at [340, 300] on input "Torque converter or holding device failure" at bounding box center [335, 300] width 9 height 9
radio input "true"
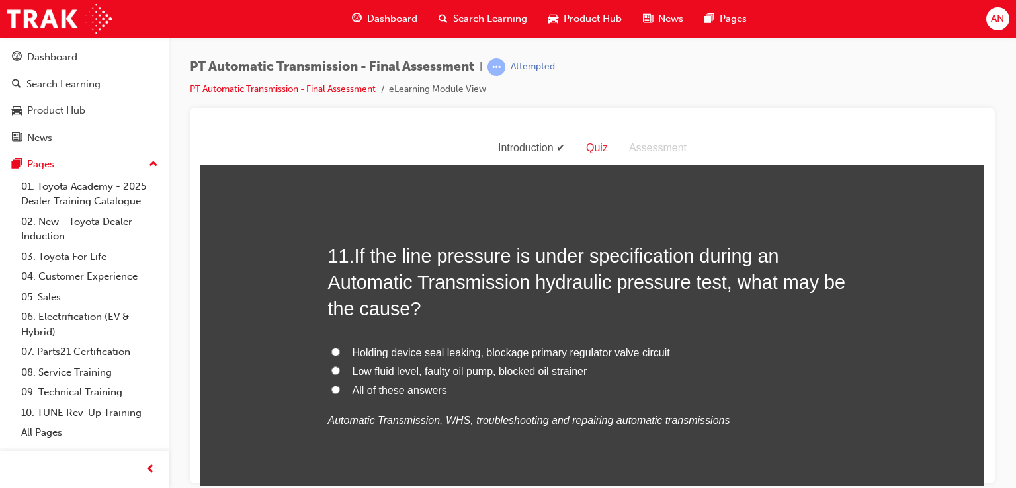
scroll to position [3175, 0]
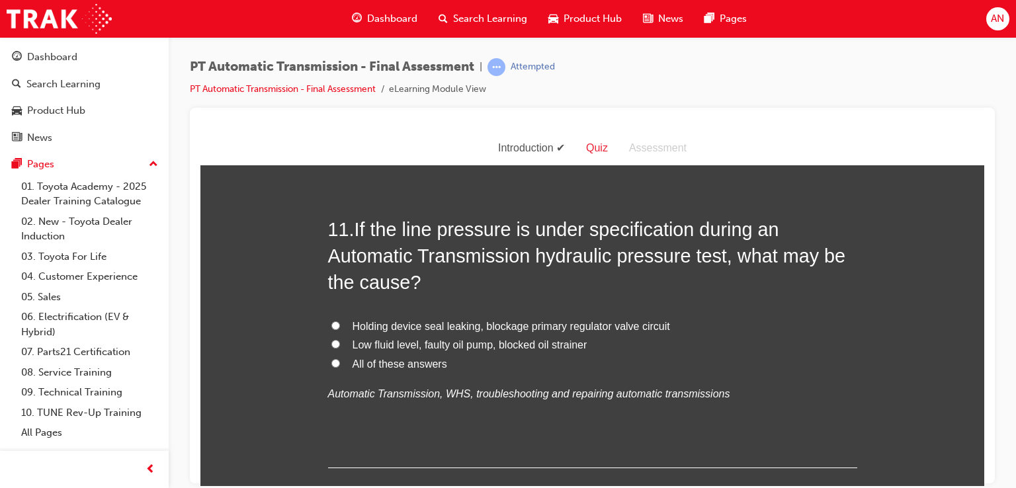
click at [534, 327] on span "Holding device seal leaking, blockage primary regulator valve circuit" at bounding box center [511, 325] width 317 height 11
click at [340, 327] on input "Holding device seal leaking, blockage primary regulator valve circuit" at bounding box center [335, 325] width 9 height 9
radio input "true"
click at [534, 327] on span "Holding device seal leaking, blockage primary regulator valve circuit" at bounding box center [511, 325] width 317 height 11
click at [340, 327] on input "Holding device seal leaking, blockage primary regulator valve circuit" at bounding box center [335, 325] width 9 height 9
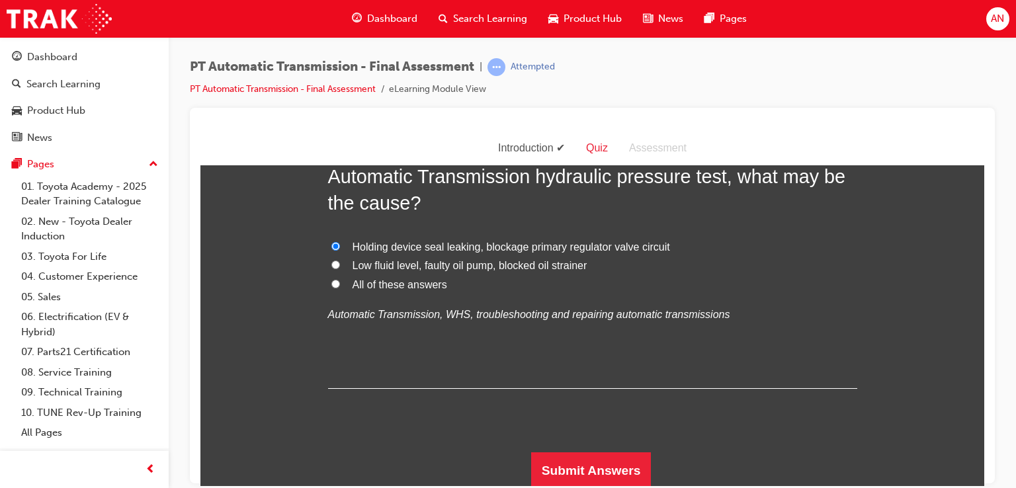
scroll to position [3255, 0]
click at [604, 458] on button "Submit Answers" at bounding box center [591, 469] width 120 height 37
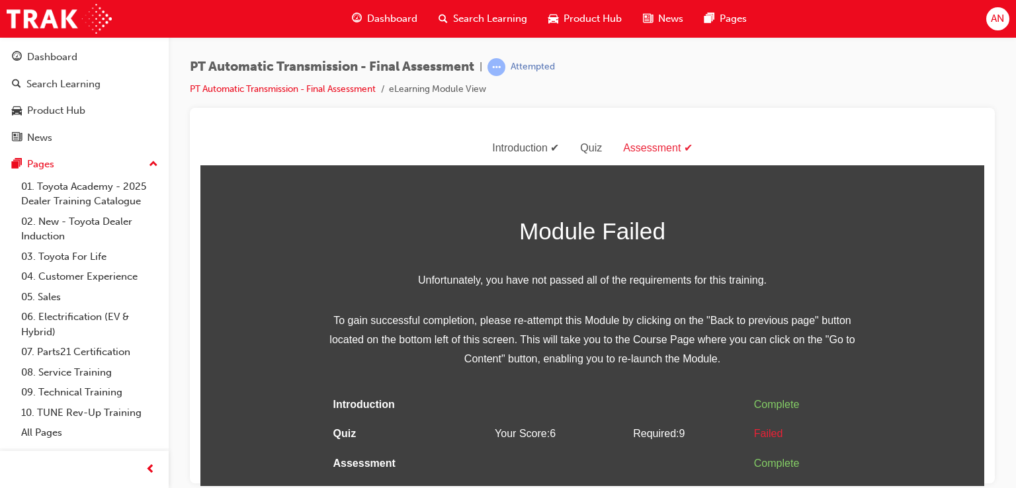
scroll to position [0, 0]
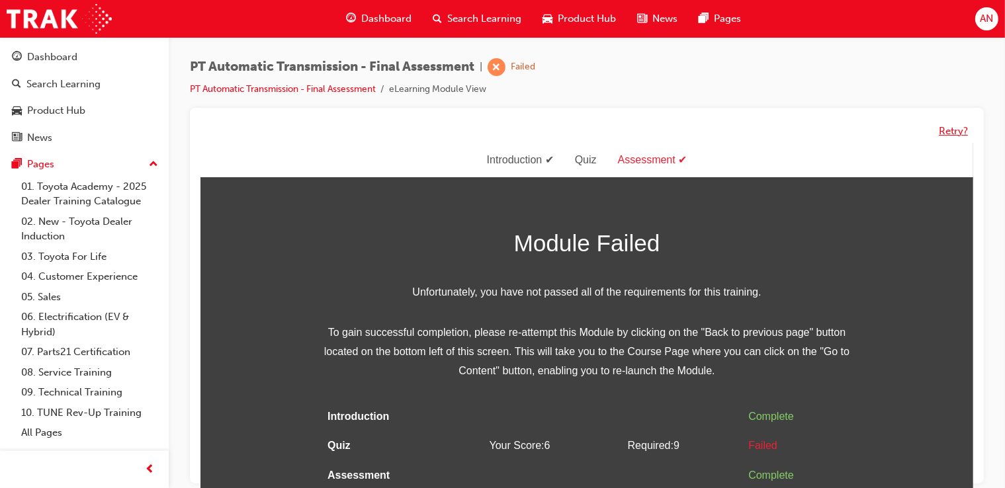
click at [946, 130] on button "Retry?" at bounding box center [952, 131] width 29 height 15
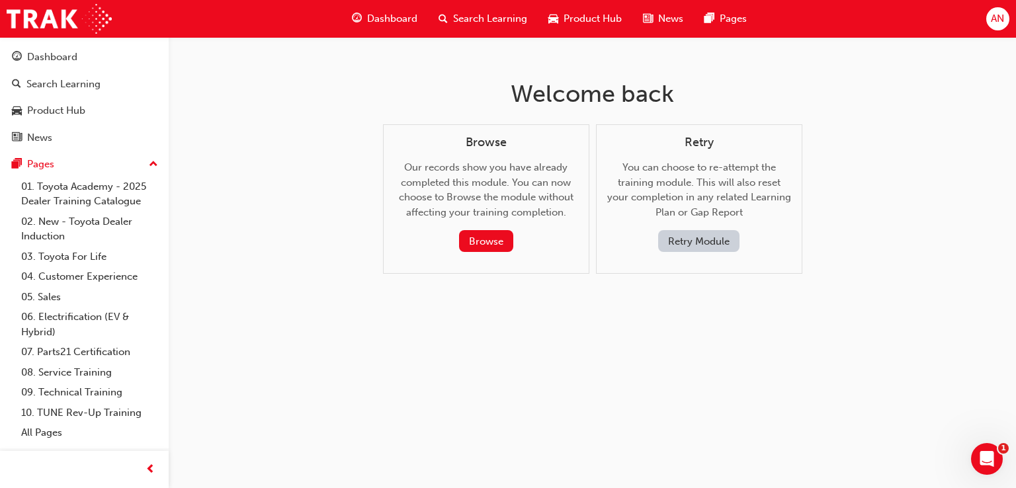
click at [708, 243] on button "Retry Module" at bounding box center [698, 241] width 81 height 22
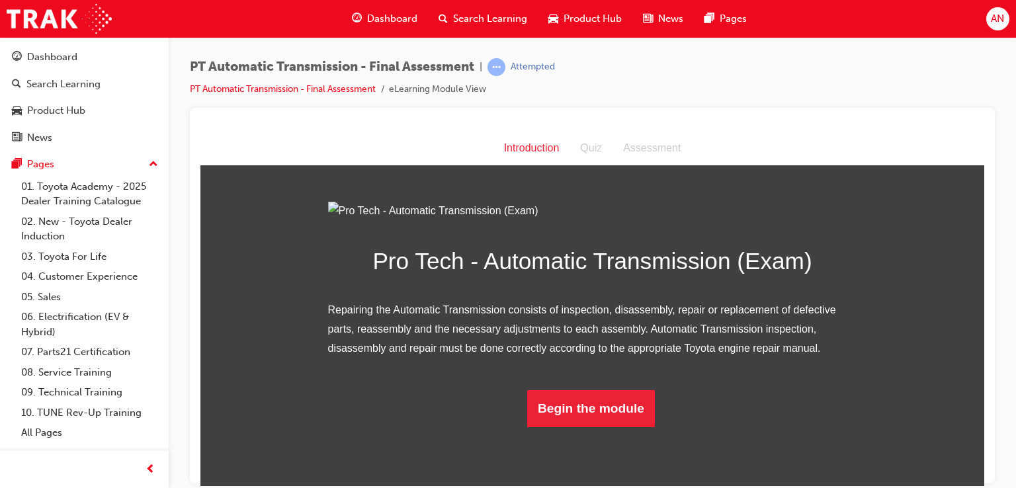
scroll to position [87, 0]
click at [635, 427] on button "Begin the module" at bounding box center [591, 408] width 128 height 37
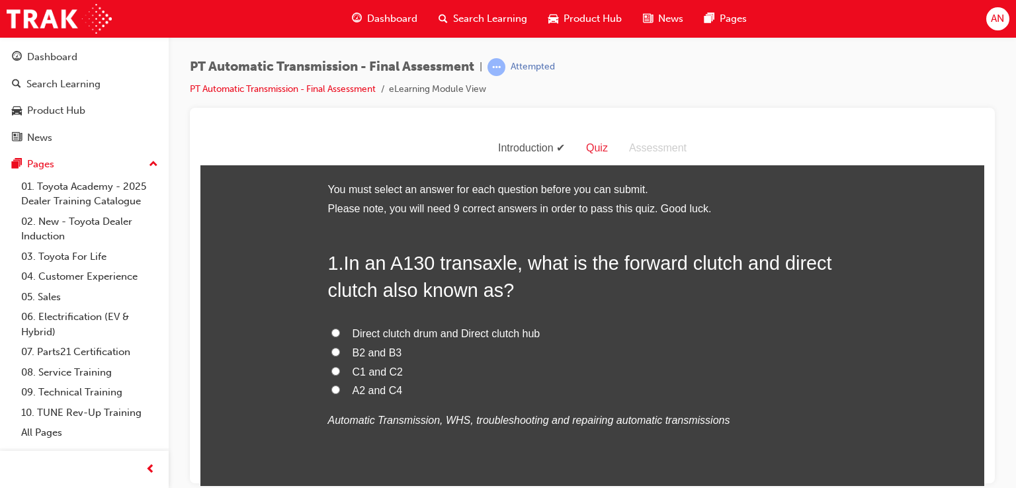
click at [353, 372] on span "C1 and C2" at bounding box center [378, 371] width 51 height 11
click at [340, 372] on input "C1 and C2" at bounding box center [335, 370] width 9 height 9
radio input "true"
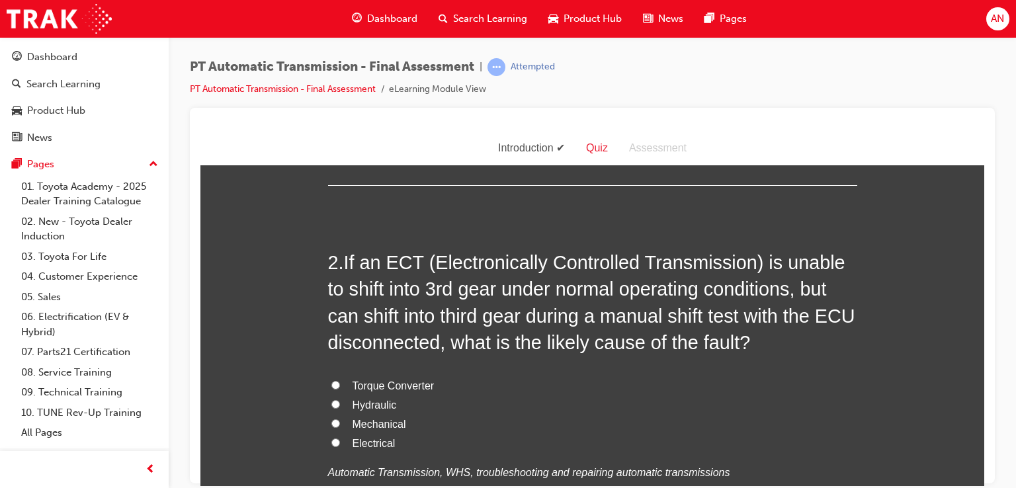
scroll to position [317, 0]
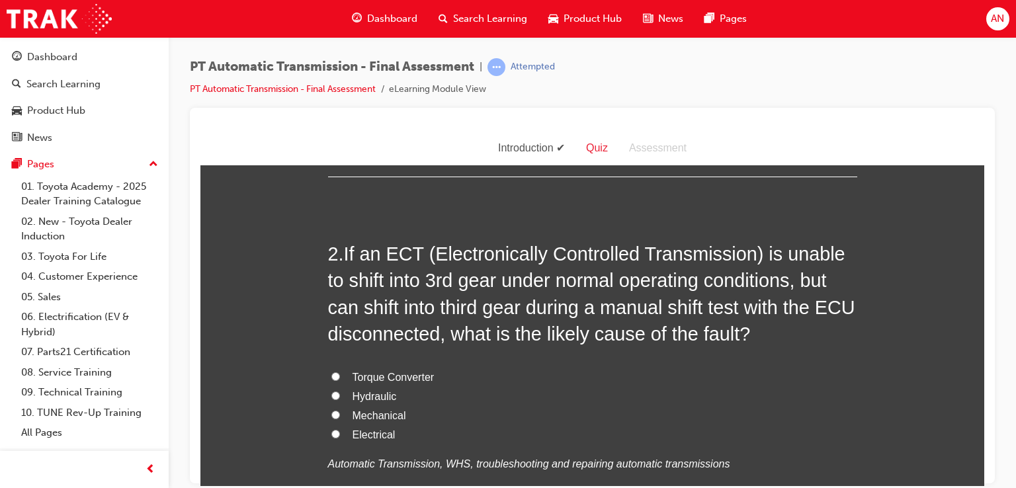
click at [360, 437] on span "Electrical" at bounding box center [374, 434] width 43 height 11
click at [340, 437] on input "Electrical" at bounding box center [335, 433] width 9 height 9
radio input "true"
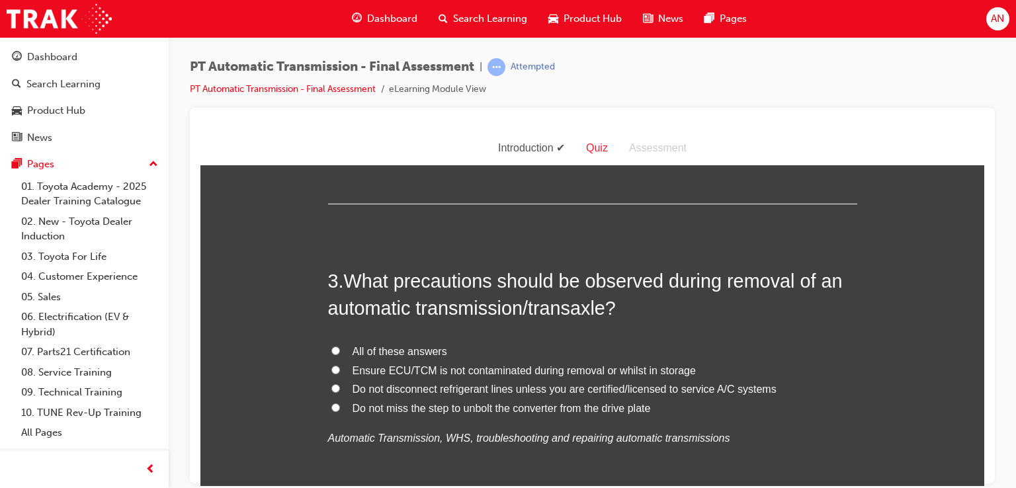
scroll to position [661, 0]
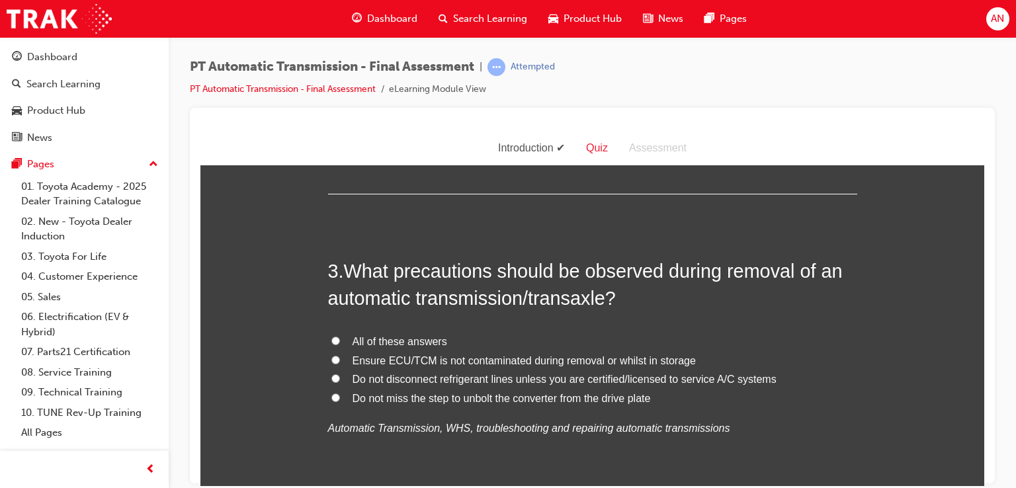
click at [401, 343] on span "All of these answers" at bounding box center [400, 340] width 95 height 11
click at [340, 343] on input "All of these answers" at bounding box center [335, 340] width 9 height 9
radio input "true"
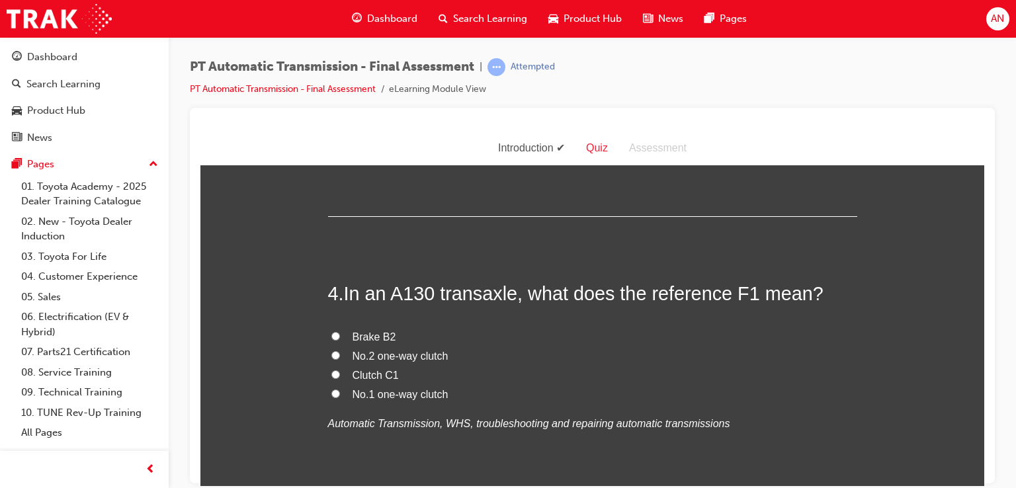
scroll to position [952, 0]
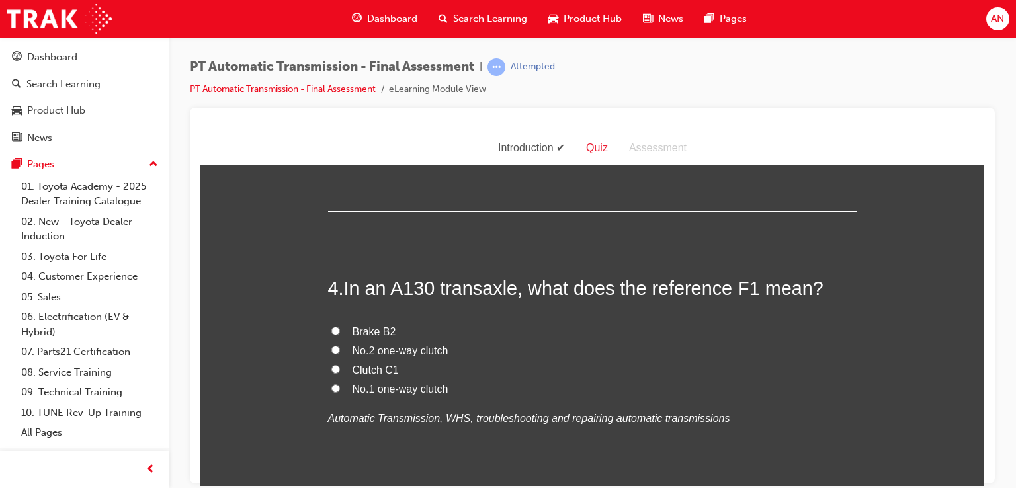
click at [377, 387] on span "No.1 one-way clutch" at bounding box center [401, 388] width 96 height 11
click at [340, 387] on input "No.1 one-way clutch" at bounding box center [335, 388] width 9 height 9
radio input "true"
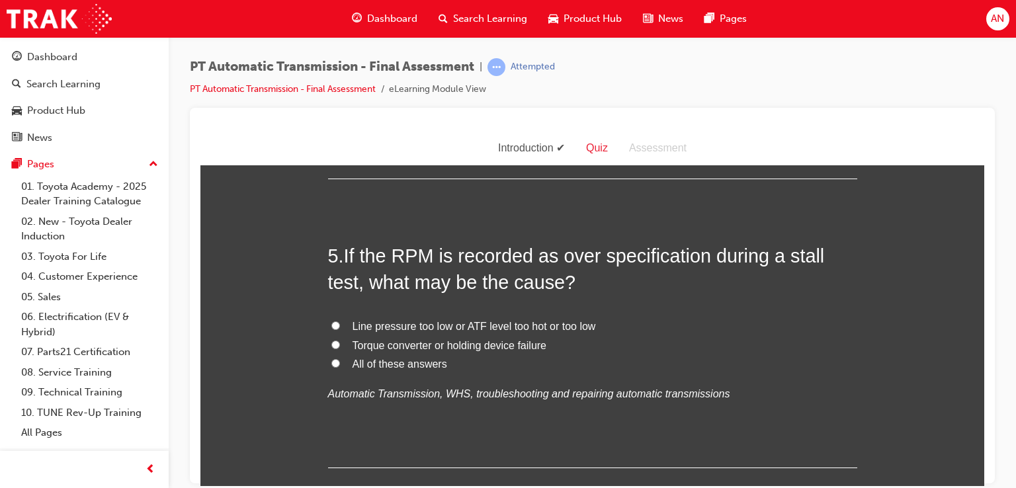
scroll to position [1270, 0]
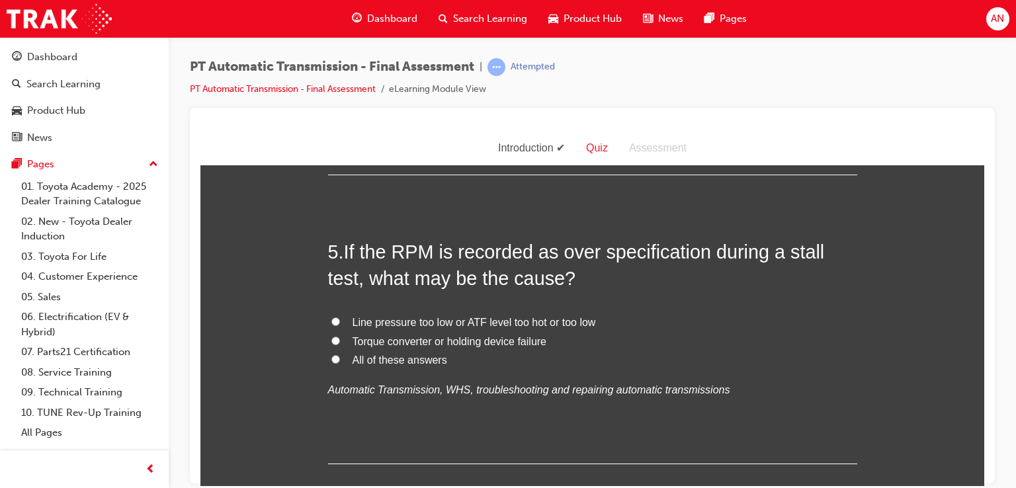
click at [357, 341] on span "Torque converter or holding device failure" at bounding box center [450, 340] width 194 height 11
click at [340, 341] on input "Torque converter or holding device failure" at bounding box center [335, 340] width 9 height 9
radio input "true"
click at [331, 359] on input "All of these answers" at bounding box center [335, 358] width 9 height 9
radio input "true"
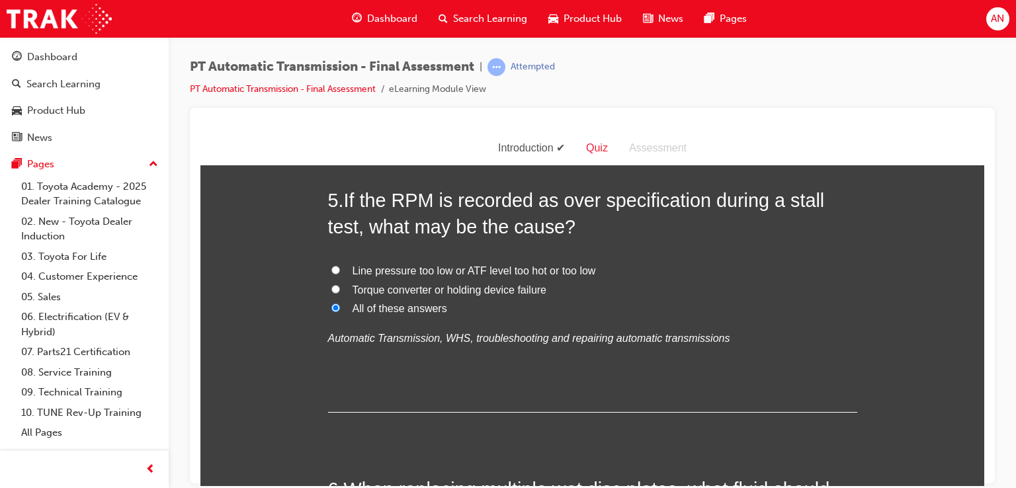
scroll to position [1323, 0]
click at [357, 288] on span "Torque converter or holding device failure" at bounding box center [450, 287] width 194 height 11
click at [340, 288] on input "Torque converter or holding device failure" at bounding box center [335, 287] width 9 height 9
radio input "true"
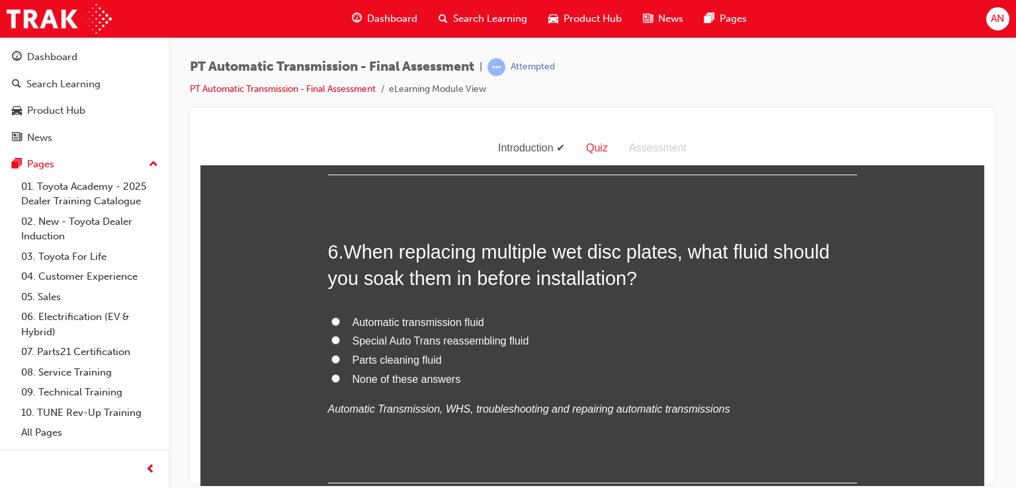
scroll to position [1561, 0]
click at [448, 317] on span "Automatic transmission fluid" at bounding box center [419, 319] width 132 height 11
click at [340, 317] on input "Automatic transmission fluid" at bounding box center [335, 319] width 9 height 9
radio input "true"
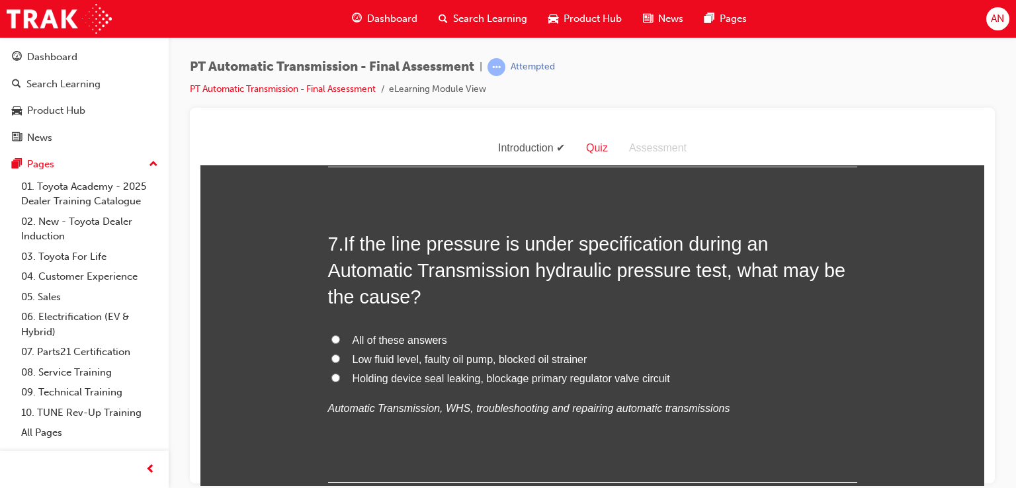
scroll to position [1878, 0]
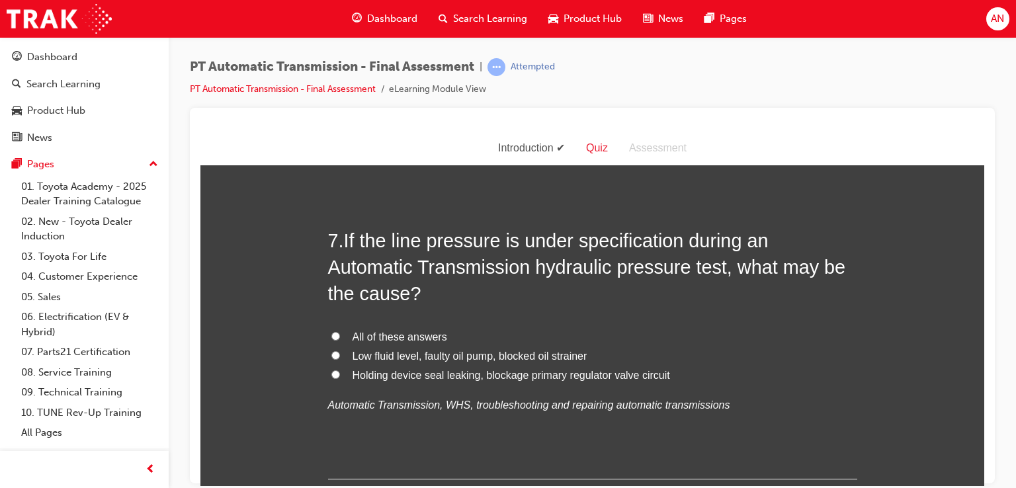
click at [386, 355] on span "Low fluid level, faulty oil pump, blocked oil strainer" at bounding box center [470, 355] width 235 height 11
click at [340, 355] on input "Low fluid level, faulty oil pump, blocked oil strainer" at bounding box center [335, 355] width 9 height 9
radio input "true"
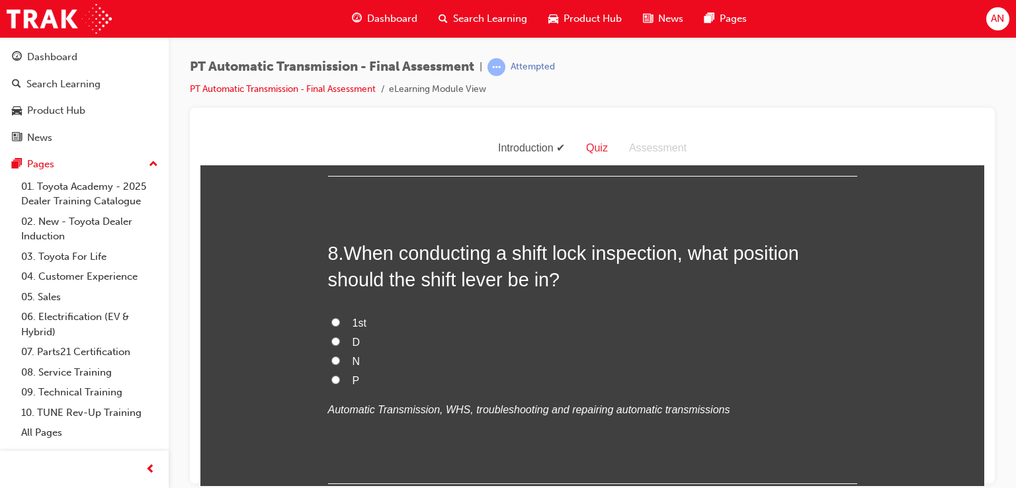
scroll to position [2196, 0]
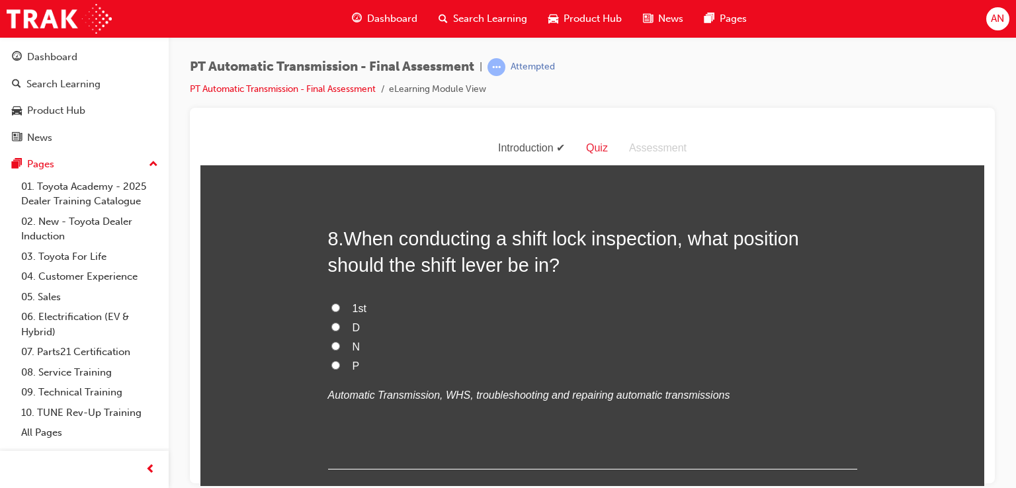
click at [353, 360] on span "P" at bounding box center [356, 365] width 7 height 11
click at [340, 360] on input "P" at bounding box center [335, 364] width 9 height 9
radio input "true"
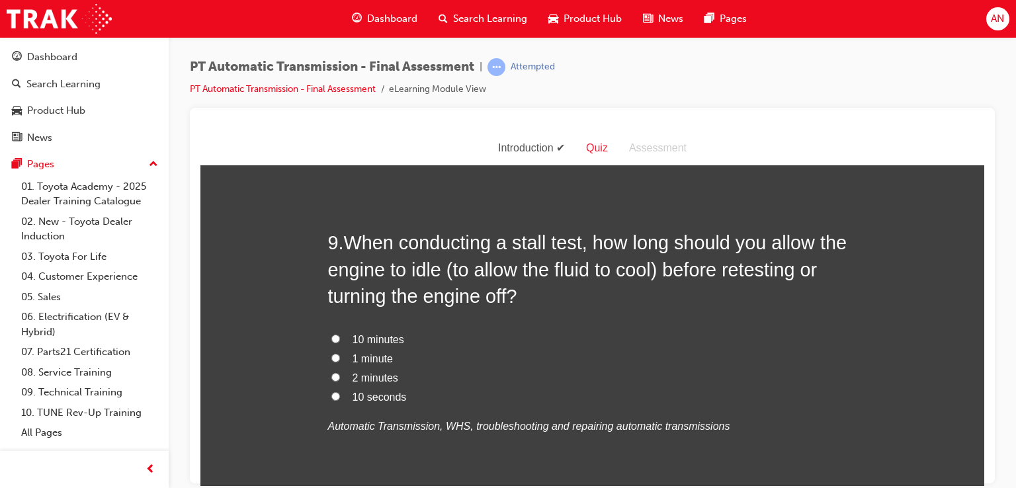
scroll to position [2513, 0]
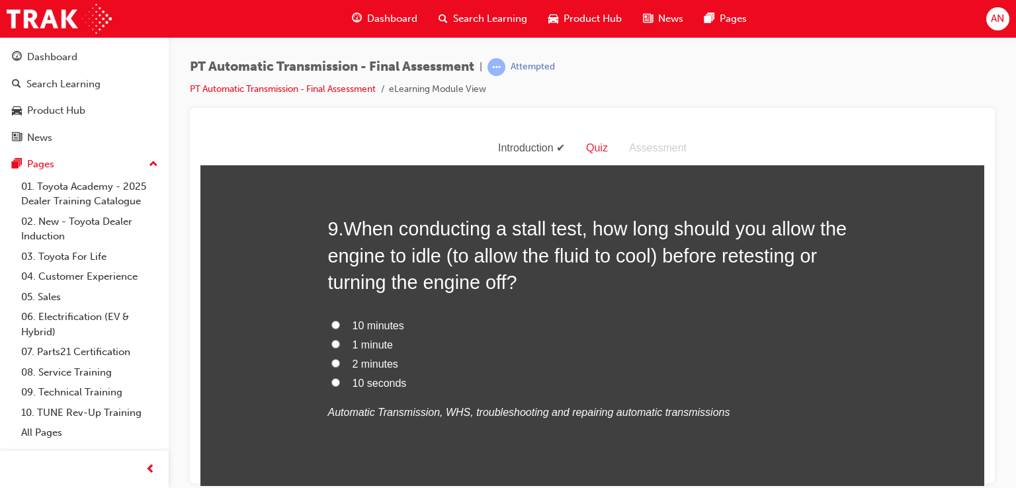
click at [360, 364] on span "2 minutes" at bounding box center [376, 363] width 46 height 11
click at [340, 364] on input "2 minutes" at bounding box center [335, 362] width 9 height 9
radio input "true"
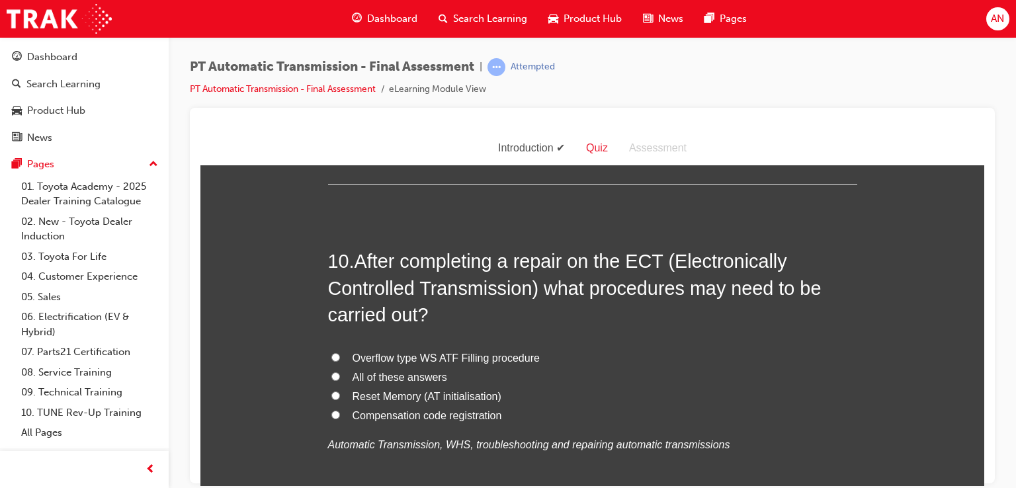
scroll to position [2821, 0]
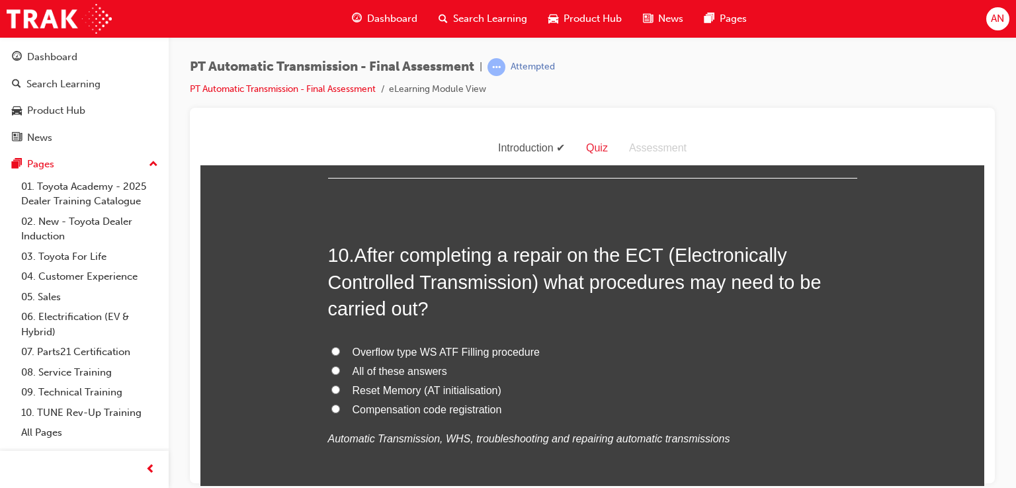
click at [395, 365] on span "All of these answers" at bounding box center [400, 370] width 95 height 11
click at [340, 366] on input "All of these answers" at bounding box center [335, 370] width 9 height 9
radio input "true"
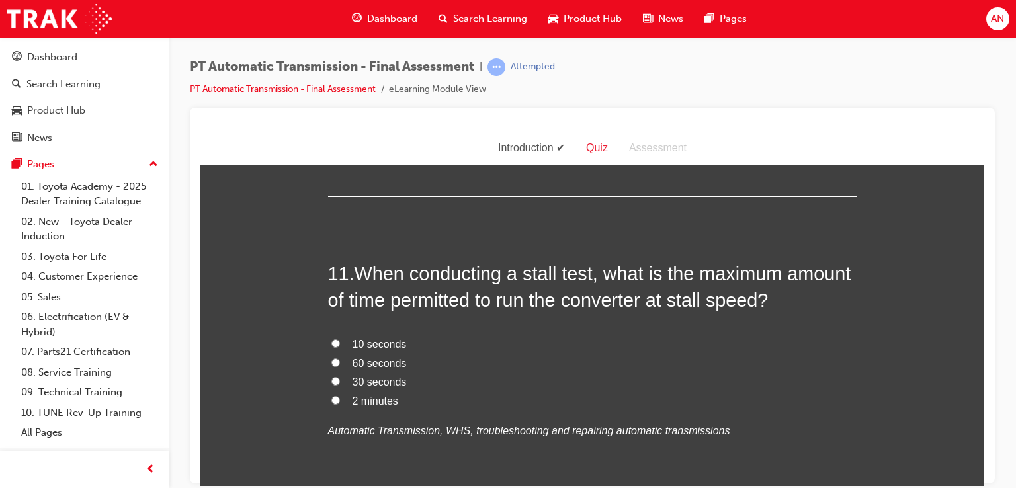
scroll to position [3139, 0]
click at [370, 378] on span "30 seconds" at bounding box center [380, 379] width 54 height 11
click at [340, 378] on input "30 seconds" at bounding box center [335, 379] width 9 height 9
radio input "true"
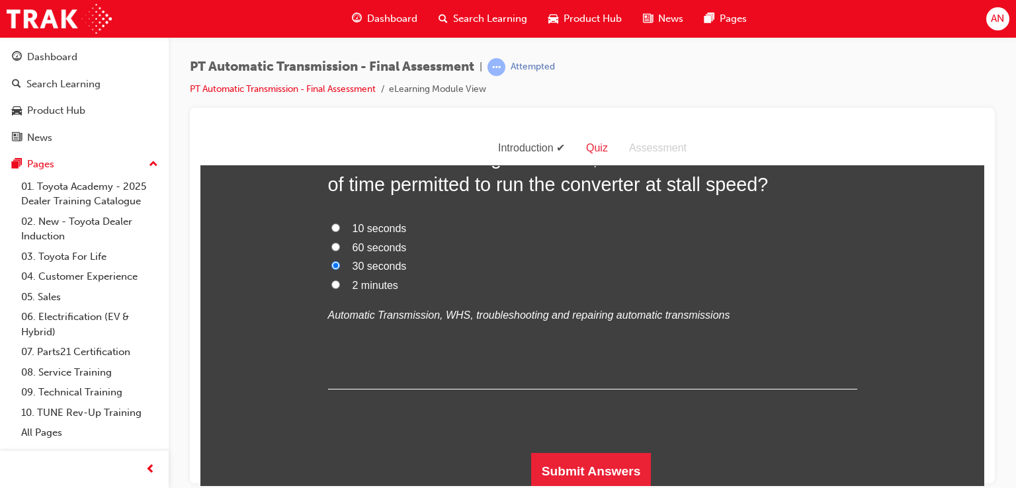
scroll to position [3255, 0]
click at [634, 466] on button "Submit Answers" at bounding box center [591, 469] width 120 height 37
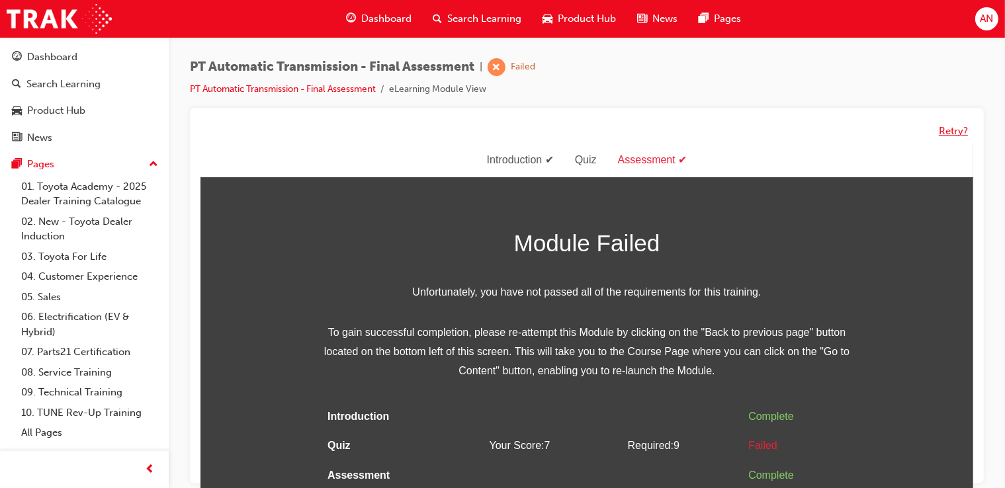
click at [955, 128] on button "Retry?" at bounding box center [952, 131] width 29 height 15
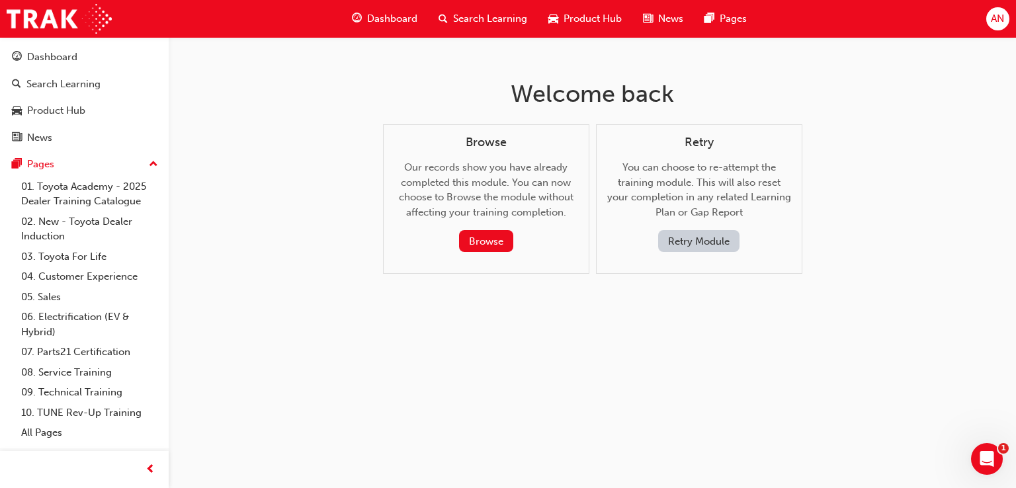
click at [689, 241] on button "Retry Module" at bounding box center [698, 241] width 81 height 22
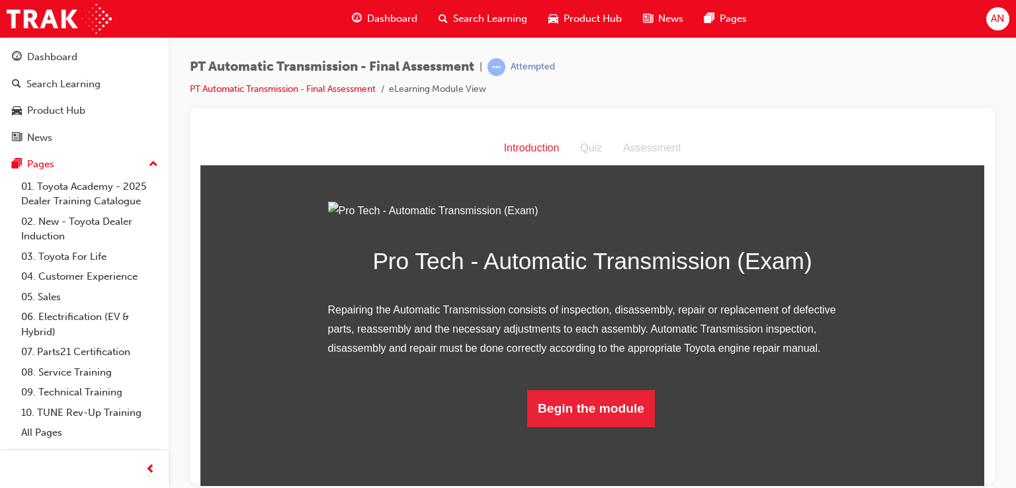
scroll to position [87, 0]
click at [606, 427] on button "Begin the module" at bounding box center [591, 408] width 128 height 37
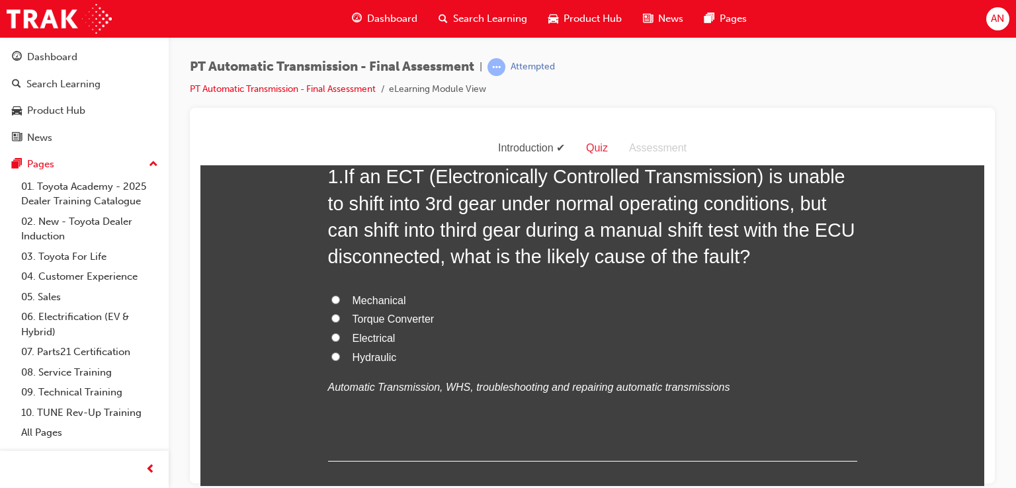
scroll to position [0, 0]
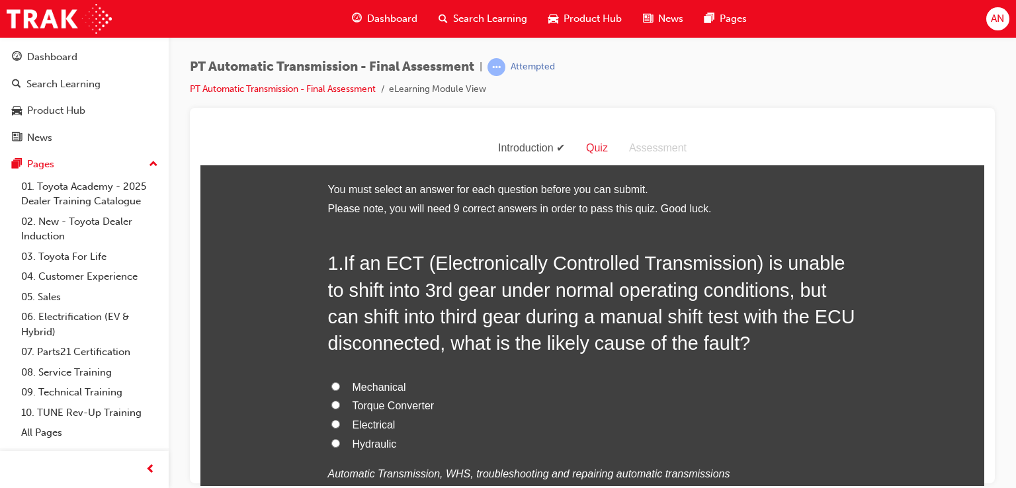
click at [353, 446] on span "Hydraulic" at bounding box center [375, 443] width 44 height 11
click at [340, 446] on input "Hydraulic" at bounding box center [335, 442] width 9 height 9
radio input "true"
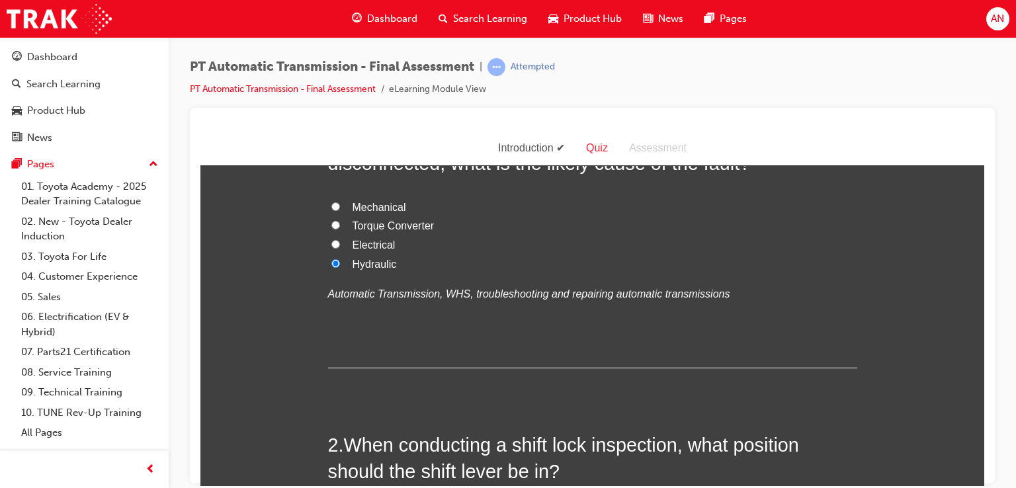
scroll to position [185, 0]
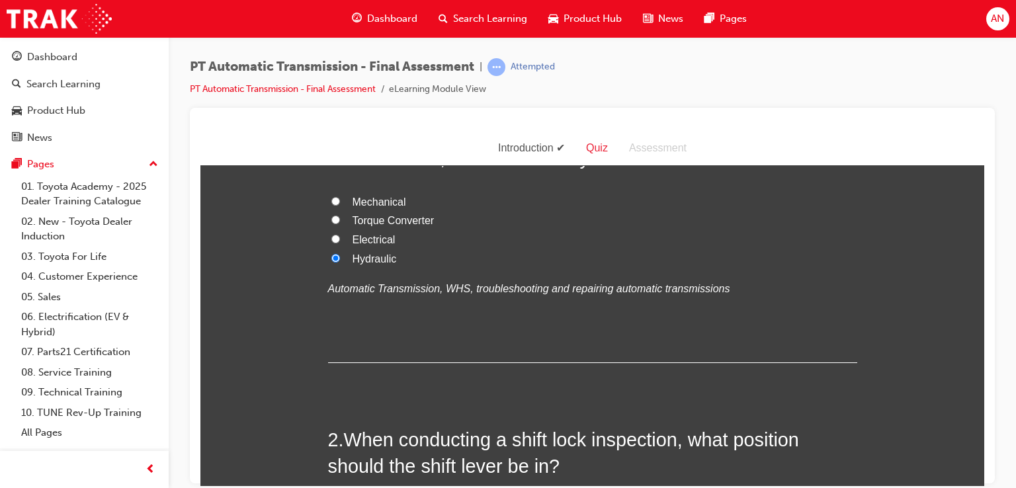
click at [395, 223] on span "Torque Converter" at bounding box center [394, 219] width 82 height 11
click at [340, 223] on input "Torque Converter" at bounding box center [335, 219] width 9 height 9
radio input "true"
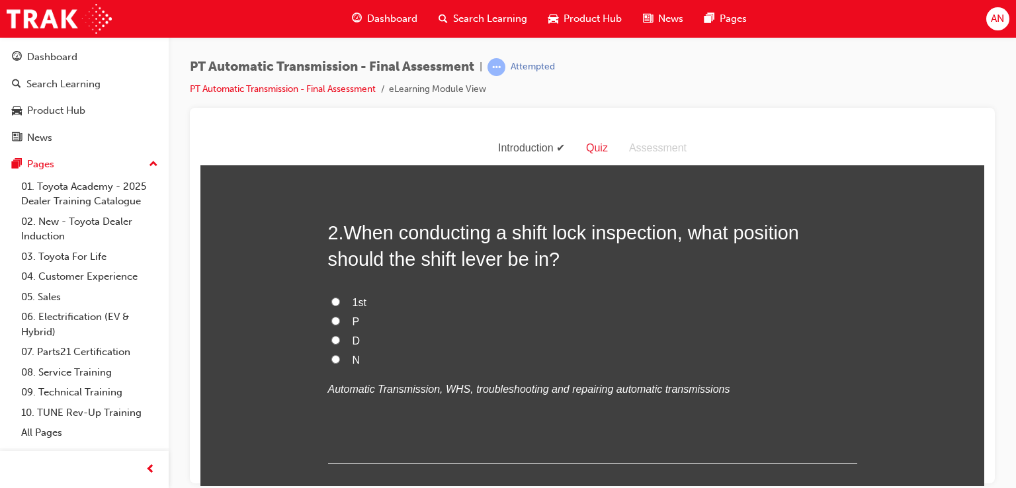
scroll to position [397, 0]
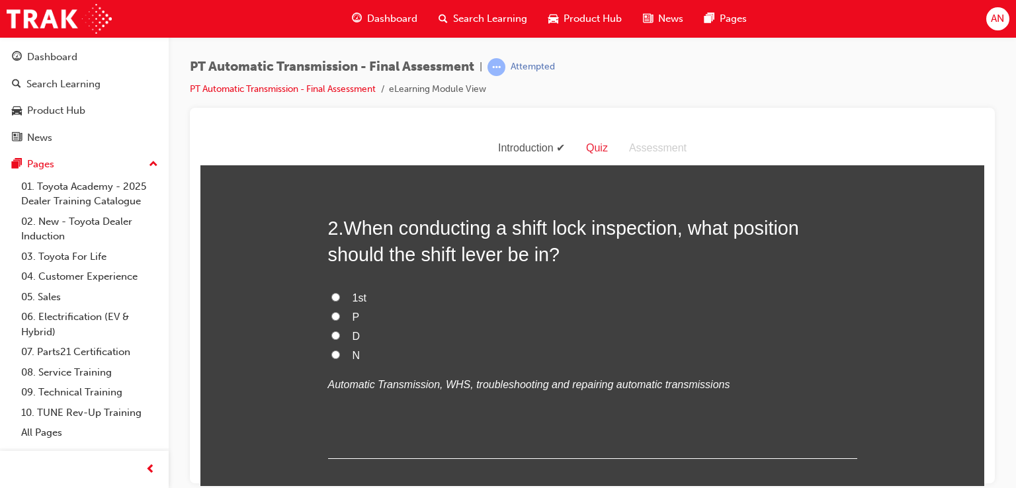
click at [353, 308] on label "P" at bounding box center [592, 317] width 529 height 19
click at [340, 312] on input "P" at bounding box center [335, 316] width 9 height 9
radio input "true"
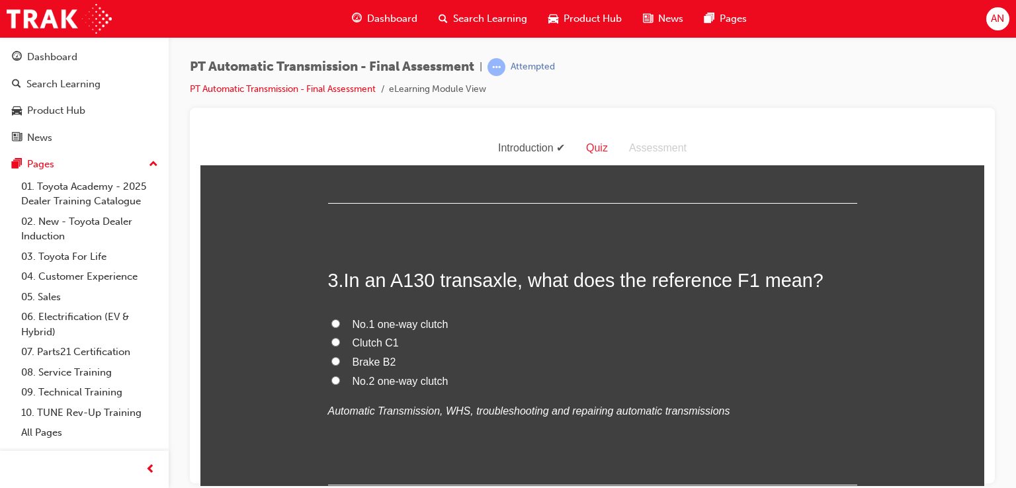
scroll to position [661, 0]
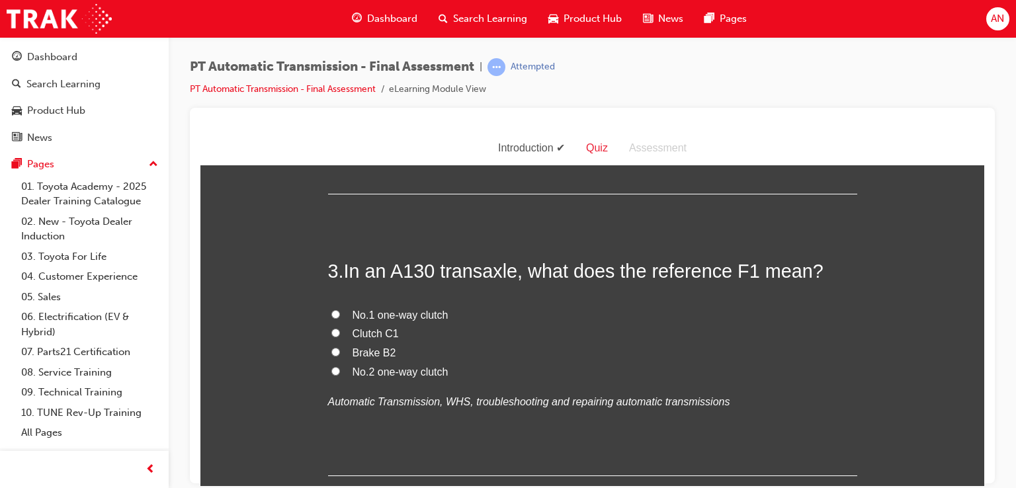
click at [373, 318] on span "No.1 one-way clutch" at bounding box center [401, 314] width 96 height 11
click at [340, 318] on input "No.1 one-way clutch" at bounding box center [335, 314] width 9 height 9
radio input "true"
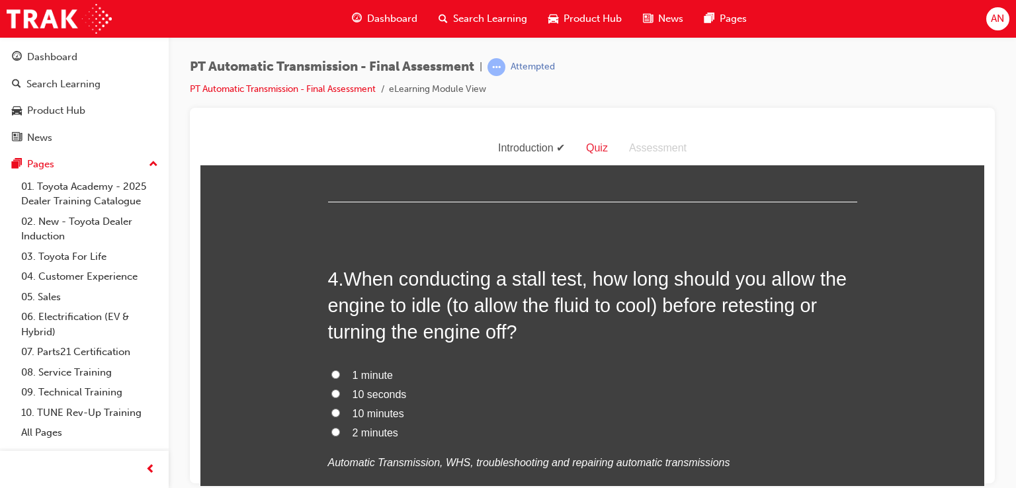
scroll to position [952, 0]
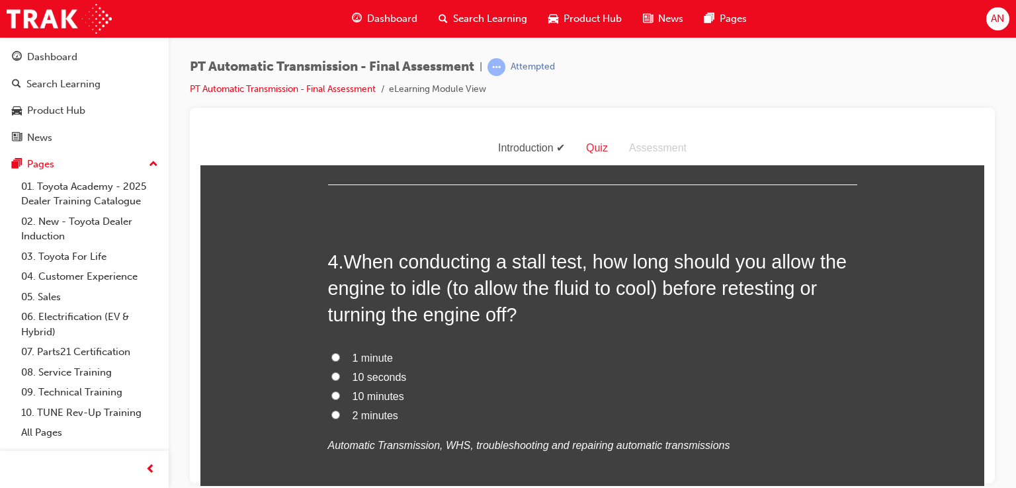
click at [362, 417] on span "2 minutes" at bounding box center [376, 414] width 46 height 11
click at [340, 417] on input "2 minutes" at bounding box center [335, 414] width 9 height 9
radio input "true"
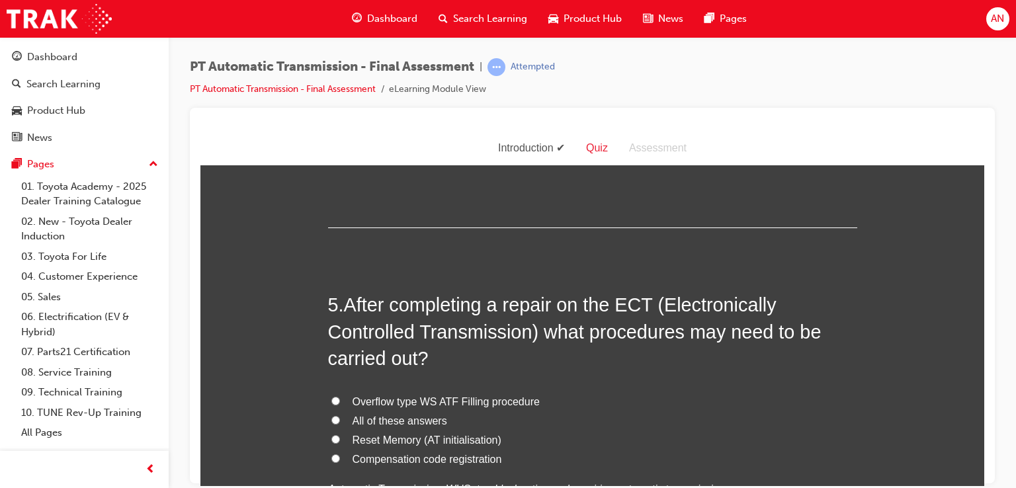
scroll to position [1270, 0]
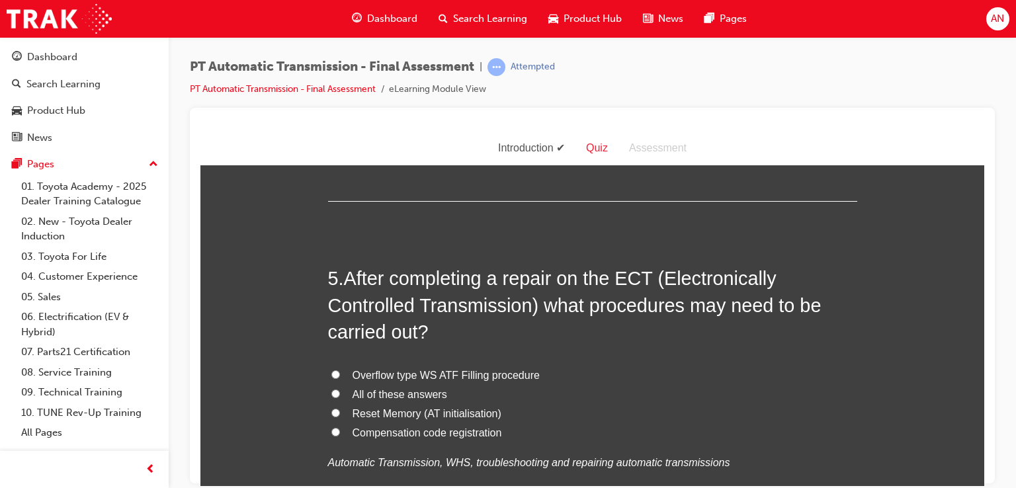
click at [358, 374] on span "Overflow type WS ATF Filling procedure" at bounding box center [446, 374] width 187 height 11
click at [340, 374] on input "Overflow type WS ATF Filling procedure" at bounding box center [335, 374] width 9 height 9
radio input "true"
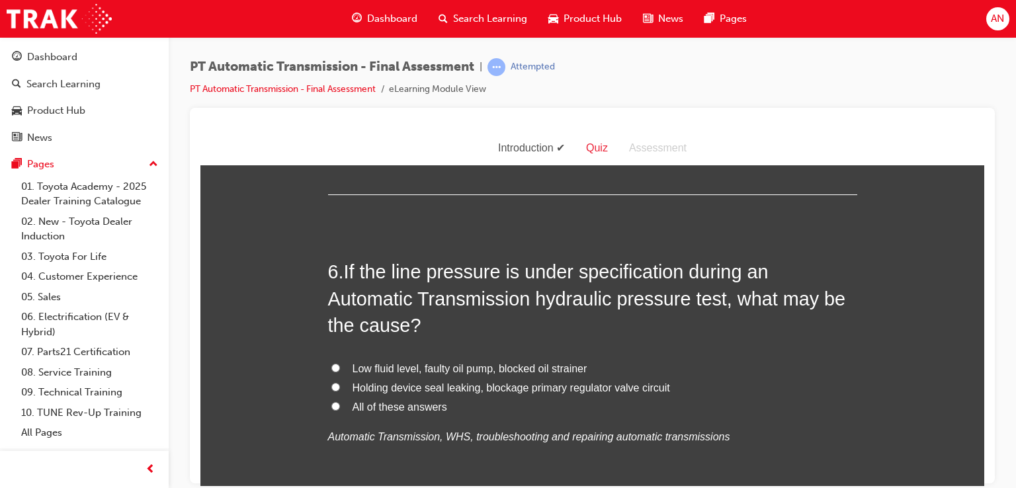
scroll to position [1614, 0]
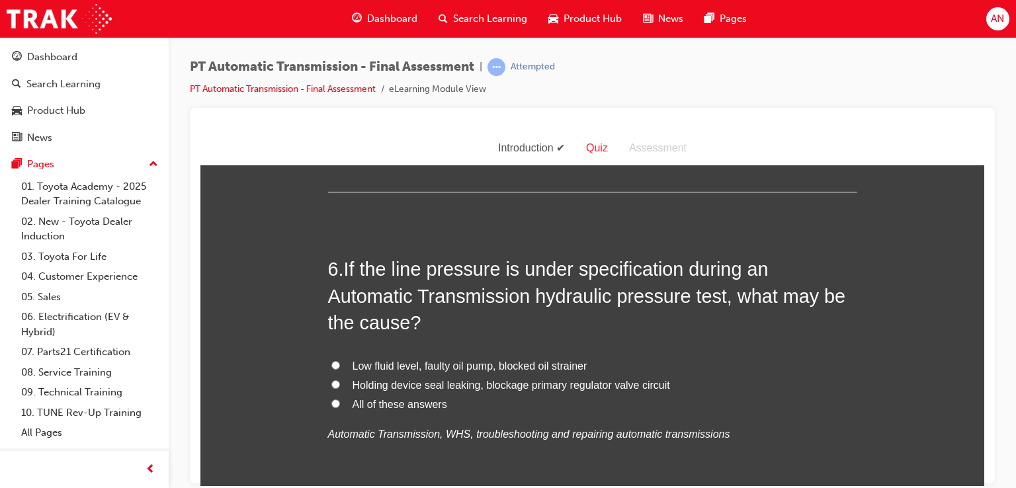
click at [403, 407] on span "All of these answers" at bounding box center [400, 403] width 95 height 11
click at [340, 407] on input "All of these answers" at bounding box center [335, 403] width 9 height 9
radio input "true"
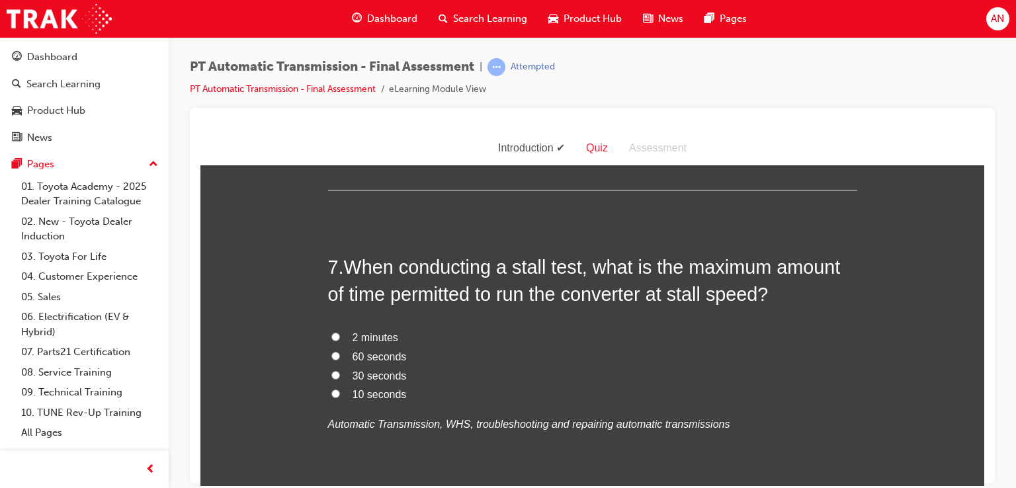
scroll to position [1958, 0]
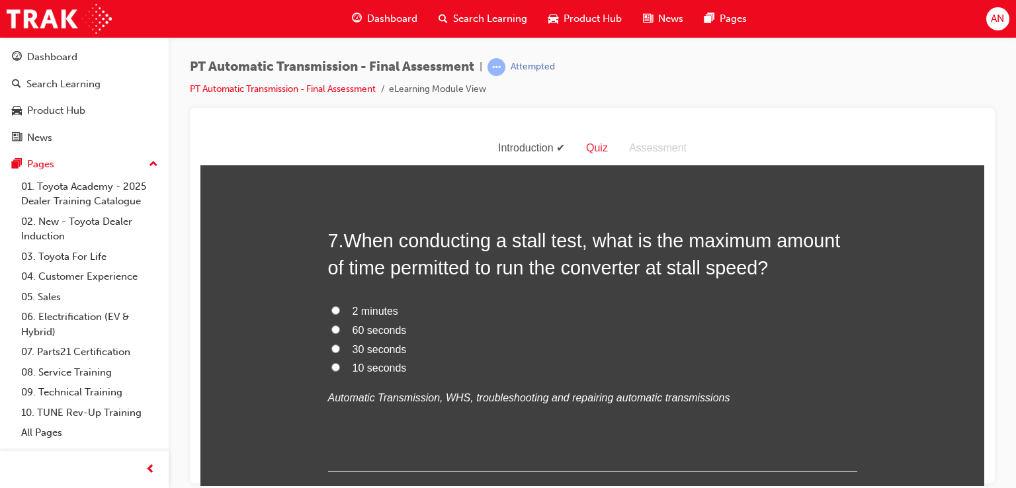
click at [360, 351] on span "30 seconds" at bounding box center [380, 348] width 54 height 11
click at [340, 351] on input "30 seconds" at bounding box center [335, 348] width 9 height 9
radio input "true"
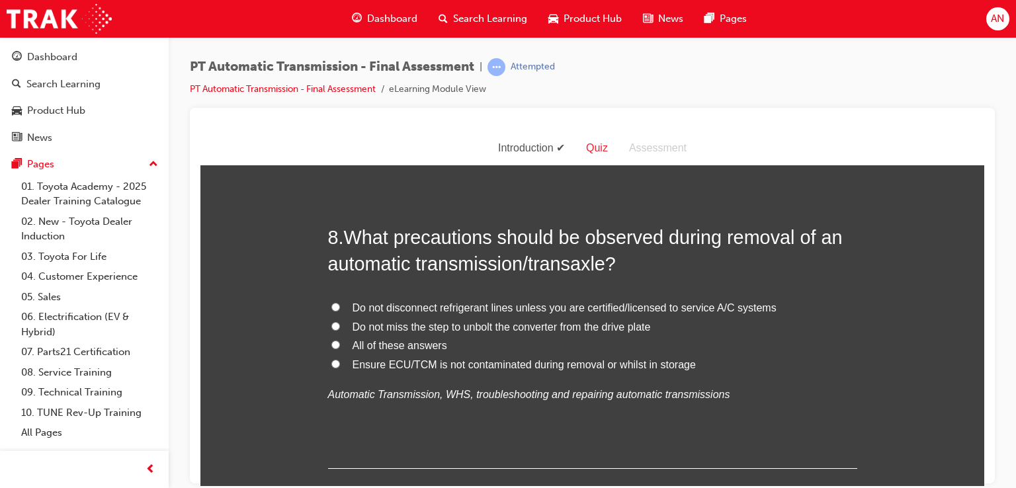
scroll to position [2275, 0]
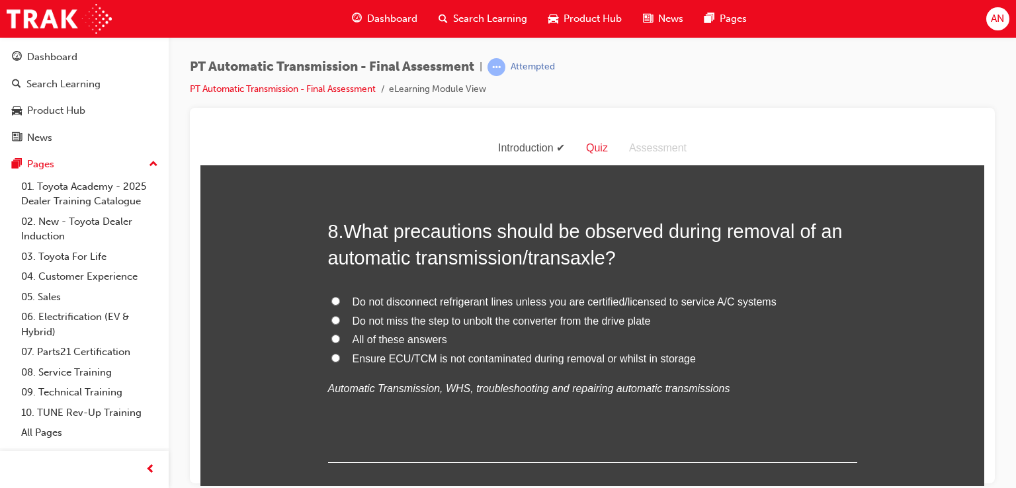
click at [428, 338] on span "All of these answers" at bounding box center [400, 338] width 95 height 11
click at [340, 338] on input "All of these answers" at bounding box center [335, 338] width 9 height 9
radio input "true"
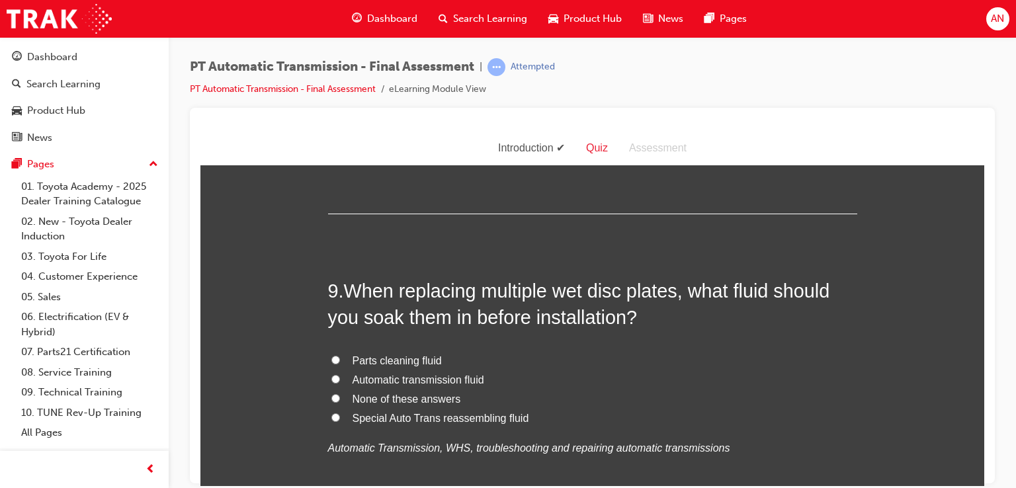
scroll to position [2540, 0]
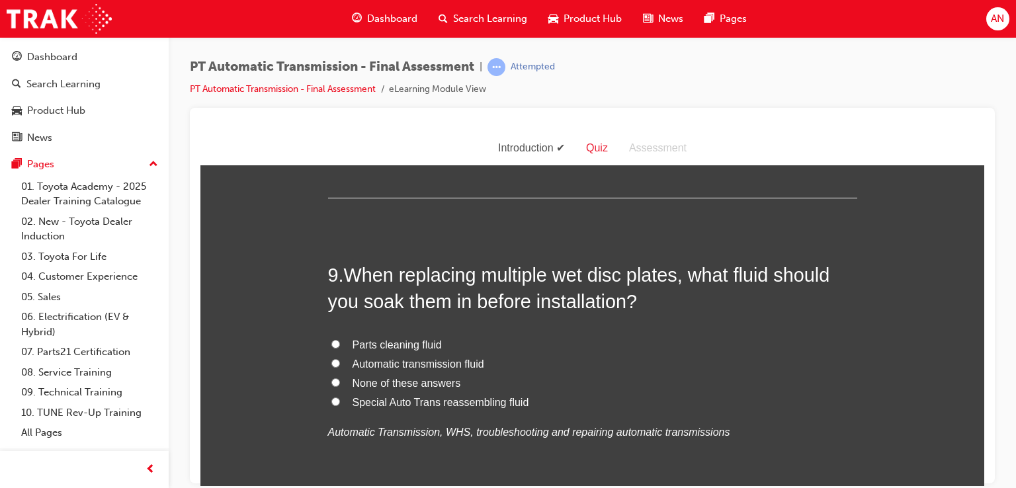
click at [468, 364] on span "Automatic transmission fluid" at bounding box center [419, 363] width 132 height 11
click at [340, 364] on input "Automatic transmission fluid" at bounding box center [335, 362] width 9 height 9
radio input "true"
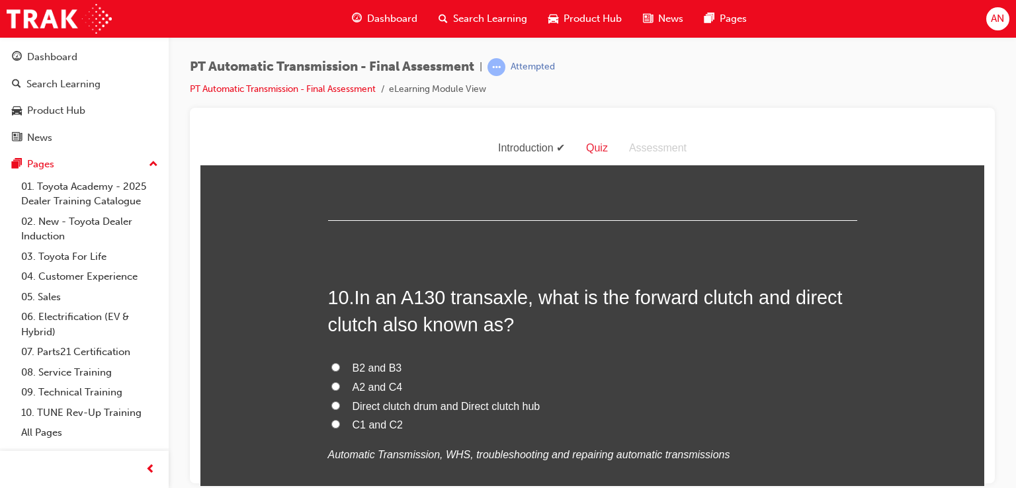
scroll to position [2831, 0]
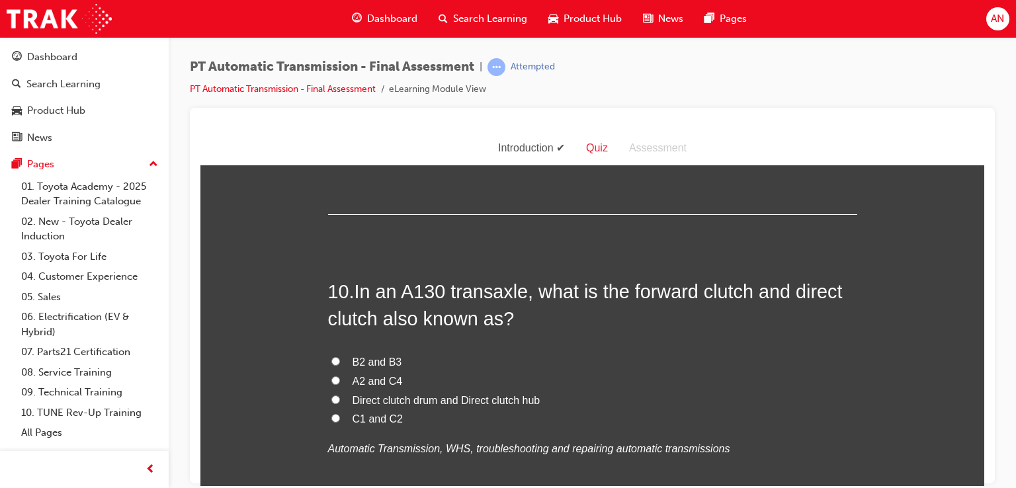
click at [376, 419] on span "C1 and C2" at bounding box center [378, 418] width 51 height 11
click at [340, 419] on input "C1 and C2" at bounding box center [335, 417] width 9 height 9
radio input "true"
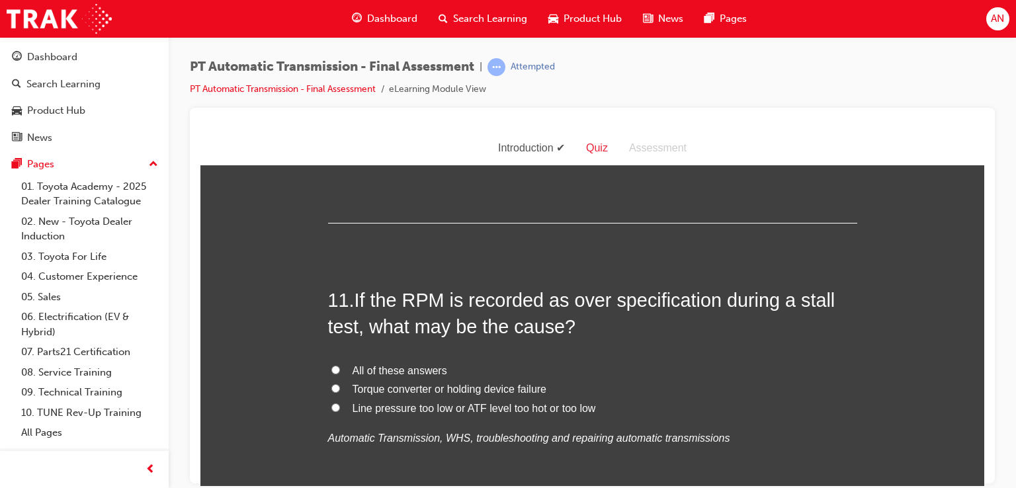
scroll to position [3201, 0]
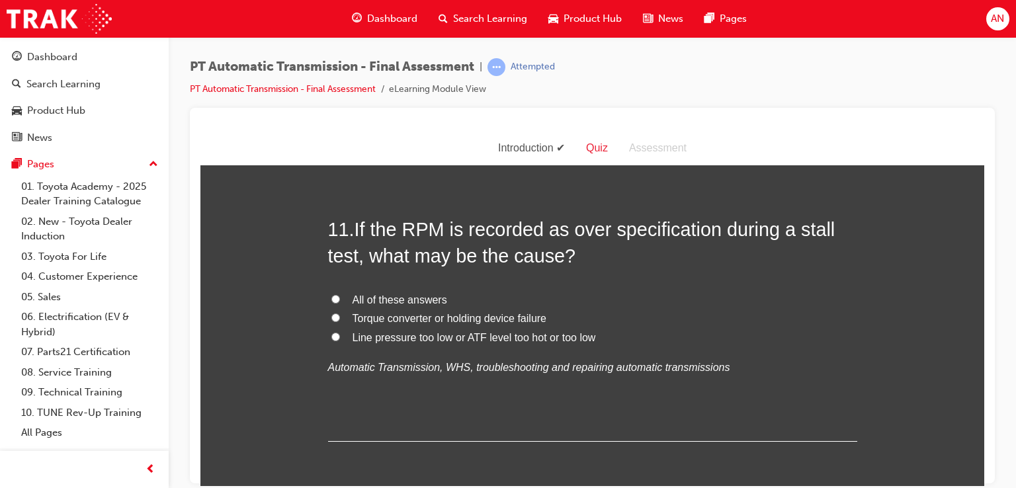
click at [385, 298] on span "All of these answers" at bounding box center [400, 299] width 95 height 11
click at [340, 298] on input "All of these answers" at bounding box center [335, 298] width 9 height 9
radio input "true"
click at [393, 321] on span "Torque converter or holding device failure" at bounding box center [450, 317] width 194 height 11
click at [340, 321] on input "Torque converter or holding device failure" at bounding box center [335, 317] width 9 height 9
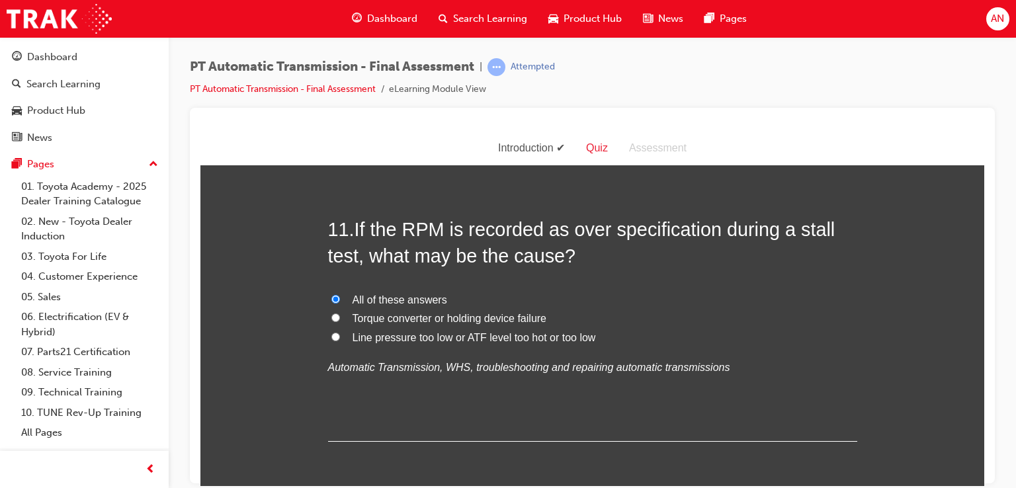
radio input "true"
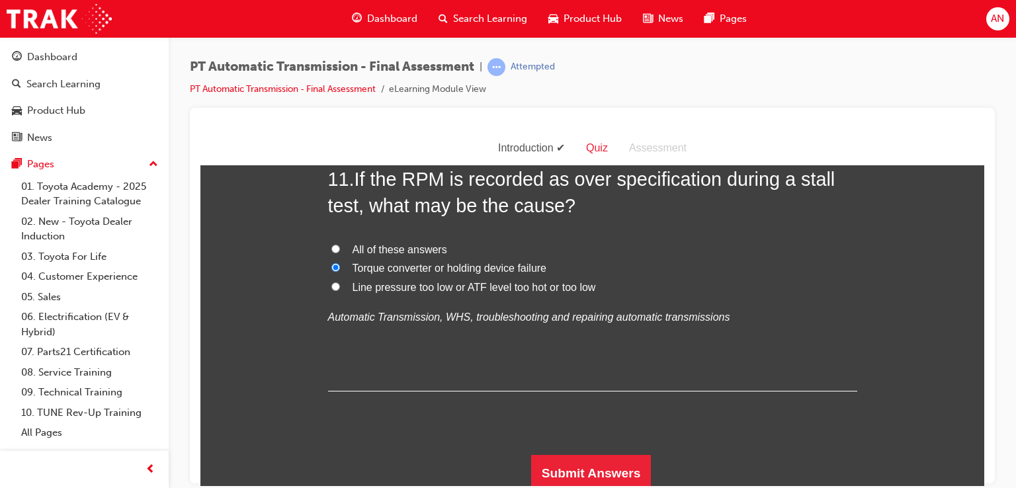
scroll to position [3254, 0]
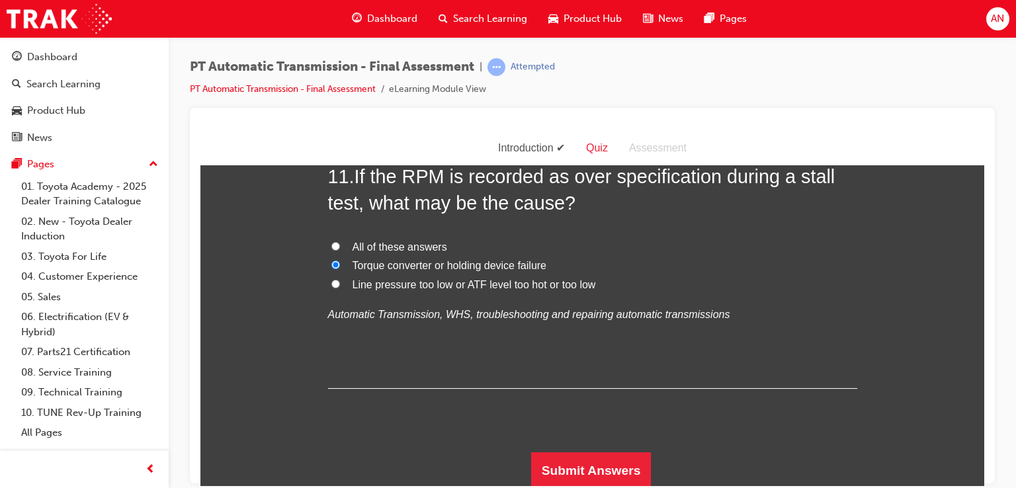
click at [426, 243] on span "All of these answers" at bounding box center [400, 246] width 95 height 11
click at [340, 243] on input "All of these answers" at bounding box center [335, 245] width 9 height 9
radio input "true"
click at [574, 462] on button "Submit Answers" at bounding box center [591, 470] width 120 height 37
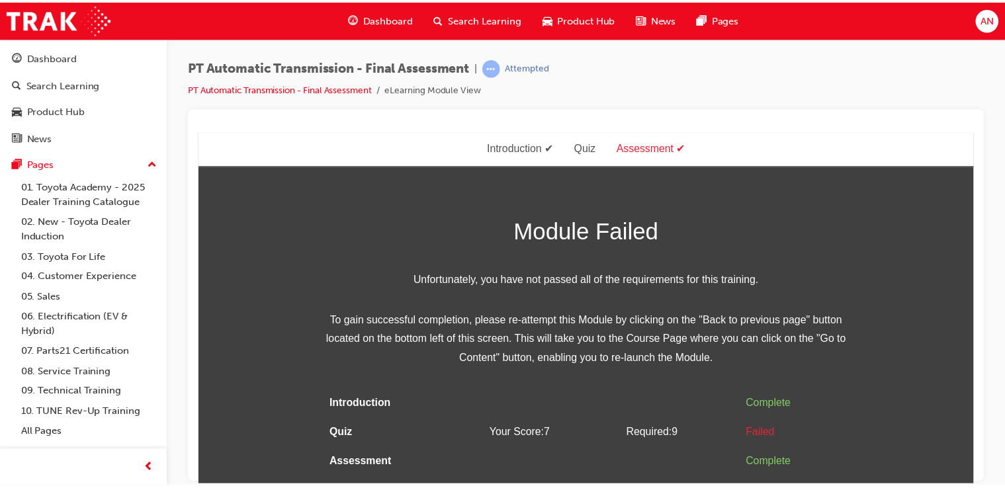
scroll to position [0, 0]
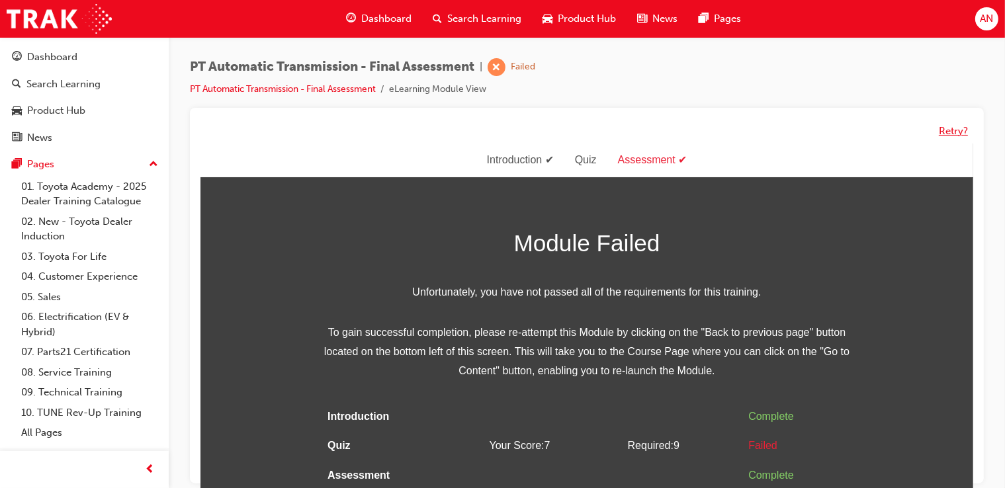
click at [949, 134] on button "Retry?" at bounding box center [952, 131] width 29 height 15
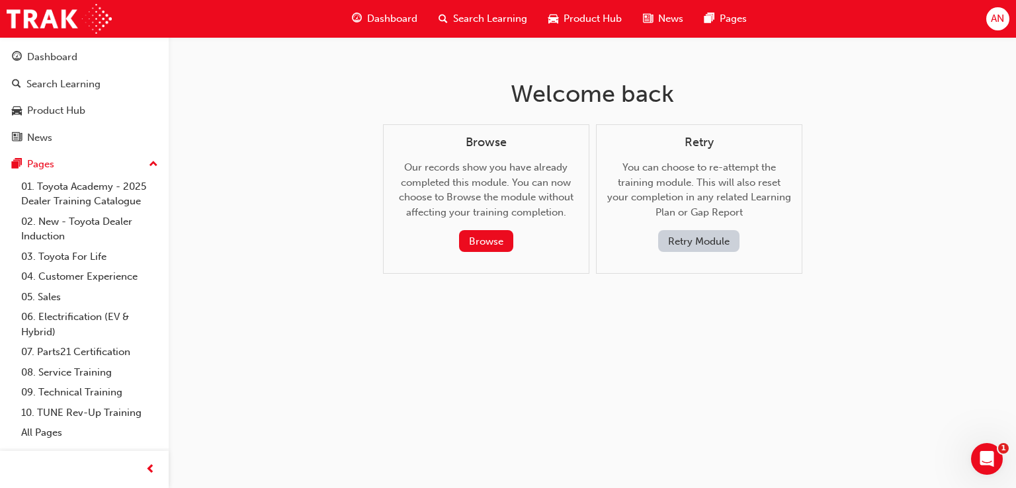
click at [690, 245] on button "Retry Module" at bounding box center [698, 241] width 81 height 22
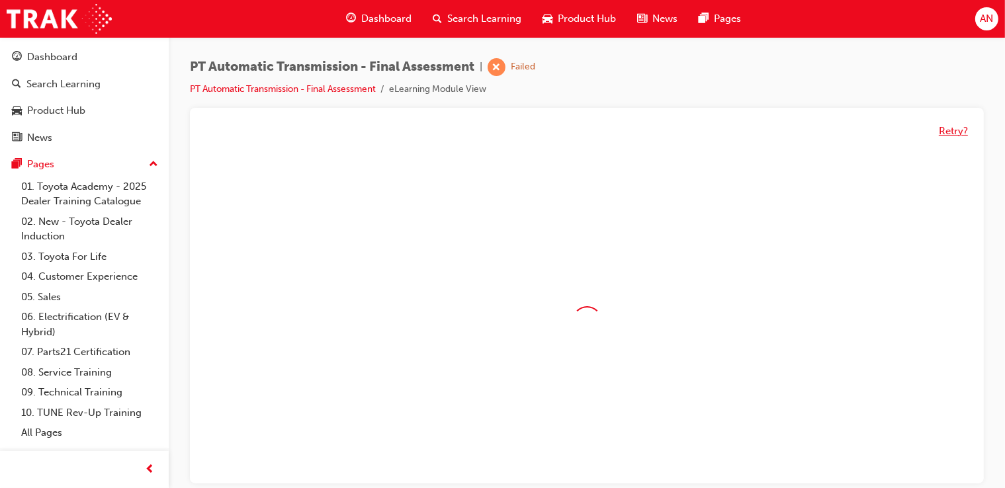
click at [950, 134] on button "Retry?" at bounding box center [952, 131] width 29 height 15
click at [347, 90] on link "PT Automatic Transmission - Final Assessment" at bounding box center [283, 88] width 186 height 11
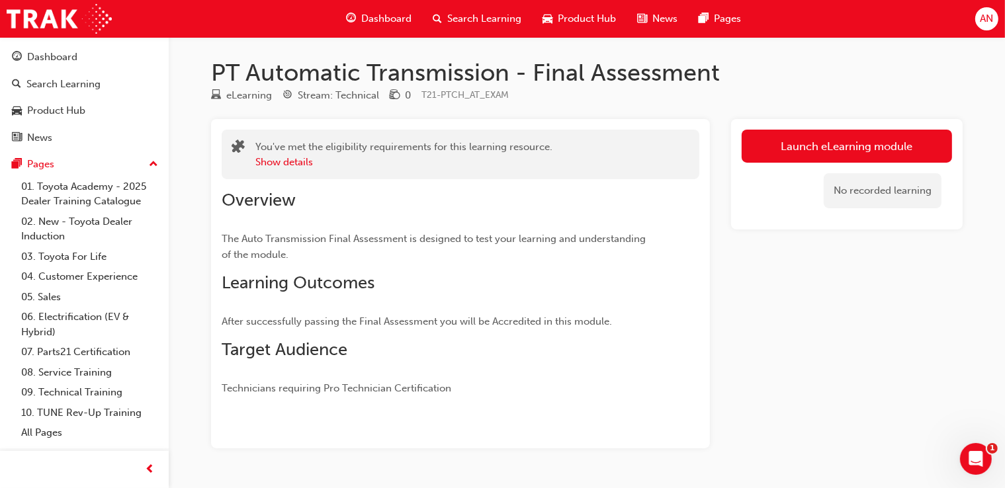
click at [390, 19] on span "Dashboard" at bounding box center [386, 18] width 50 height 15
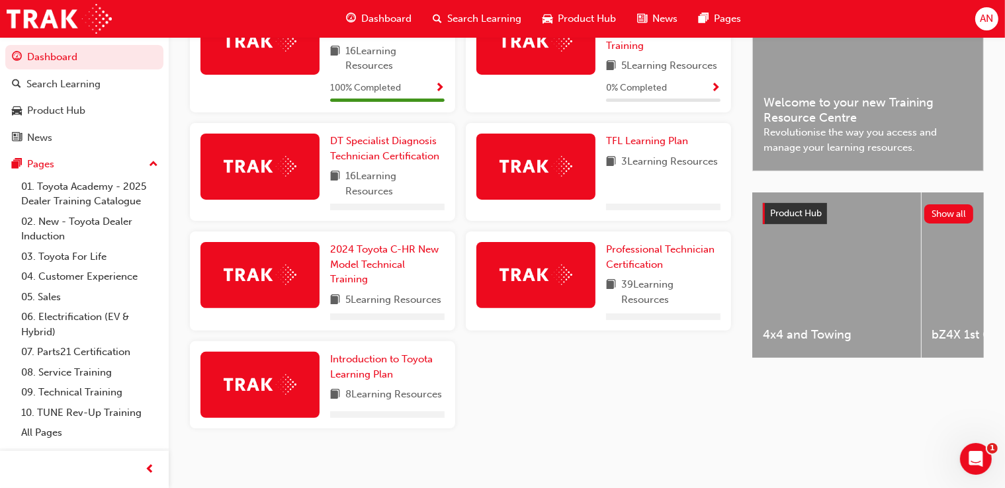
scroll to position [374, 0]
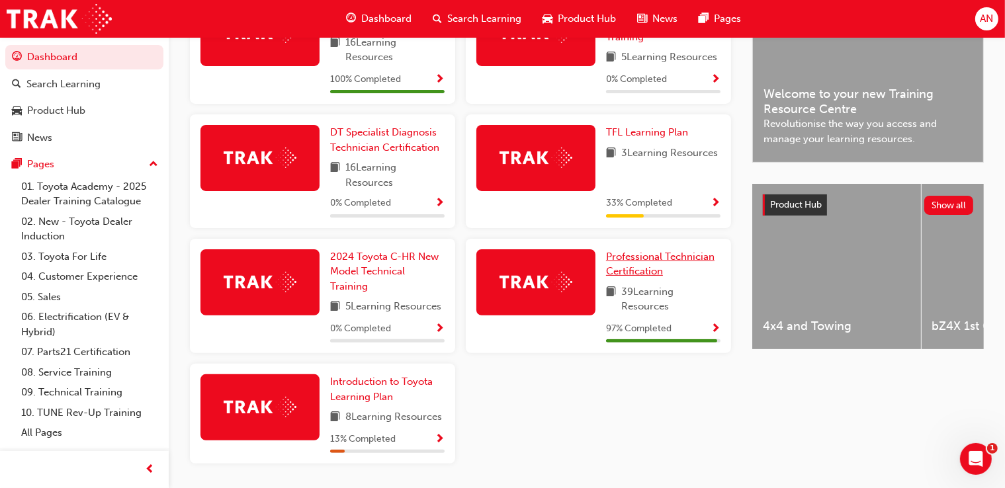
click at [648, 259] on span "Professional Technician Certification" at bounding box center [660, 264] width 108 height 27
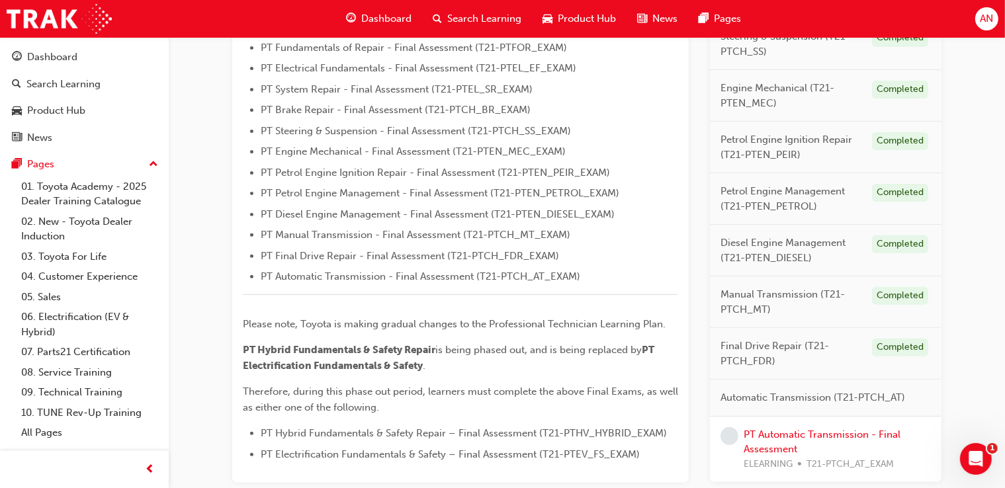
scroll to position [505, 0]
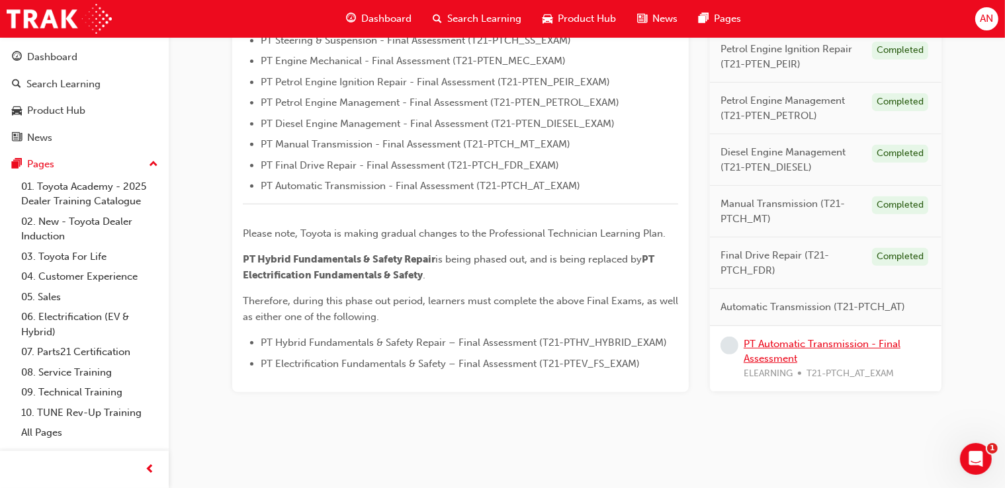
click at [782, 342] on link "PT Automatic Transmission - Final Assessment" at bounding box center [821, 350] width 157 height 27
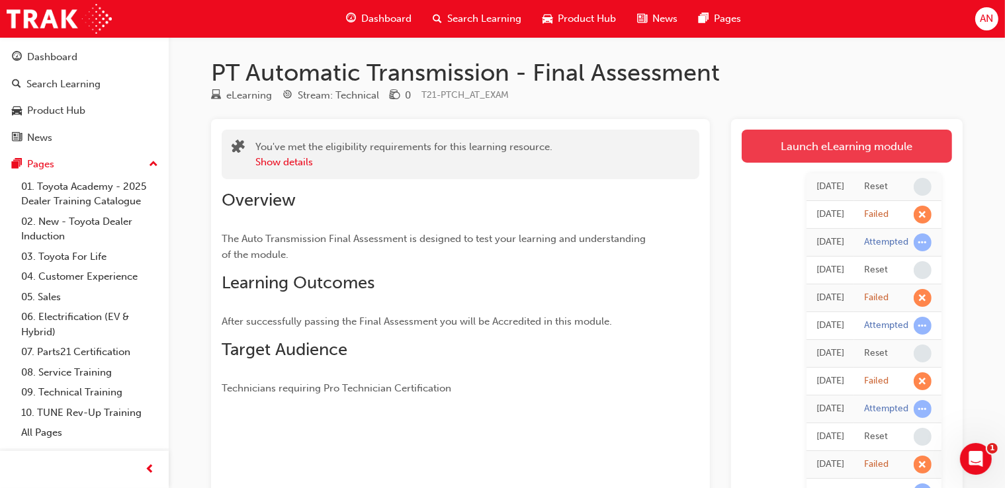
click at [873, 148] on link "Launch eLearning module" at bounding box center [846, 146] width 210 height 33
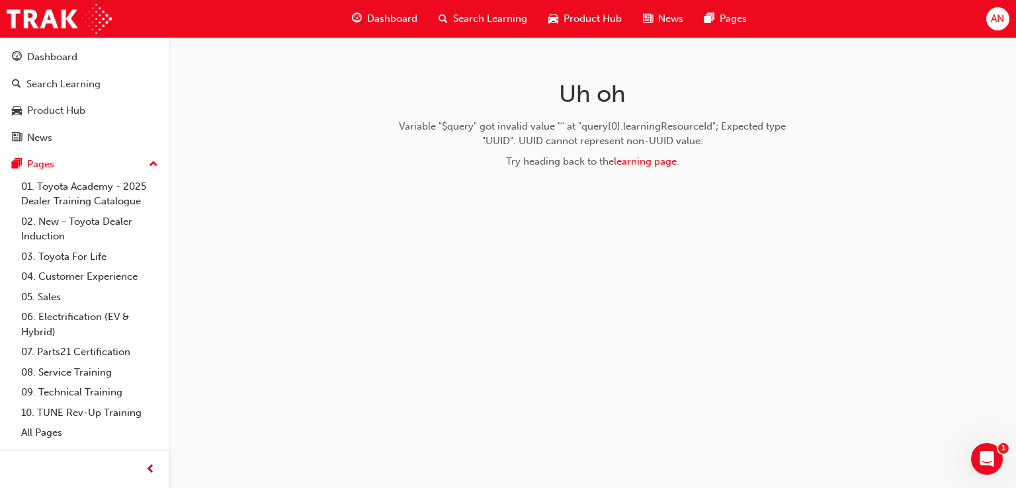
click at [997, 22] on span "AN" at bounding box center [997, 18] width 13 height 15
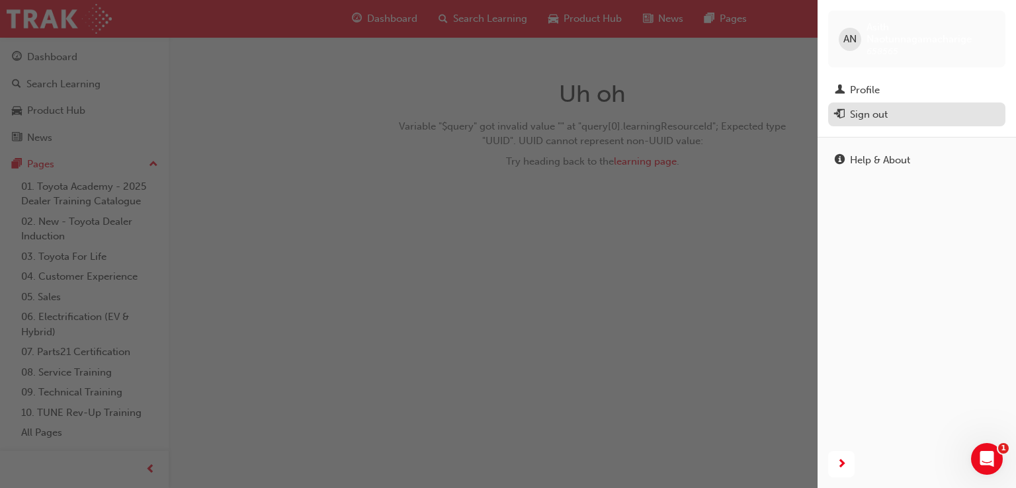
click at [874, 116] on div "Sign out" at bounding box center [869, 114] width 38 height 15
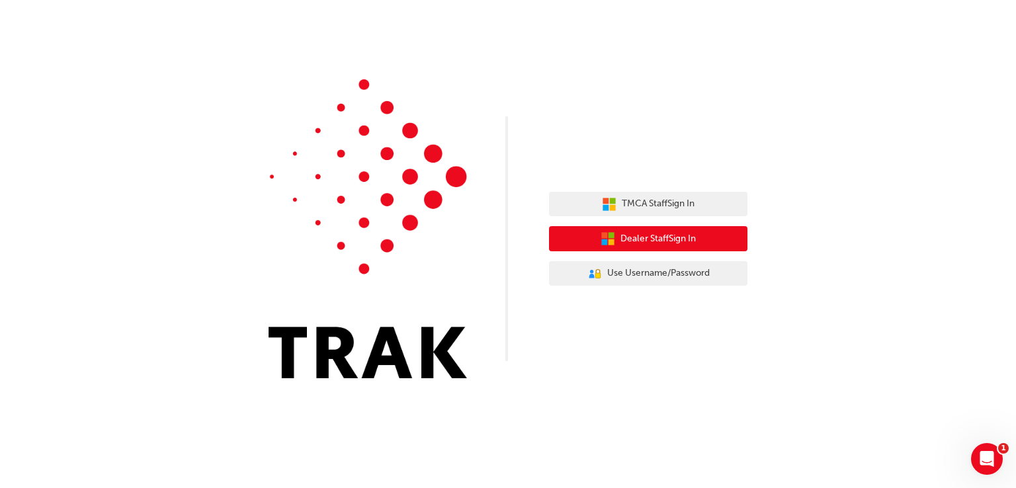
click at [717, 237] on button "Dealer Staff Sign In" at bounding box center [648, 238] width 198 height 25
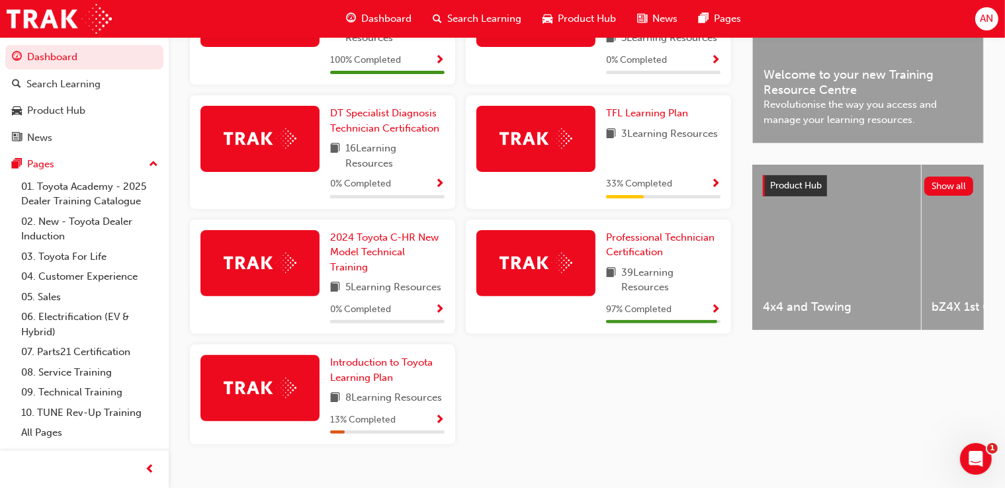
scroll to position [394, 0]
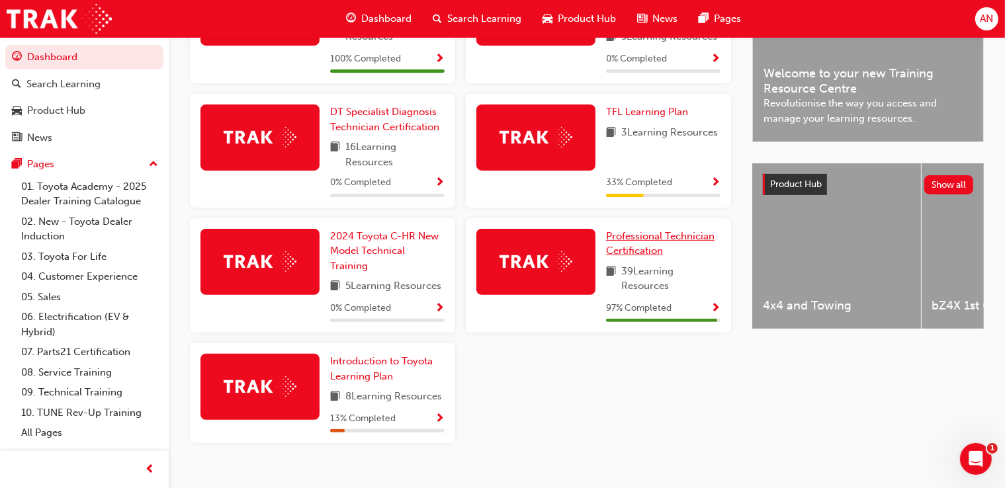
click at [649, 240] on span "Professional Technician Certification" at bounding box center [660, 243] width 108 height 27
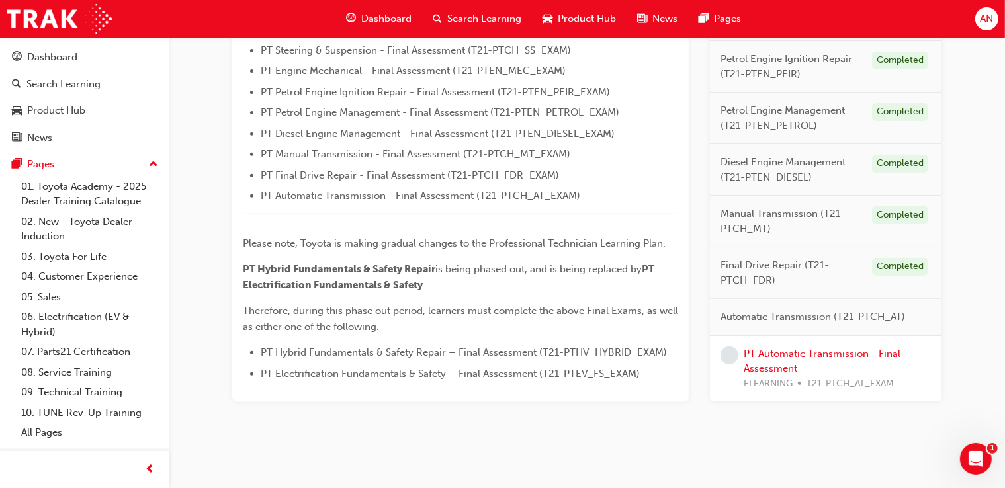
scroll to position [497, 0]
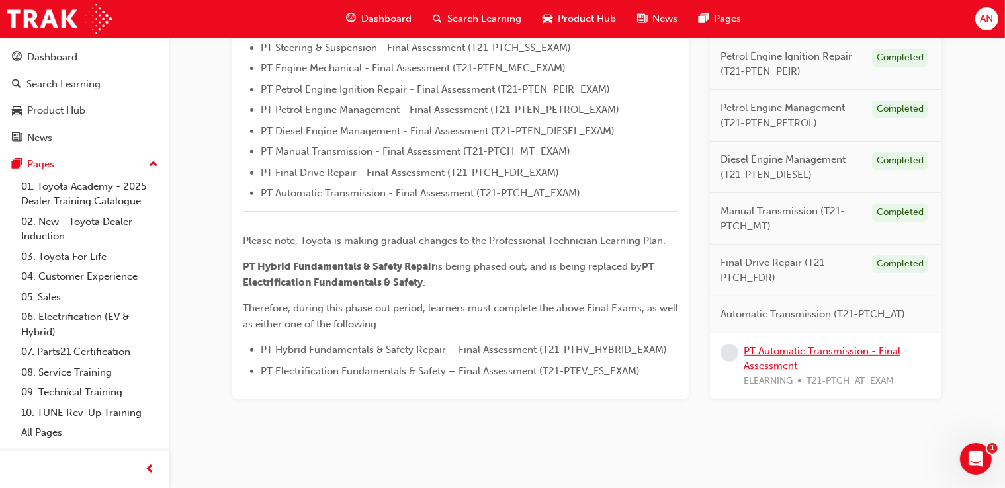
click at [778, 351] on link "PT Automatic Transmission - Final Assessment" at bounding box center [821, 358] width 157 height 27
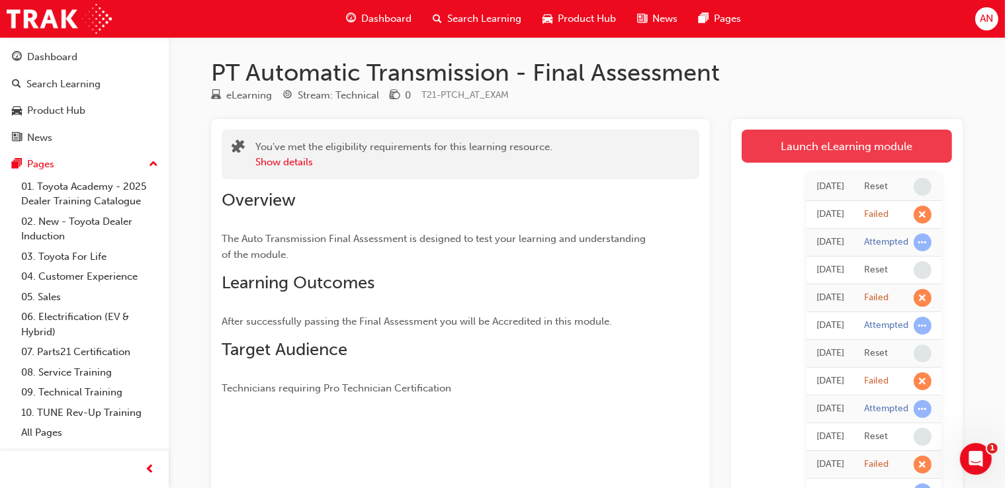
click at [850, 145] on link "Launch eLearning module" at bounding box center [846, 146] width 210 height 33
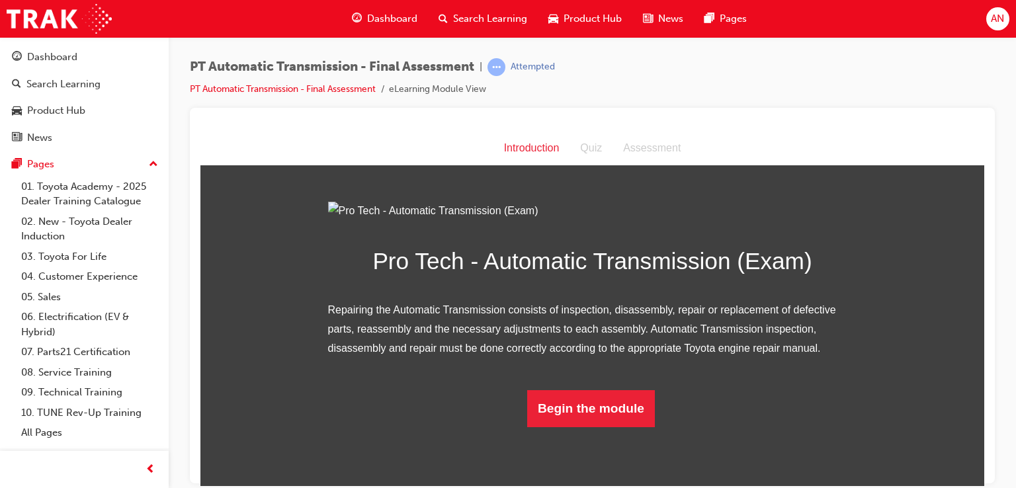
scroll to position [87, 0]
click at [603, 427] on button "Begin the module" at bounding box center [591, 408] width 128 height 37
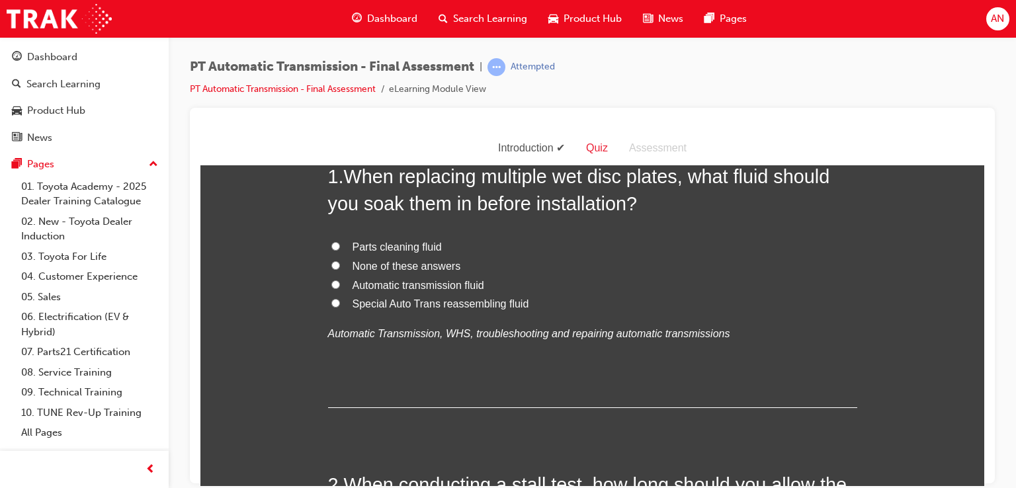
scroll to position [0, 0]
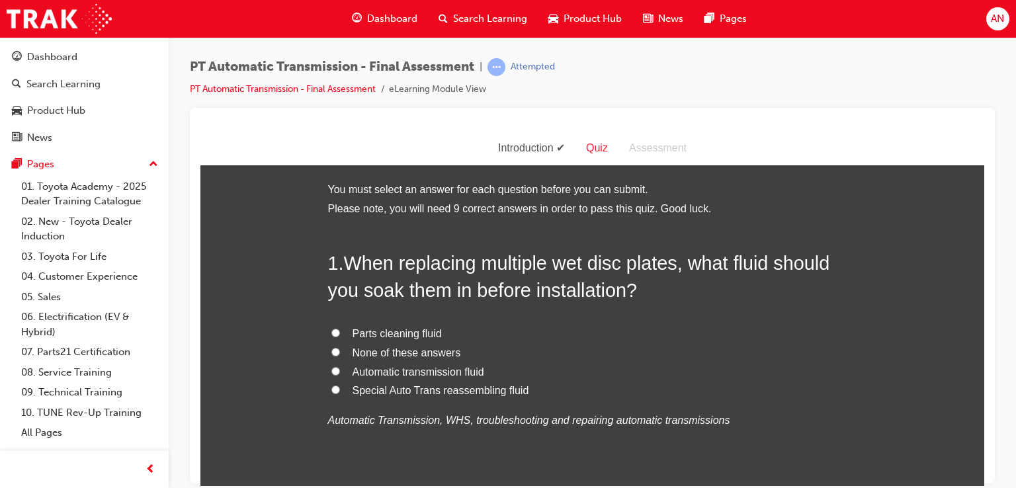
click at [448, 374] on span "Automatic transmission fluid" at bounding box center [419, 371] width 132 height 11
click at [340, 374] on input "Automatic transmission fluid" at bounding box center [335, 370] width 9 height 9
radio input "true"
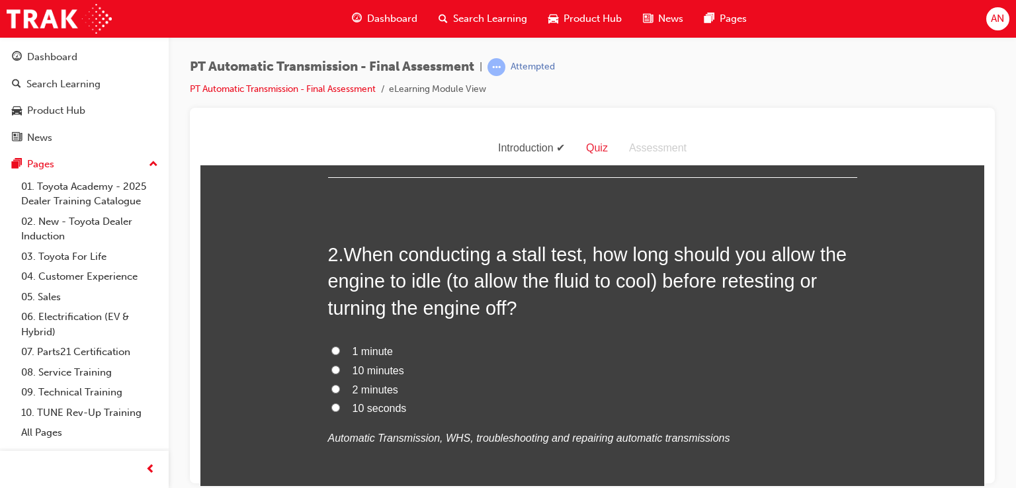
scroll to position [317, 0]
click at [378, 394] on label "2 minutes" at bounding box center [592, 389] width 529 height 19
click at [340, 392] on input "2 minutes" at bounding box center [335, 388] width 9 height 9
radio input "true"
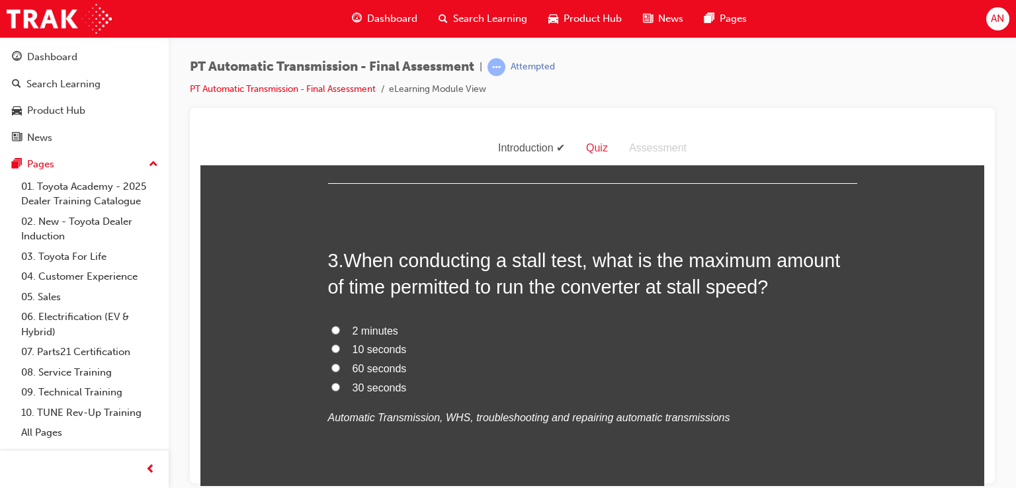
scroll to position [661, 0]
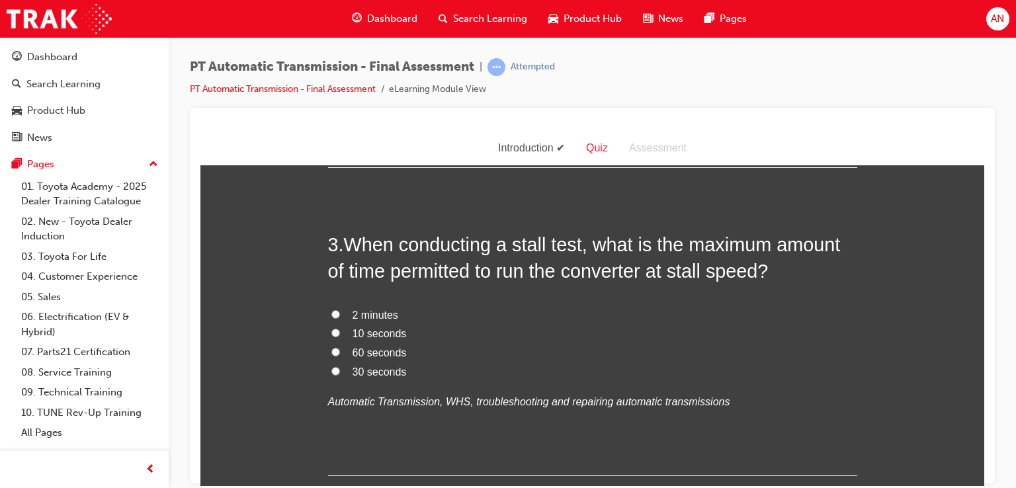
click at [354, 337] on span "10 seconds" at bounding box center [380, 332] width 54 height 11
click at [340, 337] on input "10 seconds" at bounding box center [335, 332] width 9 height 9
radio input "true"
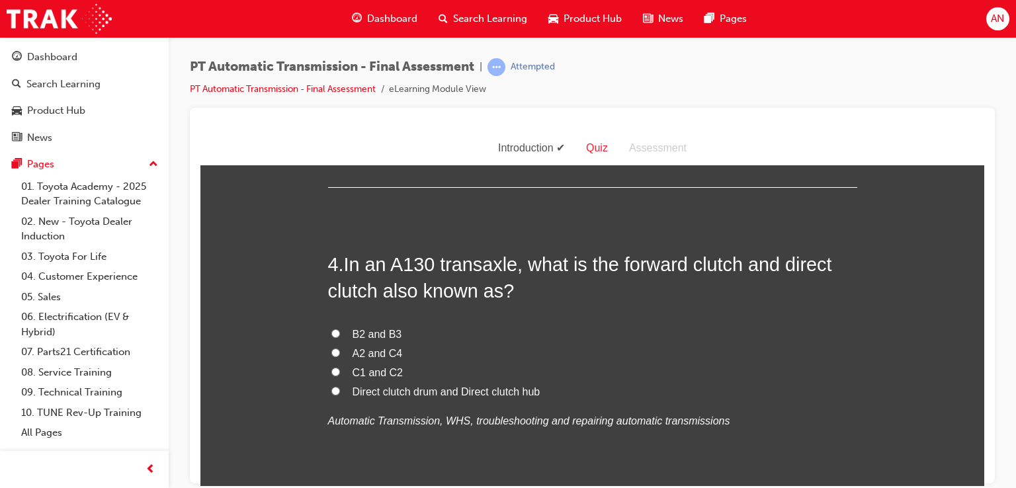
scroll to position [952, 0]
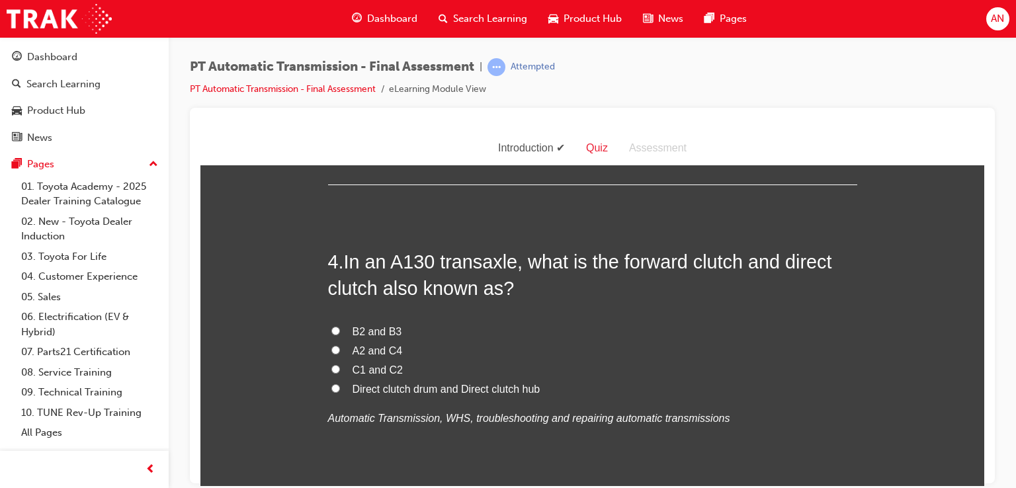
click at [387, 376] on label "C1 and C2" at bounding box center [592, 369] width 529 height 19
click at [340, 373] on input "C1 and C2" at bounding box center [335, 368] width 9 height 9
radio input "true"
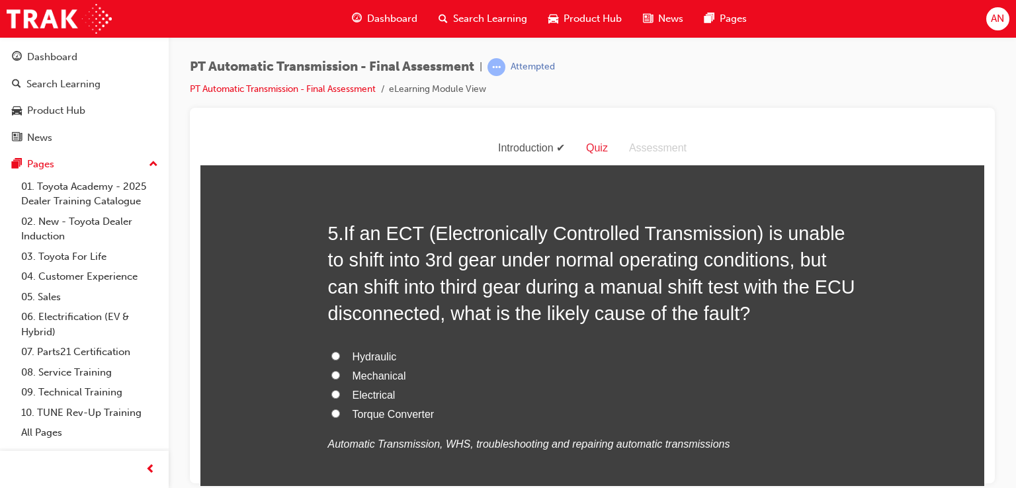
scroll to position [1296, 0]
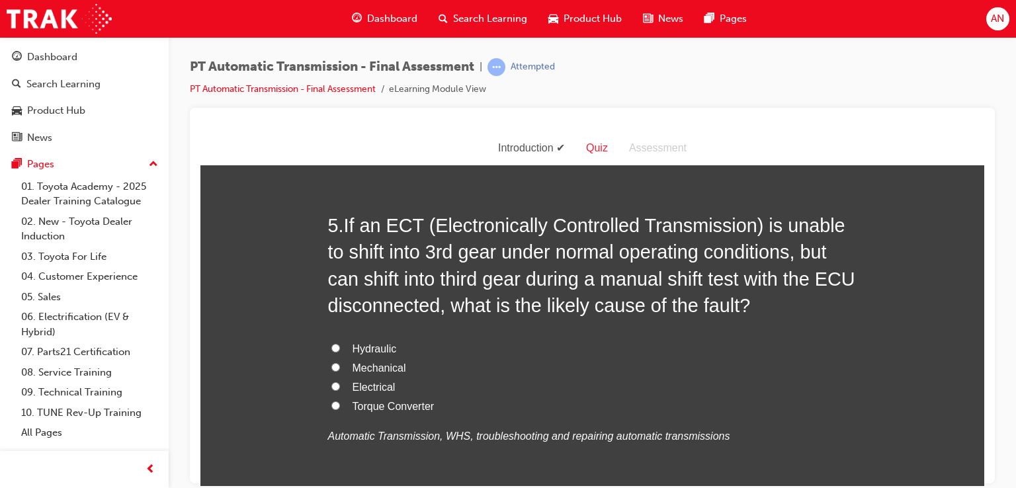
click at [333, 386] on input "Electrical" at bounding box center [335, 386] width 9 height 9
radio input "true"
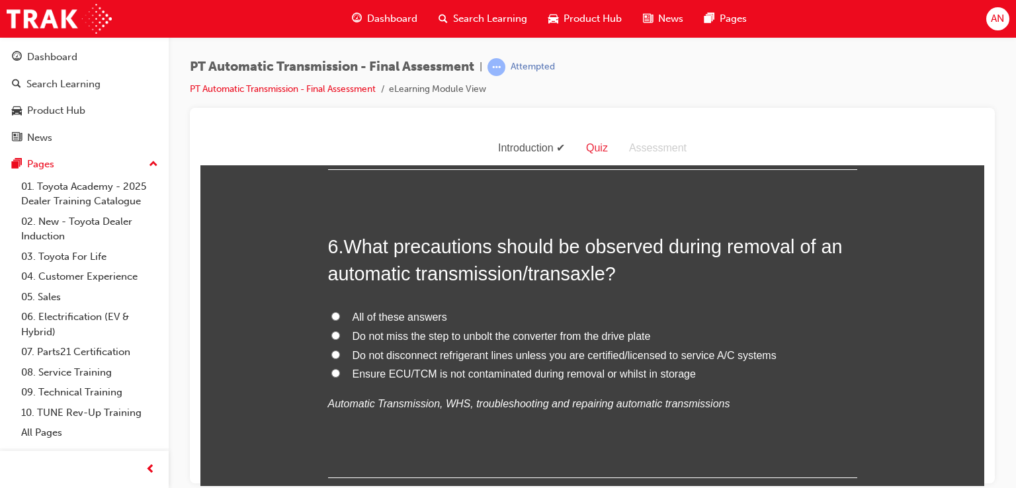
scroll to position [1640, 0]
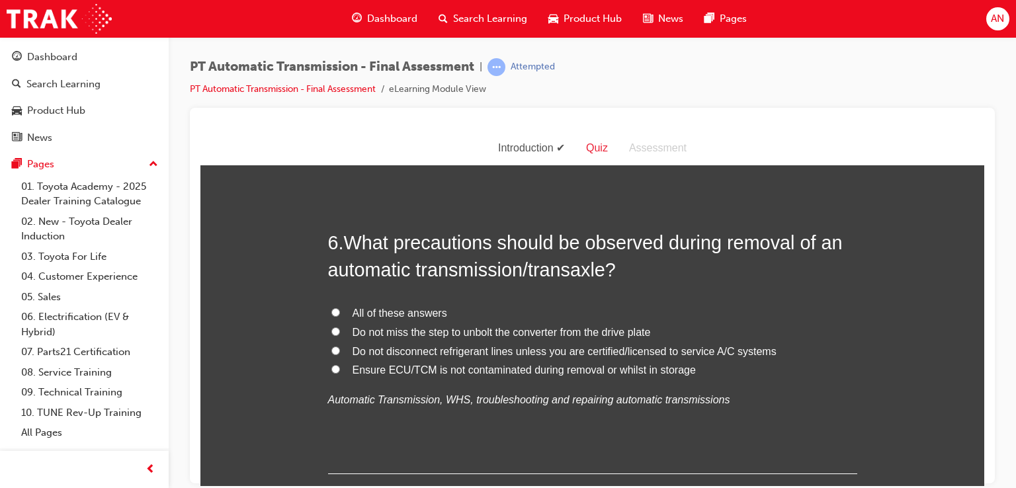
click at [432, 313] on span "All of these answers" at bounding box center [400, 312] width 95 height 11
click at [340, 313] on input "All of these answers" at bounding box center [335, 312] width 9 height 9
radio input "true"
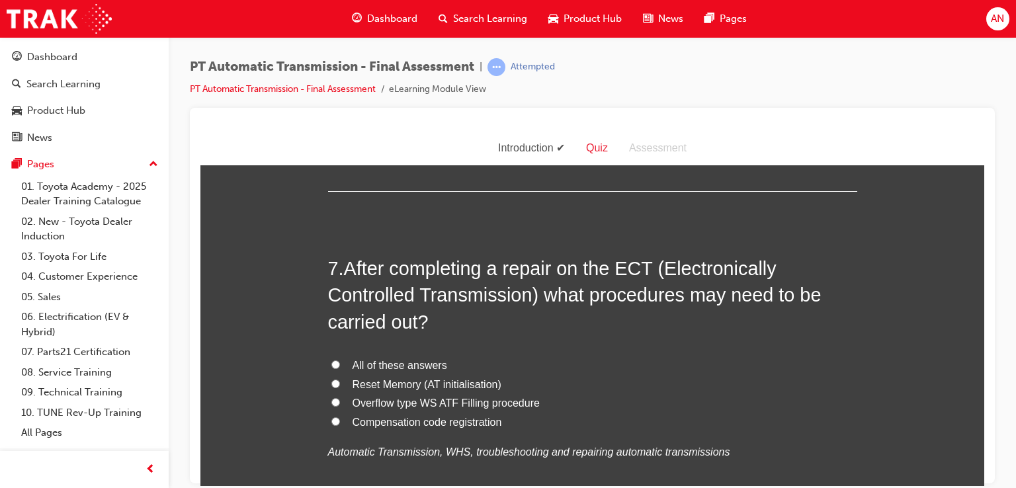
scroll to position [1931, 0]
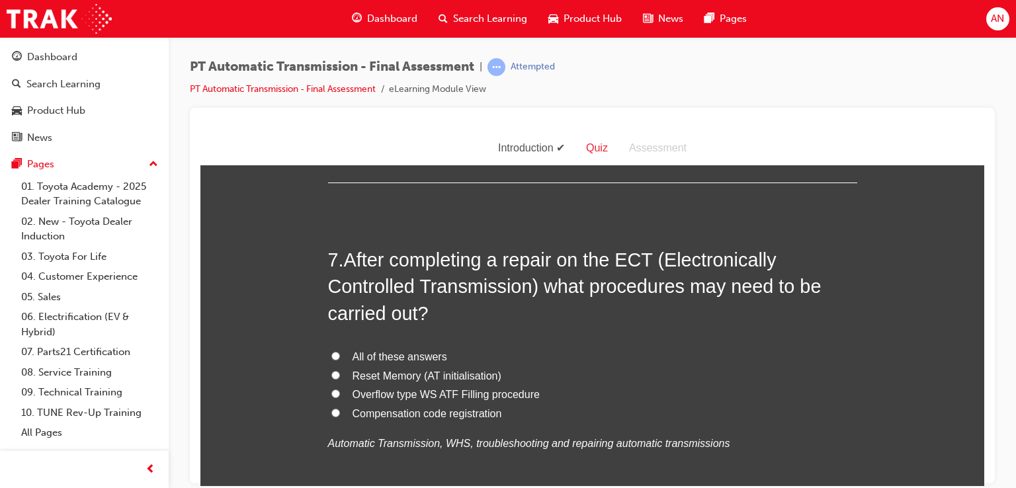
click at [404, 354] on span "All of these answers" at bounding box center [400, 356] width 95 height 11
click at [340, 354] on input "All of these answers" at bounding box center [335, 355] width 9 height 9
radio input "true"
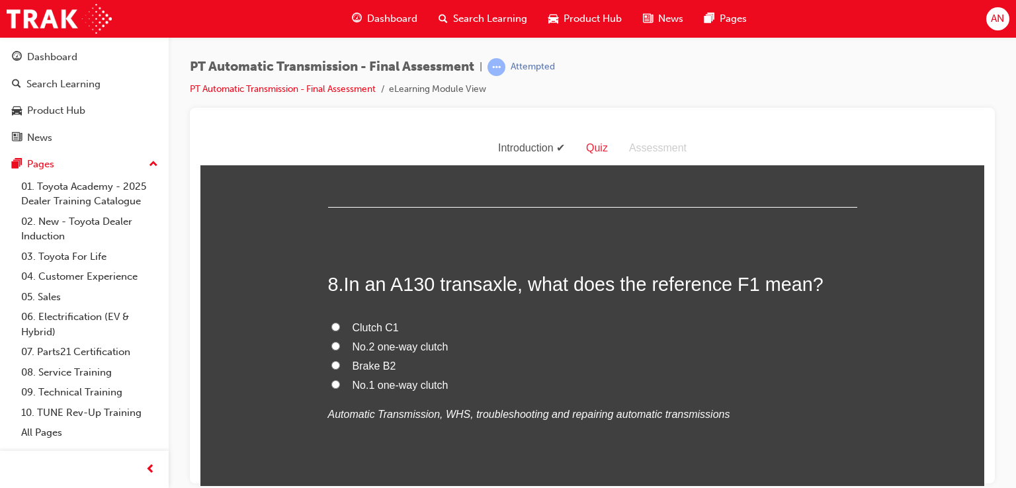
scroll to position [2249, 0]
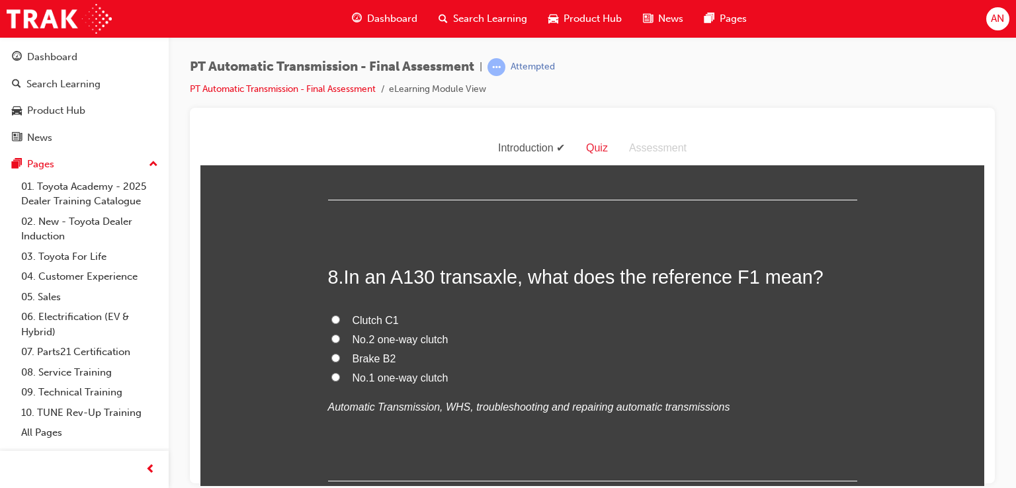
click at [437, 378] on span "No.1 one-way clutch" at bounding box center [401, 377] width 96 height 11
click at [340, 378] on input "No.1 one-way clutch" at bounding box center [335, 376] width 9 height 9
radio input "true"
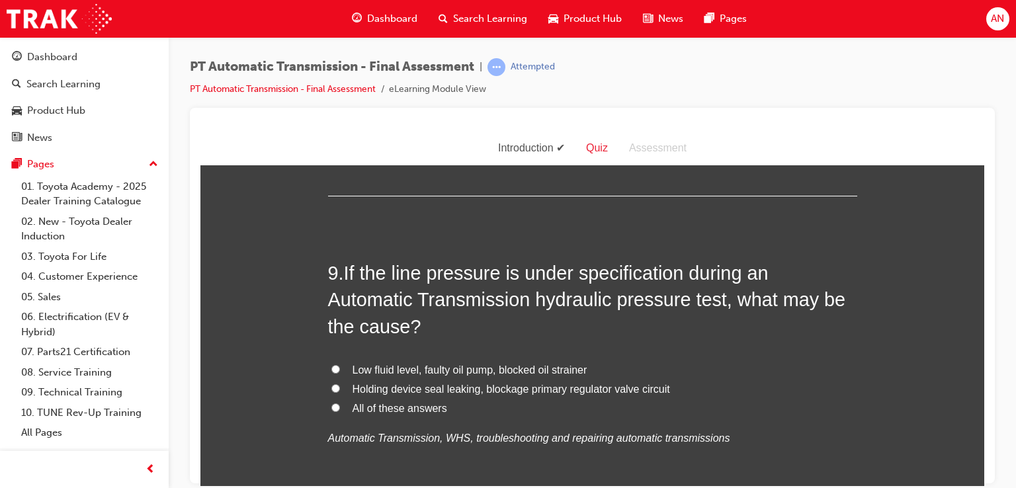
scroll to position [2540, 0]
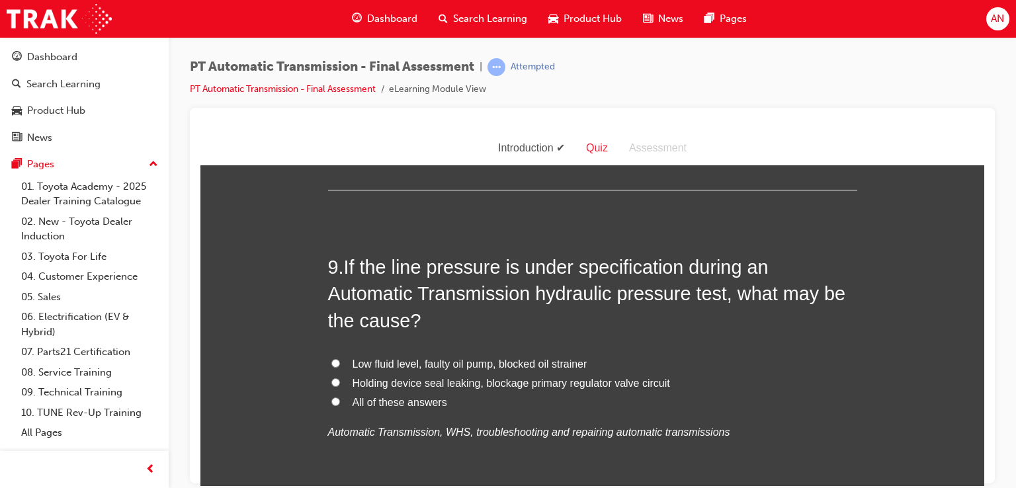
click at [331, 399] on input "All of these answers" at bounding box center [335, 401] width 9 height 9
radio input "true"
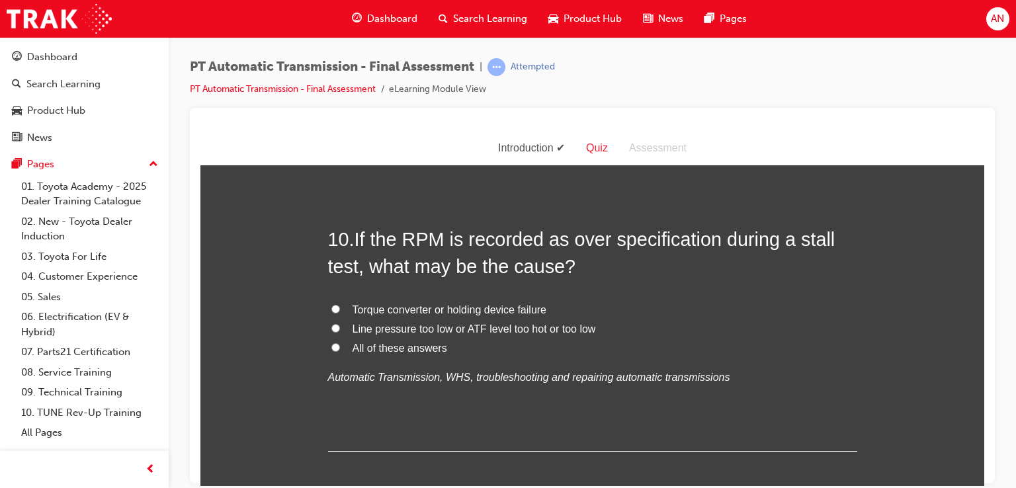
scroll to position [2884, 0]
click at [411, 346] on span "All of these answers" at bounding box center [400, 346] width 95 height 11
click at [340, 346] on input "All of these answers" at bounding box center [335, 346] width 9 height 9
radio input "true"
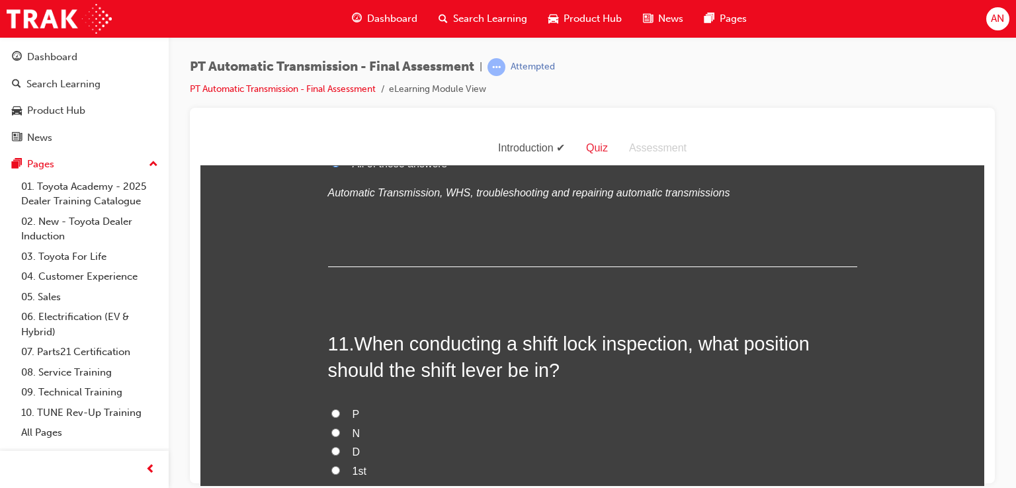
scroll to position [3095, 0]
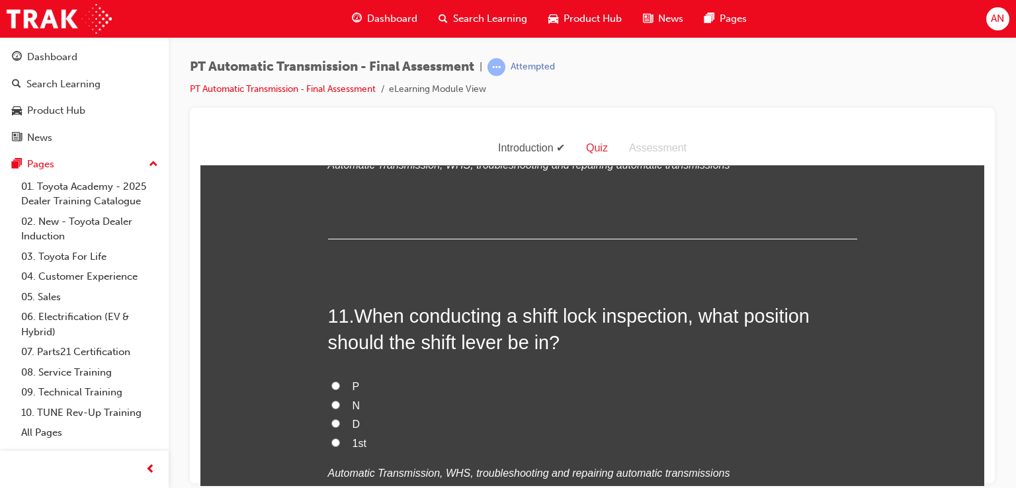
click at [331, 383] on input "P" at bounding box center [335, 385] width 9 height 9
radio input "true"
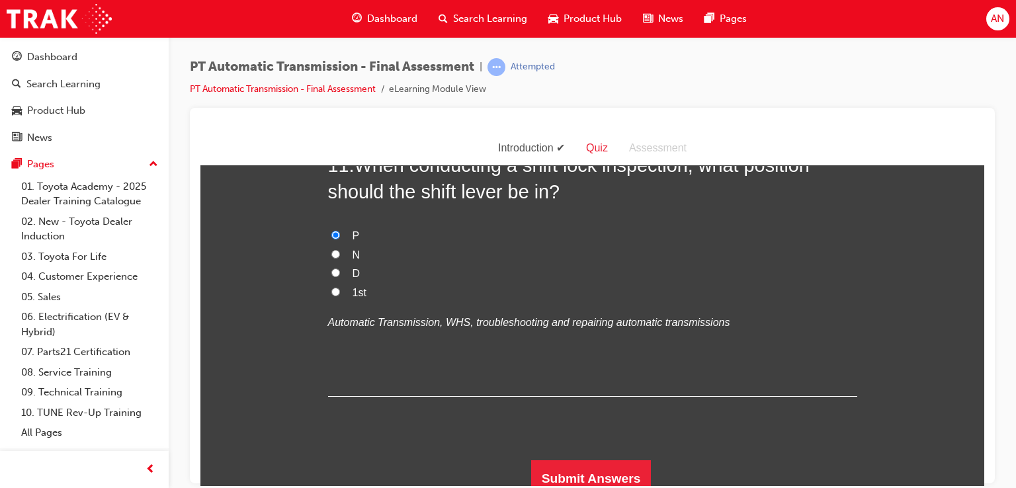
scroll to position [3254, 0]
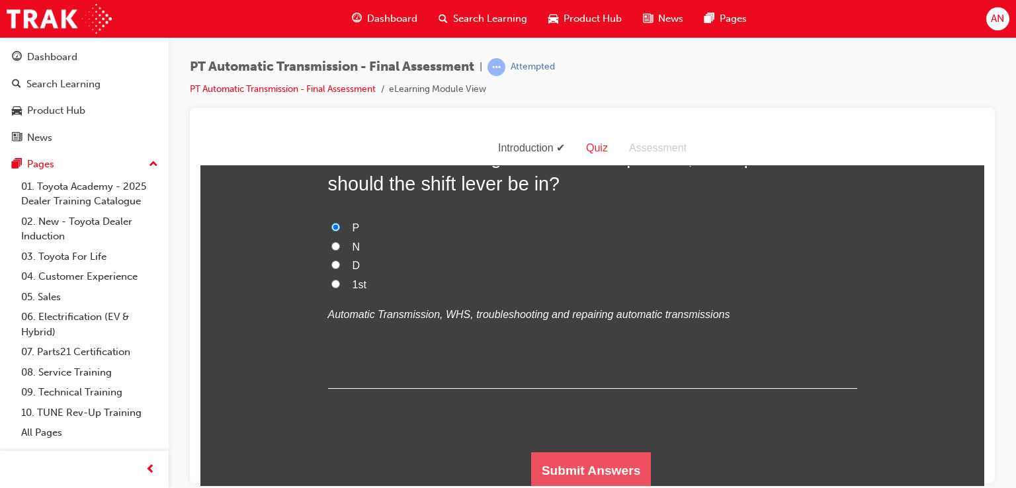
click at [630, 468] on button "Submit Answers" at bounding box center [591, 470] width 120 height 37
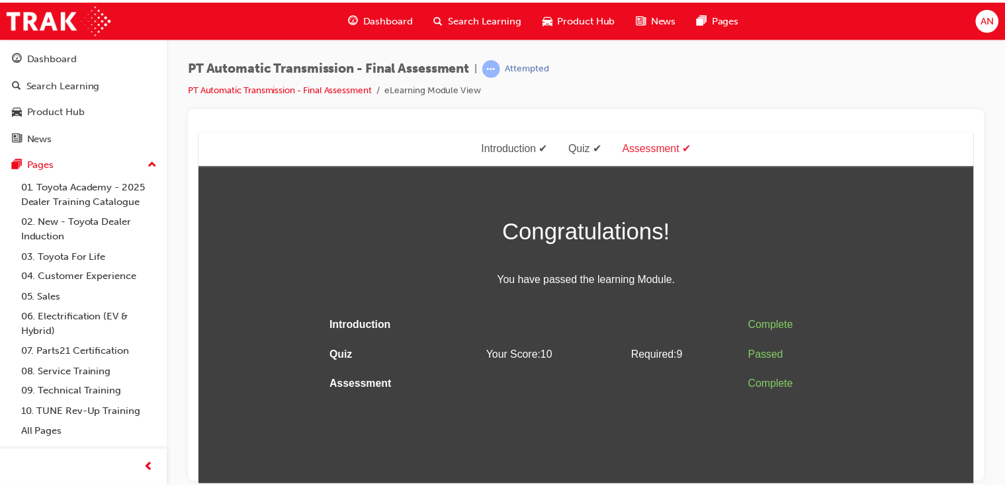
scroll to position [0, 0]
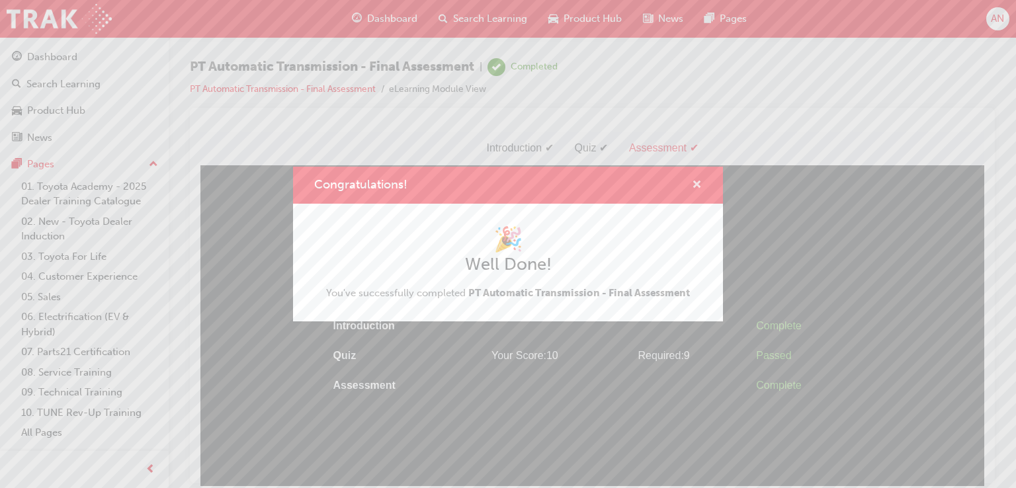
click at [698, 183] on span "cross-icon" at bounding box center [697, 186] width 10 height 12
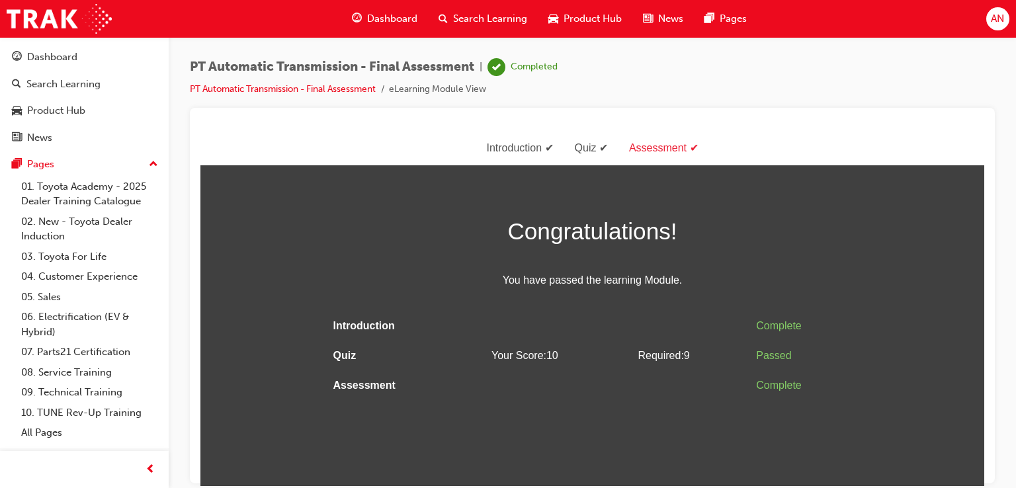
click at [389, 20] on span "Dashboard" at bounding box center [392, 18] width 50 height 15
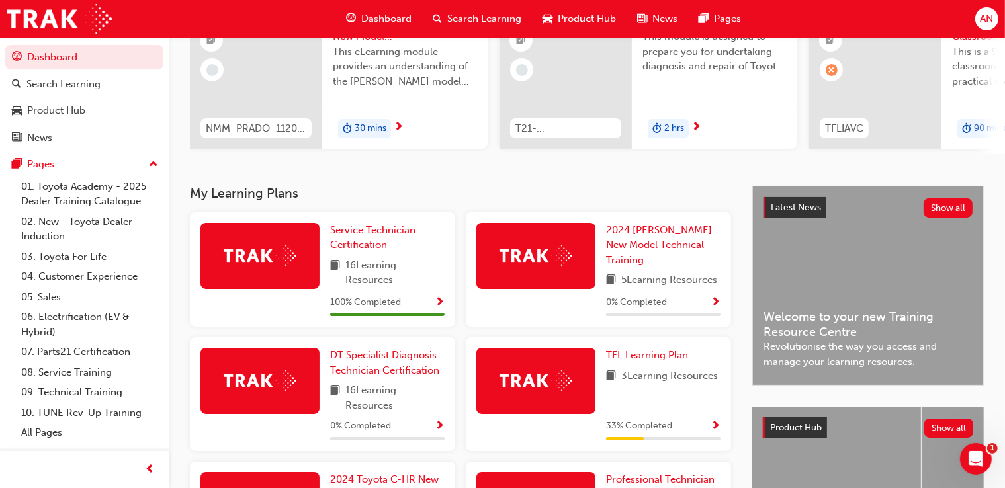
scroll to position [74, 0]
